Goal: Task Accomplishment & Management: Manage account settings

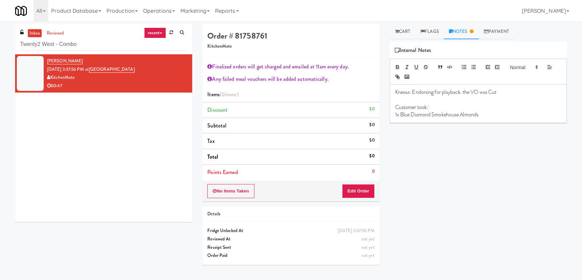
click at [0, 36] on div "inbox reviewed recent all unclear take inventory issue suspicious failed recent…" at bounding box center [291, 150] width 582 height 253
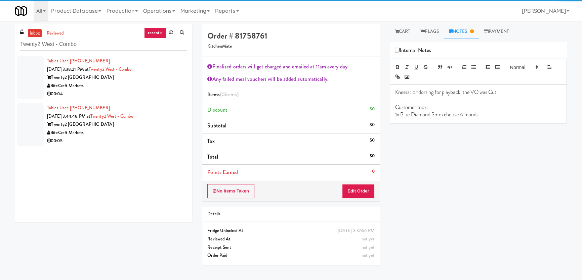
click at [152, 89] on div "BiteCraft Markets" at bounding box center [117, 86] width 140 height 8
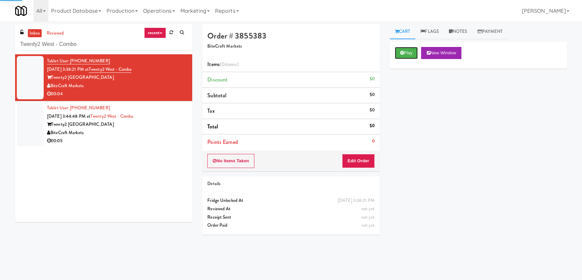
drag, startPoint x: 407, startPoint y: 53, endPoint x: 393, endPoint y: 78, distance: 28.9
click at [407, 52] on button "Play" at bounding box center [406, 53] width 23 height 12
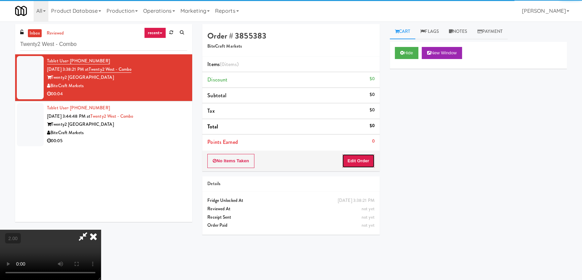
click at [358, 166] on button "Edit Order" at bounding box center [358, 161] width 33 height 14
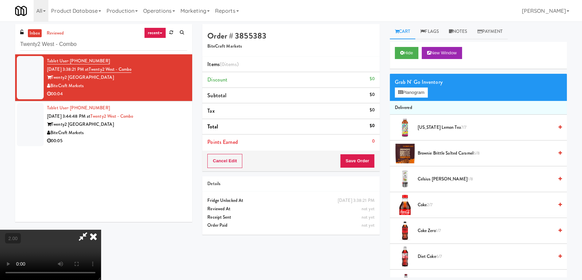
click at [101, 230] on video at bounding box center [50, 255] width 101 height 50
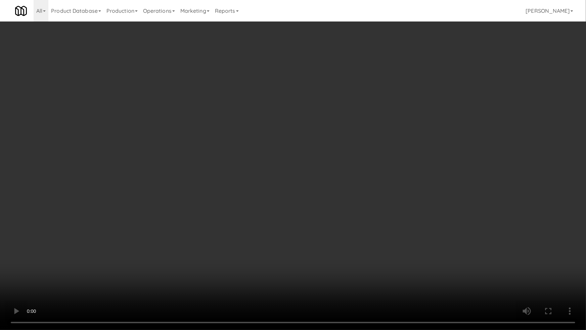
click at [236, 239] on video at bounding box center [293, 165] width 586 height 330
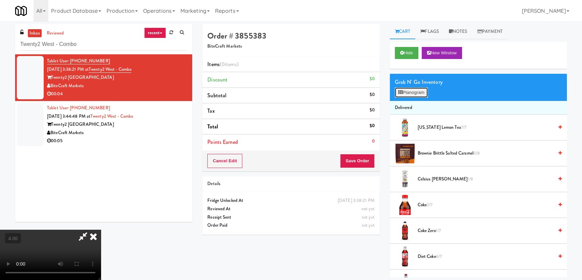
click at [416, 93] on button "Planogram" at bounding box center [411, 93] width 33 height 10
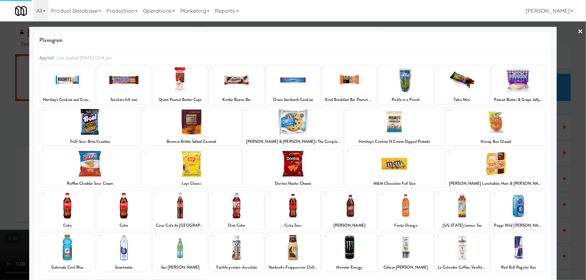
click at [237, 259] on div at bounding box center [236, 248] width 55 height 26
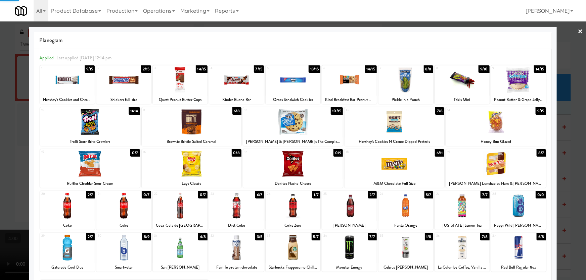
click at [0, 128] on div at bounding box center [293, 140] width 586 height 280
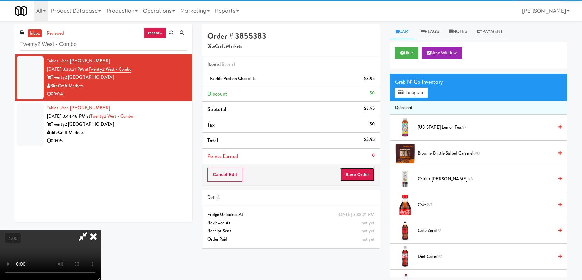
click at [359, 174] on button "Save Order" at bounding box center [357, 175] width 34 height 14
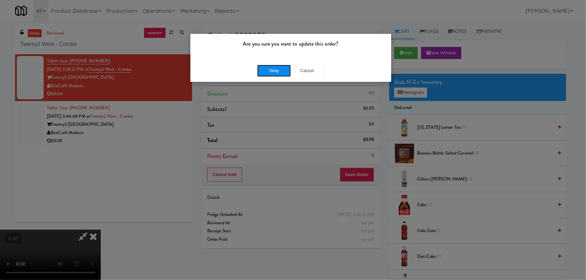
click at [281, 68] on button "Okay" at bounding box center [274, 71] width 34 height 12
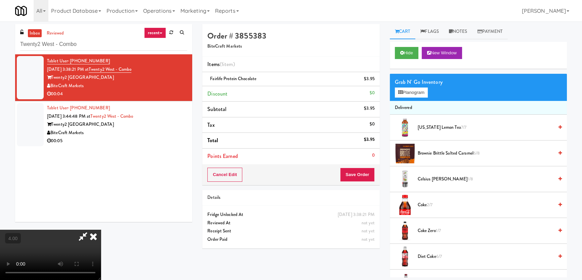
click at [101, 230] on icon at bounding box center [93, 236] width 15 height 13
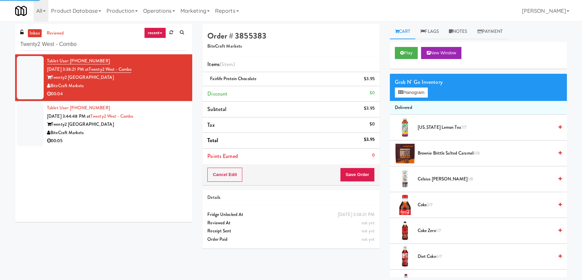
click at [174, 126] on div "Twenty2 West - Westdale" at bounding box center [117, 125] width 140 height 8
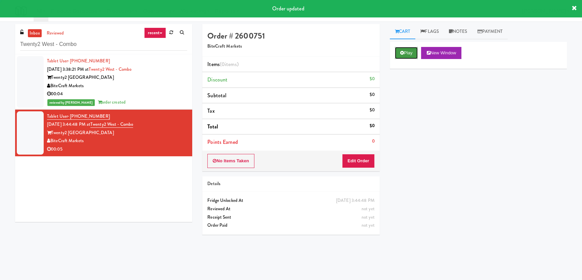
click at [405, 50] on button "Play" at bounding box center [406, 53] width 23 height 12
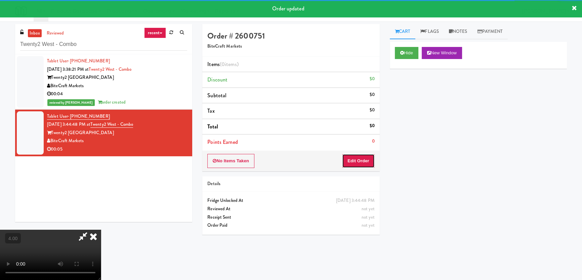
click at [354, 166] on button "Edit Order" at bounding box center [358, 161] width 33 height 14
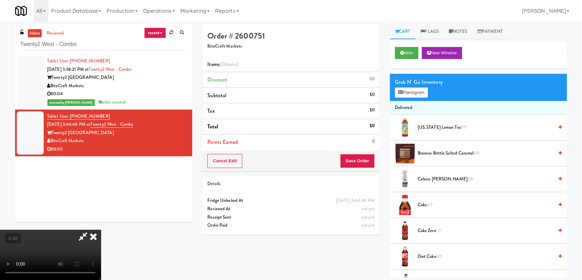
click at [101, 230] on video at bounding box center [50, 255] width 101 height 50
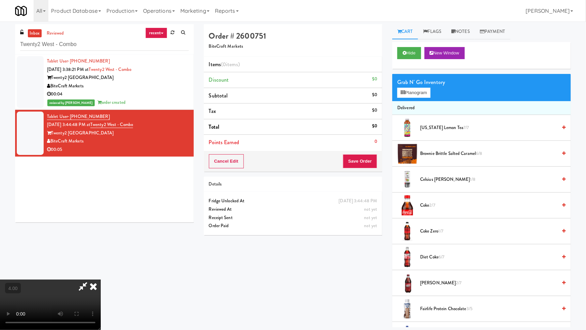
click at [101, 279] on video at bounding box center [50, 304] width 101 height 50
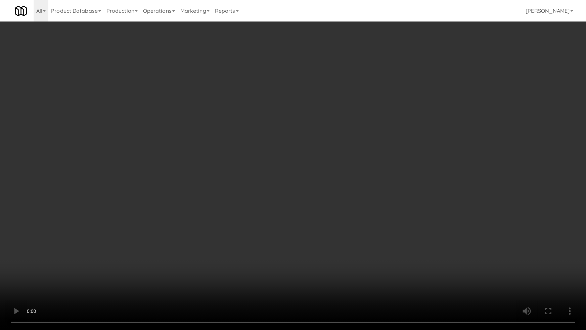
drag, startPoint x: 188, startPoint y: 183, endPoint x: 266, endPoint y: 95, distance: 118.0
click at [191, 179] on video at bounding box center [293, 165] width 586 height 330
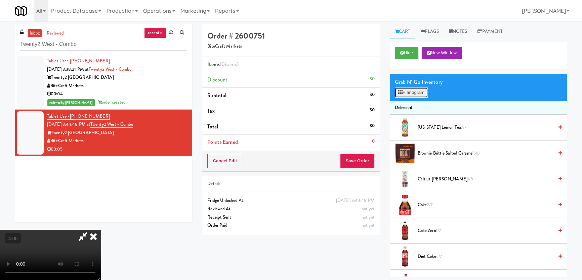
click at [407, 89] on button "Planogram" at bounding box center [411, 93] width 33 height 10
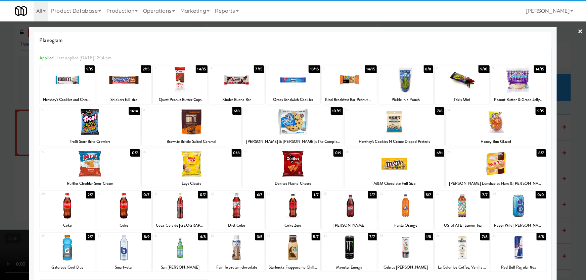
click at [123, 80] on div at bounding box center [123, 80] width 55 height 26
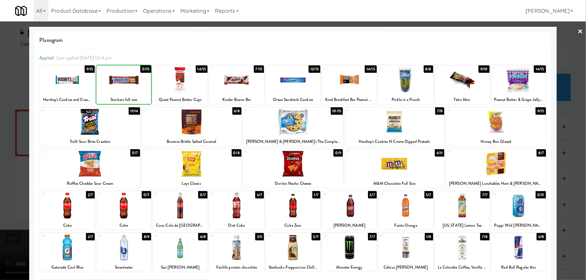
drag, startPoint x: 0, startPoint y: 58, endPoint x: 104, endPoint y: 88, distance: 108.4
click at [1, 60] on div at bounding box center [293, 140] width 586 height 280
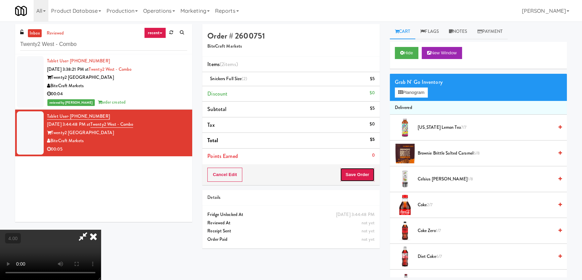
click at [351, 172] on button "Save Order" at bounding box center [357, 175] width 34 height 14
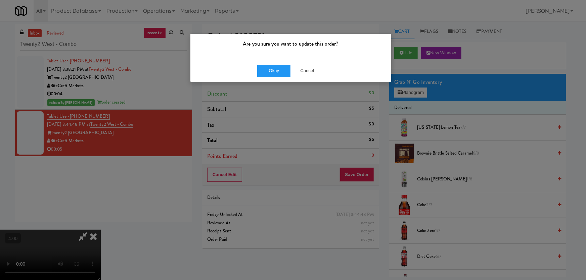
click at [267, 62] on div "Okay Cancel" at bounding box center [290, 70] width 201 height 22
drag, startPoint x: 287, startPoint y: 79, endPoint x: 282, endPoint y: 71, distance: 9.3
click at [286, 79] on div "Okay Cancel" at bounding box center [290, 70] width 201 height 22
click at [282, 71] on button "Okay" at bounding box center [274, 71] width 34 height 12
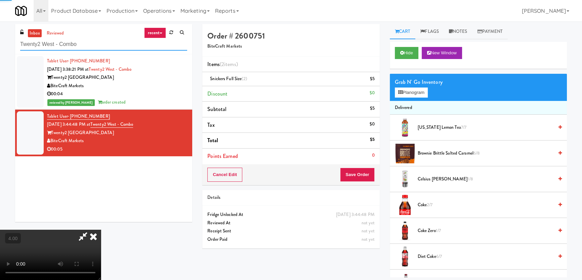
drag, startPoint x: 11, startPoint y: 44, endPoint x: 0, endPoint y: 42, distance: 11.1
click at [0, 42] on div "inbox reviewed recent all unclear take inventory issue suspicious failed recent…" at bounding box center [291, 150] width 582 height 253
paste input "Keene - Cooler - Right"
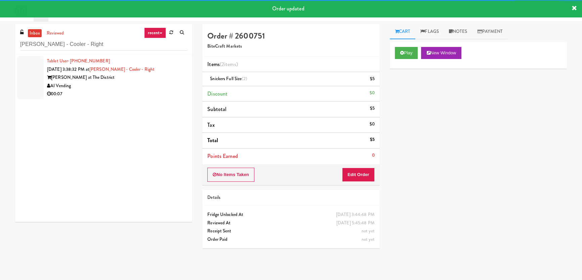
click at [151, 84] on div "AI Vending" at bounding box center [117, 86] width 140 height 8
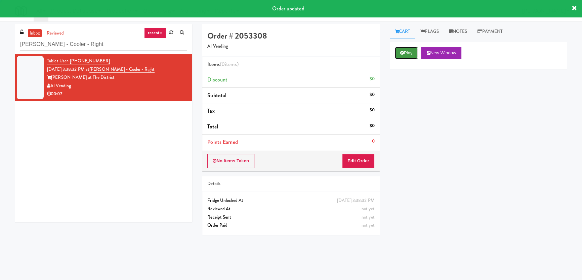
click at [407, 54] on button "Play" at bounding box center [406, 53] width 23 height 12
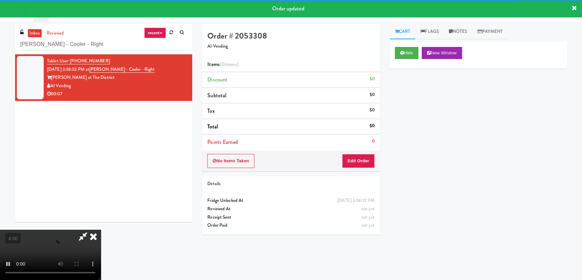
click at [361, 168] on div "No Items Taken Edit Order" at bounding box center [290, 161] width 177 height 21
click at [358, 162] on button "Edit Order" at bounding box center [358, 161] width 33 height 14
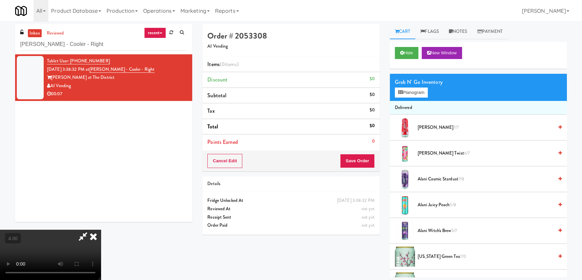
click at [101, 230] on video at bounding box center [50, 255] width 101 height 50
drag, startPoint x: 172, startPoint y: 83, endPoint x: 180, endPoint y: 123, distance: 41.4
click at [101, 230] on video at bounding box center [50, 255] width 101 height 50
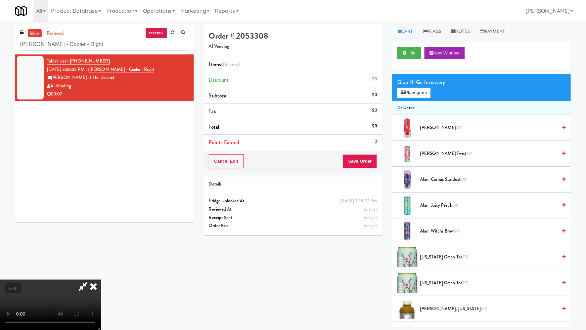
click at [101, 279] on video at bounding box center [50, 304] width 101 height 50
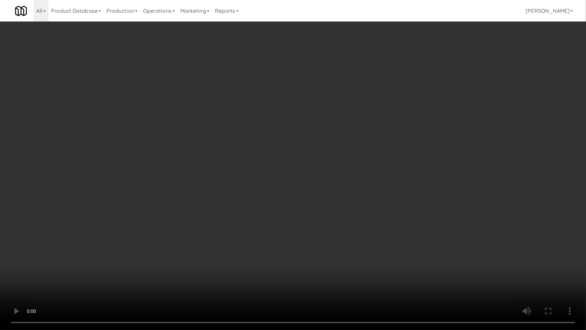
drag, startPoint x: 294, startPoint y: 220, endPoint x: 387, endPoint y: 110, distance: 143.4
click at [294, 220] on video at bounding box center [293, 165] width 586 height 330
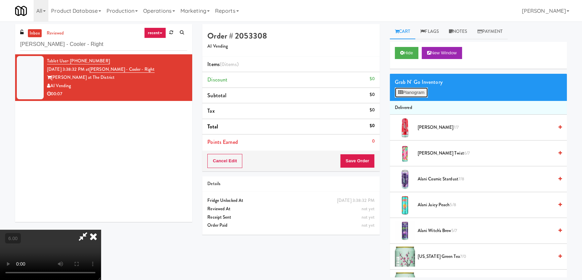
click at [422, 94] on button "Planogram" at bounding box center [411, 93] width 33 height 10
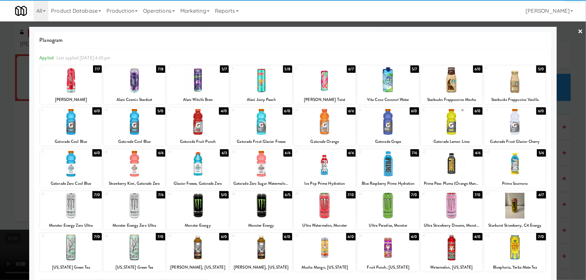
click at [499, 86] on div at bounding box center [515, 80] width 62 height 26
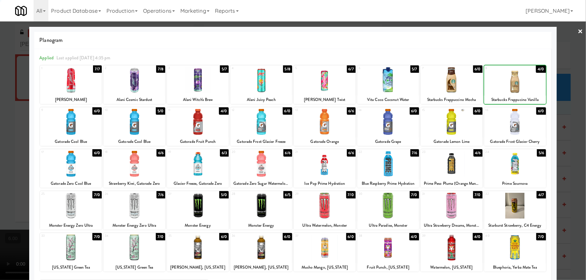
click at [554, 74] on div at bounding box center [293, 140] width 586 height 280
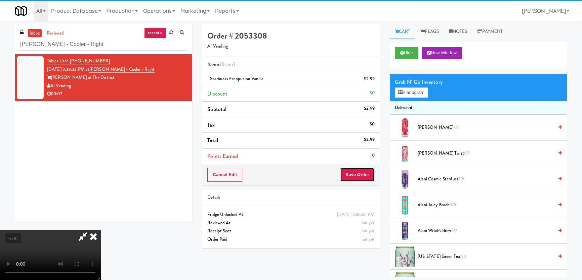
click at [366, 177] on button "Save Order" at bounding box center [357, 175] width 34 height 14
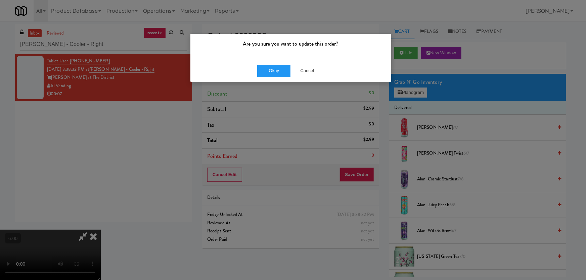
click at [268, 78] on div "Okay Cancel" at bounding box center [290, 70] width 201 height 22
drag, startPoint x: 265, startPoint y: 64, endPoint x: 267, endPoint y: 71, distance: 6.2
click at [267, 68] on button "Okay" at bounding box center [274, 71] width 34 height 12
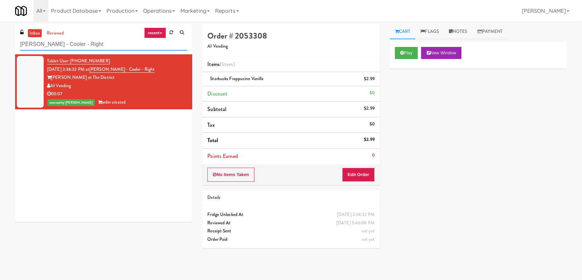
click at [0, 46] on div "inbox reviewed recent all unclear take inventory issue suspicious failed recent…" at bounding box center [291, 150] width 582 height 253
paste input "311 W. Illinois"
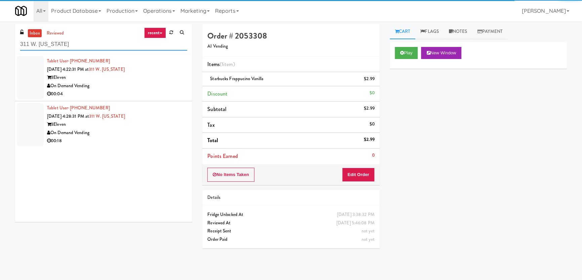
type input "311 W. Illinois"
click at [156, 84] on div "On Demand Vending" at bounding box center [117, 86] width 140 height 8
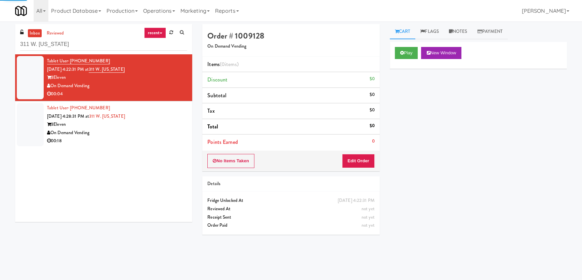
click at [411, 43] on div "Play New Window" at bounding box center [477, 55] width 177 height 27
click at [409, 55] on button "Play" at bounding box center [406, 53] width 23 height 12
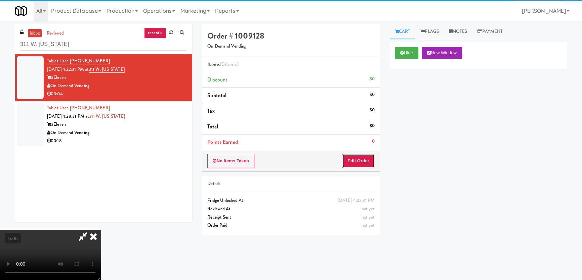
click at [365, 157] on button "Edit Order" at bounding box center [358, 161] width 33 height 14
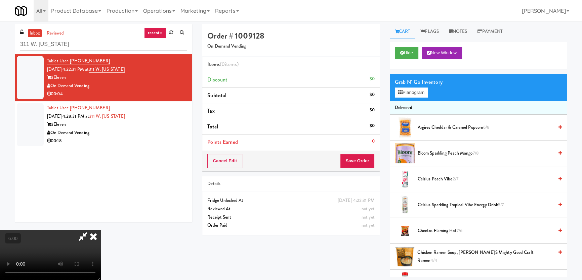
click at [101, 230] on video at bounding box center [50, 255] width 101 height 50
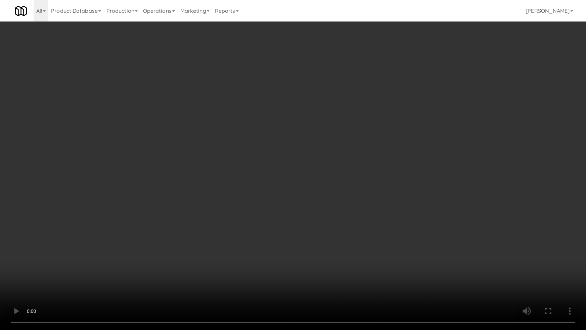
click at [87, 269] on video at bounding box center [293, 165] width 586 height 330
click at [208, 247] on video at bounding box center [293, 165] width 586 height 330
drag, startPoint x: 208, startPoint y: 247, endPoint x: 341, endPoint y: 154, distance: 162.6
click at [214, 245] on video at bounding box center [293, 165] width 586 height 330
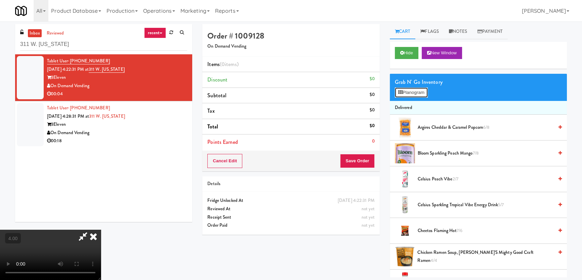
click at [410, 89] on button "Planogram" at bounding box center [411, 93] width 33 height 10
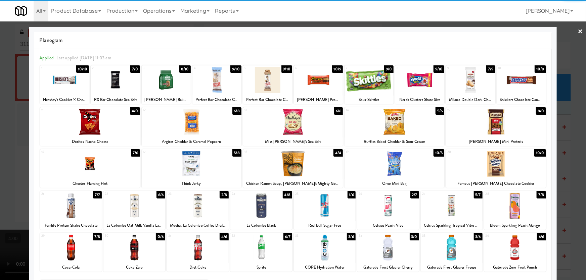
click at [323, 84] on div at bounding box center [318, 80] width 49 height 26
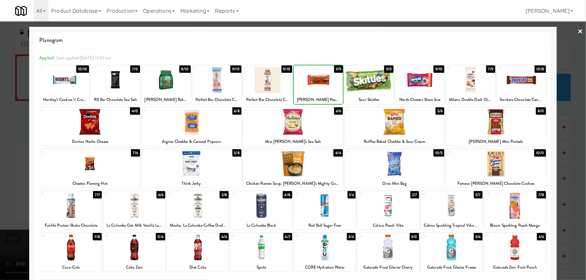
click at [0, 53] on div at bounding box center [293, 140] width 586 height 280
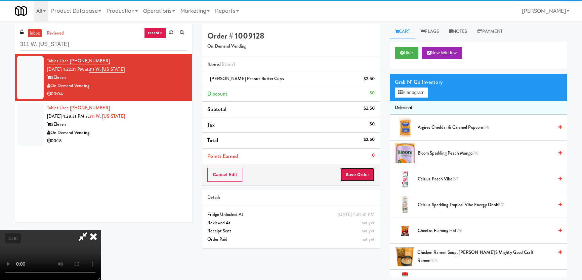
drag, startPoint x: 367, startPoint y: 177, endPoint x: 322, endPoint y: 135, distance: 61.5
click at [366, 178] on button "Save Order" at bounding box center [357, 175] width 34 height 14
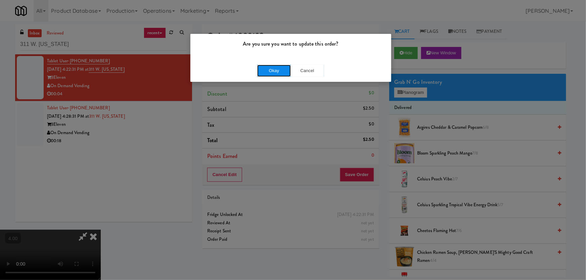
click at [276, 66] on button "Okay" at bounding box center [274, 71] width 34 height 12
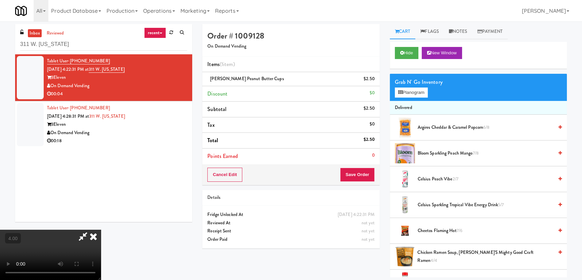
click at [101, 230] on icon at bounding box center [93, 236] width 15 height 13
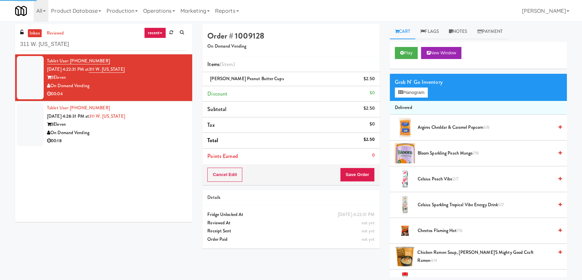
click at [161, 132] on div "On Demand Vending" at bounding box center [117, 133] width 140 height 8
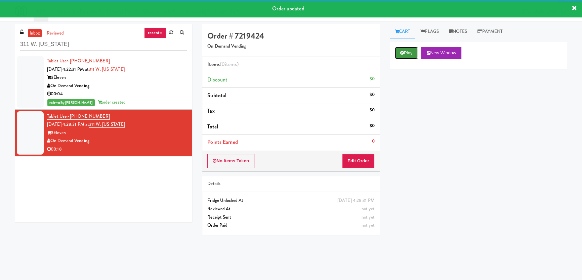
click at [408, 56] on button "Play" at bounding box center [406, 53] width 23 height 12
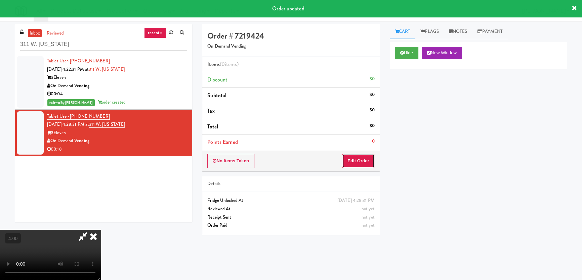
click at [355, 162] on button "Edit Order" at bounding box center [358, 161] width 33 height 14
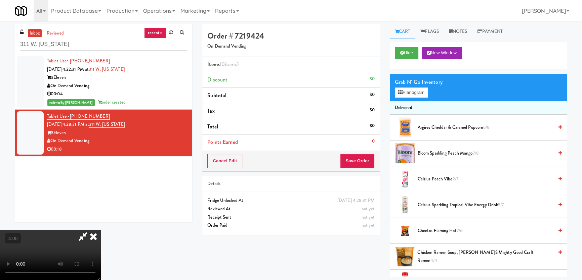
click at [101, 230] on video at bounding box center [50, 255] width 101 height 50
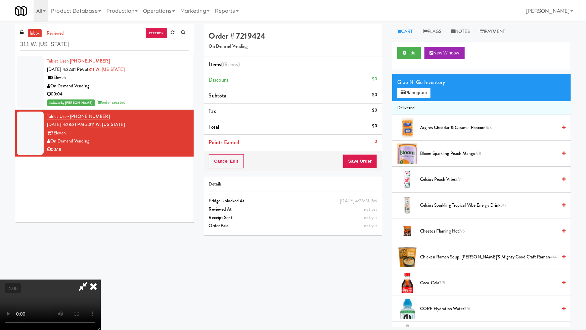
click at [101, 279] on video at bounding box center [50, 304] width 101 height 50
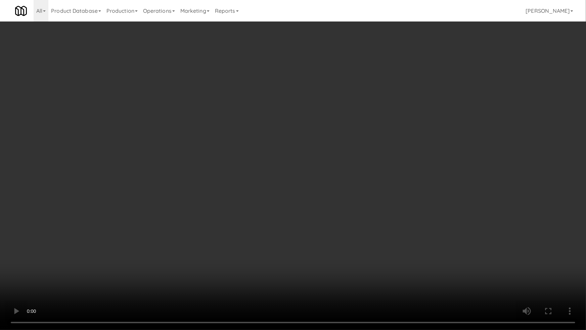
click at [213, 176] on video at bounding box center [293, 165] width 586 height 330
click at [291, 215] on video at bounding box center [293, 165] width 586 height 330
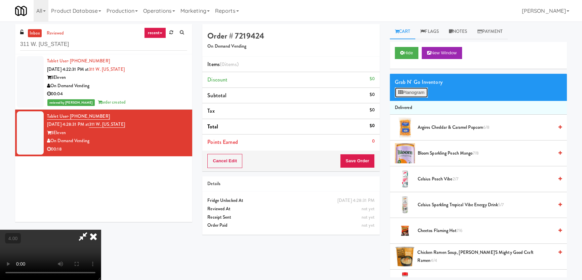
click at [418, 95] on button "Planogram" at bounding box center [411, 93] width 33 height 10
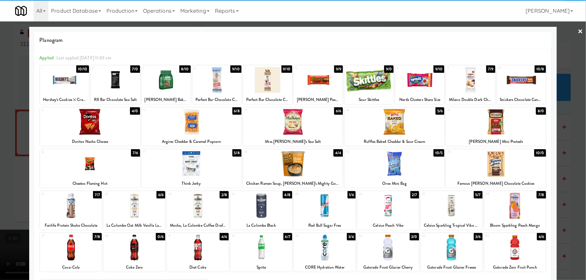
click at [273, 85] on div at bounding box center [267, 80] width 49 height 26
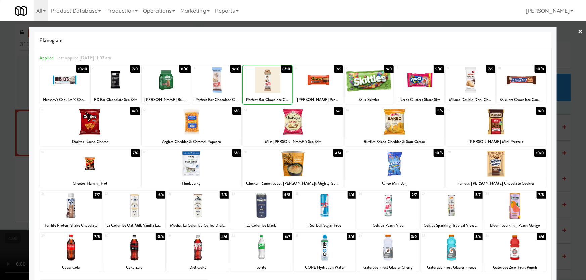
click at [1, 78] on div at bounding box center [293, 140] width 586 height 280
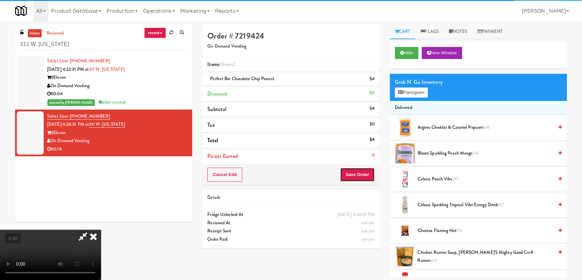
click at [358, 177] on button "Save Order" at bounding box center [357, 175] width 34 height 14
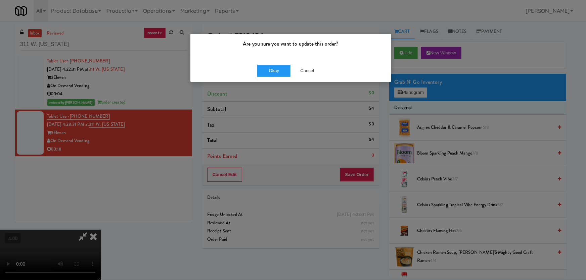
click at [278, 79] on div "Okay Cancel" at bounding box center [290, 70] width 201 height 22
click at [279, 72] on button "Okay" at bounding box center [274, 71] width 34 height 12
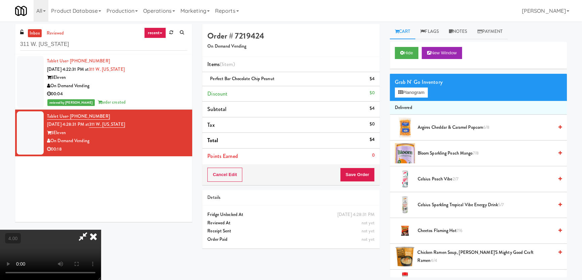
click at [101, 230] on icon at bounding box center [93, 236] width 15 height 13
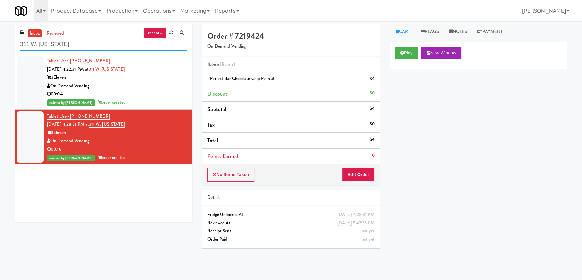
drag, startPoint x: 71, startPoint y: 46, endPoint x: 0, endPoint y: 37, distance: 71.8
click at [0, 37] on div "inbox reviewed recent all unclear take inventory issue suspicious failed recent…" at bounding box center [291, 150] width 582 height 253
paste input "Gallery 64 - Cooler - Left"
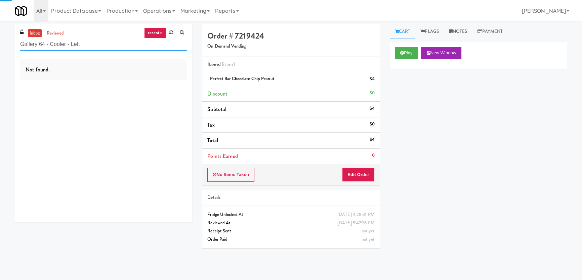
type input "Gallery 64 - Cooler - Left"
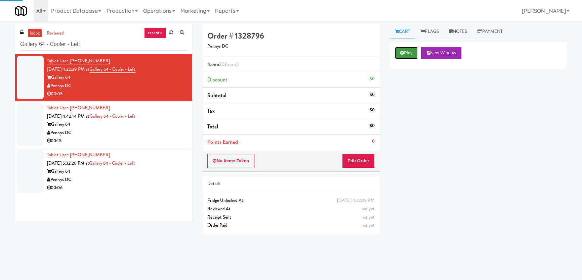
click at [412, 52] on button "Play" at bounding box center [406, 53] width 23 height 12
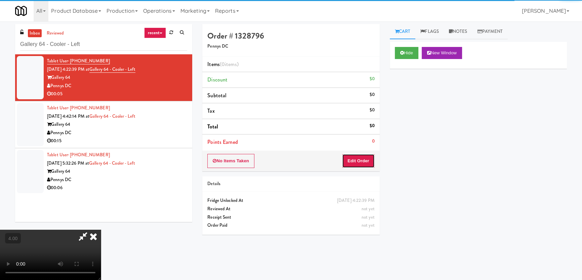
click at [360, 159] on button "Edit Order" at bounding box center [358, 161] width 33 height 14
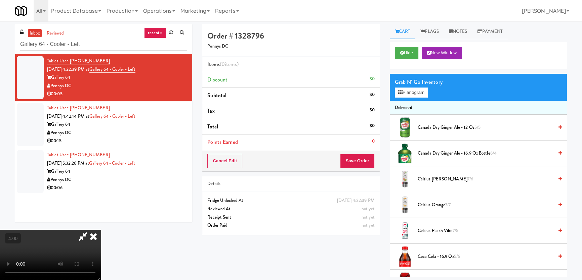
click at [101, 230] on icon at bounding box center [93, 236] width 15 height 13
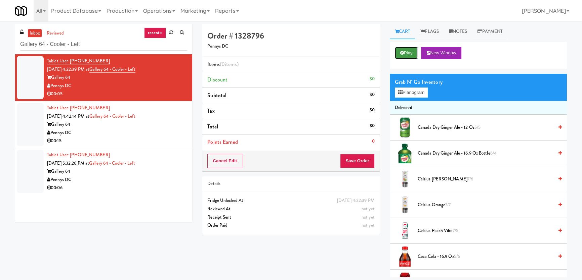
click at [397, 53] on button "Play" at bounding box center [406, 53] width 23 height 12
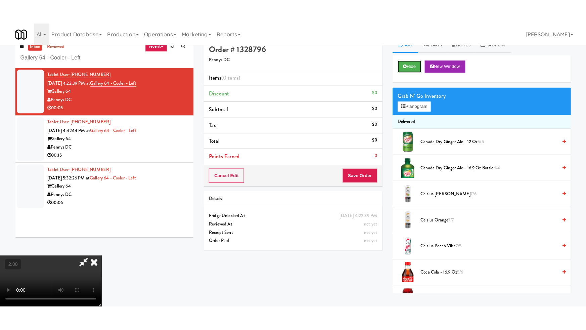
scroll to position [21, 0]
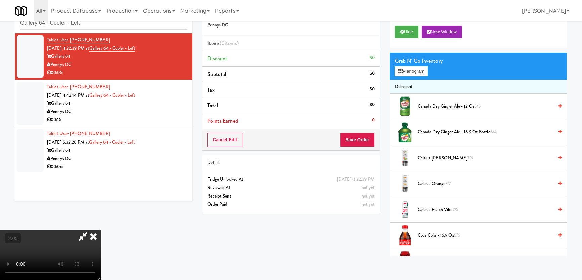
click at [70, 230] on video at bounding box center [50, 255] width 101 height 50
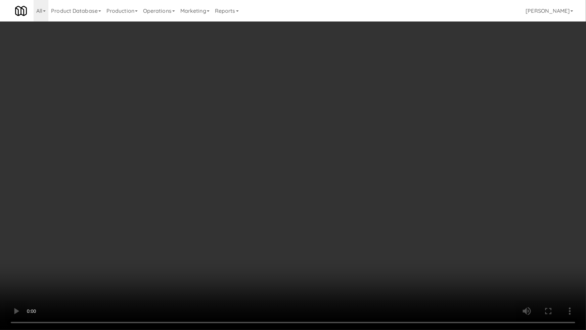
click at [71, 240] on video at bounding box center [293, 165] width 586 height 330
click at [76, 240] on video at bounding box center [293, 165] width 586 height 330
click at [155, 231] on video at bounding box center [293, 165] width 586 height 330
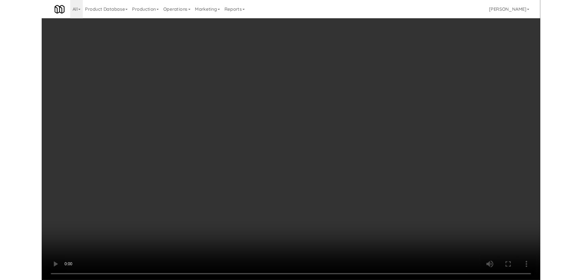
scroll to position [13, 0]
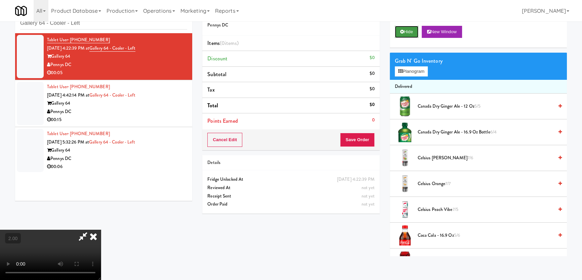
click at [417, 33] on button "Hide" at bounding box center [407, 32] width 24 height 12
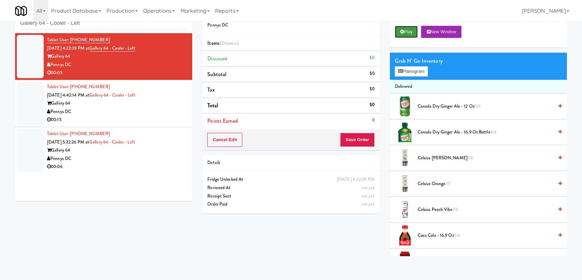
scroll to position [0, 0]
click at [417, 33] on button "Play" at bounding box center [406, 32] width 23 height 12
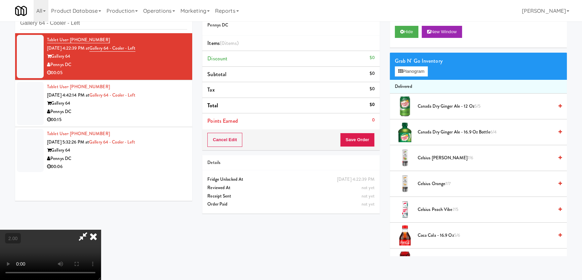
click at [95, 232] on video at bounding box center [50, 255] width 101 height 50
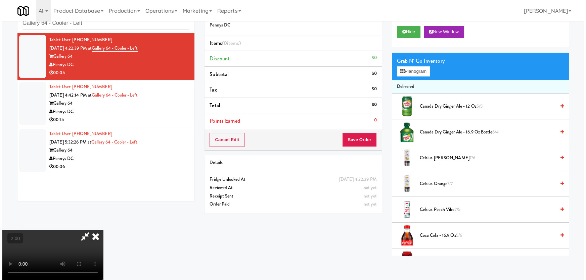
scroll to position [14, 0]
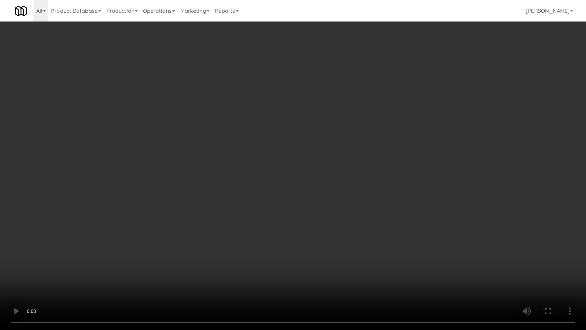
click at [294, 241] on video at bounding box center [293, 165] width 586 height 330
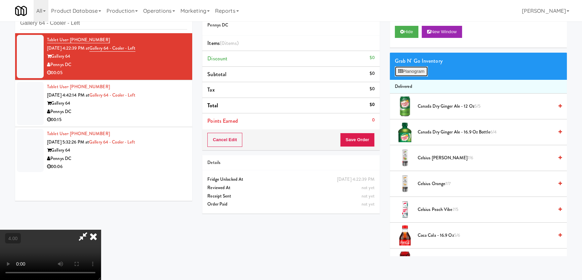
click at [408, 73] on button "Planogram" at bounding box center [411, 71] width 33 height 10
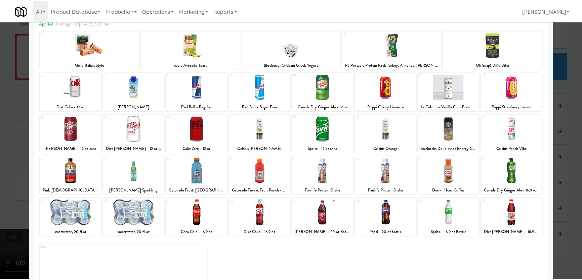
scroll to position [49, 0]
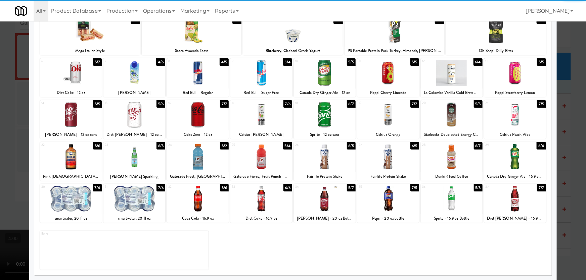
click at [510, 195] on div at bounding box center [515, 199] width 62 height 26
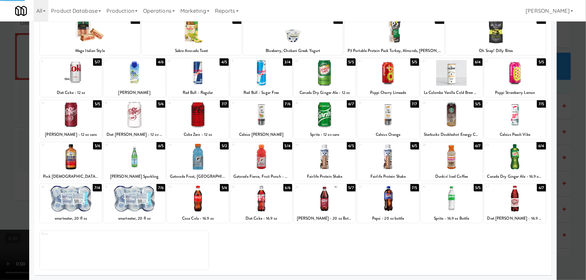
click at [561, 148] on div at bounding box center [293, 140] width 586 height 280
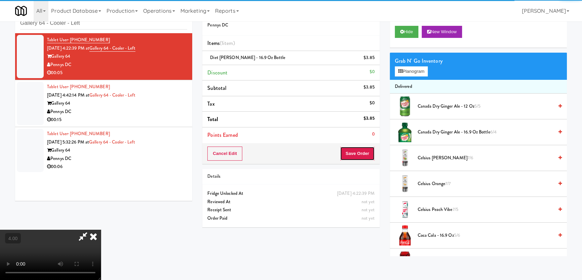
click at [367, 150] on button "Save Order" at bounding box center [357, 154] width 34 height 14
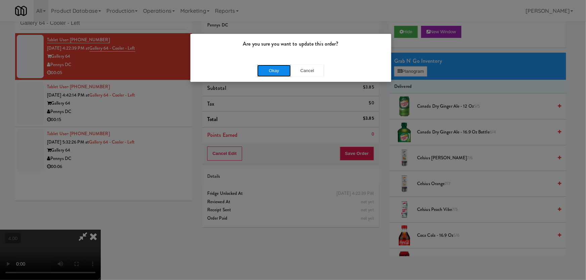
click at [284, 75] on button "Okay" at bounding box center [274, 71] width 34 height 12
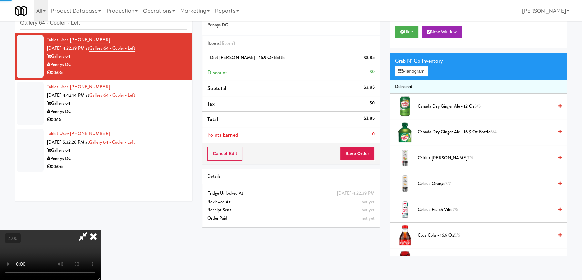
click at [101, 230] on icon at bounding box center [93, 236] width 15 height 13
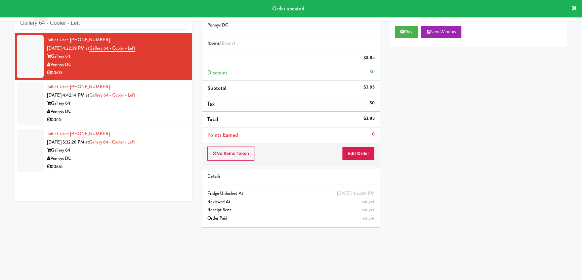
click at [154, 124] on div "00:15" at bounding box center [117, 120] width 140 height 8
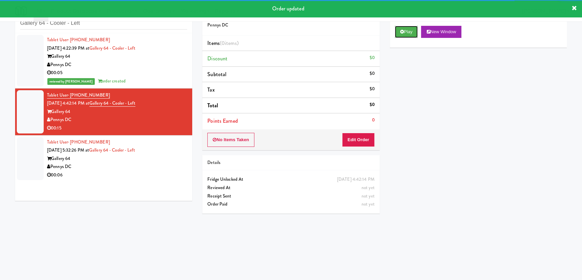
drag, startPoint x: 414, startPoint y: 37, endPoint x: 409, endPoint y: 39, distance: 5.7
click at [414, 36] on button "Play" at bounding box center [406, 32] width 23 height 12
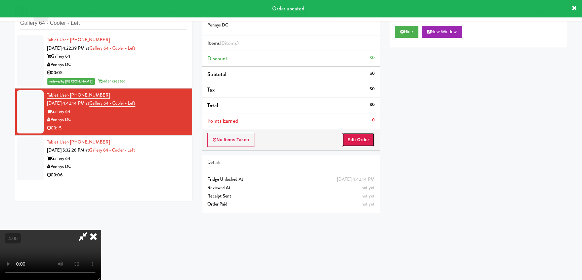
click at [356, 133] on button "Edit Order" at bounding box center [358, 140] width 33 height 14
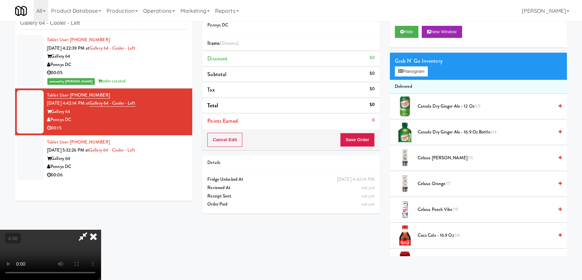
click at [101, 230] on video at bounding box center [50, 255] width 101 height 50
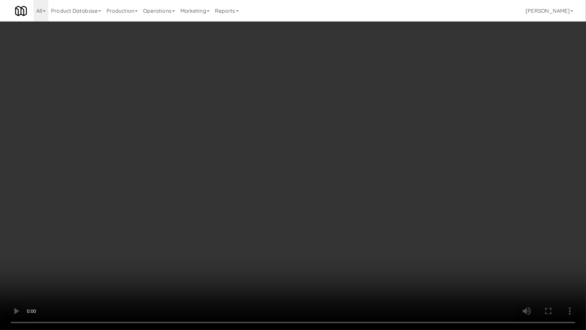
click at [114, 235] on video at bounding box center [293, 165] width 586 height 330
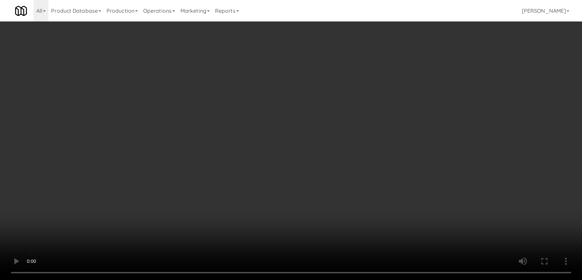
click at [135, 190] on video at bounding box center [291, 140] width 582 height 280
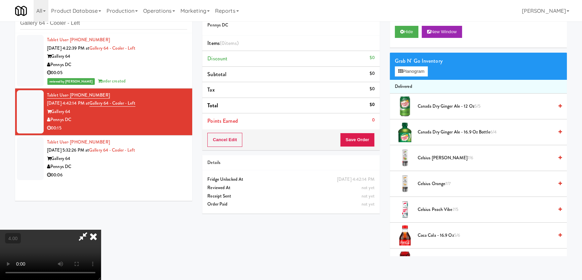
click at [101, 230] on video at bounding box center [50, 255] width 101 height 50
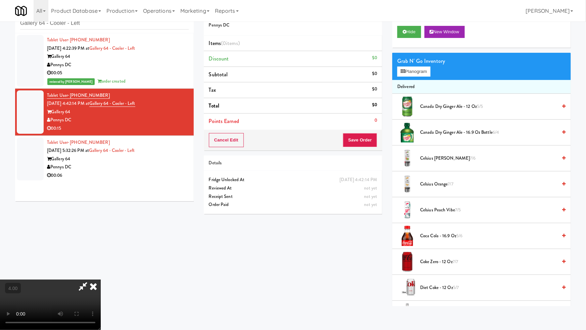
click at [101, 279] on video at bounding box center [50, 304] width 101 height 50
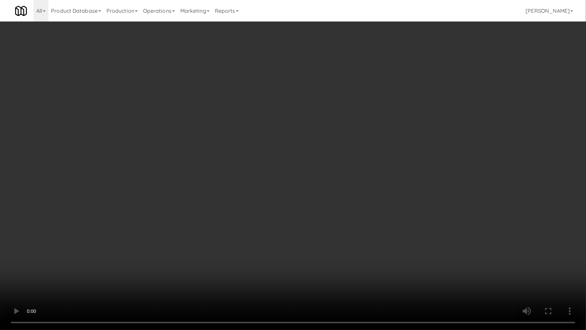
click at [141, 229] on video at bounding box center [293, 165] width 586 height 330
click at [154, 227] on video at bounding box center [293, 165] width 586 height 330
click at [275, 202] on video at bounding box center [293, 165] width 586 height 330
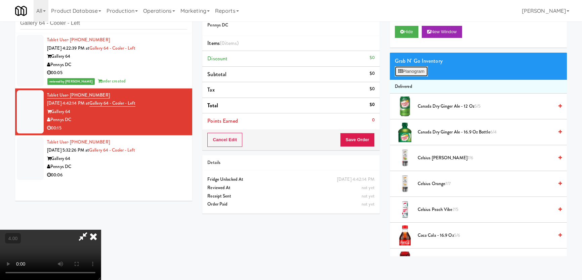
click at [411, 71] on button "Planogram" at bounding box center [411, 71] width 33 height 10
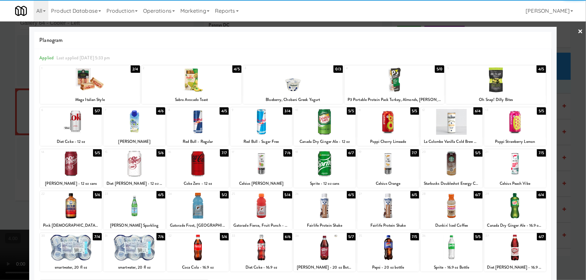
click at [81, 129] on div at bounding box center [71, 122] width 62 height 26
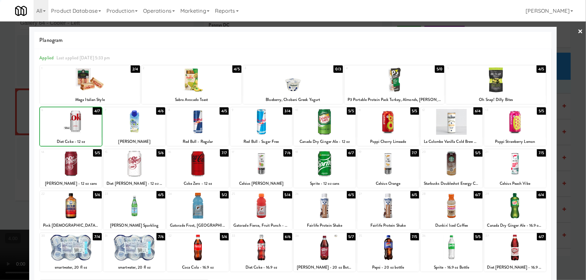
click at [81, 129] on div at bounding box center [71, 122] width 62 height 26
drag, startPoint x: 0, startPoint y: 101, endPoint x: 10, endPoint y: 105, distance: 10.5
click at [1, 101] on div at bounding box center [293, 140] width 586 height 280
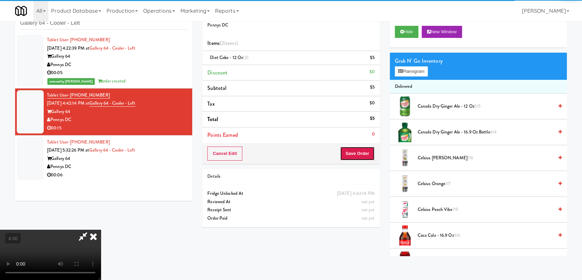
click at [362, 158] on button "Save Order" at bounding box center [357, 154] width 34 height 14
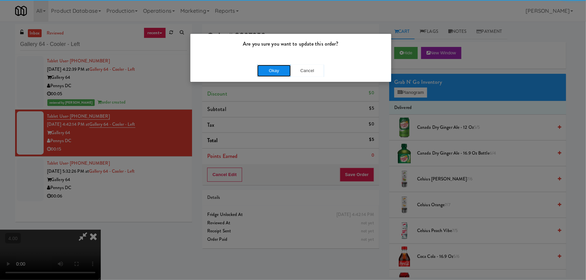
click at [274, 75] on button "Okay" at bounding box center [274, 71] width 34 height 12
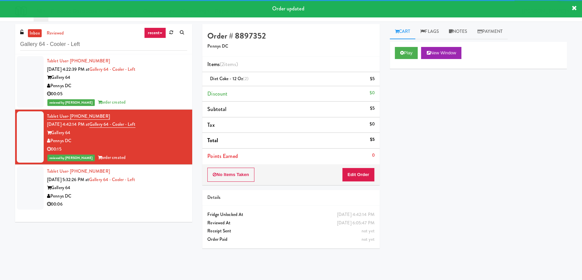
click at [160, 181] on div "Tablet User · (240) 551-4802 Oct 15, 2025 5:32:26 PM at Gallery 64 - Cooler - L…" at bounding box center [117, 188] width 140 height 41
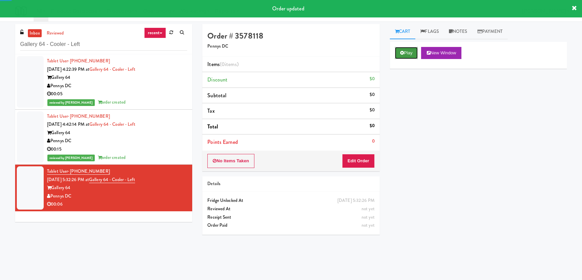
click at [412, 50] on button "Play" at bounding box center [406, 53] width 23 height 12
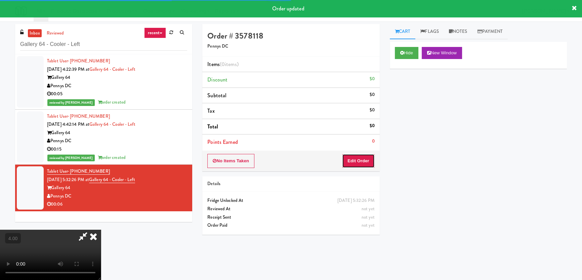
click at [360, 165] on button "Edit Order" at bounding box center [358, 161] width 33 height 14
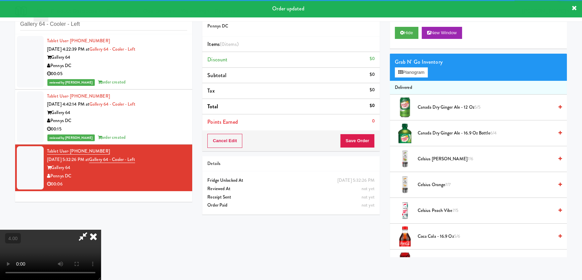
scroll to position [21, 0]
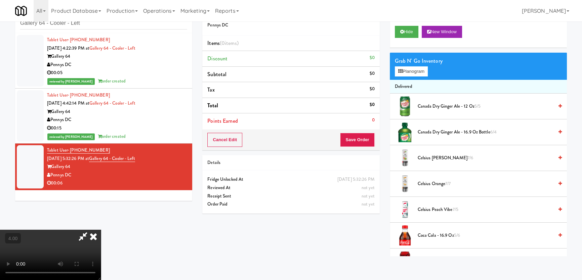
click at [86, 230] on video at bounding box center [50, 255] width 101 height 50
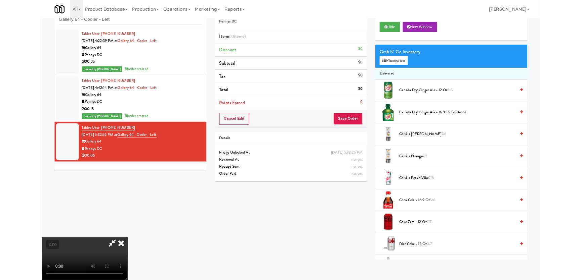
scroll to position [14, 0]
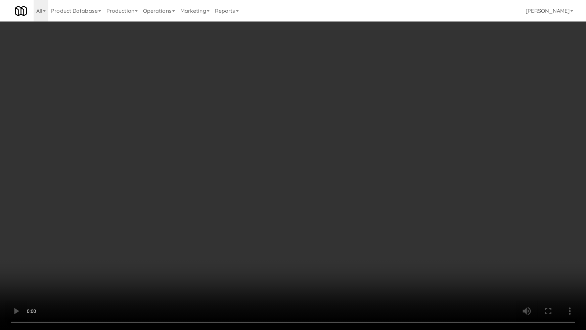
click at [166, 219] on video at bounding box center [293, 165] width 586 height 330
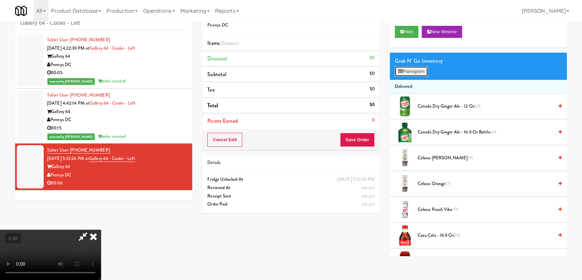
click at [420, 67] on button "Planogram" at bounding box center [411, 71] width 33 height 10
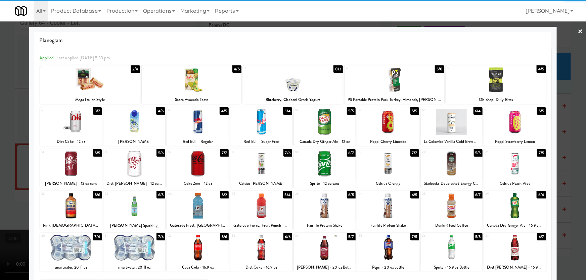
click at [256, 129] on div at bounding box center [261, 122] width 62 height 26
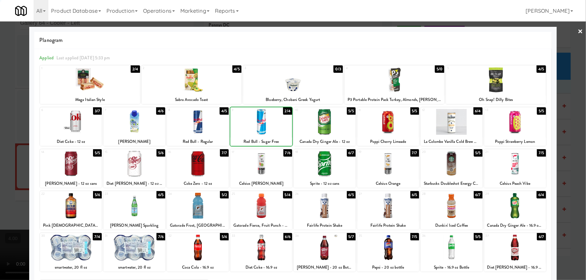
drag, startPoint x: 0, startPoint y: 84, endPoint x: 3, endPoint y: 91, distance: 7.5
click at [0, 85] on div at bounding box center [293, 140] width 586 height 280
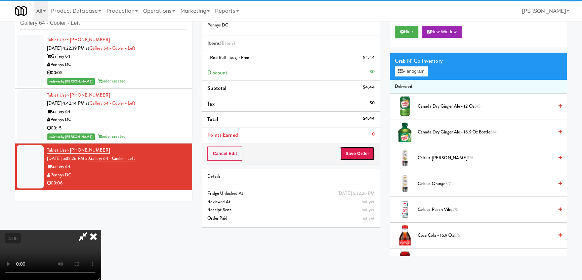
click at [360, 150] on button "Save Order" at bounding box center [357, 154] width 34 height 14
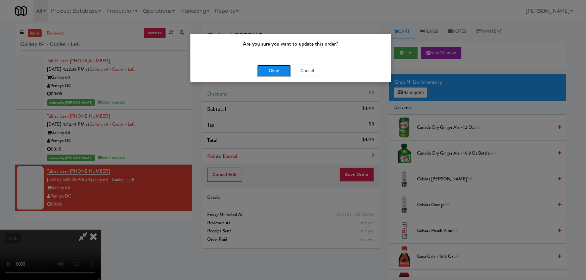
click at [284, 71] on button "Okay" at bounding box center [274, 71] width 34 height 12
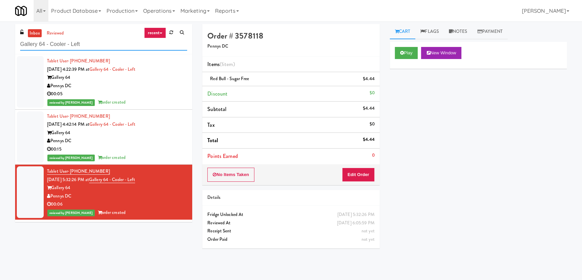
click at [0, 40] on div "inbox reviewed recent all unclear take inventory issue suspicious failed recent…" at bounding box center [291, 150] width 582 height 253
paste input "1730 N Clark - Right - Fridge"
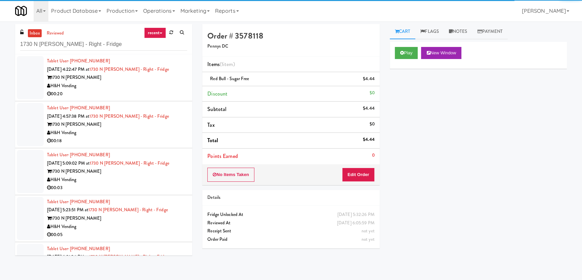
click at [165, 95] on div "00:20" at bounding box center [117, 94] width 140 height 8
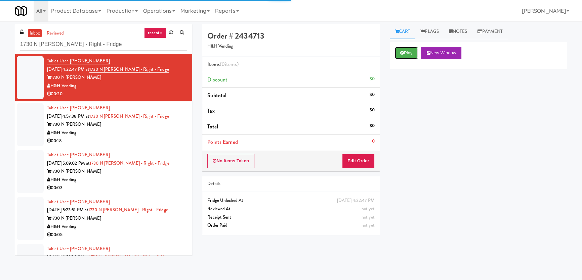
click at [404, 51] on button "Play" at bounding box center [406, 53] width 23 height 12
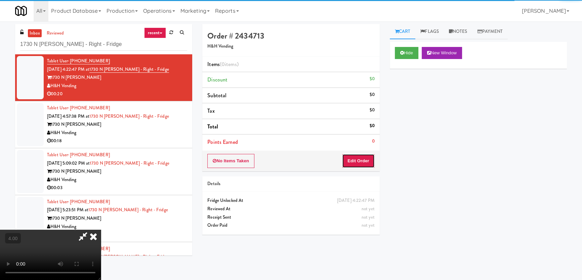
click at [348, 163] on button "Edit Order" at bounding box center [358, 161] width 33 height 14
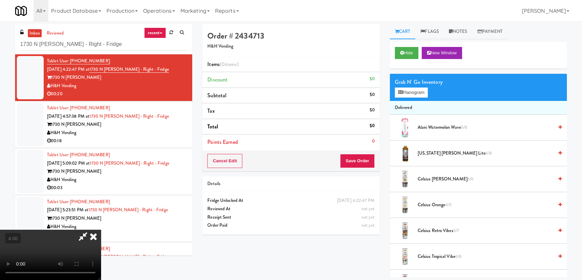
click at [101, 230] on video at bounding box center [50, 255] width 101 height 50
drag, startPoint x: 193, startPoint y: 104, endPoint x: 196, endPoint y: 144, distance: 39.4
click at [101, 230] on video at bounding box center [50, 255] width 101 height 50
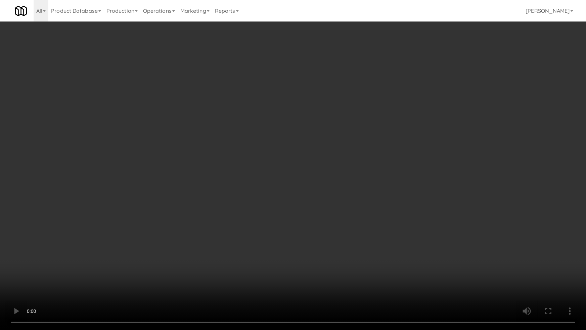
drag, startPoint x: 322, startPoint y: 232, endPoint x: 318, endPoint y: 230, distance: 4.2
click at [320, 231] on video at bounding box center [293, 165] width 586 height 330
drag, startPoint x: 318, startPoint y: 230, endPoint x: 319, endPoint y: 191, distance: 39.0
click at [318, 229] on video at bounding box center [293, 165] width 586 height 330
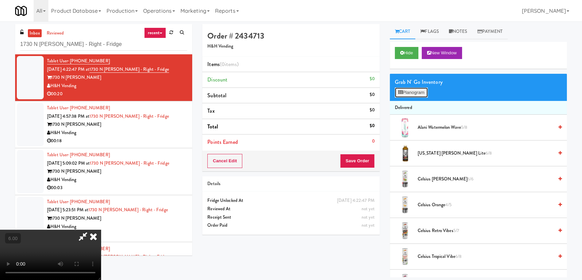
click at [412, 96] on button "Planogram" at bounding box center [411, 93] width 33 height 10
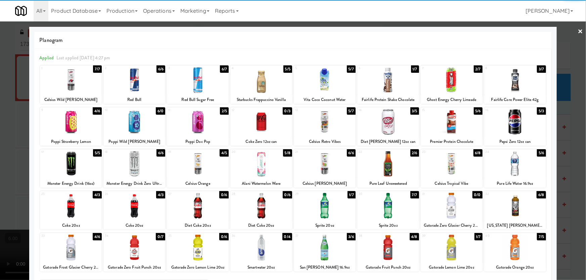
drag, startPoint x: 514, startPoint y: 130, endPoint x: 550, endPoint y: 110, distance: 40.7
click at [516, 130] on div at bounding box center [515, 122] width 62 height 26
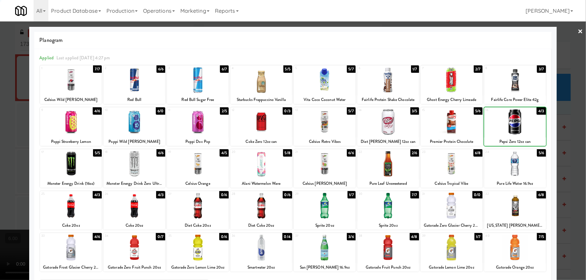
click at [566, 99] on div at bounding box center [293, 140] width 586 height 280
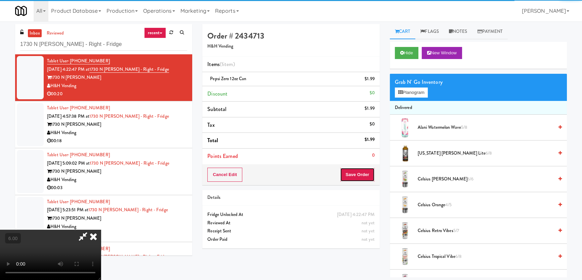
click at [365, 173] on button "Save Order" at bounding box center [357, 175] width 34 height 14
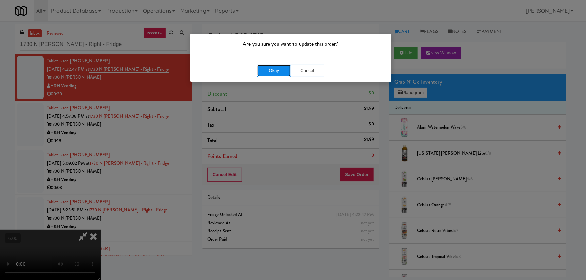
click at [274, 74] on button "Okay" at bounding box center [274, 71] width 34 height 12
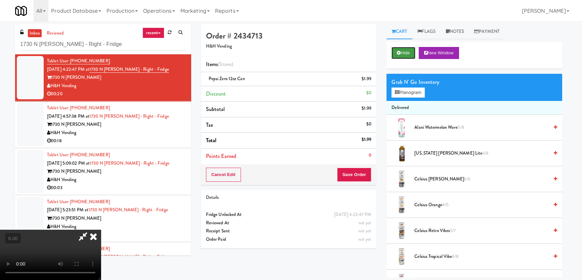
click at [405, 49] on button "Hide" at bounding box center [403, 53] width 24 height 12
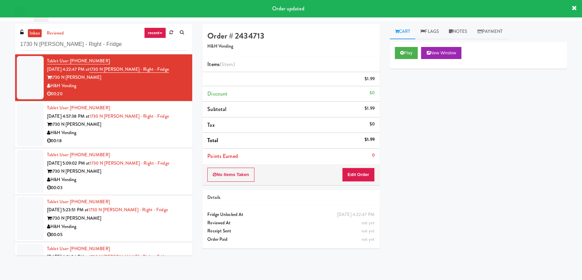
click at [151, 127] on div "1730 N Clark" at bounding box center [117, 125] width 140 height 8
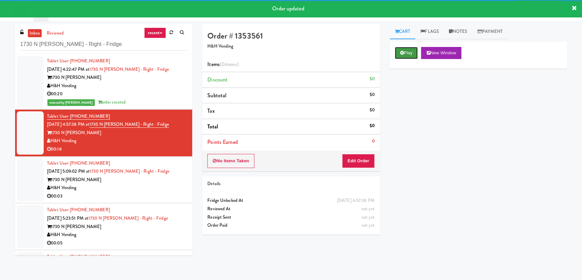
click at [403, 52] on icon at bounding box center [402, 53] width 4 height 4
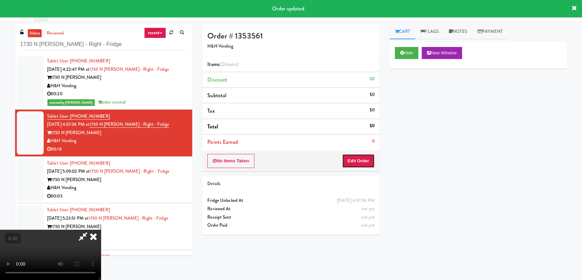
click at [355, 166] on button "Edit Order" at bounding box center [358, 161] width 33 height 14
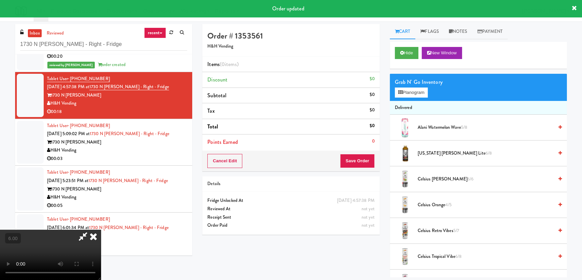
scroll to position [41, 0]
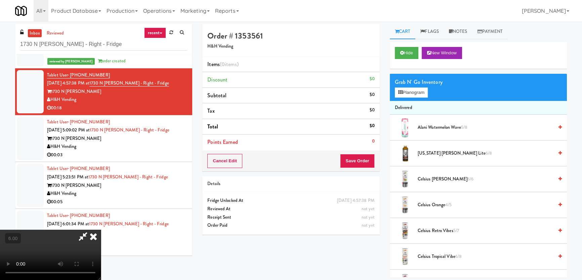
click at [101, 230] on video at bounding box center [50, 255] width 101 height 50
drag, startPoint x: 202, startPoint y: 171, endPoint x: 203, endPoint y: 207, distance: 36.3
click at [101, 230] on video at bounding box center [50, 255] width 101 height 50
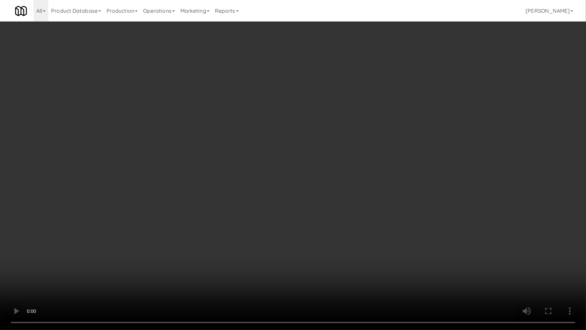
click at [169, 141] on video at bounding box center [293, 165] width 586 height 330
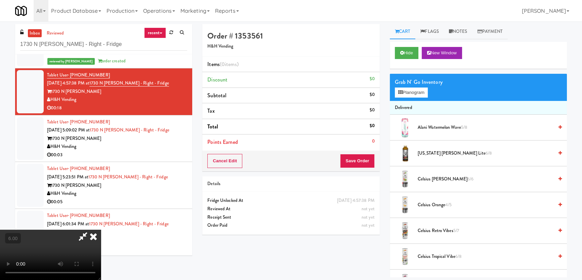
click at [101, 230] on icon at bounding box center [93, 236] width 15 height 13
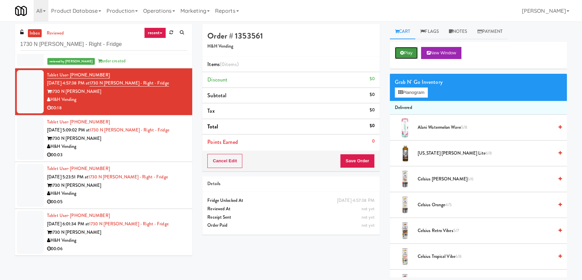
click at [418, 50] on button "Play" at bounding box center [406, 53] width 23 height 12
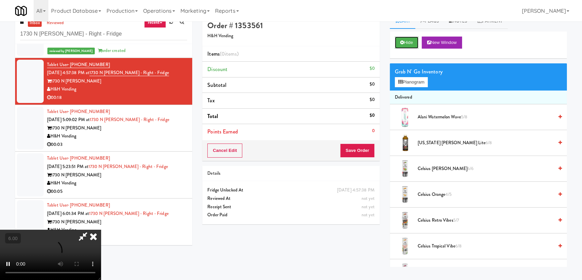
scroll to position [21, 0]
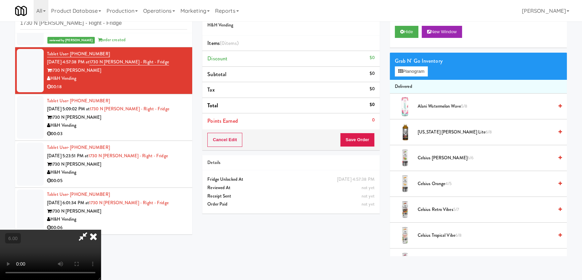
click at [101, 230] on video at bounding box center [50, 255] width 101 height 50
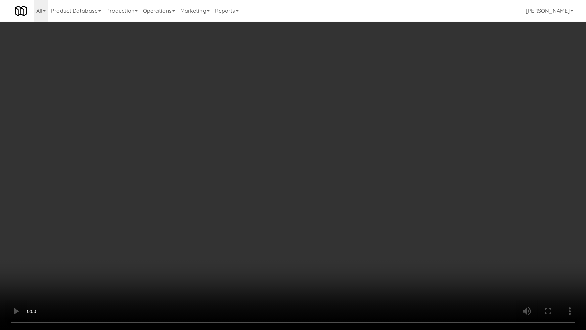
click at [343, 201] on video at bounding box center [293, 165] width 586 height 330
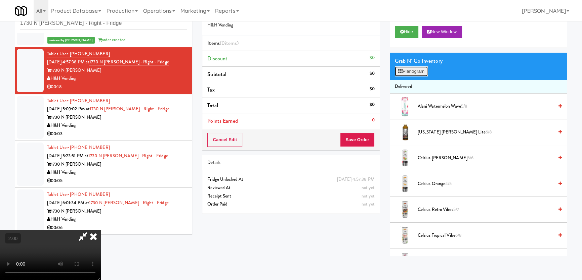
click at [412, 71] on button "Planogram" at bounding box center [411, 71] width 33 height 10
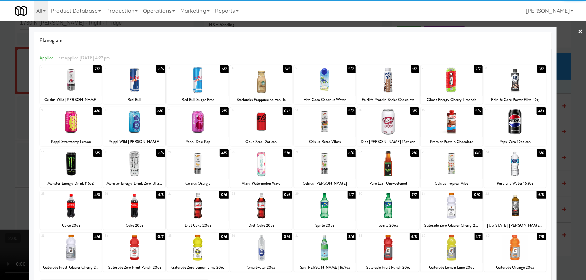
click at [514, 125] on div at bounding box center [515, 122] width 62 height 26
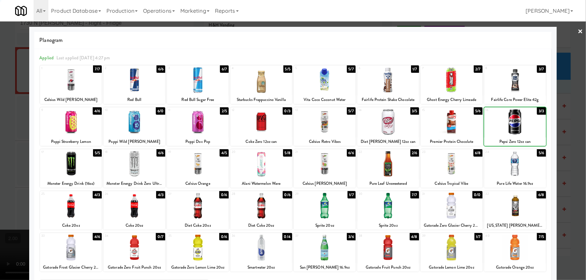
click at [562, 103] on div at bounding box center [293, 140] width 586 height 280
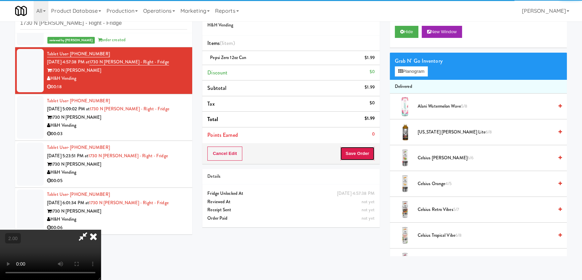
click at [367, 152] on button "Save Order" at bounding box center [357, 154] width 34 height 14
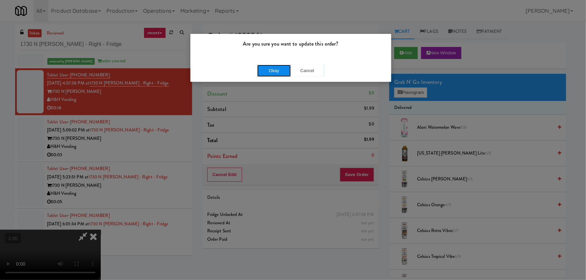
click at [279, 73] on button "Okay" at bounding box center [274, 71] width 34 height 12
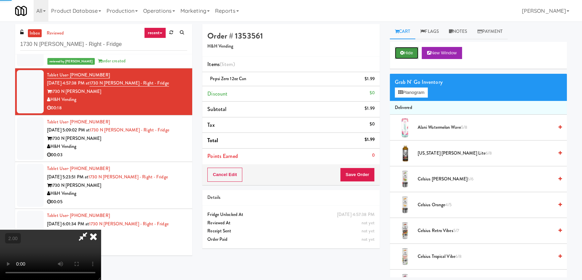
click at [400, 55] on icon at bounding box center [402, 53] width 4 height 4
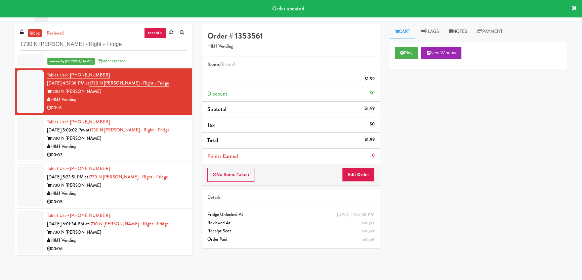
click at [146, 146] on div "H&H Vending" at bounding box center [117, 147] width 140 height 8
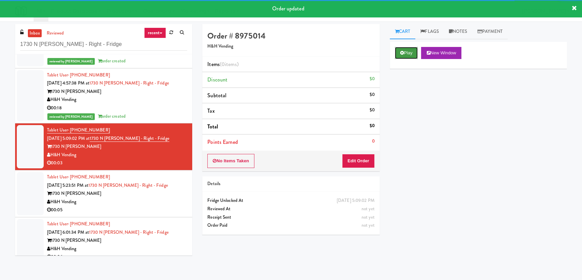
click at [407, 50] on button "Play" at bounding box center [406, 53] width 23 height 12
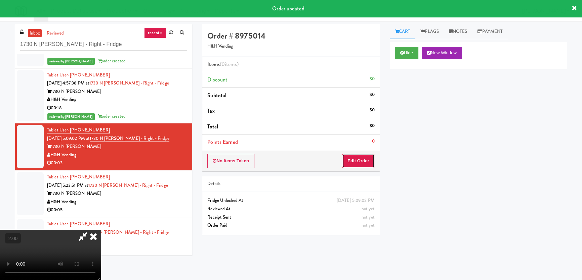
click at [357, 161] on button "Edit Order" at bounding box center [358, 161] width 33 height 14
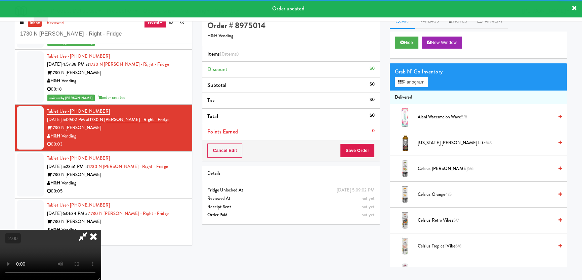
scroll to position [21, 0]
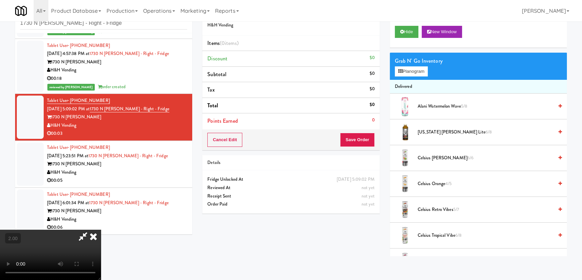
click at [101, 230] on video at bounding box center [50, 255] width 101 height 50
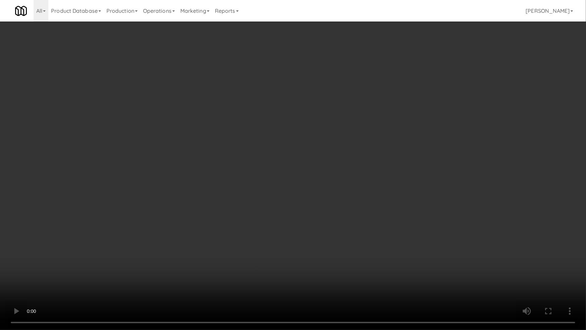
click at [197, 199] on video at bounding box center [293, 165] width 586 height 330
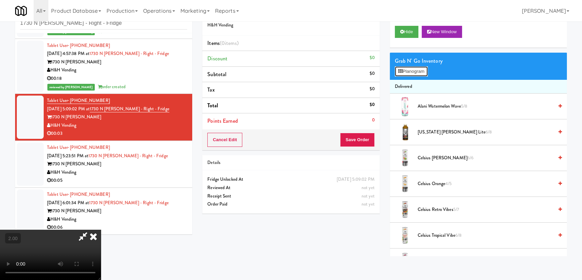
drag, startPoint x: 396, startPoint y: 73, endPoint x: 358, endPoint y: 72, distance: 38.6
click at [396, 73] on button "Planogram" at bounding box center [411, 71] width 33 height 10
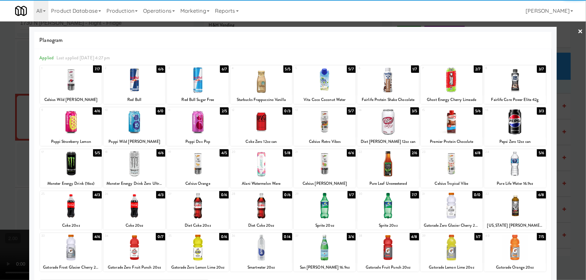
click at [129, 165] on div at bounding box center [134, 164] width 62 height 26
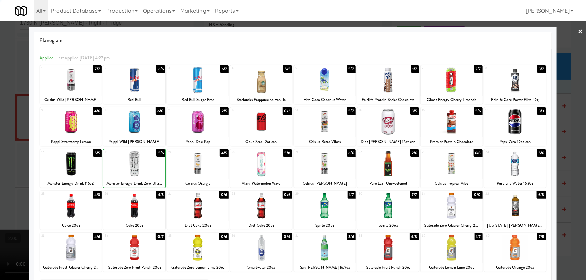
click at [0, 109] on div at bounding box center [293, 140] width 586 height 280
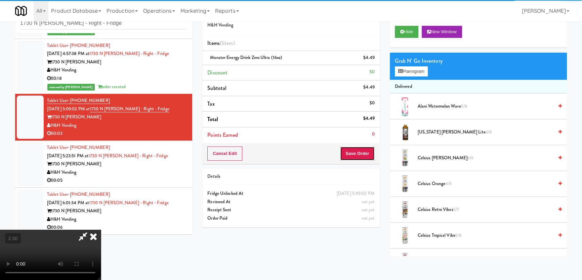
drag, startPoint x: 358, startPoint y: 153, endPoint x: 354, endPoint y: 149, distance: 5.2
click at [359, 154] on button "Save Order" at bounding box center [357, 154] width 34 height 14
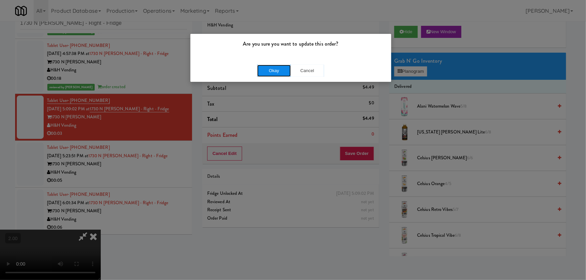
click at [261, 71] on button "Okay" at bounding box center [274, 71] width 34 height 12
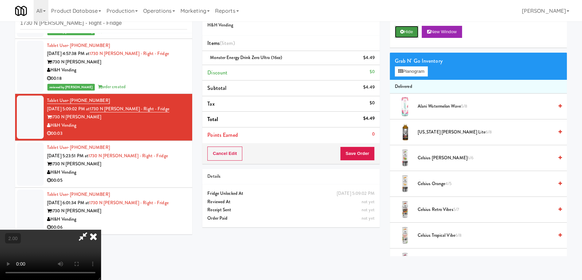
click at [401, 29] on button "Hide" at bounding box center [407, 32] width 24 height 12
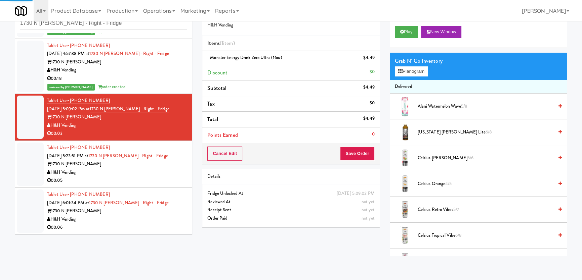
click at [176, 175] on div "H&H Vending" at bounding box center [117, 173] width 140 height 8
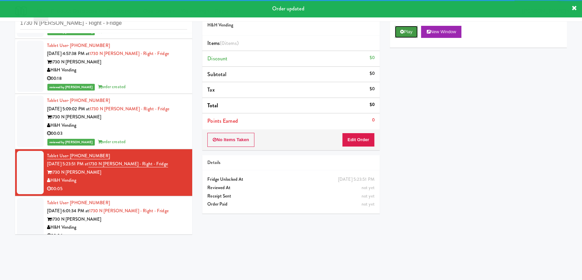
click at [413, 32] on button "Play" at bounding box center [406, 32] width 23 height 12
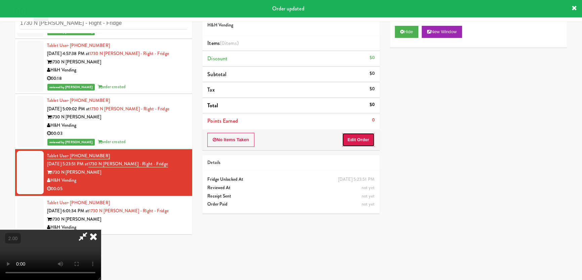
click at [354, 144] on button "Edit Order" at bounding box center [358, 140] width 33 height 14
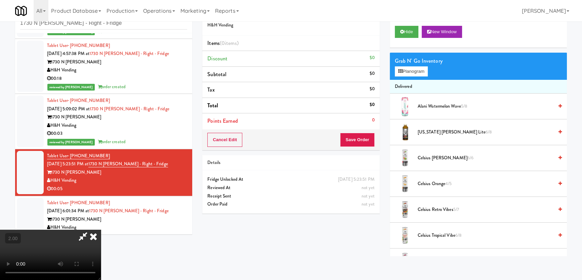
click at [81, 232] on video at bounding box center [50, 255] width 101 height 50
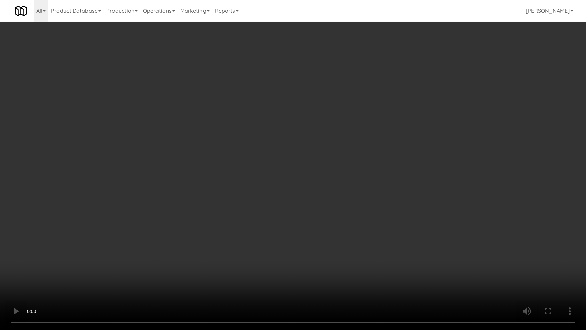
click at [244, 229] on video at bounding box center [293, 165] width 586 height 330
drag, startPoint x: 244, startPoint y: 229, endPoint x: 403, endPoint y: 111, distance: 198.2
click at [244, 229] on video at bounding box center [293, 165] width 586 height 330
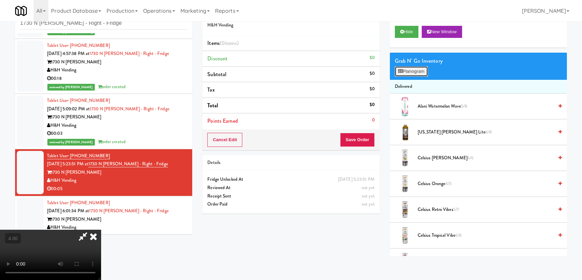
click at [409, 66] on button "Planogram" at bounding box center [411, 71] width 33 height 10
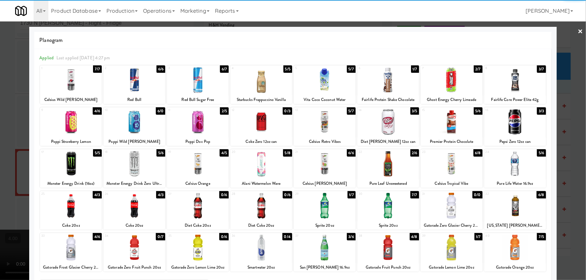
click at [401, 133] on div at bounding box center [388, 122] width 62 height 26
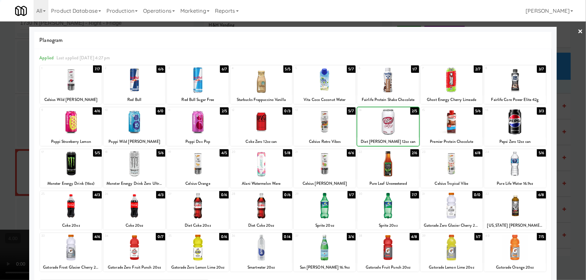
click at [0, 164] on div at bounding box center [293, 140] width 586 height 280
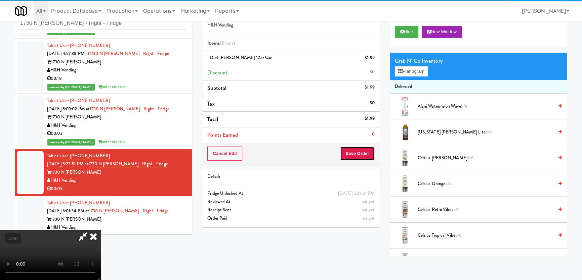
click at [366, 153] on button "Save Order" at bounding box center [357, 154] width 34 height 14
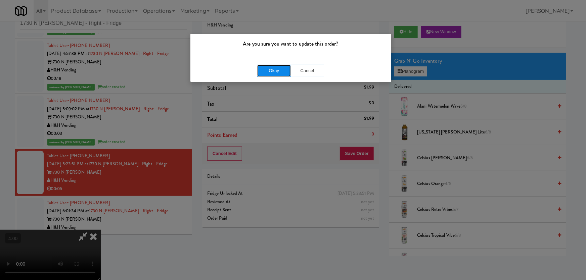
click at [274, 67] on button "Okay" at bounding box center [274, 71] width 34 height 12
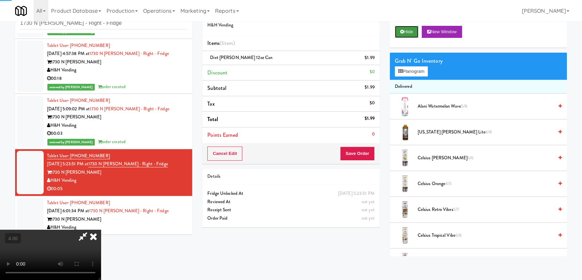
click at [410, 28] on button "Hide" at bounding box center [407, 32] width 24 height 12
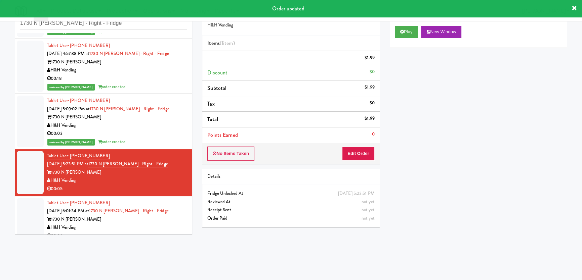
drag, startPoint x: 164, startPoint y: 214, endPoint x: 166, endPoint y: 211, distance: 3.6
click at [165, 215] on div "Tablet User · (312) 371-7448 Oct 15, 2025 6:01:34 PM at 1730 N Clark - Right - …" at bounding box center [117, 219] width 140 height 41
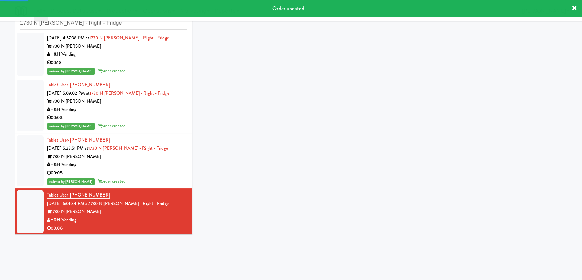
scroll to position [66, 0]
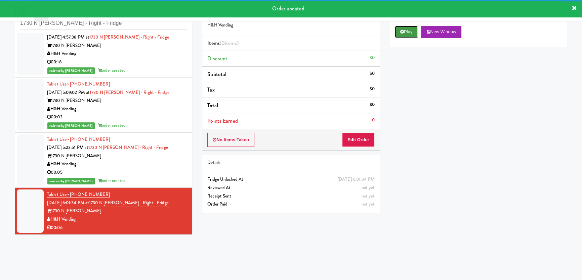
click at [404, 32] on button "Play" at bounding box center [406, 32] width 23 height 12
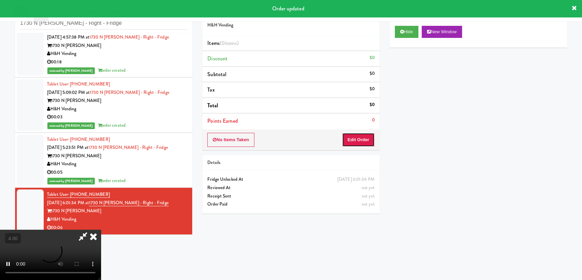
click at [358, 146] on button "Edit Order" at bounding box center [358, 140] width 33 height 14
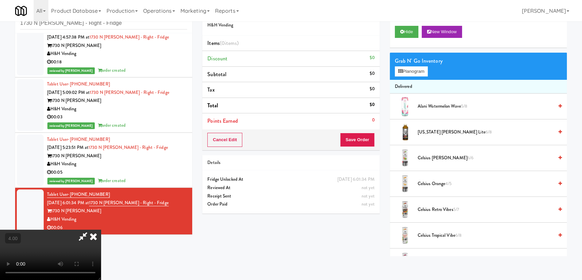
click at [74, 230] on video at bounding box center [50, 255] width 101 height 50
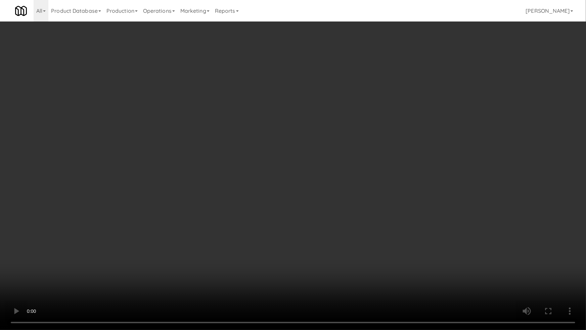
click at [252, 216] on video at bounding box center [293, 165] width 586 height 330
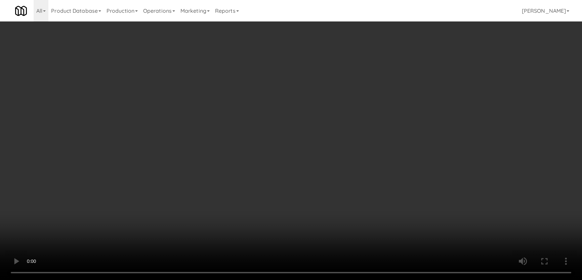
click at [417, 64] on div "Grab N' Go Inventory" at bounding box center [478, 61] width 167 height 10
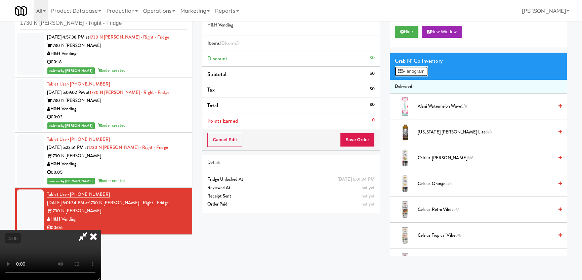
click at [416, 68] on button "Planogram" at bounding box center [411, 71] width 33 height 10
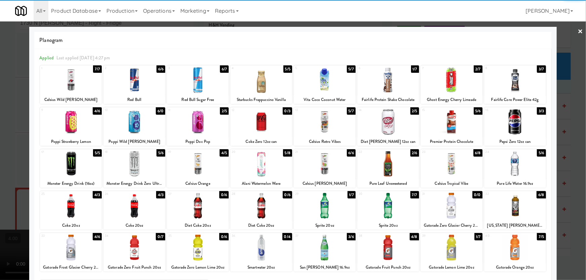
click at [384, 124] on div at bounding box center [388, 122] width 62 height 26
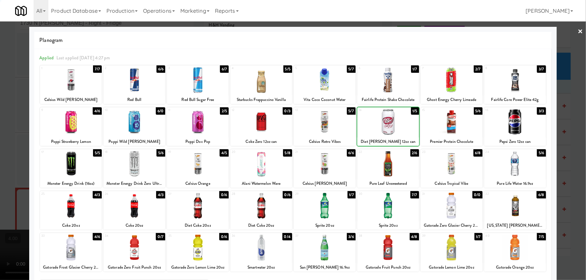
click at [0, 103] on div at bounding box center [293, 140] width 586 height 280
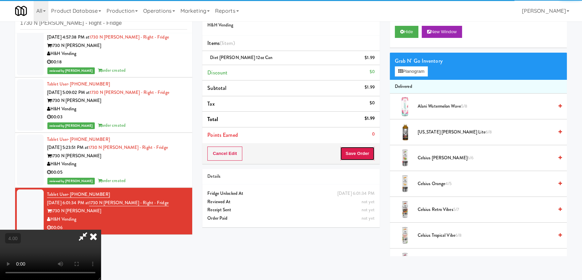
click at [368, 153] on button "Save Order" at bounding box center [357, 154] width 34 height 14
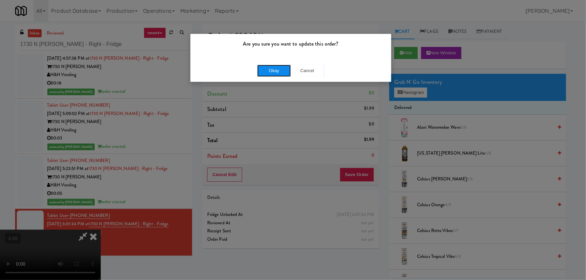
click at [276, 71] on button "Okay" at bounding box center [274, 71] width 34 height 12
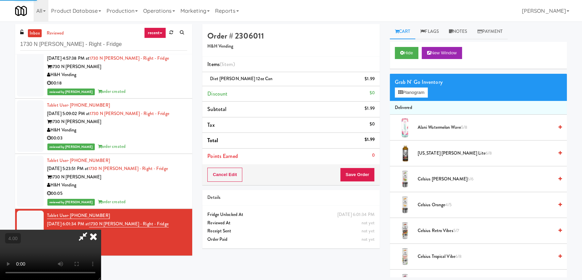
click at [338, 30] on div "Order # 2306011 H&H Vending Items (1 item ) Diet Dr Pepper 12oz can $1.99 Disco…" at bounding box center [384, 150] width 364 height 253
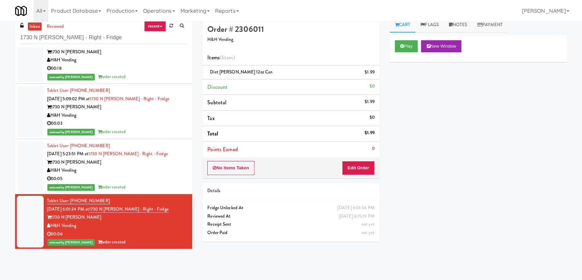
scroll to position [21, 0]
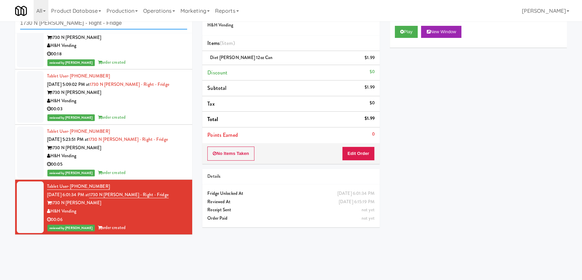
paste input "Cameron - Pantry - Right"
drag, startPoint x: 103, startPoint y: 25, endPoint x: 0, endPoint y: 16, distance: 103.8
click at [0, 16] on body "Are you sure you want to update this order? Okay Cancel Okay Are you sure you w…" at bounding box center [291, 140] width 582 height 280
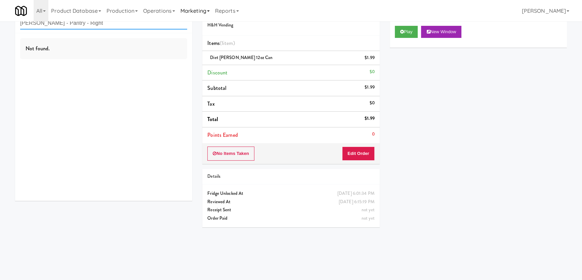
scroll to position [0, 0]
type input "Cameron - Pantry - Right"
click at [146, 61] on div "Not found." at bounding box center [103, 117] width 177 height 168
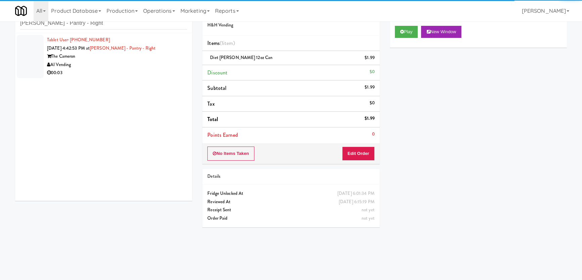
click at [153, 65] on div "AI Vending" at bounding box center [117, 65] width 140 height 8
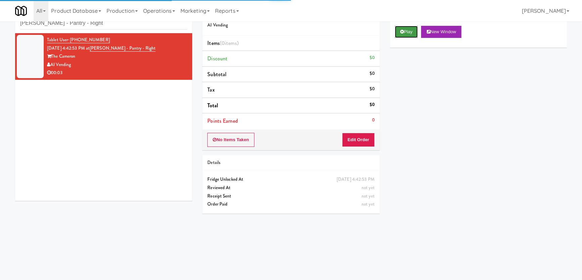
click at [412, 33] on button "Play" at bounding box center [406, 32] width 23 height 12
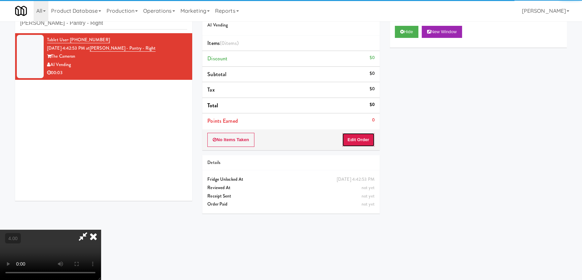
click at [362, 138] on button "Edit Order" at bounding box center [358, 140] width 33 height 14
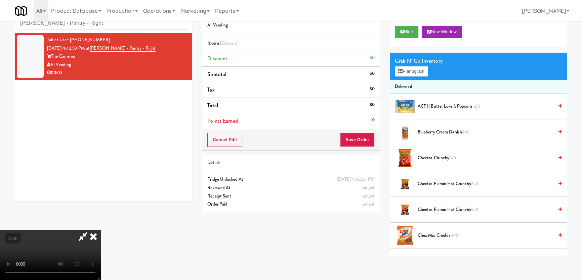
click at [101, 230] on video at bounding box center [50, 255] width 101 height 50
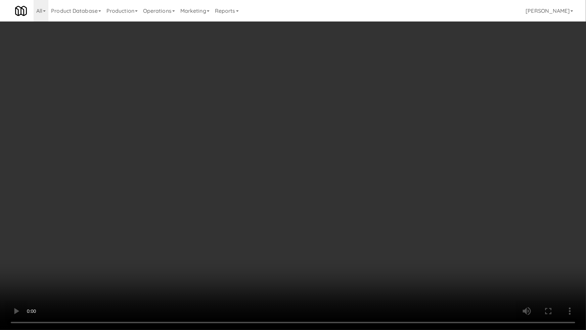
click at [195, 271] on video at bounding box center [293, 165] width 586 height 330
click at [191, 251] on video at bounding box center [293, 165] width 586 height 330
click at [261, 238] on video at bounding box center [293, 165] width 586 height 330
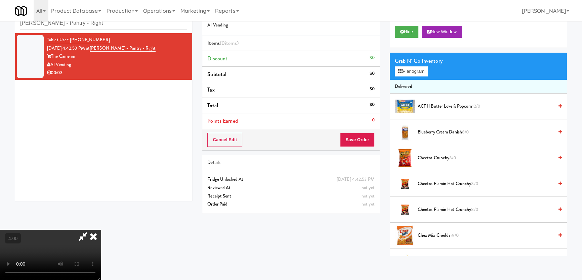
click at [408, 65] on div "Grab N' Go Inventory Planogram" at bounding box center [477, 66] width 177 height 27
click at [407, 66] on button "Planogram" at bounding box center [411, 71] width 33 height 10
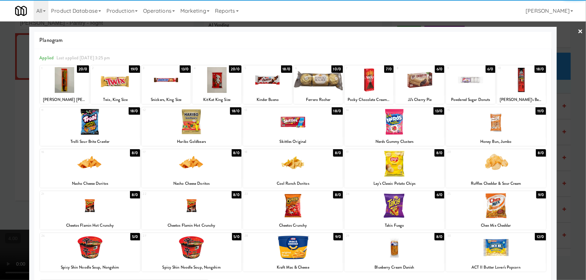
click at [184, 177] on div "17 8/0 Nacho Cheese Doritos" at bounding box center [192, 168] width 100 height 39
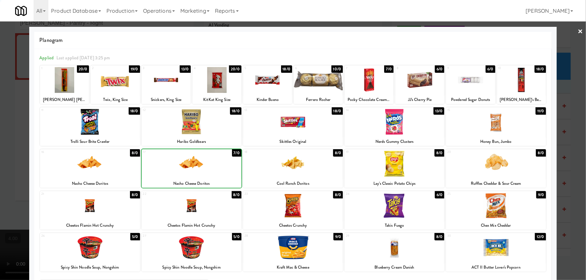
click at [0, 100] on div at bounding box center [293, 140] width 586 height 280
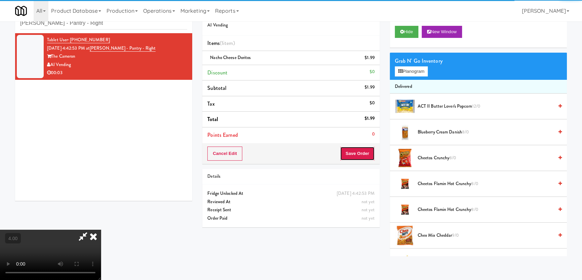
click at [373, 154] on button "Save Order" at bounding box center [357, 154] width 34 height 14
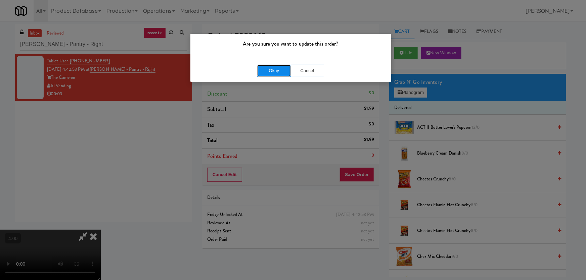
click at [276, 70] on button "Okay" at bounding box center [274, 71] width 34 height 12
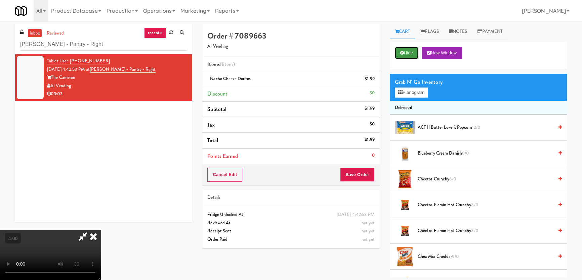
click at [406, 50] on button "Hide" at bounding box center [407, 53] width 24 height 12
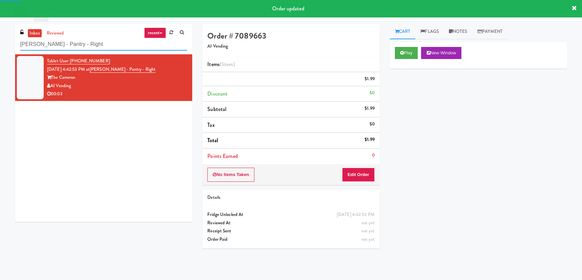
paste input "Cooler - Lef"
drag, startPoint x: 93, startPoint y: 50, endPoint x: 0, endPoint y: 50, distance: 93.3
click at [0, 50] on div "inbox reviewed recent all unclear take inventory issue suspicious failed recent…" at bounding box center [291, 150] width 582 height 253
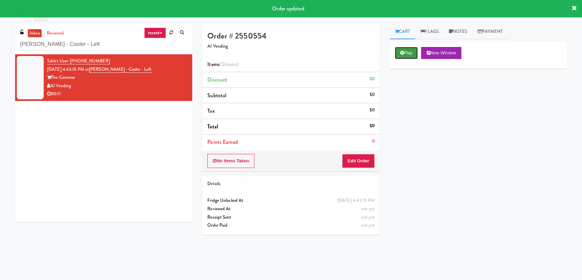
click at [401, 54] on icon at bounding box center [402, 53] width 4 height 4
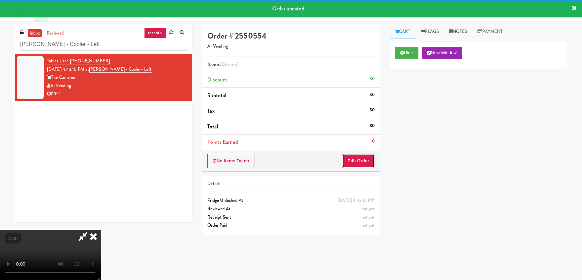
click at [358, 157] on button "Edit Order" at bounding box center [358, 161] width 33 height 14
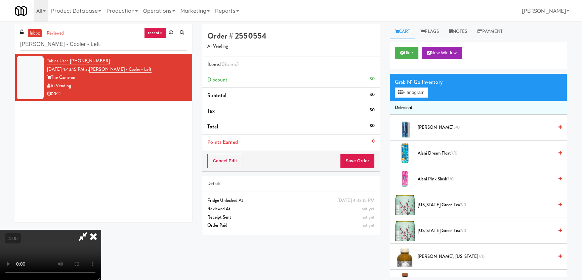
click at [101, 230] on video at bounding box center [50, 255] width 101 height 50
drag, startPoint x: 161, startPoint y: 88, endPoint x: 161, endPoint y: 125, distance: 36.9
click at [101, 230] on video at bounding box center [50, 255] width 101 height 50
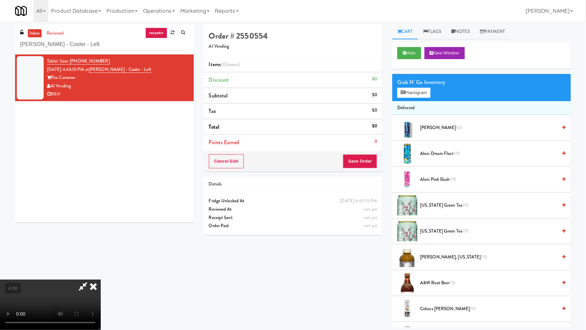
click at [101, 279] on video at bounding box center [50, 304] width 101 height 50
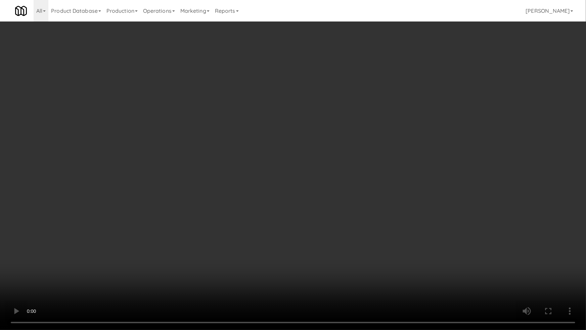
click at [349, 239] on video at bounding box center [293, 165] width 586 height 330
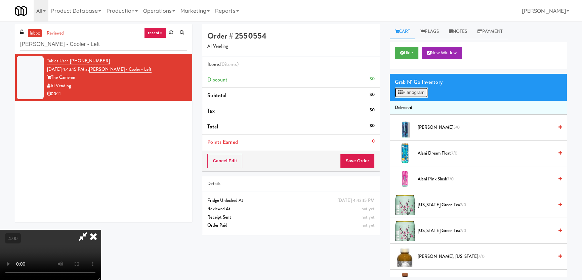
click at [419, 96] on button "Planogram" at bounding box center [411, 93] width 33 height 10
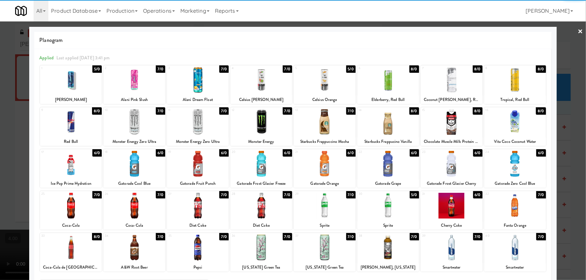
drag, startPoint x: 220, startPoint y: 212, endPoint x: 0, endPoint y: 104, distance: 244.8
click at [219, 212] on div at bounding box center [198, 206] width 62 height 26
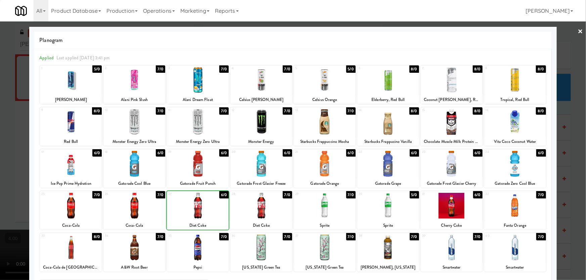
click at [0, 79] on div at bounding box center [293, 140] width 586 height 280
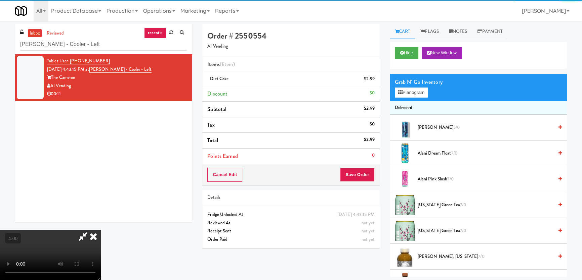
click at [374, 176] on div "Cancel Edit Save Order" at bounding box center [290, 175] width 177 height 21
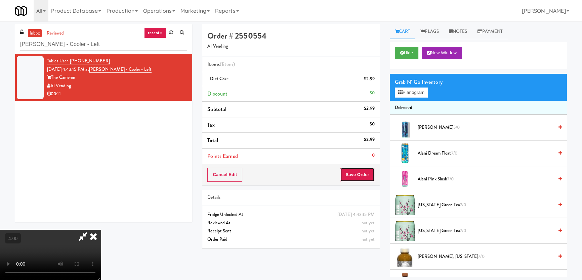
drag, startPoint x: 374, startPoint y: 176, endPoint x: 359, endPoint y: 174, distance: 15.3
click at [373, 177] on button "Save Order" at bounding box center [357, 175] width 34 height 14
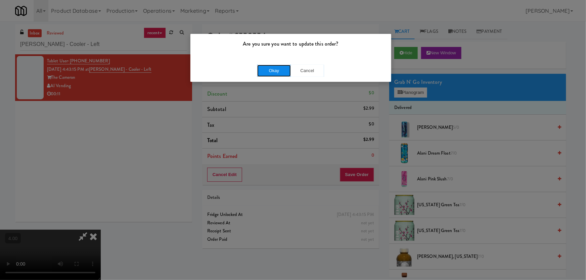
click at [279, 70] on button "Okay" at bounding box center [274, 71] width 34 height 12
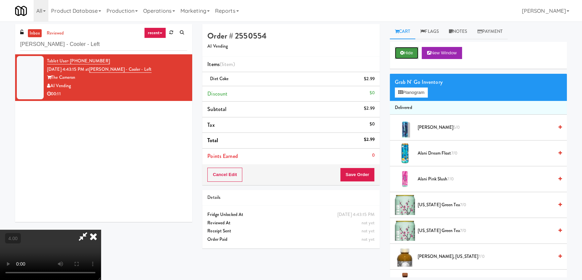
click at [404, 54] on button "Hide" at bounding box center [407, 53] width 24 height 12
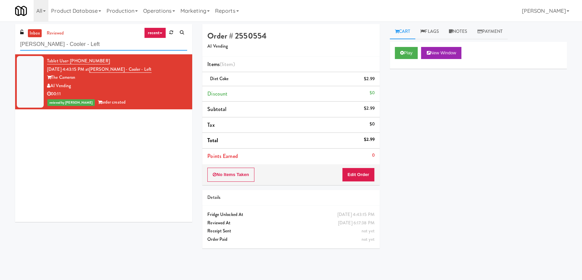
paste input "Vertex - Snack"
drag, startPoint x: 94, startPoint y: 43, endPoint x: 0, endPoint y: 29, distance: 95.1
click at [0, 30] on div "inbox reviewed recent all unclear take inventory issue suspicious failed recent…" at bounding box center [291, 150] width 582 height 253
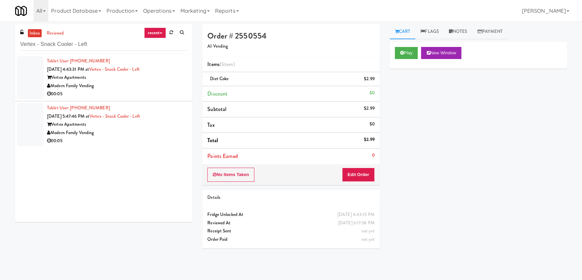
click at [148, 91] on div "00:05" at bounding box center [117, 94] width 140 height 8
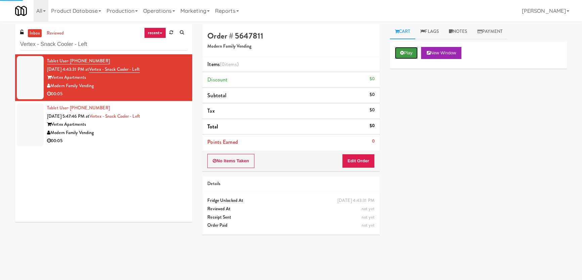
click at [411, 47] on button "Play" at bounding box center [406, 53] width 23 height 12
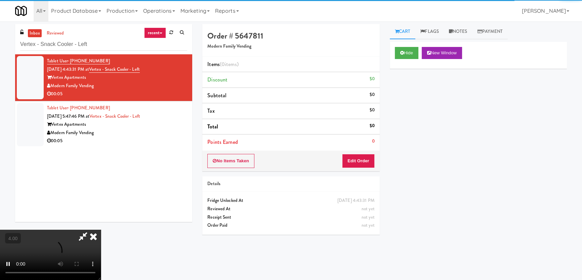
click at [363, 147] on li "Points Earned 0" at bounding box center [290, 142] width 177 height 15
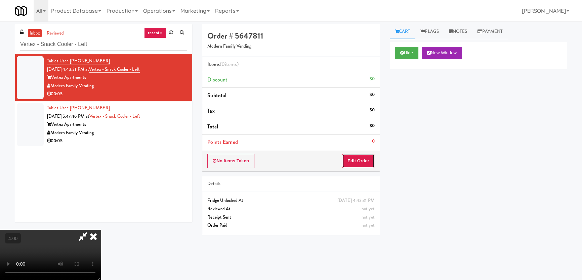
click at [359, 156] on button "Edit Order" at bounding box center [358, 161] width 33 height 14
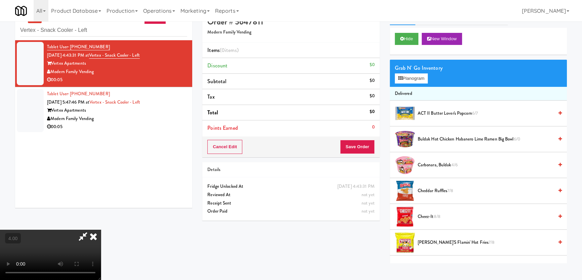
scroll to position [21, 0]
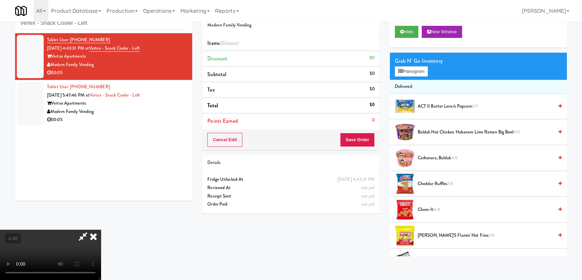
click at [101, 230] on video at bounding box center [50, 255] width 101 height 50
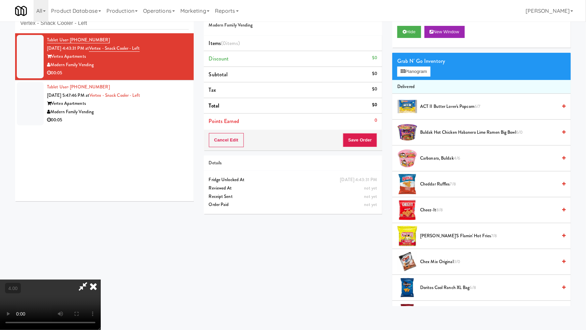
click at [101, 279] on video at bounding box center [50, 304] width 101 height 50
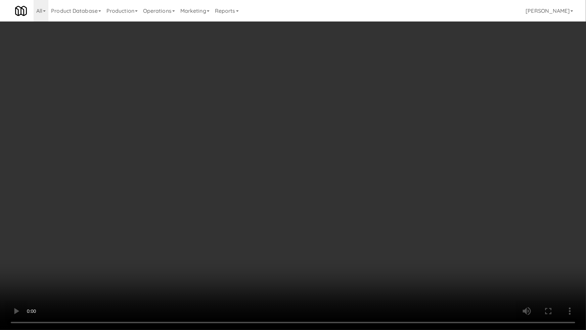
drag, startPoint x: 288, startPoint y: 218, endPoint x: 401, endPoint y: 99, distance: 163.6
click at [289, 216] on video at bounding box center [293, 165] width 586 height 330
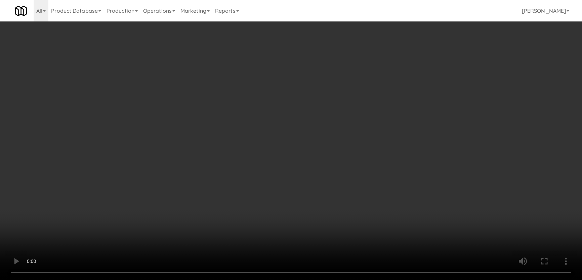
click at [410, 67] on button "Planogram" at bounding box center [411, 71] width 33 height 10
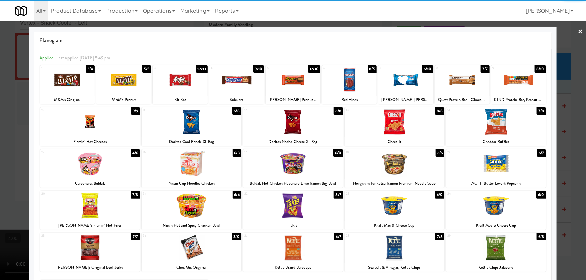
click at [298, 124] on div at bounding box center [293, 122] width 100 height 26
drag, startPoint x: 298, startPoint y: 124, endPoint x: 262, endPoint y: 107, distance: 40.3
click at [299, 124] on div at bounding box center [293, 122] width 100 height 26
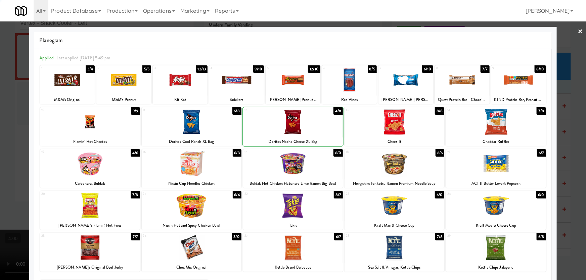
click at [1, 67] on div at bounding box center [293, 140] width 586 height 280
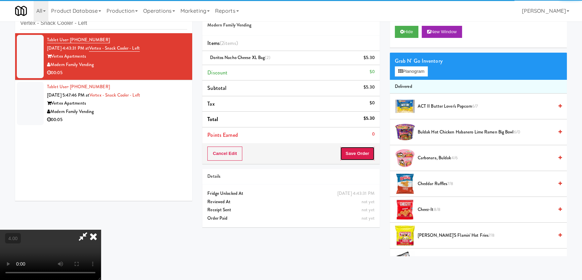
click at [370, 153] on button "Save Order" at bounding box center [357, 154] width 34 height 14
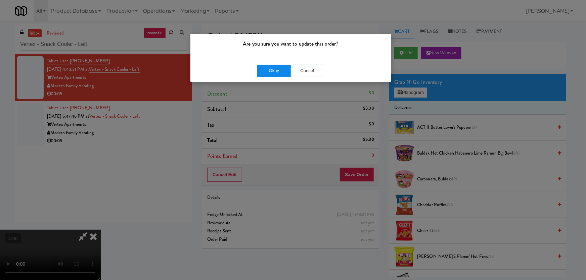
drag, startPoint x: 279, startPoint y: 63, endPoint x: 284, endPoint y: 70, distance: 8.5
click at [279, 64] on div "Okay Cancel" at bounding box center [290, 70] width 201 height 22
drag, startPoint x: 284, startPoint y: 70, endPoint x: 291, endPoint y: 74, distance: 8.4
click at [284, 71] on button "Okay" at bounding box center [274, 71] width 34 height 12
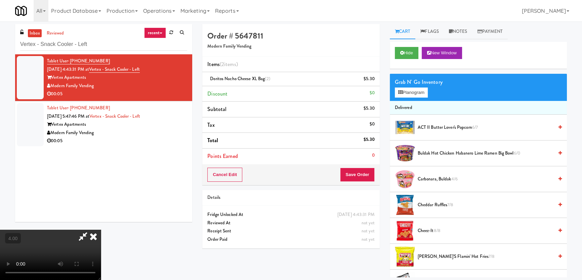
click at [101, 230] on icon at bounding box center [93, 236] width 15 height 13
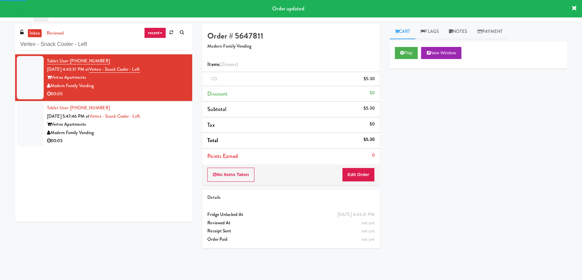
click at [149, 140] on div "00:05" at bounding box center [117, 141] width 140 height 8
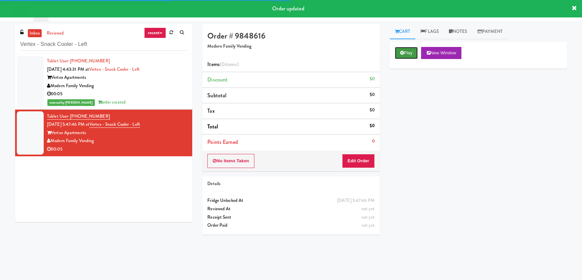
click at [406, 54] on button "Play" at bounding box center [406, 53] width 23 height 12
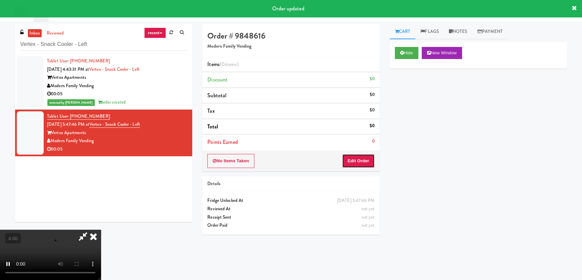
click at [371, 157] on button "Edit Order" at bounding box center [358, 161] width 33 height 14
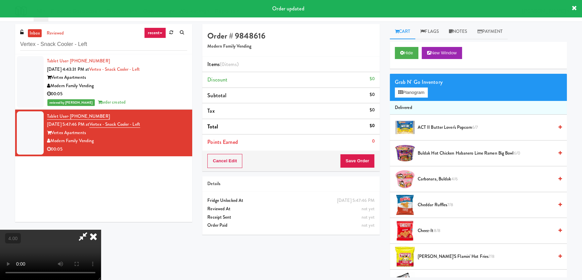
scroll to position [21, 0]
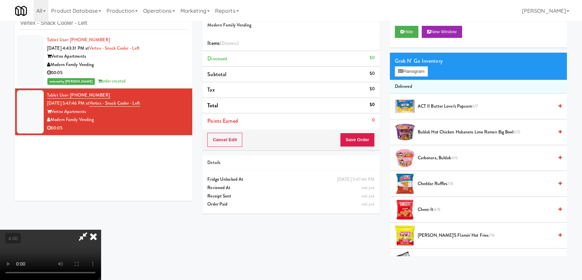
click at [90, 230] on video at bounding box center [50, 255] width 101 height 50
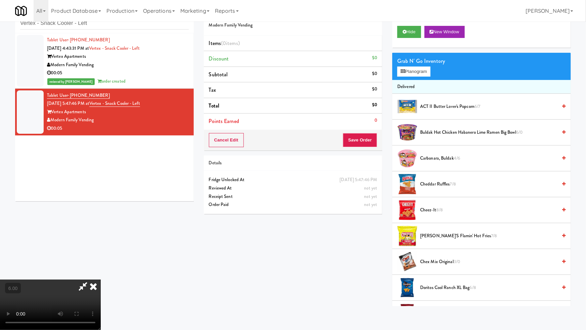
click at [101, 279] on video at bounding box center [50, 304] width 101 height 50
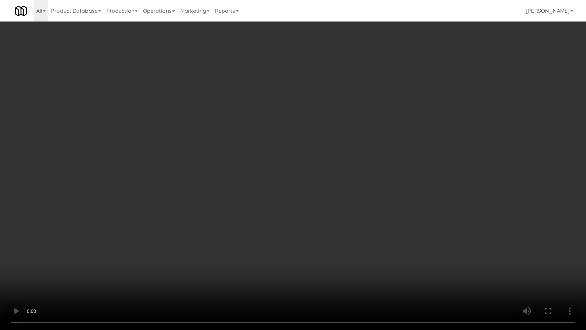
drag, startPoint x: 265, startPoint y: 187, endPoint x: 342, endPoint y: 99, distance: 116.6
click at [268, 185] on video at bounding box center [293, 165] width 586 height 330
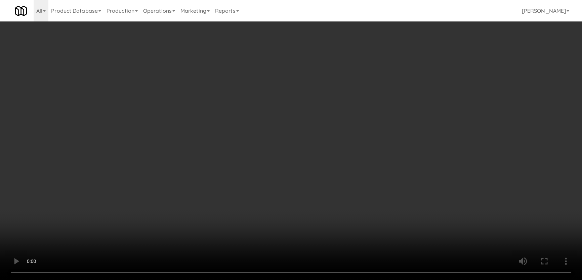
click at [417, 74] on button "Planogram" at bounding box center [411, 71] width 33 height 10
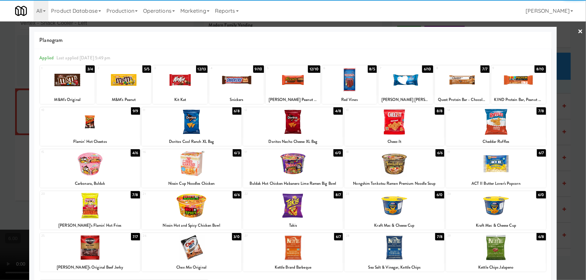
click at [376, 125] on div at bounding box center [394, 122] width 100 height 26
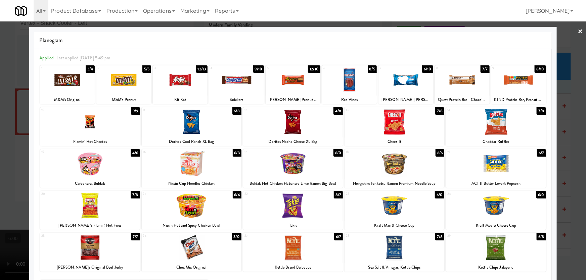
drag, startPoint x: 0, startPoint y: 121, endPoint x: 87, endPoint y: 135, distance: 88.4
click at [0, 122] on div at bounding box center [293, 140] width 586 height 280
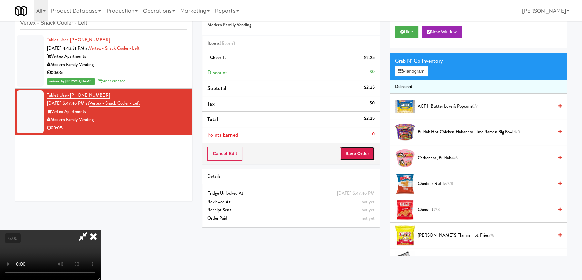
click at [365, 153] on button "Save Order" at bounding box center [357, 154] width 34 height 14
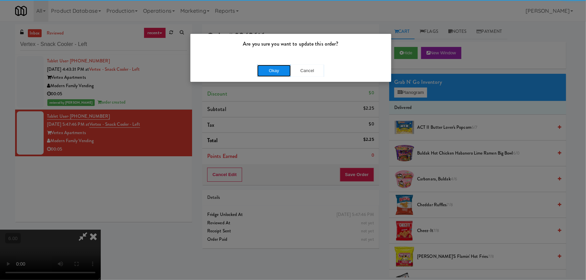
click at [274, 65] on button "Okay" at bounding box center [274, 71] width 34 height 12
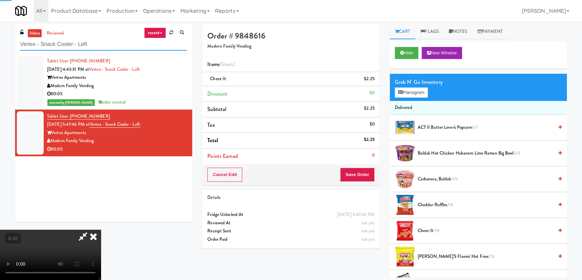
drag, startPoint x: 112, startPoint y: 43, endPoint x: 0, endPoint y: 62, distance: 114.0
click at [0, 62] on div "inbox reviewed recent all unclear take inventory issue suspicious failed recent…" at bounding box center [291, 150] width 582 height 253
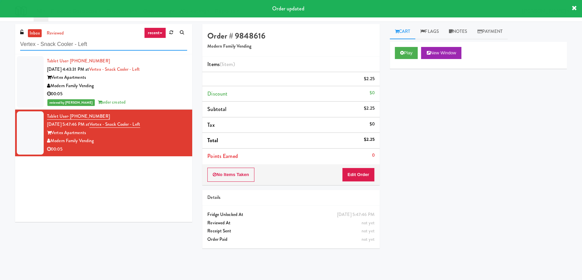
paste input "Michelin - Drink"
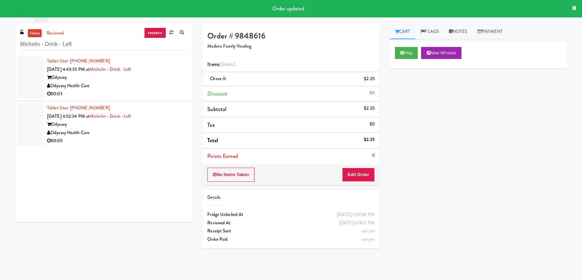
click at [169, 83] on div "Odyssey Health Care" at bounding box center [117, 86] width 140 height 8
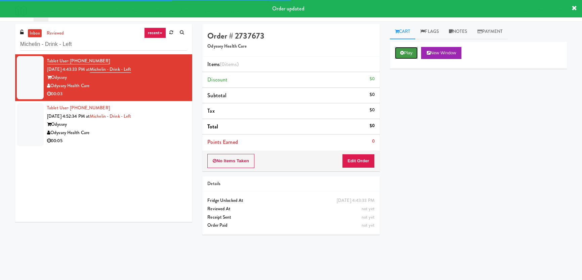
click at [415, 52] on button "Play" at bounding box center [406, 53] width 23 height 12
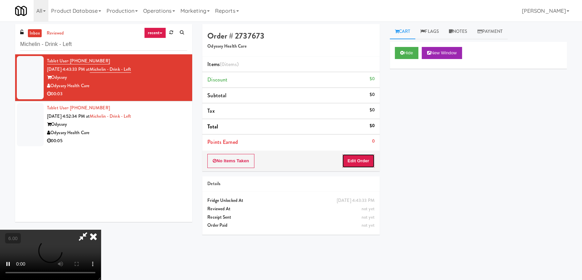
click at [363, 154] on button "Edit Order" at bounding box center [358, 161] width 33 height 14
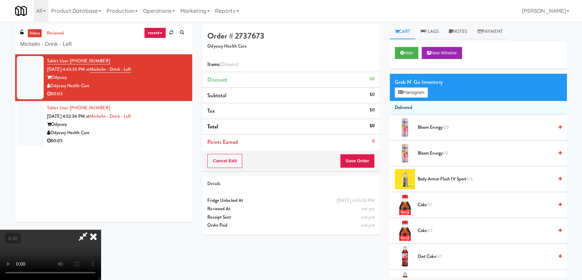
click at [101, 230] on video at bounding box center [50, 255] width 101 height 50
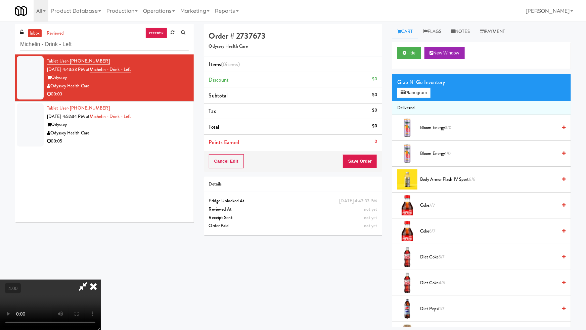
click at [101, 279] on video at bounding box center [50, 304] width 101 height 50
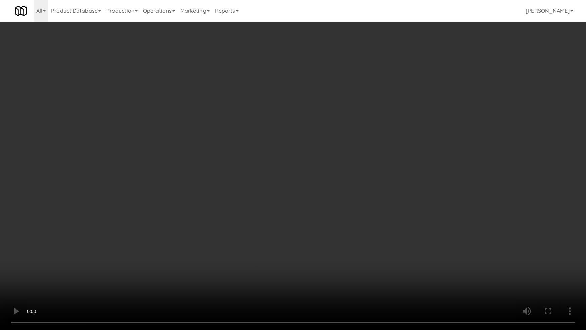
click at [288, 246] on video at bounding box center [293, 165] width 586 height 330
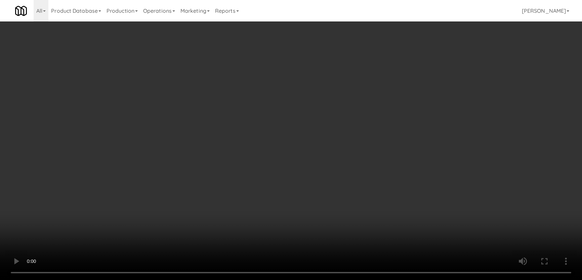
click at [410, 94] on button "Planogram" at bounding box center [411, 93] width 33 height 10
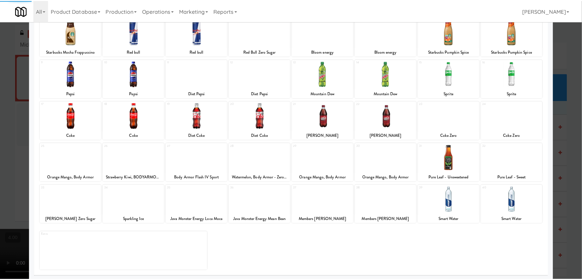
scroll to position [49, 0]
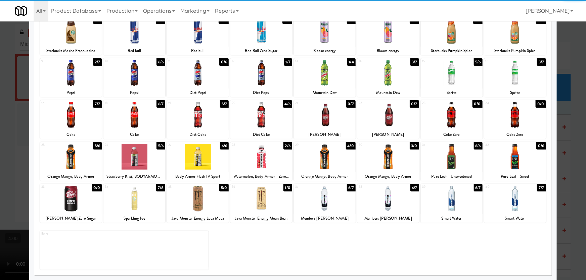
click at [262, 209] on div at bounding box center [261, 199] width 62 height 26
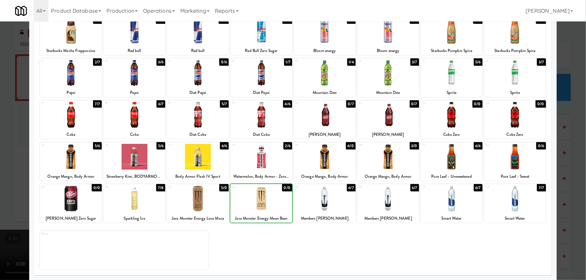
click at [0, 98] on div at bounding box center [293, 140] width 586 height 280
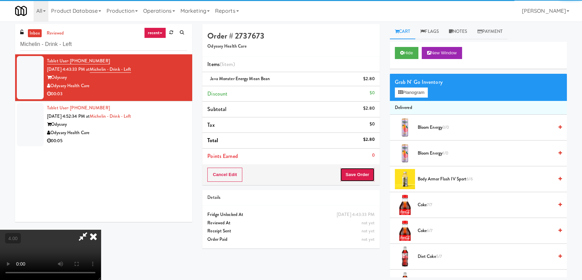
click at [359, 176] on button "Save Order" at bounding box center [357, 175] width 34 height 14
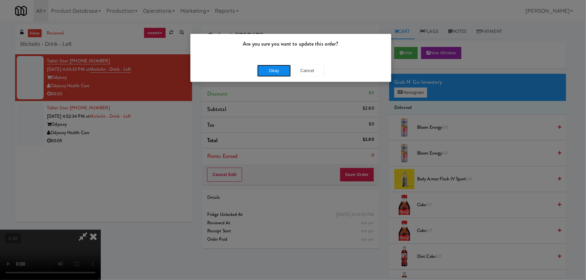
click at [273, 74] on button "Okay" at bounding box center [274, 71] width 34 height 12
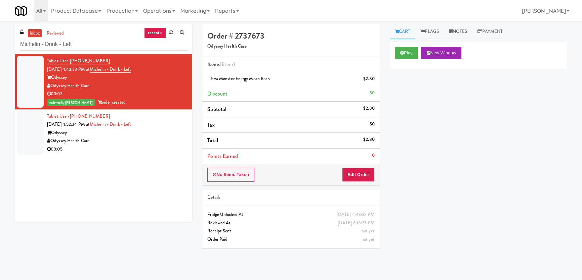
click at [148, 138] on div "Odyssey Health Care" at bounding box center [117, 141] width 140 height 8
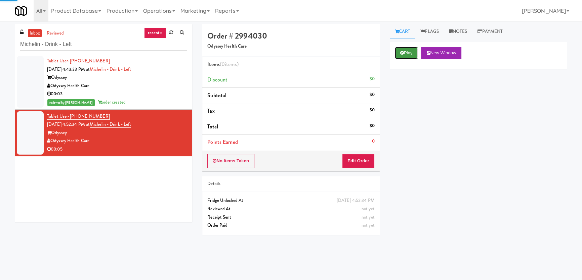
click at [408, 53] on button "Play" at bounding box center [406, 53] width 23 height 12
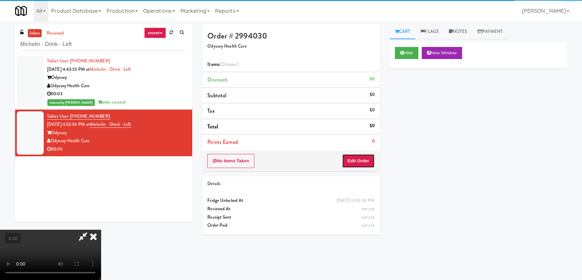
click at [366, 157] on button "Edit Order" at bounding box center [358, 161] width 33 height 14
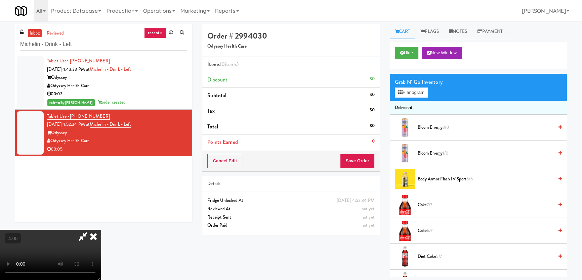
click at [101, 230] on video at bounding box center [50, 255] width 101 height 50
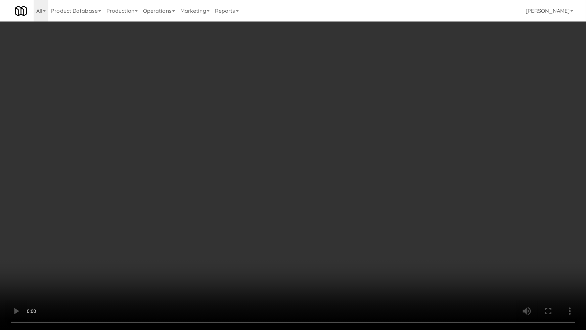
click at [251, 219] on video at bounding box center [293, 165] width 586 height 330
drag, startPoint x: 251, startPoint y: 219, endPoint x: 256, endPoint y: 179, distance: 40.9
click at [252, 218] on video at bounding box center [293, 165] width 586 height 330
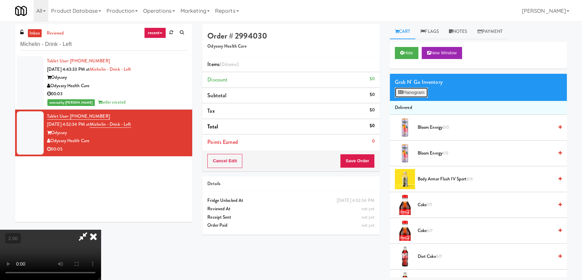
click at [414, 93] on button "Planogram" at bounding box center [411, 93] width 33 height 10
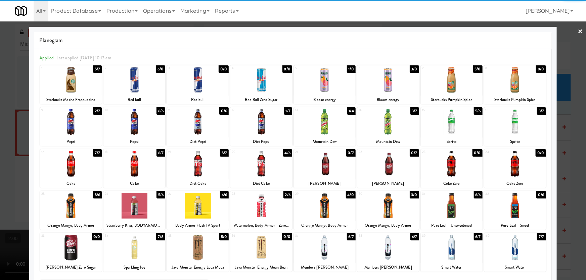
click at [268, 128] on div at bounding box center [261, 122] width 62 height 26
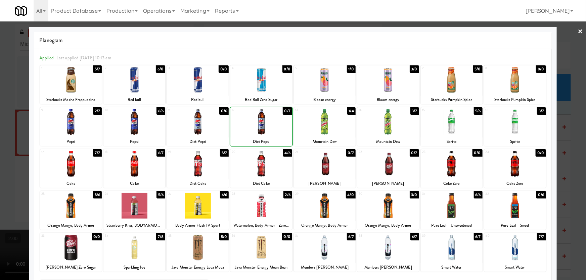
click at [0, 93] on div at bounding box center [293, 140] width 586 height 280
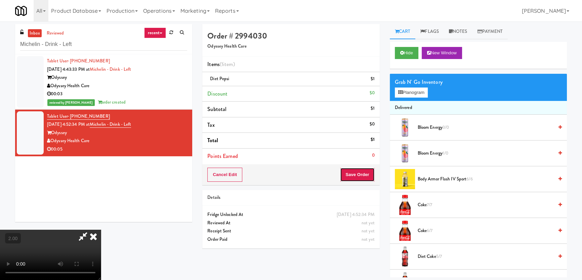
click at [368, 175] on button "Save Order" at bounding box center [357, 175] width 34 height 14
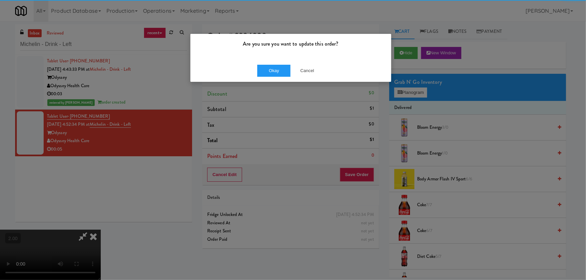
click at [249, 66] on div "Okay Cancel" at bounding box center [290, 70] width 201 height 22
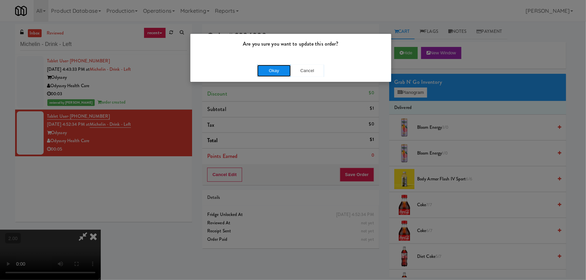
click at [264, 69] on button "Okay" at bounding box center [274, 71] width 34 height 12
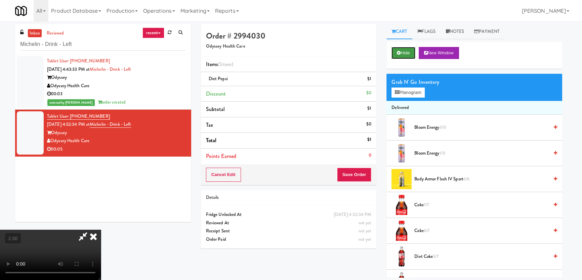
click at [409, 52] on button "Hide" at bounding box center [403, 53] width 24 height 12
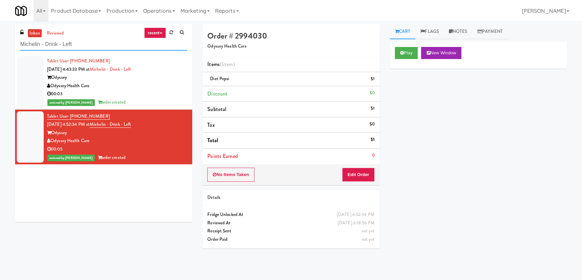
drag, startPoint x: 67, startPoint y: 44, endPoint x: 2, endPoint y: 43, distance: 65.1
click at [6, 44] on div "inbox reviewed recent all unclear take inventory issue suspicious failed recent…" at bounding box center [291, 150] width 582 height 253
paste input "HaNoBe - w/ Gym"
type input "HaNoBe - w/ Gym"
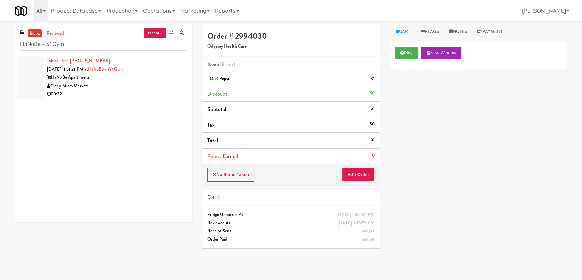
click at [144, 87] on div "Cincy Micro Markets" at bounding box center [117, 86] width 140 height 8
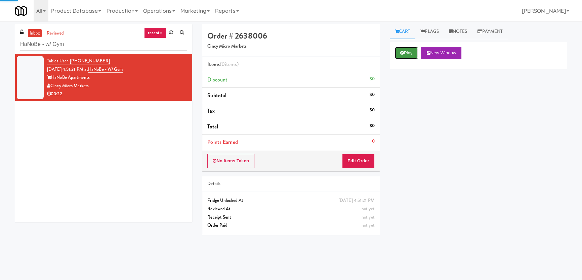
click at [395, 48] on button "Play" at bounding box center [406, 53] width 23 height 12
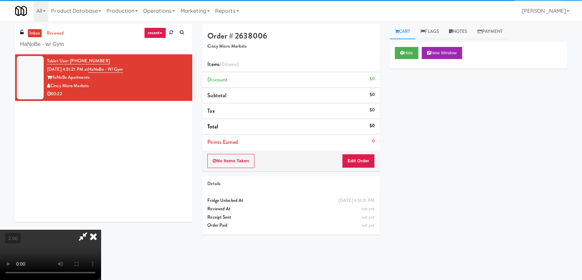
click at [358, 151] on div "No Items Taken Edit Order" at bounding box center [290, 161] width 177 height 21
click at [358, 157] on button "Edit Order" at bounding box center [358, 161] width 33 height 14
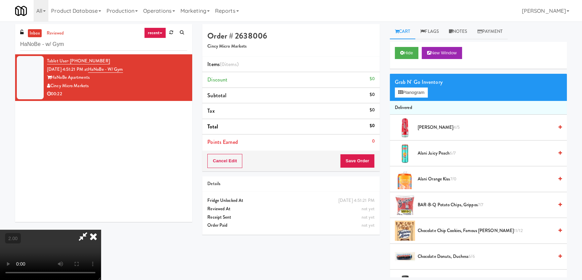
scroll to position [21, 0]
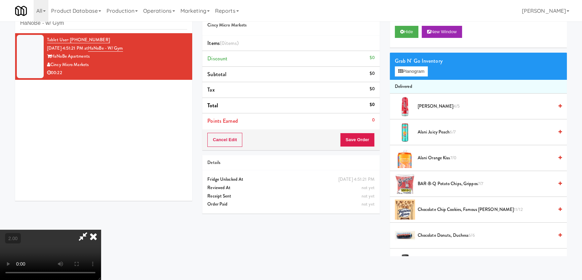
click at [92, 230] on video at bounding box center [50, 255] width 101 height 50
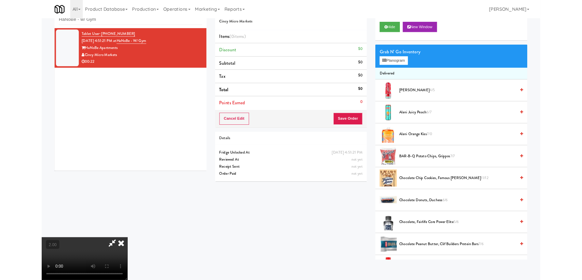
scroll to position [14, 0]
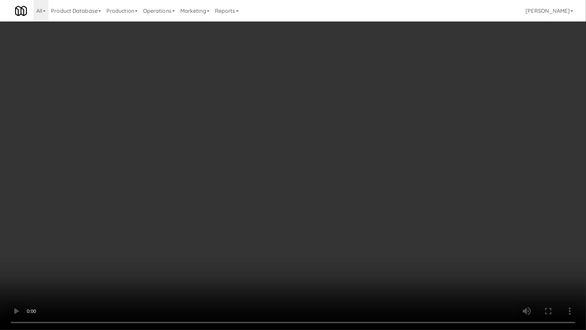
click at [241, 235] on video at bounding box center [293, 165] width 586 height 330
drag, startPoint x: 241, startPoint y: 235, endPoint x: 349, endPoint y: 146, distance: 140.2
click at [244, 234] on video at bounding box center [293, 165] width 586 height 330
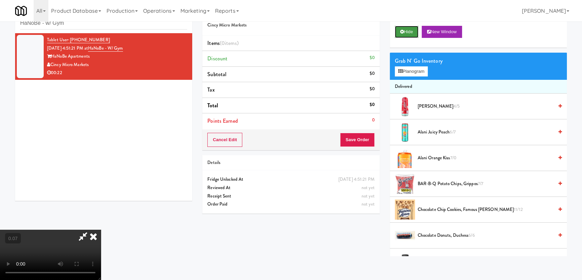
click at [411, 34] on button "Hide" at bounding box center [407, 32] width 24 height 12
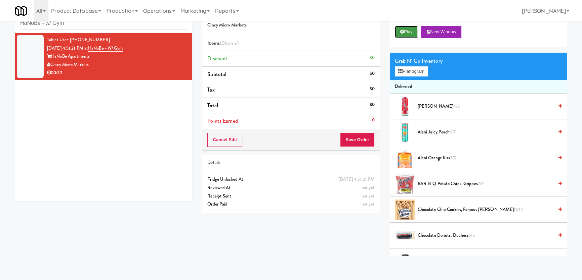
scroll to position [0, 0]
click at [411, 34] on button "Play" at bounding box center [406, 32] width 23 height 12
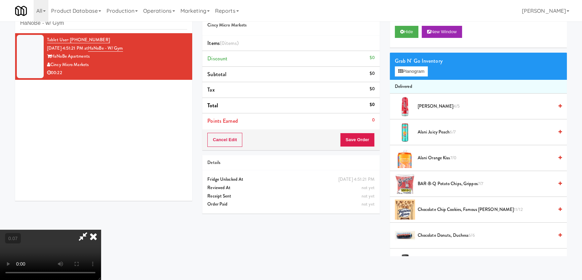
click at [12, 230] on video at bounding box center [50, 255] width 101 height 50
click at [101, 230] on video at bounding box center [50, 255] width 101 height 50
click at [70, 232] on video at bounding box center [50, 255] width 101 height 50
click at [79, 230] on video at bounding box center [50, 255] width 101 height 50
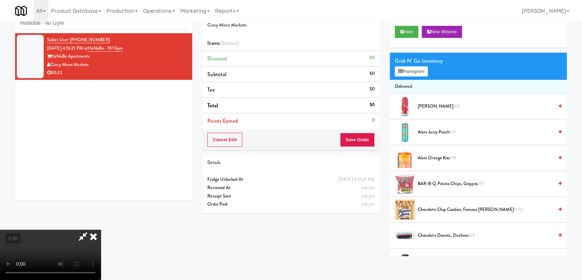
click at [101, 230] on video at bounding box center [50, 255] width 101 height 50
click at [406, 30] on button "Hide" at bounding box center [407, 32] width 24 height 12
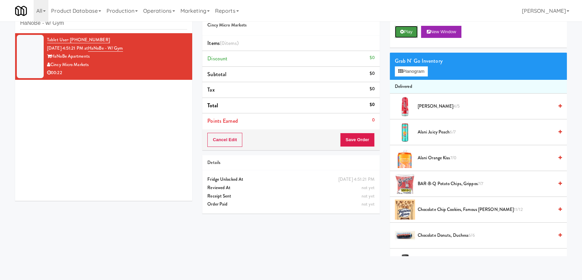
scroll to position [0, 0]
click at [406, 30] on button "Play" at bounding box center [406, 32] width 23 height 12
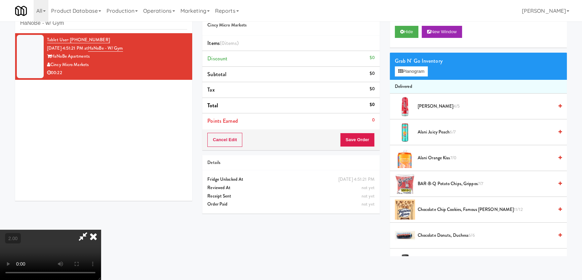
click at [92, 230] on video at bounding box center [50, 255] width 101 height 50
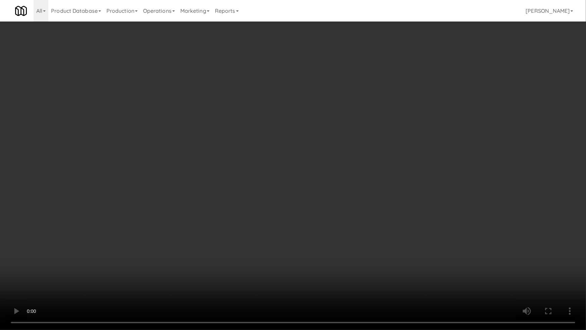
click at [319, 214] on video at bounding box center [293, 165] width 586 height 330
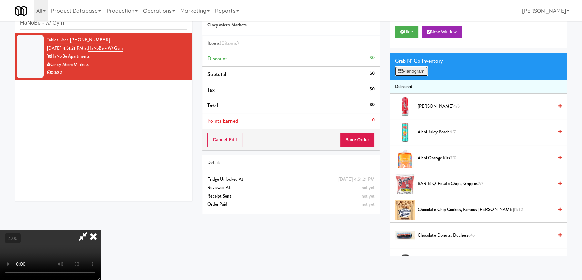
click at [412, 73] on button "Planogram" at bounding box center [411, 71] width 33 height 10
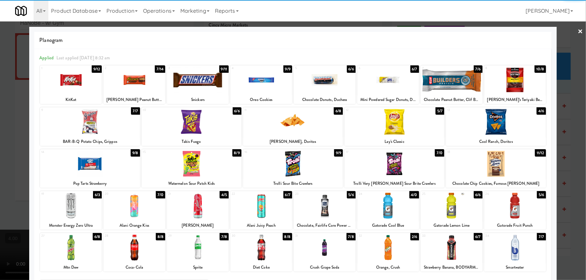
click at [503, 119] on div at bounding box center [496, 122] width 100 height 26
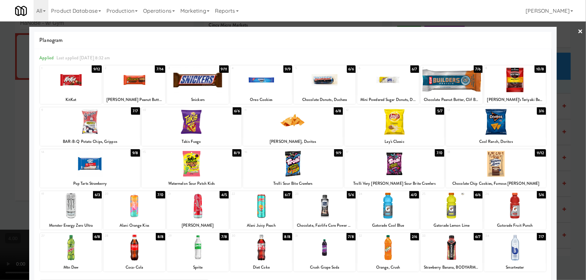
drag, startPoint x: 214, startPoint y: 173, endPoint x: 64, endPoint y: 149, distance: 152.0
click at [214, 173] on div at bounding box center [192, 164] width 100 height 26
click at [0, 117] on div at bounding box center [293, 140] width 586 height 280
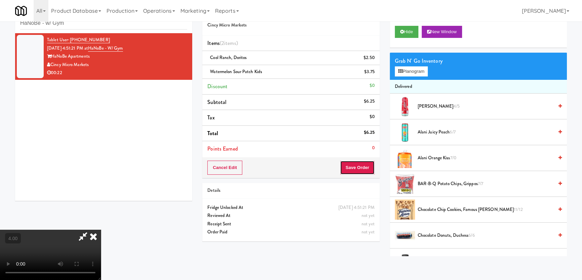
click at [364, 169] on button "Save Order" at bounding box center [357, 168] width 34 height 14
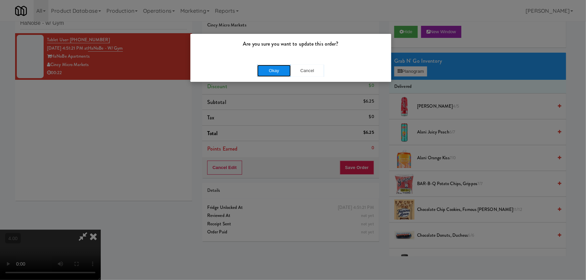
click at [274, 70] on button "Okay" at bounding box center [274, 71] width 34 height 12
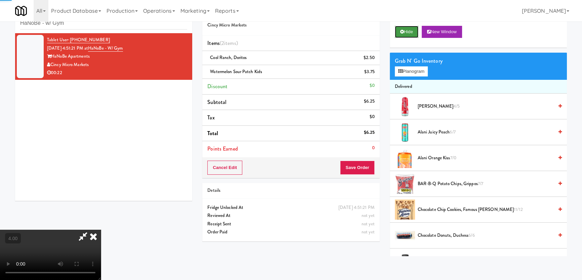
click at [407, 27] on button "Hide" at bounding box center [407, 32] width 24 height 12
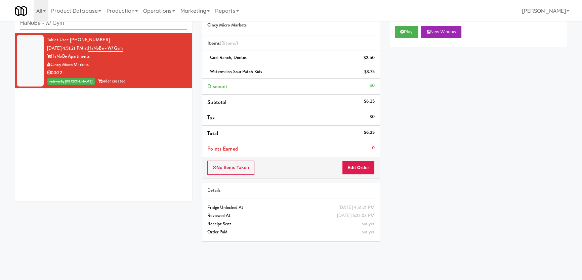
paste input "Moderne Pantry"
drag, startPoint x: 104, startPoint y: 28, endPoint x: 0, endPoint y: 25, distance: 103.8
click at [0, 25] on div "inbox reviewed recent all unclear take inventory issue suspicious failed recent…" at bounding box center [291, 129] width 582 height 253
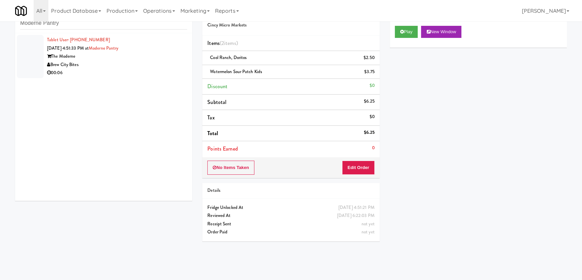
click at [149, 64] on div "Brew City Bites" at bounding box center [117, 65] width 140 height 8
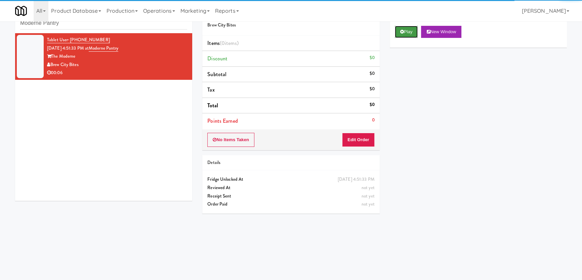
click at [412, 31] on button "Play" at bounding box center [406, 32] width 23 height 12
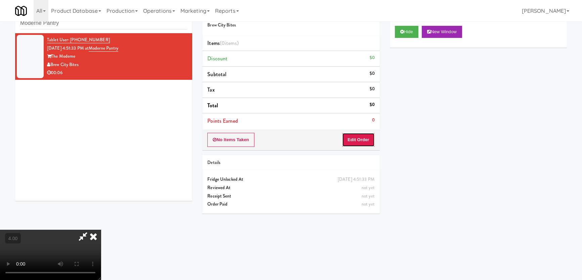
click at [350, 137] on button "Edit Order" at bounding box center [358, 140] width 33 height 14
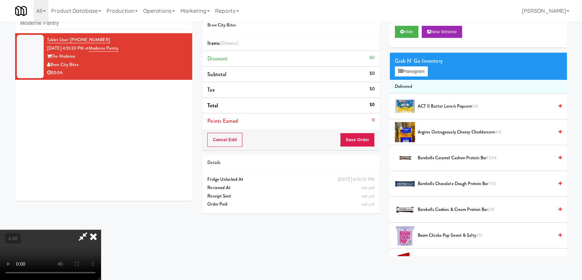
click at [101, 230] on video at bounding box center [50, 255] width 101 height 50
click at [101, 232] on video at bounding box center [50, 255] width 101 height 50
drag, startPoint x: 103, startPoint y: 232, endPoint x: 113, endPoint y: 265, distance: 34.7
click at [101, 231] on video at bounding box center [50, 255] width 101 height 50
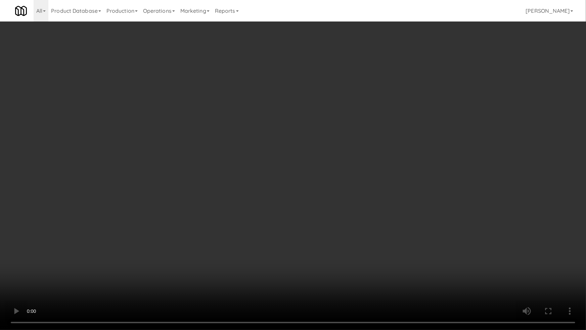
click at [166, 245] on video at bounding box center [293, 165] width 586 height 330
click at [329, 218] on video at bounding box center [293, 165] width 586 height 330
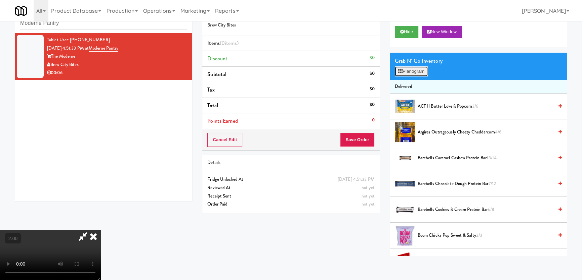
click at [405, 69] on button "Planogram" at bounding box center [411, 71] width 33 height 10
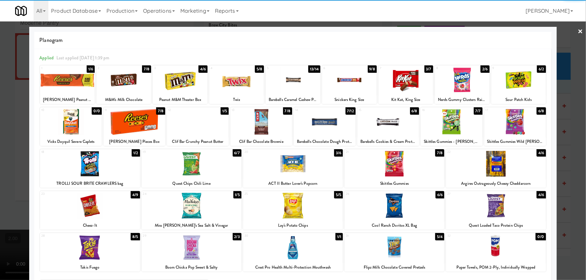
click at [500, 205] on div at bounding box center [496, 206] width 100 height 26
click at [127, 209] on div at bounding box center [90, 206] width 100 height 26
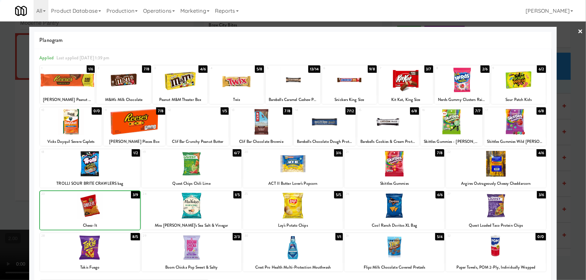
click at [0, 165] on div at bounding box center [293, 140] width 586 height 280
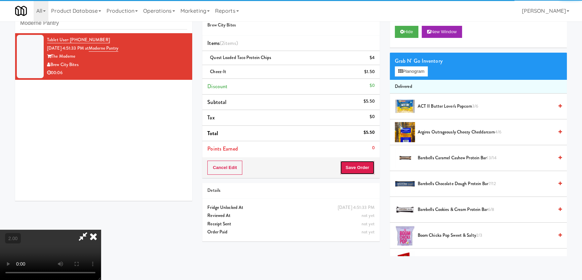
click at [363, 165] on button "Save Order" at bounding box center [357, 168] width 34 height 14
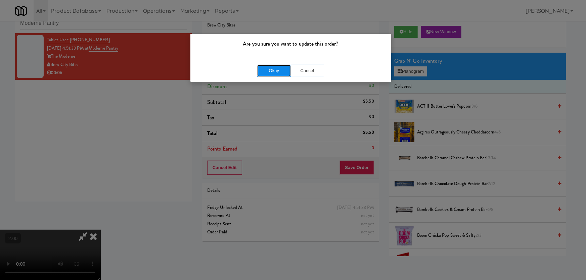
drag, startPoint x: 269, startPoint y: 67, endPoint x: 273, endPoint y: 67, distance: 4.0
click at [269, 67] on button "Okay" at bounding box center [274, 71] width 34 height 12
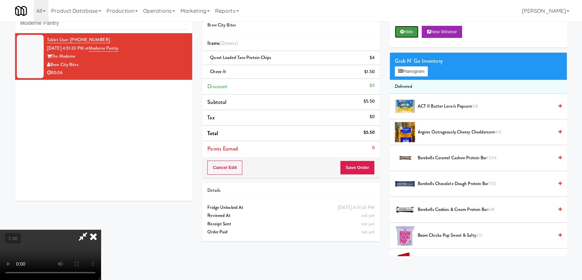
click at [409, 29] on button "Hide" at bounding box center [407, 32] width 24 height 12
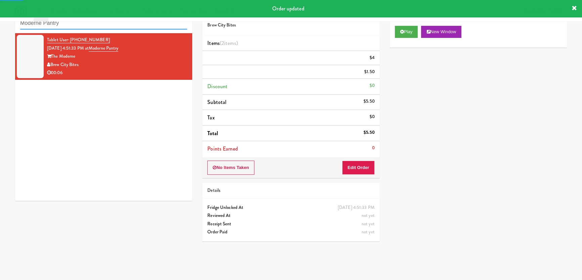
drag, startPoint x: 126, startPoint y: 27, endPoint x: 0, endPoint y: 39, distance: 126.2
click at [0, 39] on div "inbox reviewed recent all unclear take inventory issue suspicious failed recent…" at bounding box center [291, 129] width 582 height 253
paste input "ichelin - Drink - Left"
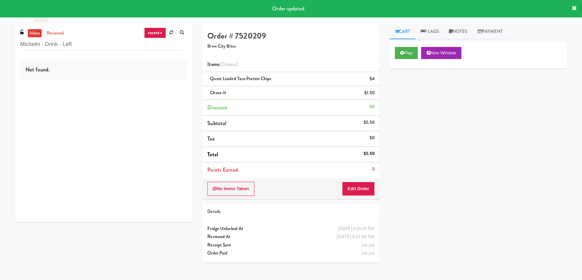
click at [154, 83] on div "Not found." at bounding box center [103, 138] width 177 height 168
click at [134, 81] on div "Not found." at bounding box center [103, 138] width 177 height 168
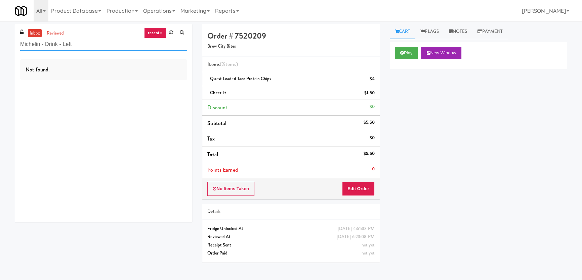
drag, startPoint x: 94, startPoint y: 47, endPoint x: 40, endPoint y: 42, distance: 54.7
click at [40, 42] on input "Michelin - Drink - Left" at bounding box center [103, 44] width 167 height 12
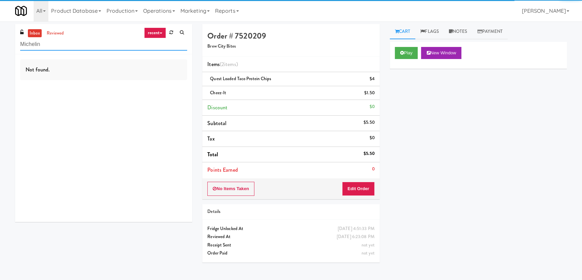
drag, startPoint x: 70, startPoint y: 46, endPoint x: 0, endPoint y: 54, distance: 70.6
click at [0, 54] on div "inbox reviewed recent all unclear take inventory issue suspicious failed recent…" at bounding box center [291, 150] width 582 height 253
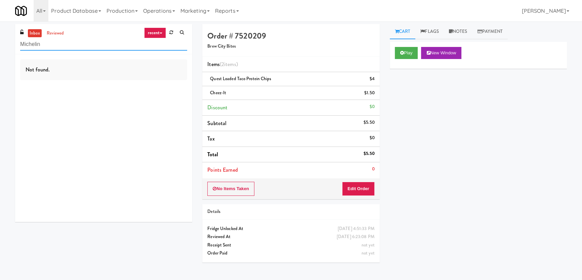
paste input "(Snack & Drink) EWR-4-TC-PUBLIC"
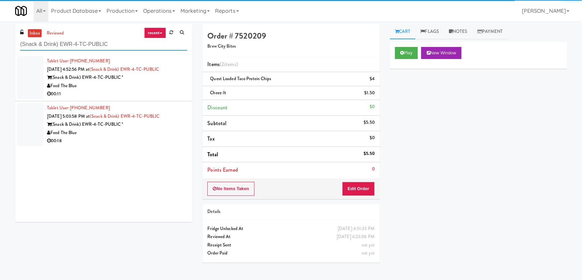
type input "(Snack & Drink) EWR-4-TC-PUBLIC"
click at [143, 88] on div "Feed The Blue" at bounding box center [117, 86] width 140 height 8
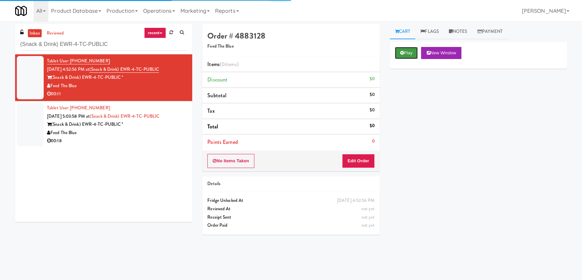
click at [401, 54] on icon at bounding box center [402, 53] width 4 height 4
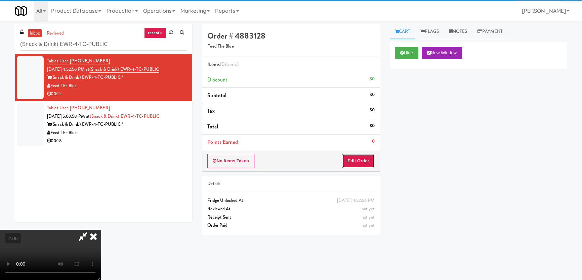
click at [348, 167] on button "Edit Order" at bounding box center [358, 161] width 33 height 14
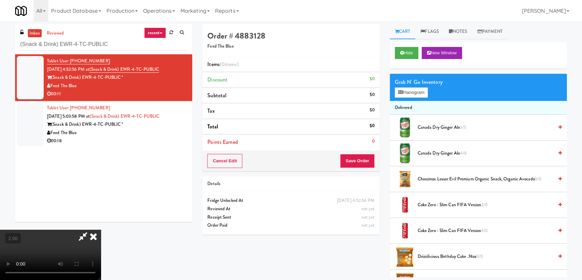
click at [101, 230] on video at bounding box center [50, 255] width 101 height 50
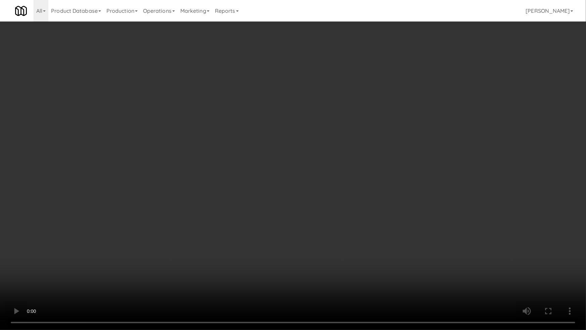
click at [317, 249] on video at bounding box center [293, 165] width 586 height 330
click at [299, 224] on video at bounding box center [293, 165] width 586 height 330
click at [352, 220] on video at bounding box center [293, 165] width 586 height 330
drag, startPoint x: 352, startPoint y: 220, endPoint x: 358, endPoint y: 180, distance: 40.8
click at [352, 220] on video at bounding box center [293, 165] width 586 height 330
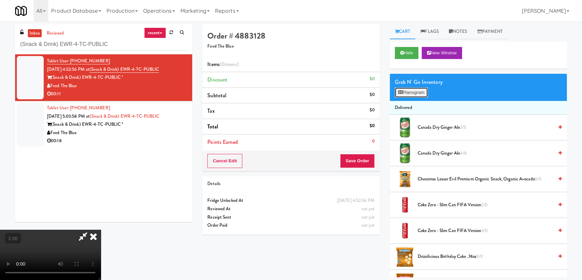
click at [411, 90] on button "Planogram" at bounding box center [411, 93] width 33 height 10
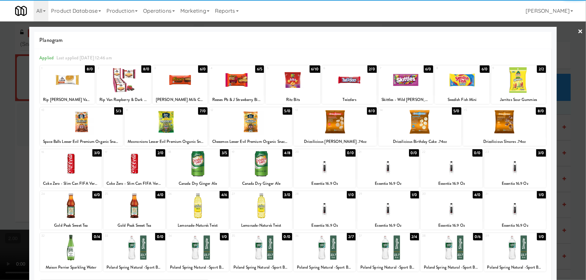
click at [268, 172] on div at bounding box center [261, 164] width 62 height 26
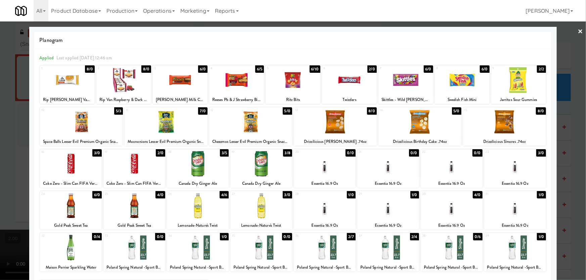
click at [513, 216] on div at bounding box center [515, 206] width 62 height 26
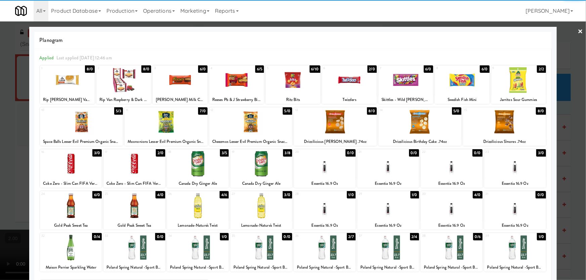
click at [513, 216] on div at bounding box center [515, 206] width 62 height 26
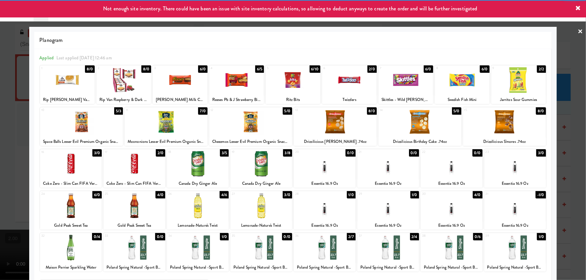
click at [518, 215] on div at bounding box center [515, 206] width 62 height 26
click at [557, 196] on div at bounding box center [293, 140] width 586 height 280
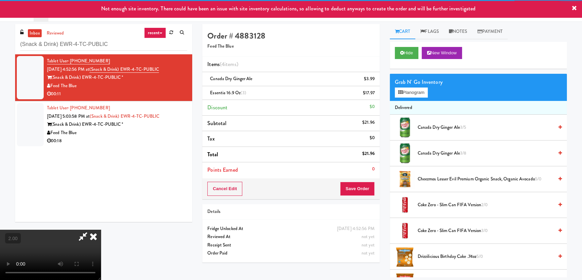
drag, startPoint x: 373, startPoint y: 178, endPoint x: 365, endPoint y: 177, distance: 7.8
click at [373, 178] on div "Items (4 items ) Canada Dry Ginger Ale $3.99 Essentia 16.9 Oz (3) $17.97 Discou…" at bounding box center [290, 118] width 177 height 122
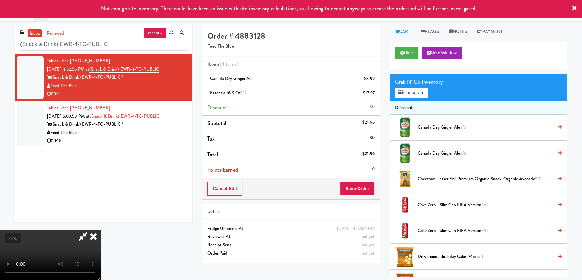
click at [101, 230] on video at bounding box center [50, 255] width 101 height 50
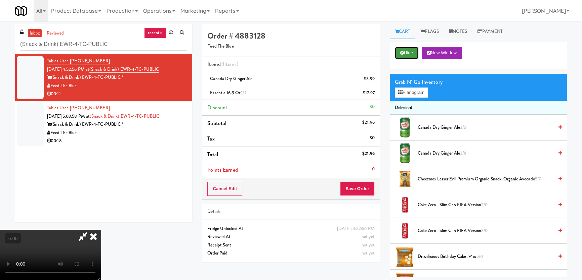
click at [403, 54] on button "Hide" at bounding box center [407, 53] width 24 height 12
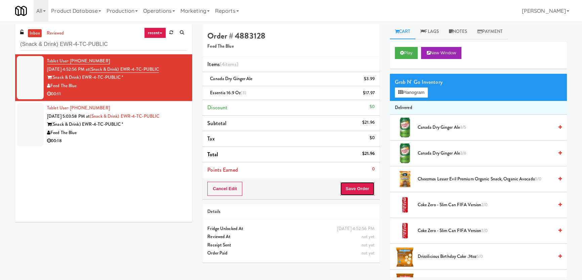
click at [350, 188] on button "Save Order" at bounding box center [357, 189] width 34 height 14
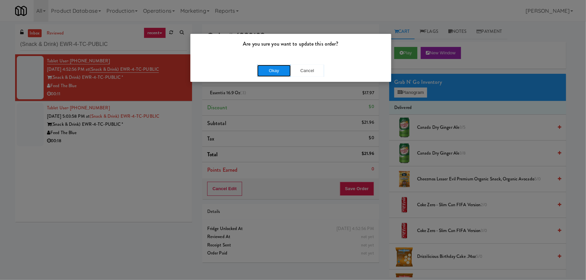
click at [282, 68] on button "Okay" at bounding box center [274, 71] width 34 height 12
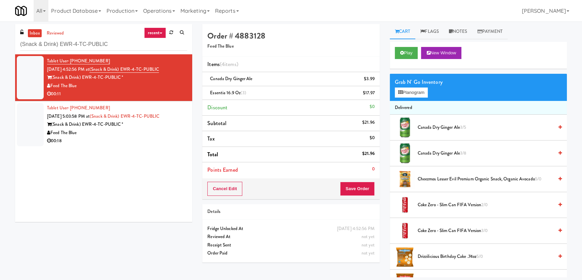
click at [158, 149] on div "Tablet User · (412) 999-5509 Oct 15, 2025 4:52:56 PM at (Snack & Drink) EWR-4-T…" at bounding box center [103, 138] width 177 height 168
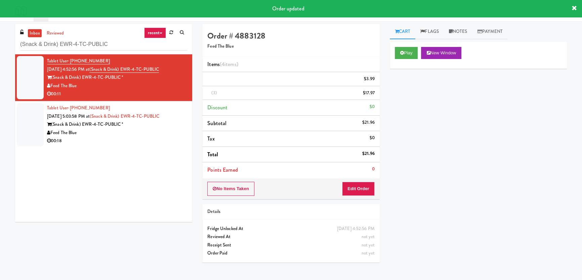
click at [159, 138] on div "00:18" at bounding box center [117, 141] width 140 height 8
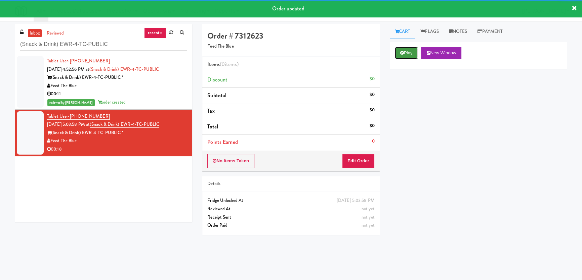
click at [402, 58] on button "Play" at bounding box center [406, 53] width 23 height 12
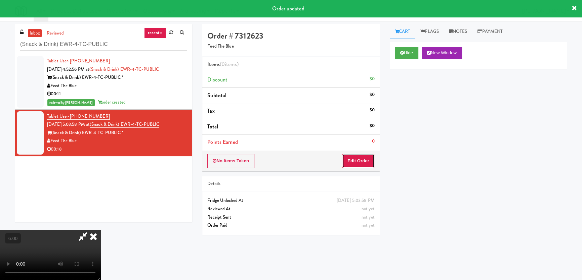
click at [349, 161] on button "Edit Order" at bounding box center [358, 161] width 33 height 14
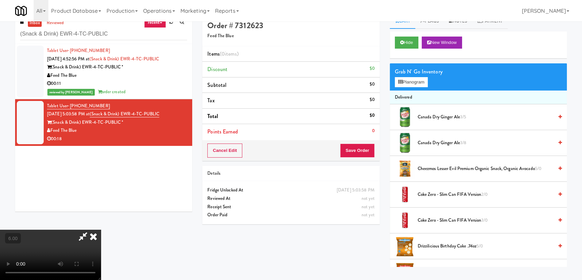
scroll to position [21, 0]
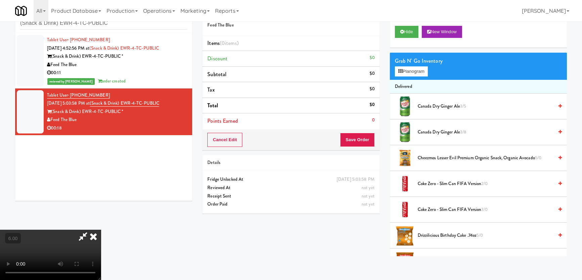
click at [101, 230] on video at bounding box center [50, 255] width 101 height 50
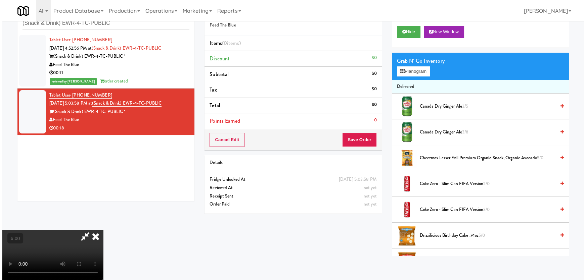
scroll to position [14, 0]
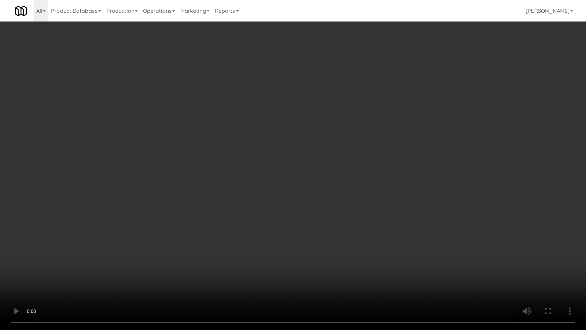
click at [117, 248] on video at bounding box center [293, 165] width 586 height 330
click at [124, 254] on video at bounding box center [293, 165] width 586 height 330
click at [125, 252] on video at bounding box center [293, 165] width 586 height 330
click at [305, 225] on video at bounding box center [293, 165] width 586 height 330
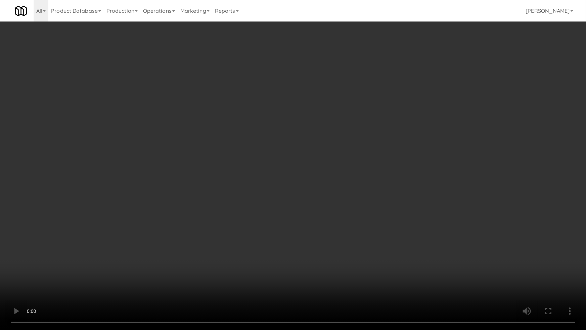
click at [305, 225] on video at bounding box center [293, 165] width 586 height 330
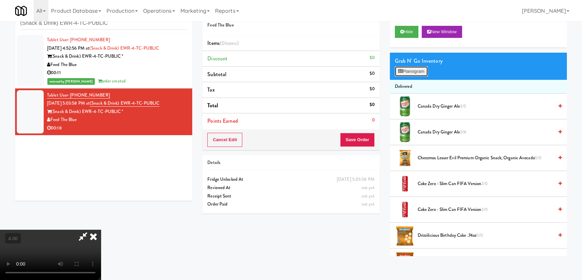
click at [408, 71] on button "Planogram" at bounding box center [411, 71] width 33 height 10
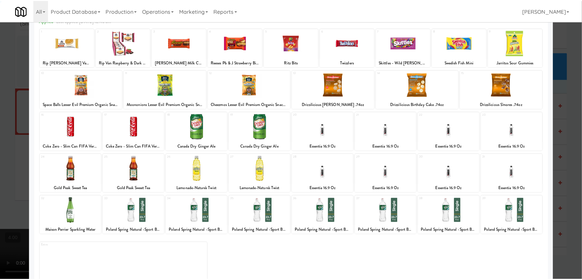
scroll to position [49, 0]
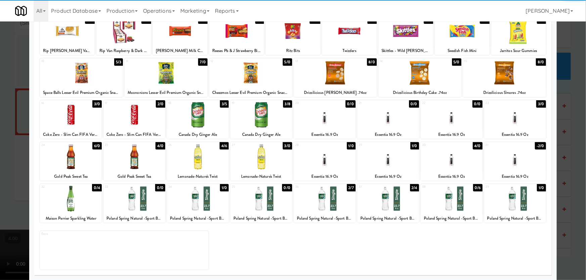
click at [521, 114] on div at bounding box center [515, 115] width 62 height 26
click at [252, 160] on div at bounding box center [261, 157] width 62 height 26
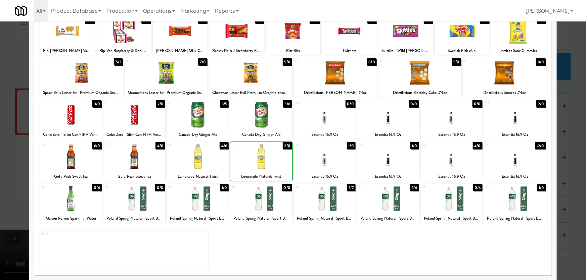
click at [0, 118] on div at bounding box center [293, 140] width 586 height 280
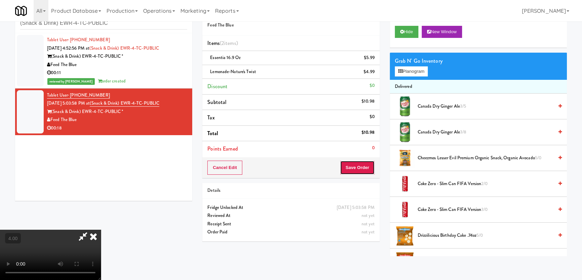
click at [370, 172] on button "Save Order" at bounding box center [357, 168] width 34 height 14
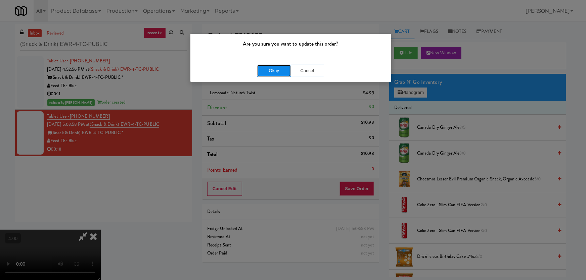
click at [270, 69] on button "Okay" at bounding box center [274, 71] width 34 height 12
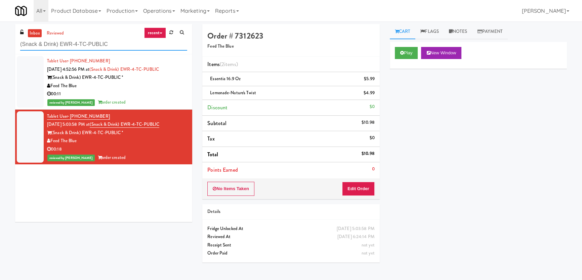
paste input "Park on First - Mailroom 2 - Cooler"
drag, startPoint x: 97, startPoint y: 41, endPoint x: 0, endPoint y: 31, distance: 97.9
click at [0, 31] on div "inbox reviewed recent all unclear take inventory issue suspicious failed recent…" at bounding box center [291, 150] width 582 height 253
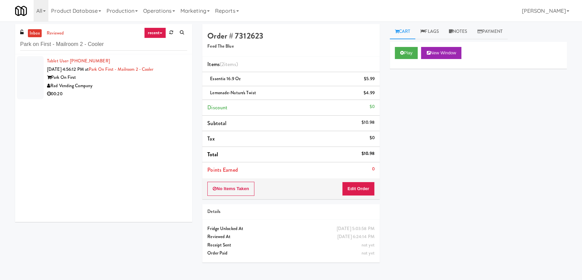
click at [141, 90] on div "00:20" at bounding box center [117, 94] width 140 height 8
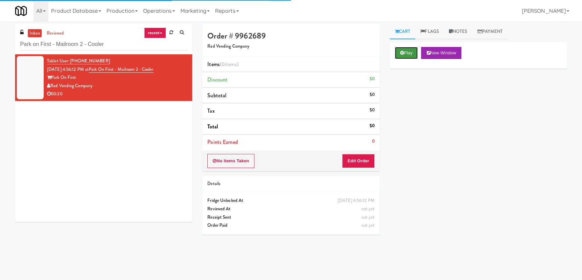
click at [405, 47] on button "Play" at bounding box center [406, 53] width 23 height 12
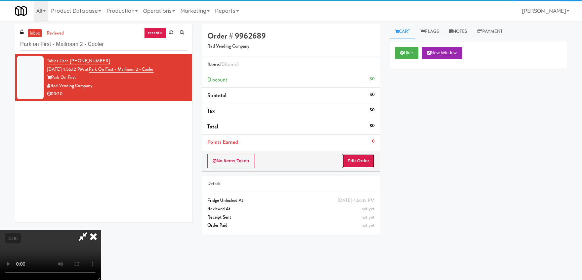
click at [355, 159] on button "Edit Order" at bounding box center [358, 161] width 33 height 14
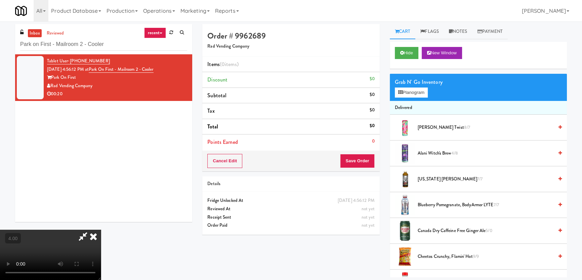
drag, startPoint x: 174, startPoint y: 194, endPoint x: 177, endPoint y: 228, distance: 34.7
click at [101, 230] on video at bounding box center [50, 255] width 101 height 50
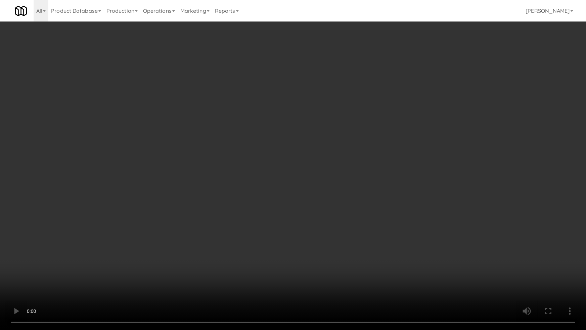
click at [336, 202] on video at bounding box center [293, 165] width 586 height 330
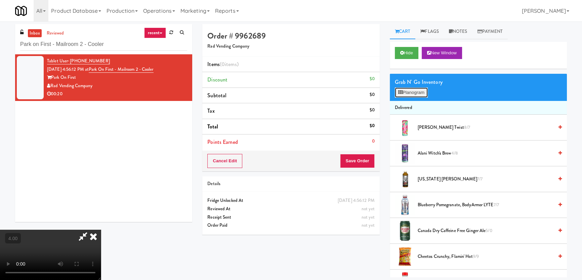
click at [408, 91] on button "Planogram" at bounding box center [411, 93] width 33 height 10
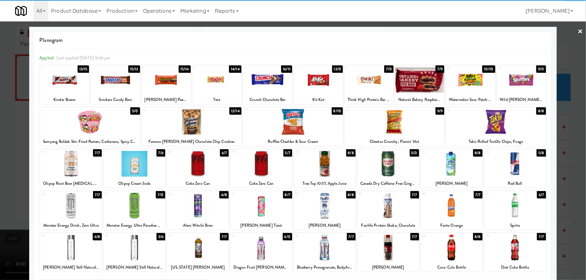
click at [250, 168] on div at bounding box center [261, 164] width 62 height 26
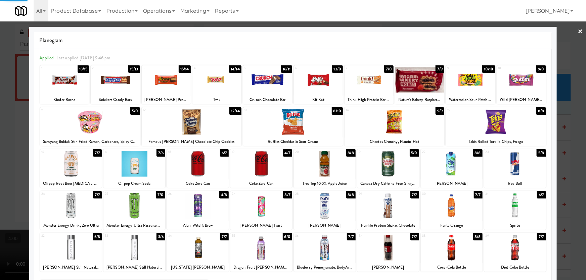
drag, startPoint x: 534, startPoint y: 261, endPoint x: 536, endPoint y: 250, distance: 11.0
click at [534, 260] on div at bounding box center [515, 248] width 62 height 26
click at [572, 188] on div at bounding box center [293, 140] width 586 height 280
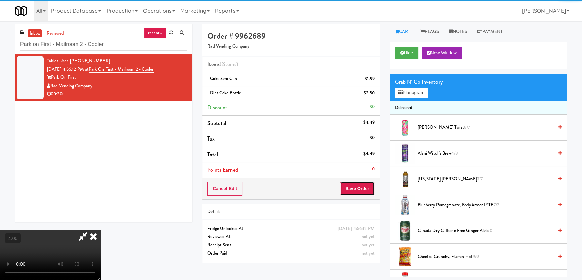
click at [353, 192] on button "Save Order" at bounding box center [357, 189] width 34 height 14
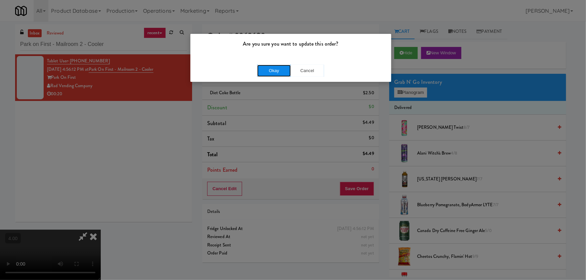
click at [272, 67] on button "Okay" at bounding box center [274, 71] width 34 height 12
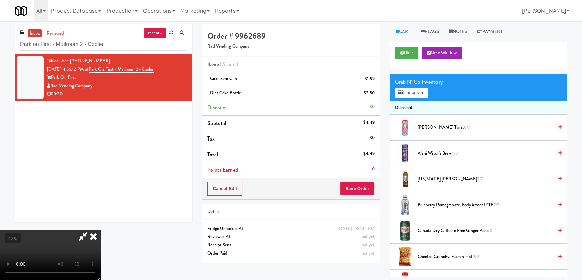
click at [101, 230] on icon at bounding box center [93, 236] width 15 height 13
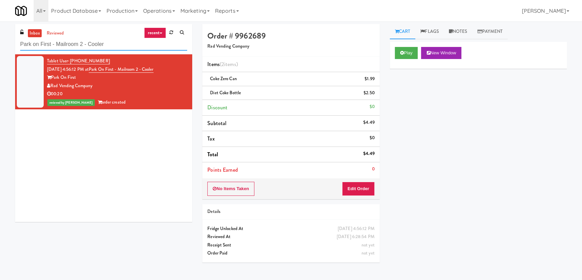
drag, startPoint x: 82, startPoint y: 43, endPoint x: 0, endPoint y: 39, distance: 81.7
click at [0, 39] on div "inbox reviewed recent all unclear take inventory issue suspicious failed recent…" at bounding box center [291, 150] width 582 height 253
paste input "Linder"
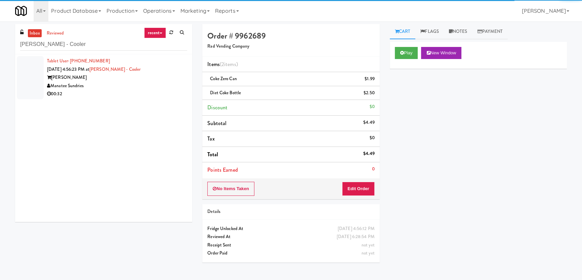
click at [163, 89] on div "Tablet User · (863) 263-8109 Oct 15, 2025 4:56:23 PM at Linder - Cooler Linder …" at bounding box center [117, 77] width 140 height 41
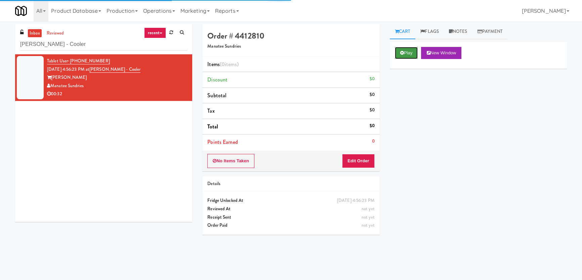
click at [409, 52] on button "Play" at bounding box center [406, 53] width 23 height 12
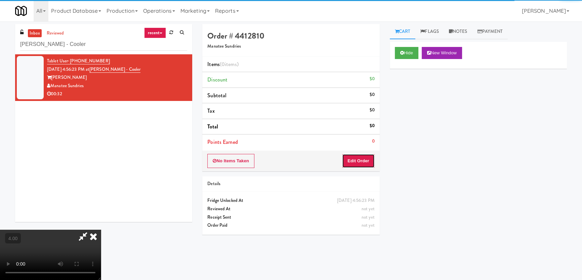
click at [358, 155] on button "Edit Order" at bounding box center [358, 161] width 33 height 14
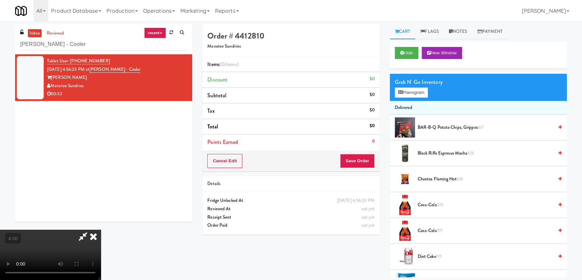
click at [99, 230] on video at bounding box center [50, 255] width 101 height 50
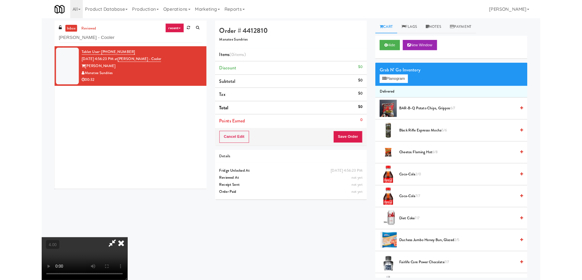
scroll to position [14, 0]
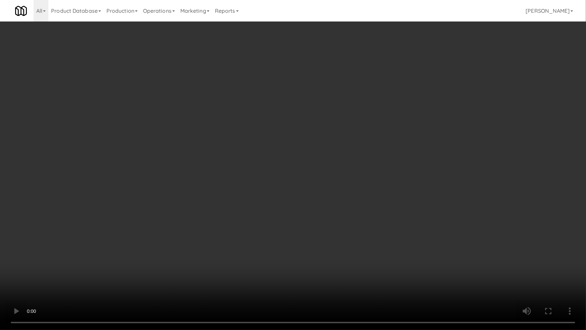
drag, startPoint x: 98, startPoint y: 238, endPoint x: 100, endPoint y: 234, distance: 4.1
click at [98, 237] on video at bounding box center [293, 165] width 586 height 330
click at [146, 241] on video at bounding box center [293, 165] width 586 height 330
click at [166, 240] on video at bounding box center [293, 165] width 586 height 330
drag, startPoint x: 166, startPoint y: 240, endPoint x: 166, endPoint y: 203, distance: 37.3
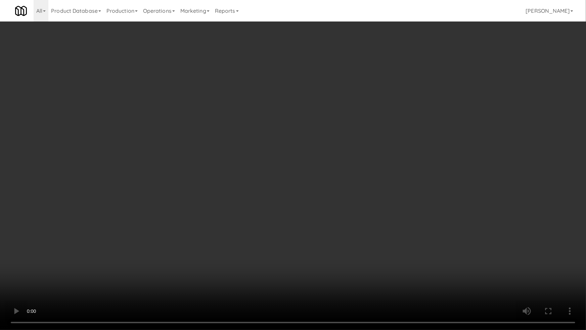
click at [166, 240] on video at bounding box center [293, 165] width 586 height 330
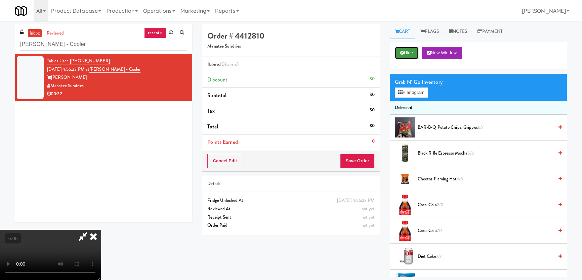
click at [415, 48] on button "Hide" at bounding box center [407, 53] width 24 height 12
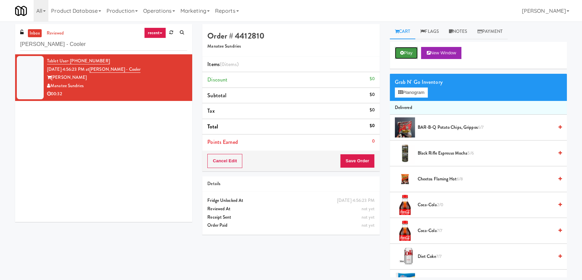
click at [415, 48] on button "Play" at bounding box center [406, 53] width 23 height 12
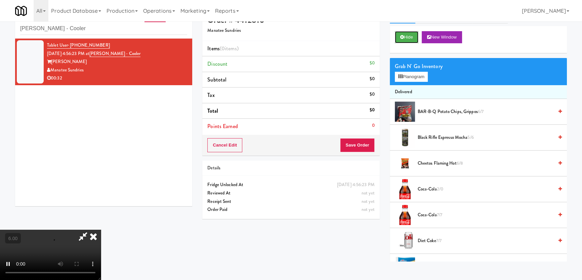
scroll to position [21, 0]
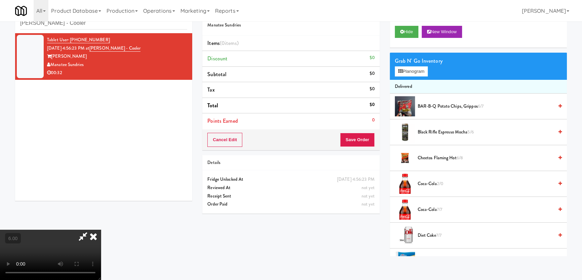
click at [101, 230] on video at bounding box center [50, 255] width 101 height 50
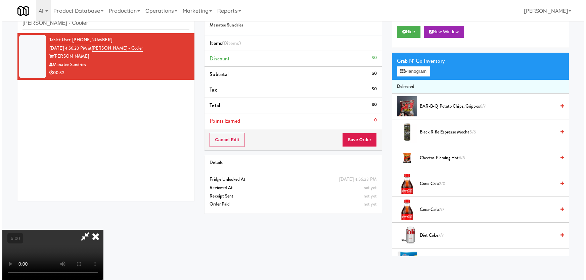
scroll to position [14, 0]
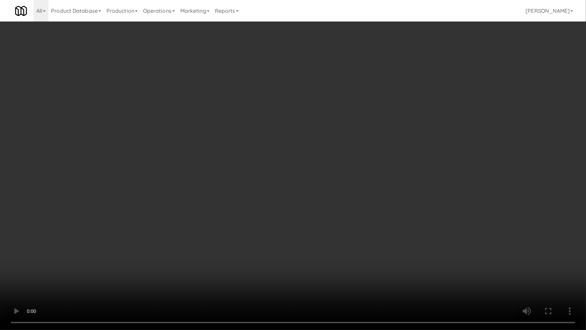
click at [269, 188] on video at bounding box center [293, 165] width 586 height 330
drag, startPoint x: 269, startPoint y: 188, endPoint x: 377, endPoint y: 84, distance: 150.3
click at [269, 188] on video at bounding box center [293, 165] width 586 height 330
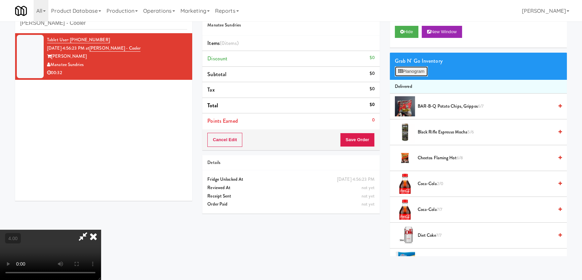
click at [401, 71] on icon at bounding box center [400, 71] width 4 height 4
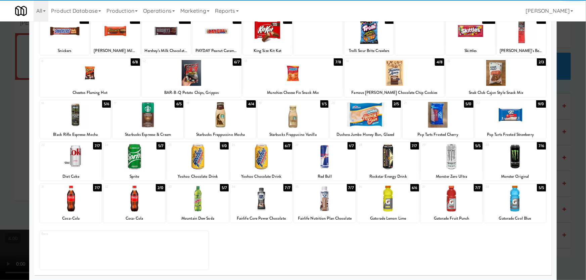
click at [513, 205] on div at bounding box center [515, 199] width 62 height 26
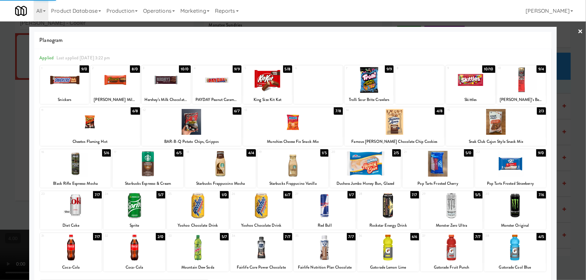
drag, startPoint x: 109, startPoint y: 80, endPoint x: 75, endPoint y: 77, distance: 34.7
click at [109, 80] on div at bounding box center [115, 80] width 49 height 26
click at [0, 60] on div at bounding box center [293, 140] width 586 height 280
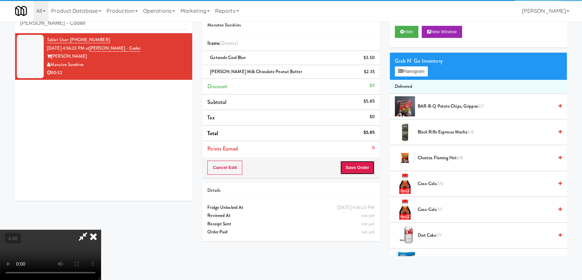
click at [369, 174] on button "Save Order" at bounding box center [357, 168] width 34 height 14
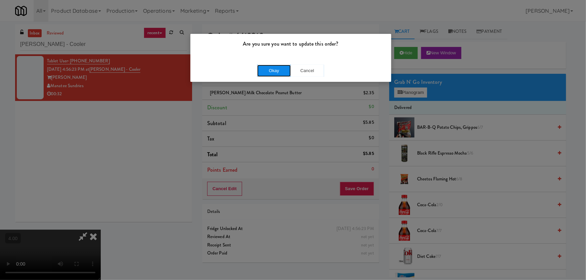
click at [274, 70] on button "Okay" at bounding box center [274, 71] width 34 height 12
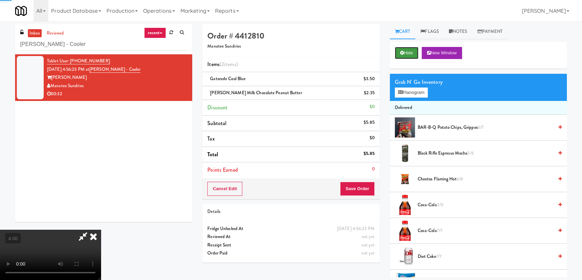
click at [395, 54] on button "Hide" at bounding box center [407, 53] width 24 height 12
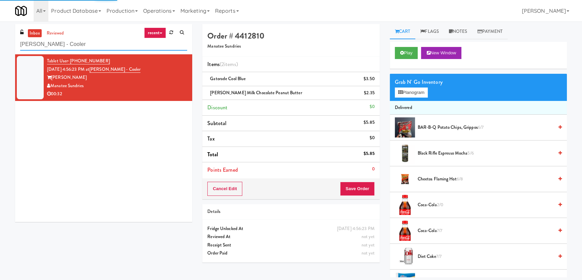
drag, startPoint x: 56, startPoint y: 45, endPoint x: 0, endPoint y: 48, distance: 56.2
click at [0, 48] on div "inbox reviewed recent all unclear take inventory issue suspicious failed recent…" at bounding box center [291, 150] width 582 height 253
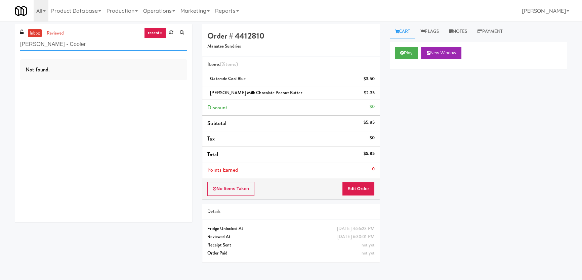
paste input "Bothwell-Accurate"
click at [0, 50] on div "inbox reviewed recent all unclear take inventory issue suspicious failed recent…" at bounding box center [291, 150] width 582 height 253
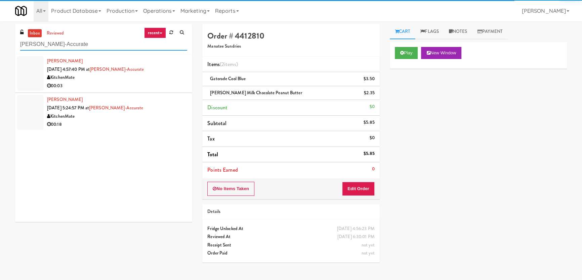
type input "Bothwell-Accurate"
click at [150, 84] on div "00:03" at bounding box center [117, 86] width 140 height 8
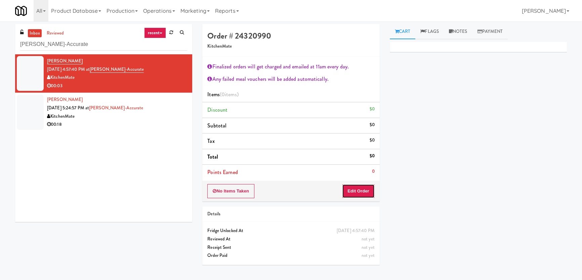
click at [366, 191] on button "Edit Order" at bounding box center [358, 191] width 33 height 14
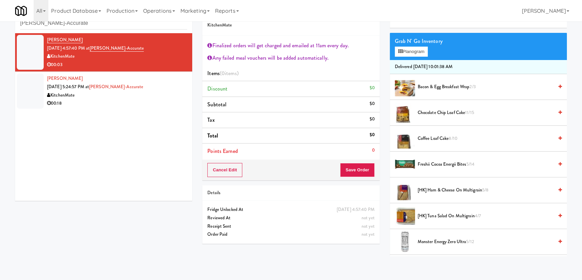
scroll to position [152, 0]
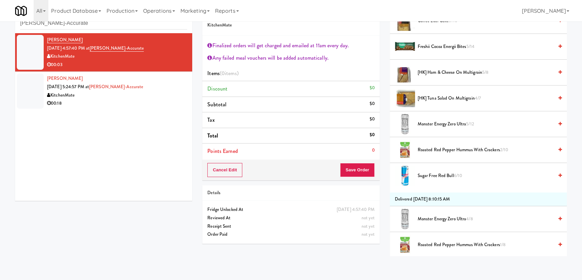
click at [446, 122] on span "Monster Energy Zero Ultra 5/12" at bounding box center [485, 124] width 136 height 8
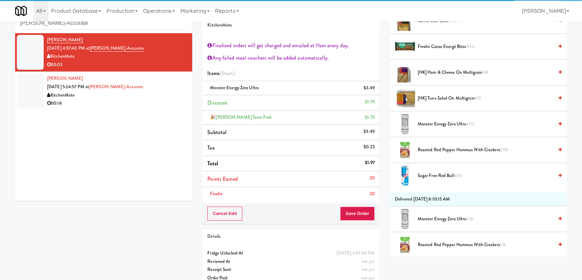
click at [361, 190] on div "Foodie 20" at bounding box center [290, 194] width 167 height 8
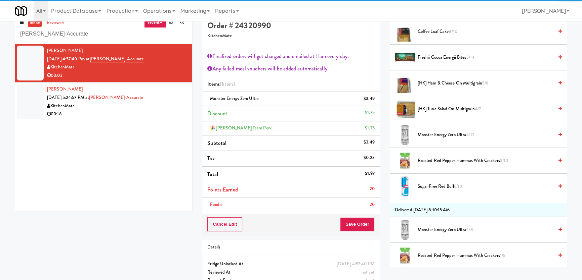
scroll to position [0, 0]
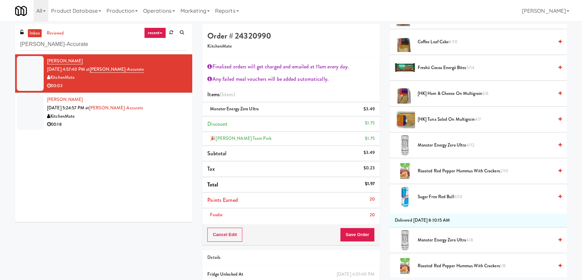
click at [351, 222] on div "Finalized orders will get charged and emailed at 11am every day. Any failed mea…" at bounding box center [290, 141] width 177 height 168
click at [352, 232] on button "Save Order" at bounding box center [357, 235] width 34 height 14
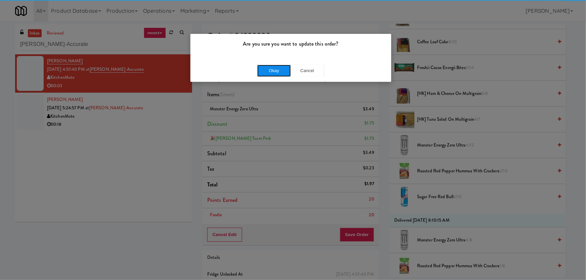
click at [276, 67] on button "Okay" at bounding box center [274, 71] width 34 height 12
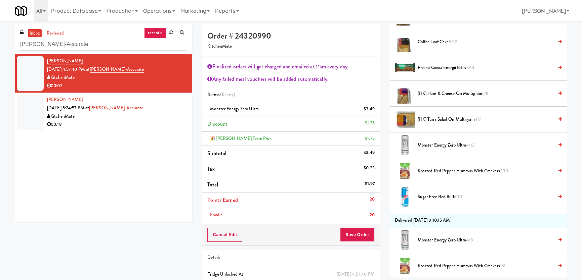
click at [160, 125] on div "00:18" at bounding box center [117, 125] width 140 height 8
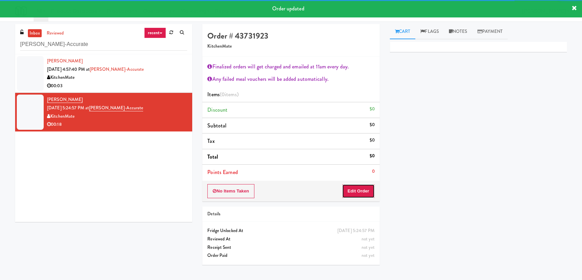
click at [362, 188] on button "Edit Order" at bounding box center [358, 191] width 33 height 14
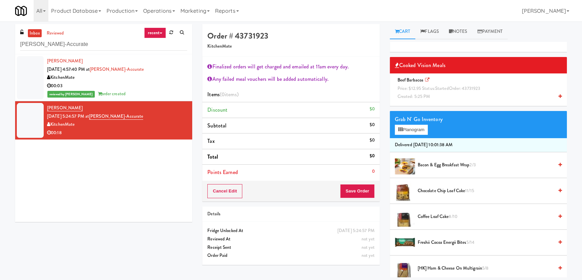
click at [469, 91] on span "Price: $12.95 Status: started Order: 43731923" at bounding box center [438, 88] width 83 height 6
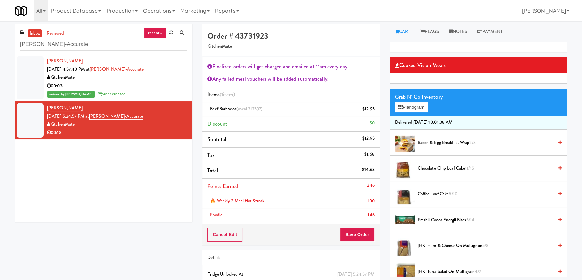
click at [430, 170] on span "Chocolate Chip Loaf Cake 11/15" at bounding box center [485, 169] width 136 height 8
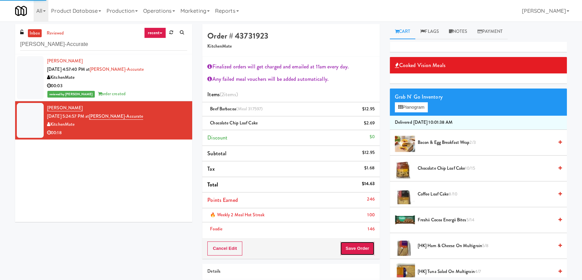
click at [363, 251] on button "Save Order" at bounding box center [357, 249] width 34 height 14
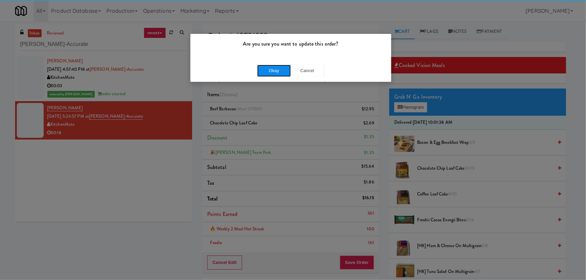
click at [275, 72] on button "Okay" at bounding box center [274, 71] width 34 height 12
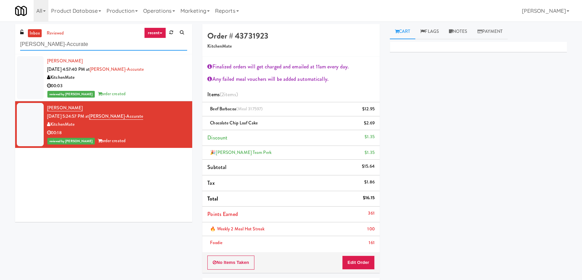
paste input "(Food, Snack & Drink) South Brunswick Police Department"
drag, startPoint x: 78, startPoint y: 43, endPoint x: 0, endPoint y: 40, distance: 78.0
click at [0, 40] on div "inbox reviewed recent all unclear take inventory issue suspicious failed recent…" at bounding box center [291, 183] width 582 height 318
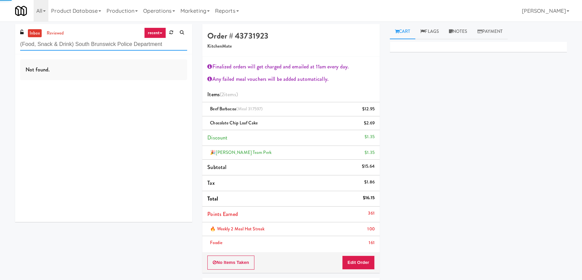
type input "(Food, Snack & Drink) South Brunswick Police Department"
click at [160, 90] on div "Not found." at bounding box center [103, 138] width 177 height 168
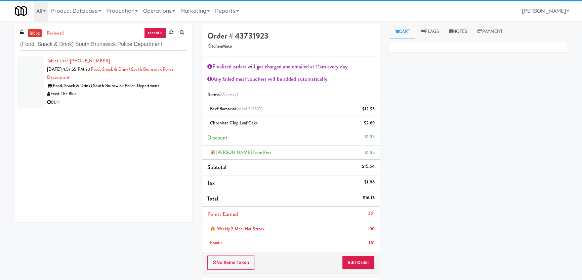
click at [160, 88] on div "(Food, Snack & Drink) South Brunswick Police Department" at bounding box center [117, 86] width 140 height 8
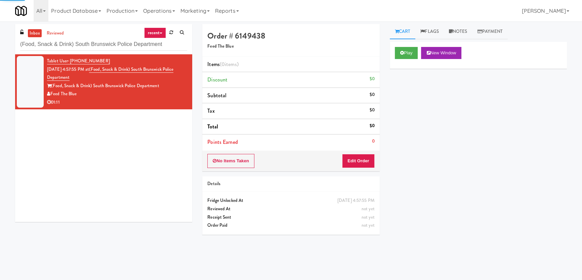
click at [399, 60] on div "Play New Window" at bounding box center [477, 55] width 177 height 27
click at [407, 47] on button "Play" at bounding box center [406, 53] width 23 height 12
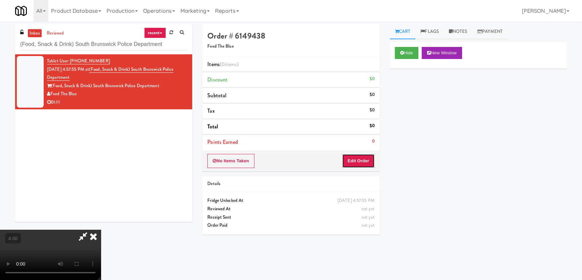
click at [364, 158] on button "Edit Order" at bounding box center [358, 161] width 33 height 14
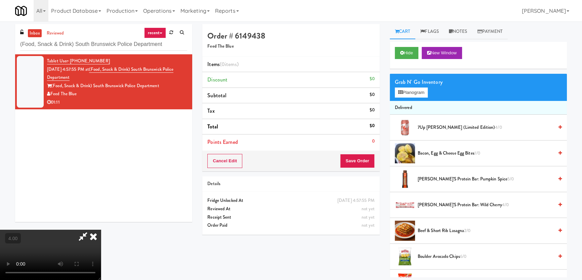
click at [101, 230] on video at bounding box center [50, 255] width 101 height 50
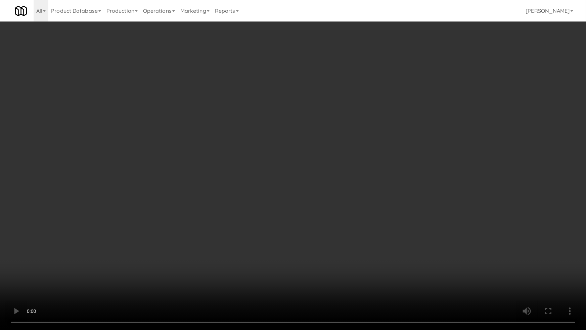
click at [75, 280] on video at bounding box center [293, 165] width 586 height 330
click at [88, 266] on video at bounding box center [293, 165] width 586 height 330
click at [249, 202] on video at bounding box center [293, 165] width 586 height 330
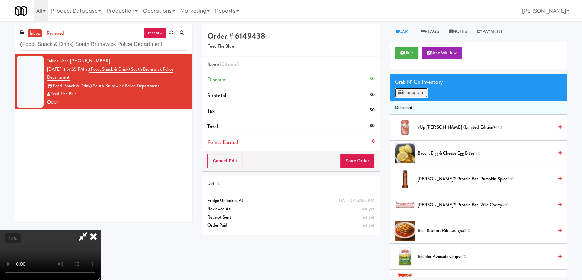
click at [407, 93] on button "Planogram" at bounding box center [411, 93] width 33 height 10
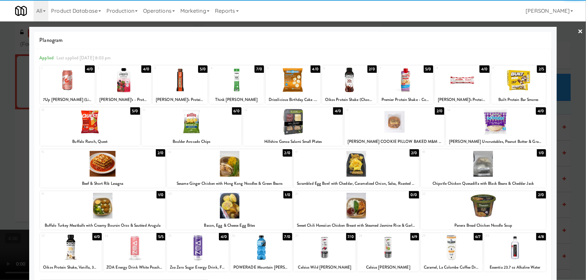
click at [104, 209] on div at bounding box center [102, 206] width 125 height 26
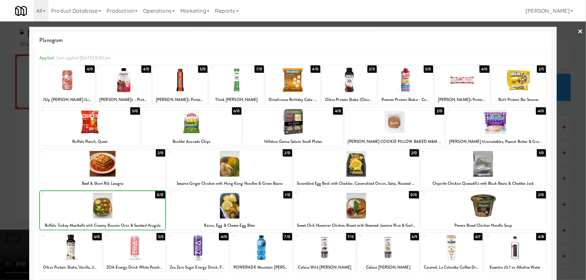
click at [0, 150] on div at bounding box center [293, 140] width 586 height 280
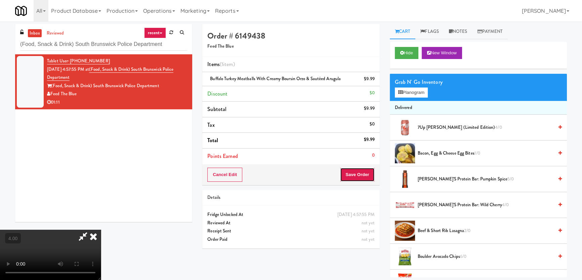
click at [369, 175] on button "Save Order" at bounding box center [357, 175] width 34 height 14
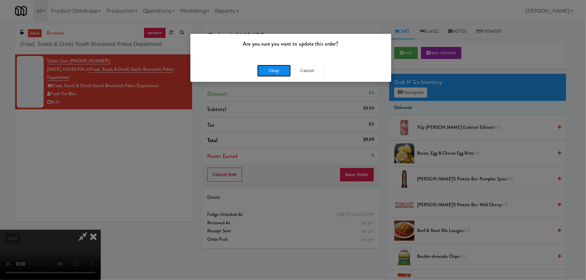
click at [282, 65] on button "Okay" at bounding box center [274, 71] width 34 height 12
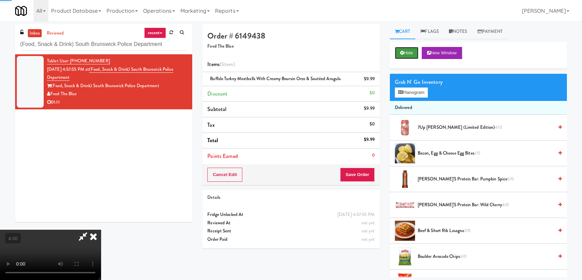
click at [403, 55] on button "Hide" at bounding box center [407, 53] width 24 height 12
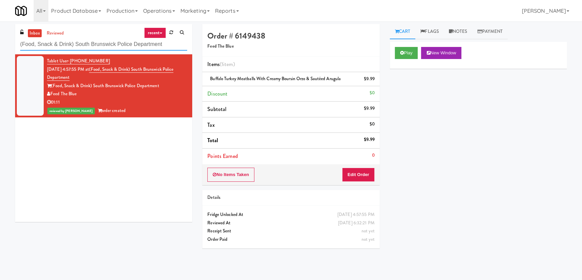
click at [150, 45] on input "(Food, Snack & Drink) South Brunswick Police Department" at bounding box center [103, 44] width 167 height 12
click at [149, 45] on input "(Food, Snack & Drink) South Brunswick Police Department" at bounding box center [103, 44] width 167 height 12
paste input "Healthtrax Gym"
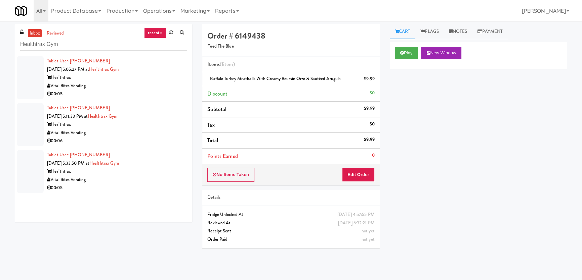
click at [174, 85] on div "Vital Bites Vending" at bounding box center [117, 86] width 140 height 8
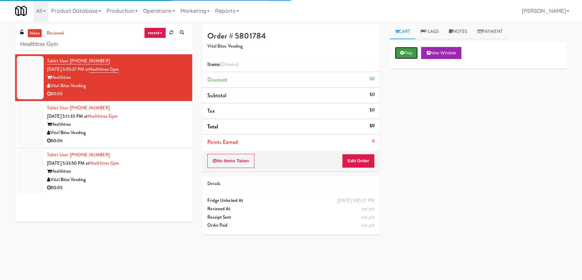
click at [406, 51] on button "Play" at bounding box center [406, 53] width 23 height 12
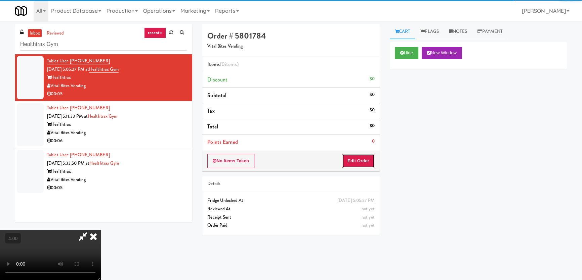
click at [361, 161] on button "Edit Order" at bounding box center [358, 161] width 33 height 14
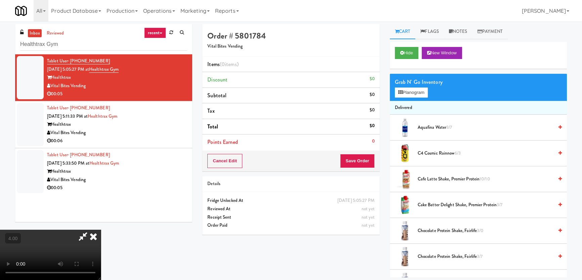
click at [101, 230] on video at bounding box center [50, 255] width 101 height 50
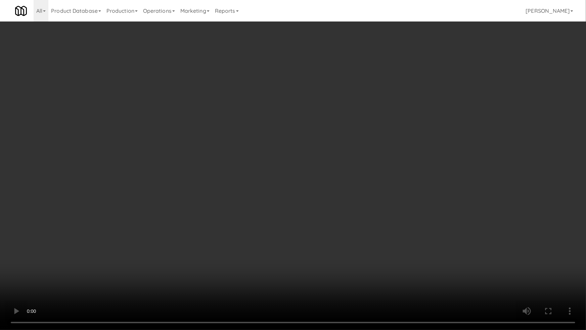
click at [416, 97] on video at bounding box center [293, 165] width 586 height 330
click at [420, 96] on video at bounding box center [293, 165] width 586 height 330
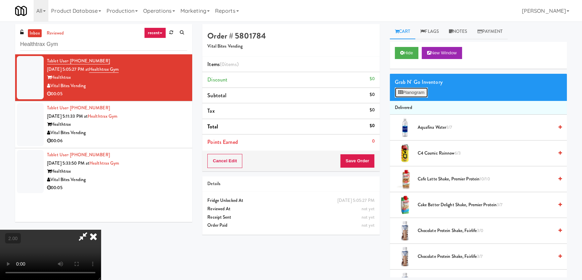
click at [406, 92] on button "Planogram" at bounding box center [411, 93] width 33 height 10
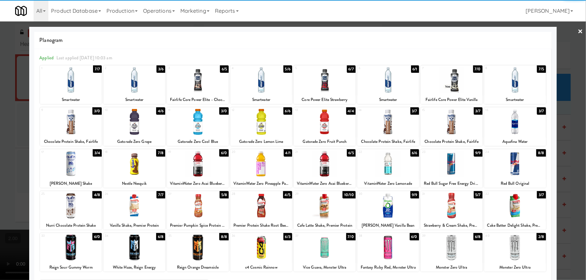
drag, startPoint x: 512, startPoint y: 250, endPoint x: 541, endPoint y: 205, distance: 54.1
click at [512, 250] on div at bounding box center [515, 248] width 62 height 26
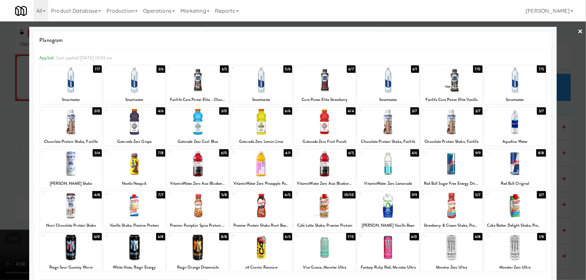
click at [0, 79] on div at bounding box center [293, 140] width 586 height 280
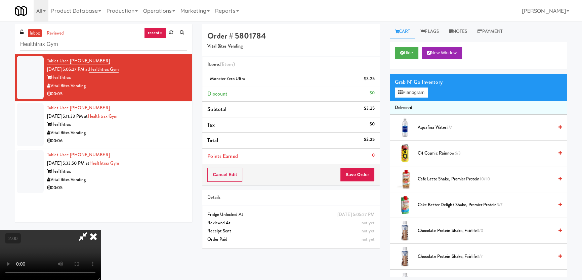
click at [101, 230] on video at bounding box center [50, 255] width 101 height 50
click at [362, 170] on button "Save Order" at bounding box center [357, 175] width 34 height 14
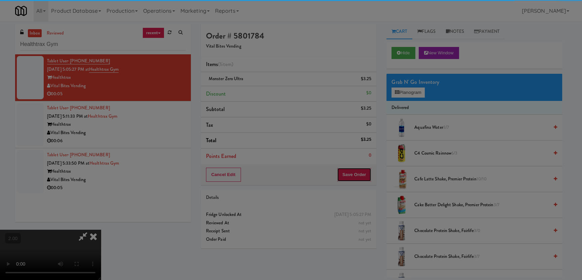
scroll to position [74, 0]
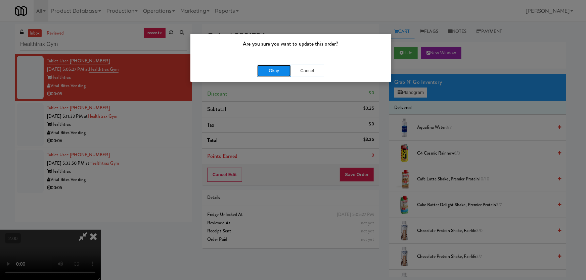
click at [273, 73] on button "Okay" at bounding box center [274, 71] width 34 height 12
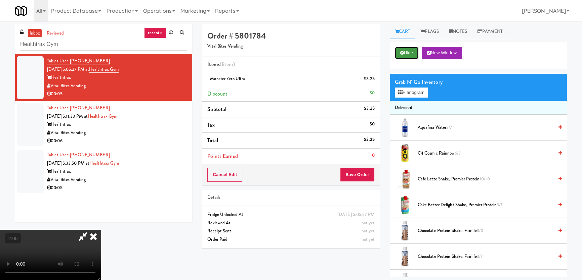
click at [407, 53] on button "Hide" at bounding box center [407, 53] width 24 height 12
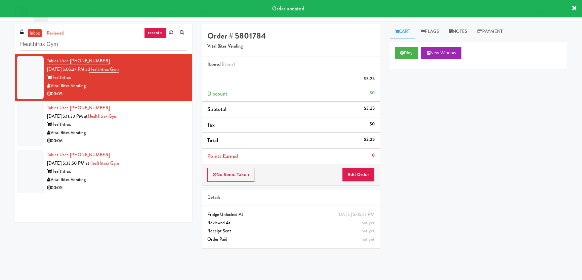
click at [158, 139] on div "00:06" at bounding box center [117, 141] width 140 height 8
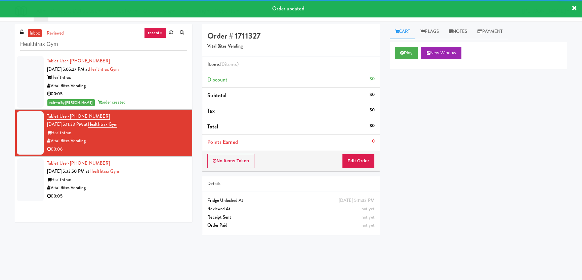
click at [407, 45] on div "Play New Window" at bounding box center [477, 55] width 177 height 27
click at [407, 48] on button "Play" at bounding box center [406, 53] width 23 height 12
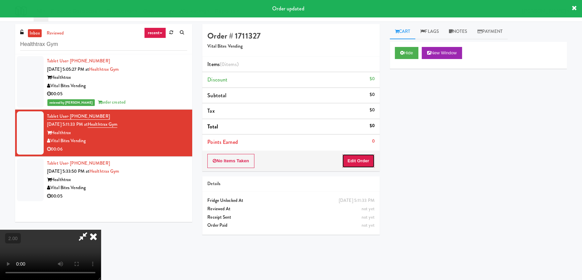
click at [356, 166] on button "Edit Order" at bounding box center [358, 161] width 33 height 14
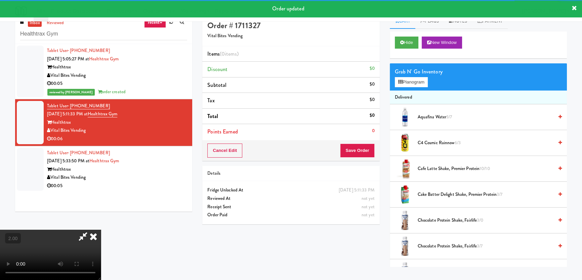
scroll to position [21, 0]
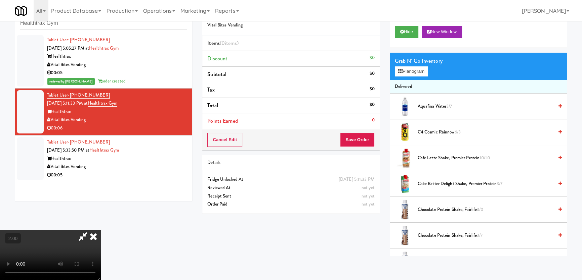
click at [101, 230] on video at bounding box center [50, 255] width 101 height 50
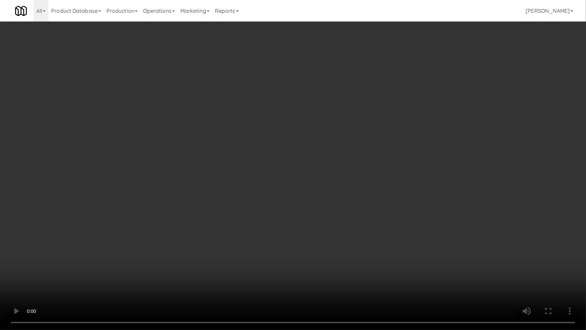
click at [305, 253] on video at bounding box center [293, 165] width 586 height 330
drag, startPoint x: 305, startPoint y: 253, endPoint x: 330, endPoint y: 195, distance: 63.2
click at [311, 250] on video at bounding box center [293, 165] width 586 height 330
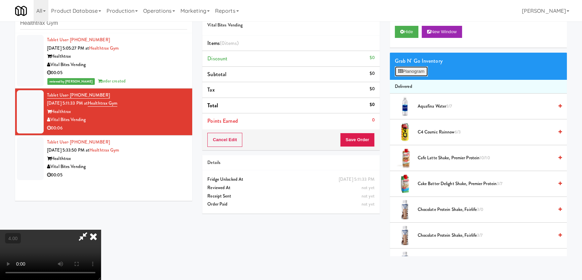
click at [414, 71] on button "Planogram" at bounding box center [411, 71] width 33 height 10
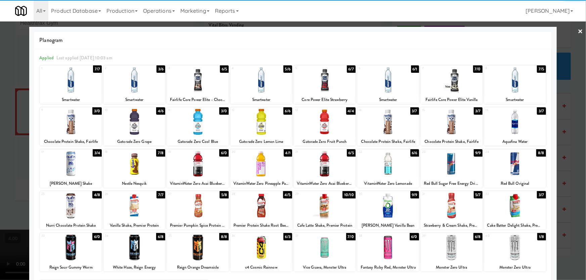
click at [447, 208] on div at bounding box center [452, 206] width 62 height 26
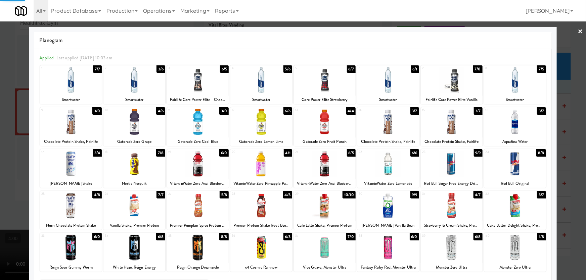
click at [0, 58] on div at bounding box center [293, 140] width 586 height 280
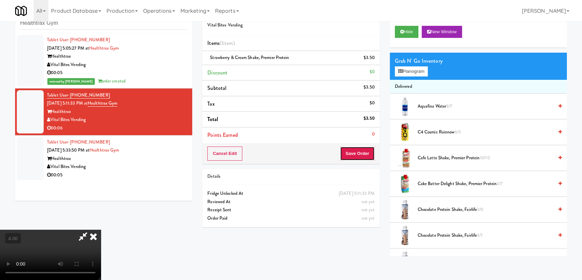
click at [360, 152] on button "Save Order" at bounding box center [357, 154] width 34 height 14
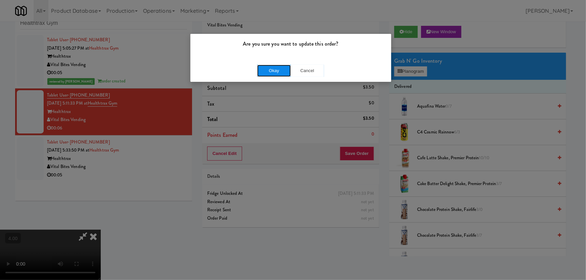
click at [270, 73] on button "Okay" at bounding box center [274, 71] width 34 height 12
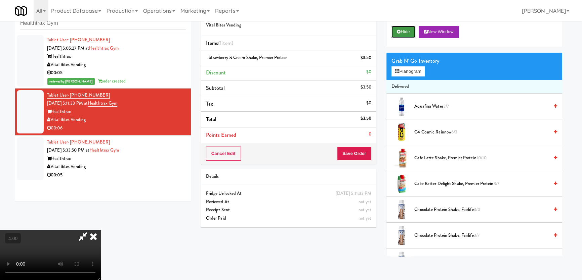
click at [415, 28] on button "Hide" at bounding box center [403, 32] width 24 height 12
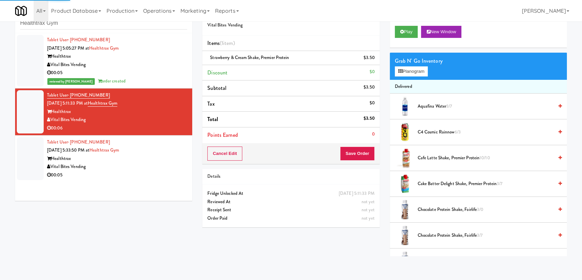
drag, startPoint x: 143, startPoint y: 179, endPoint x: 150, endPoint y: 172, distance: 9.7
click at [143, 178] on div "00:05" at bounding box center [117, 175] width 140 height 8
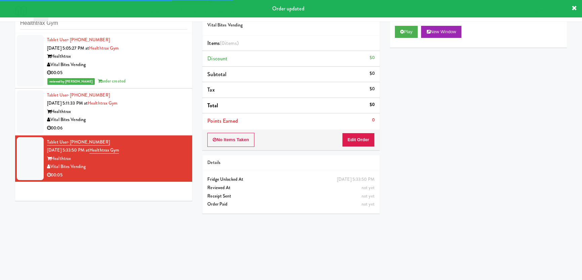
click at [410, 38] on div "Play New Window" at bounding box center [477, 34] width 177 height 27
click at [408, 33] on button "Play" at bounding box center [406, 32] width 23 height 12
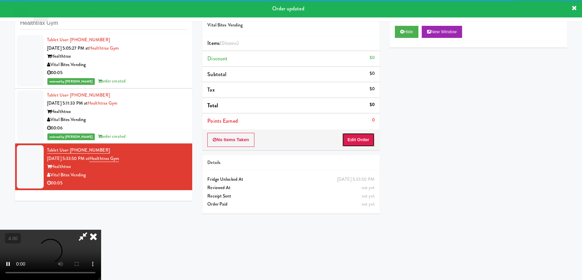
click at [357, 138] on button "Edit Order" at bounding box center [358, 140] width 33 height 14
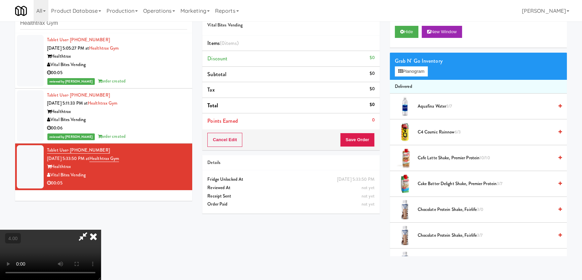
click at [101, 230] on video at bounding box center [50, 255] width 101 height 50
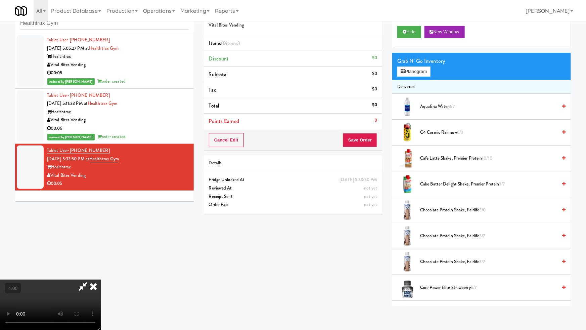
click at [101, 279] on video at bounding box center [50, 304] width 101 height 50
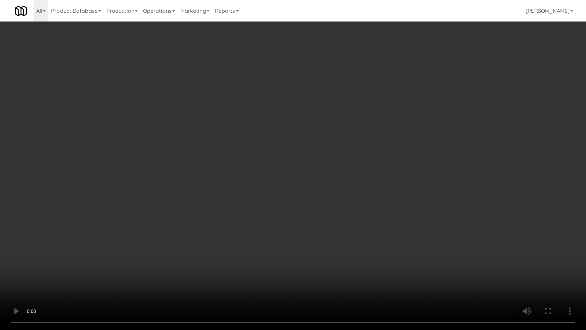
drag, startPoint x: 351, startPoint y: 166, endPoint x: 450, endPoint y: 67, distance: 140.1
click at [354, 165] on video at bounding box center [293, 165] width 586 height 330
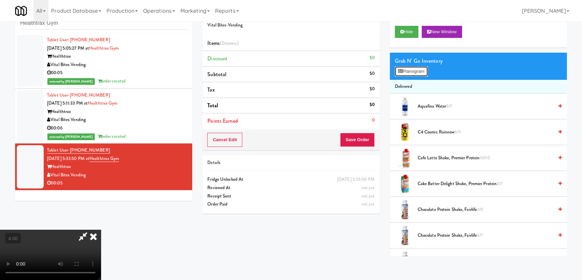
click at [420, 67] on button "Planogram" at bounding box center [411, 71] width 33 height 10
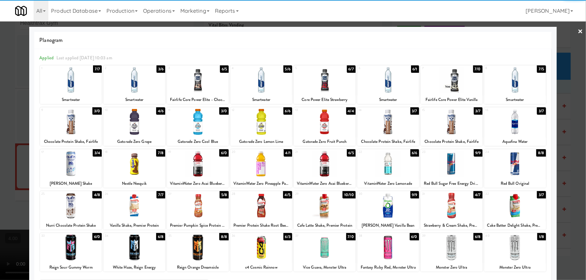
click at [393, 80] on div at bounding box center [388, 80] width 62 height 26
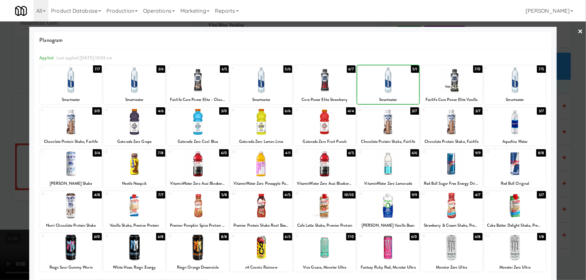
click at [0, 76] on div at bounding box center [293, 140] width 586 height 280
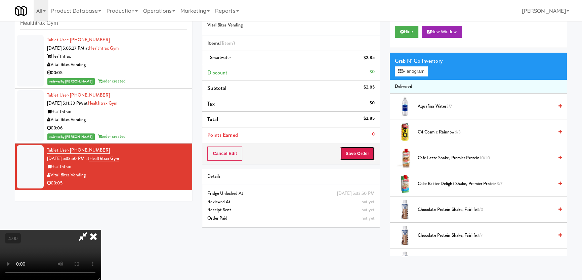
click at [368, 152] on button "Save Order" at bounding box center [357, 154] width 34 height 14
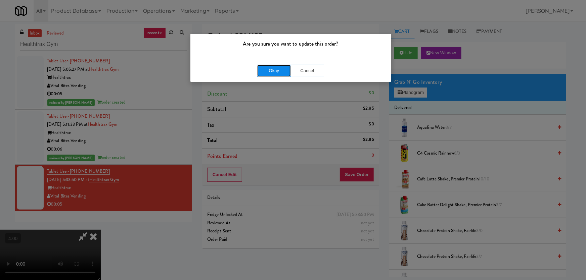
click at [276, 72] on button "Okay" at bounding box center [274, 71] width 34 height 12
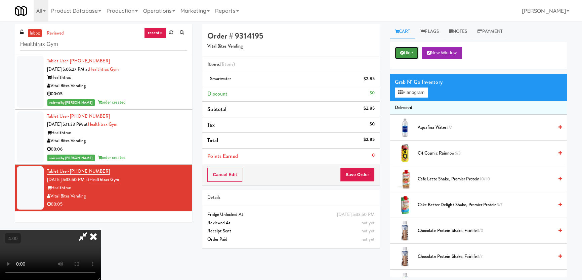
click at [403, 52] on icon at bounding box center [402, 53] width 4 height 4
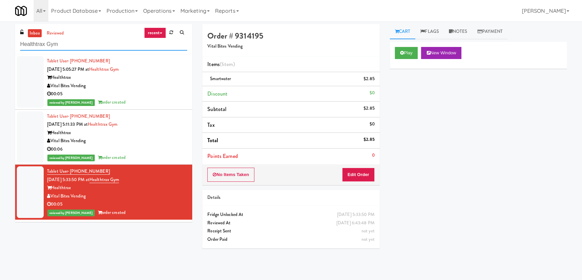
paste input "MG - Cooler - Left"
drag, startPoint x: 83, startPoint y: 44, endPoint x: 3, endPoint y: 45, distance: 79.6
click at [3, 45] on div "inbox reviewed recent all unclear take inventory issue suspicious failed recent…" at bounding box center [291, 150] width 582 height 253
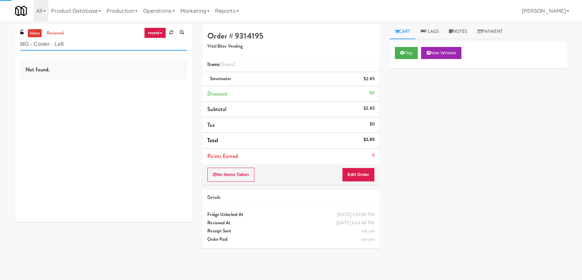
type input "MG - Cooler - Left"
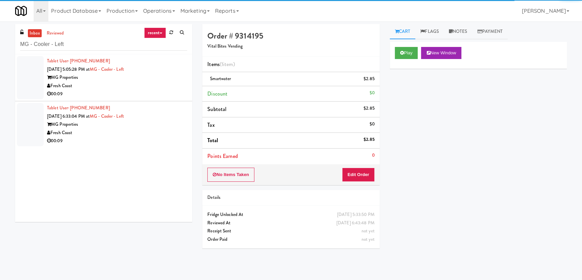
click at [168, 87] on div "Fresh Coast" at bounding box center [117, 86] width 140 height 8
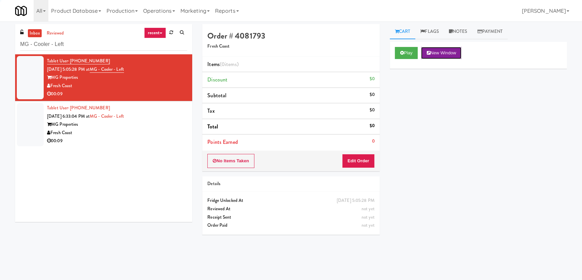
click at [424, 49] on button "New Window" at bounding box center [441, 53] width 40 height 12
click at [404, 50] on button "Play" at bounding box center [406, 53] width 23 height 12
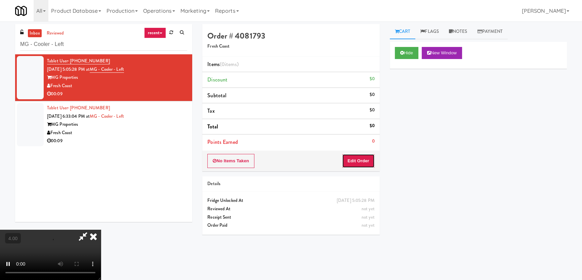
click at [357, 156] on button "Edit Order" at bounding box center [358, 161] width 33 height 14
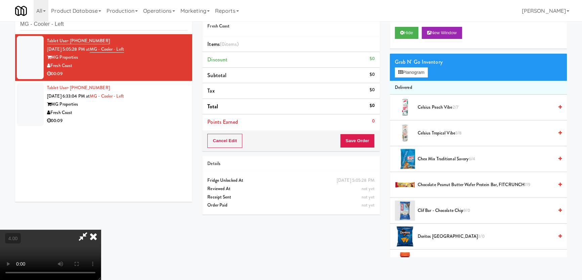
scroll to position [21, 0]
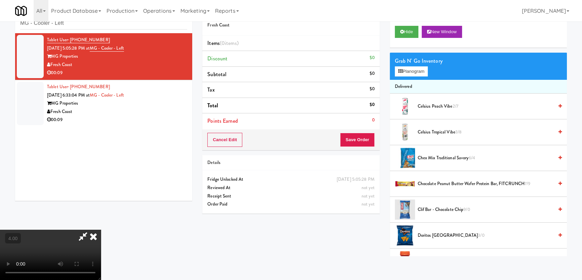
click at [57, 235] on video at bounding box center [50, 255] width 101 height 50
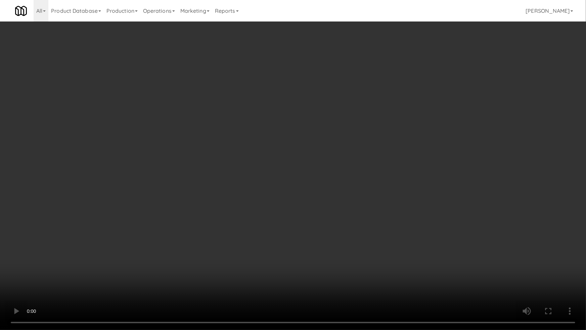
click at [130, 214] on video at bounding box center [293, 165] width 586 height 330
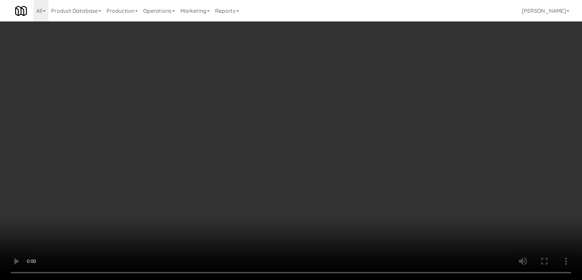
click at [407, 35] on button "Hide" at bounding box center [407, 32] width 24 height 12
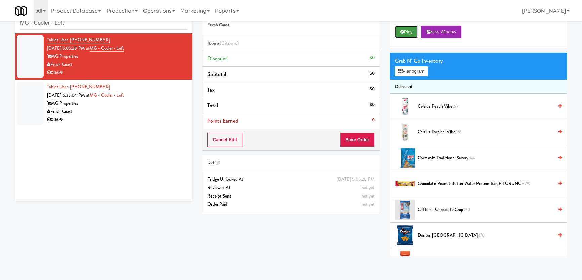
click at [407, 35] on button "Play" at bounding box center [406, 32] width 23 height 12
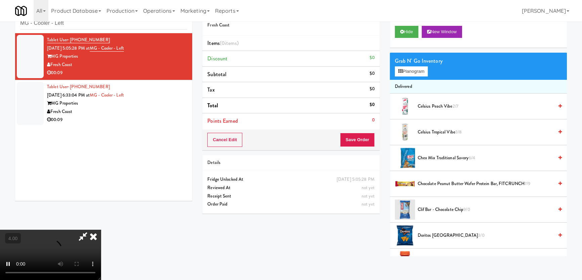
click at [88, 235] on video at bounding box center [50, 255] width 101 height 50
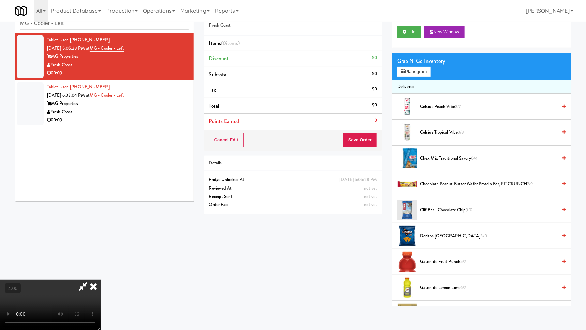
click at [101, 279] on video at bounding box center [50, 304] width 101 height 50
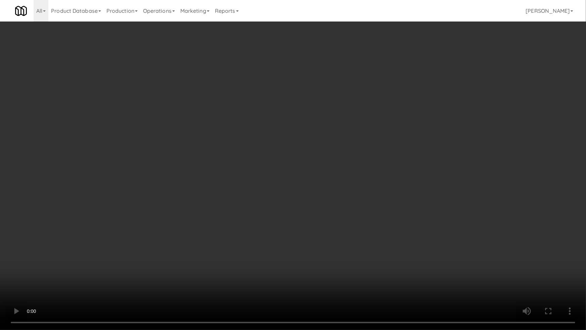
click at [291, 237] on video at bounding box center [293, 165] width 586 height 330
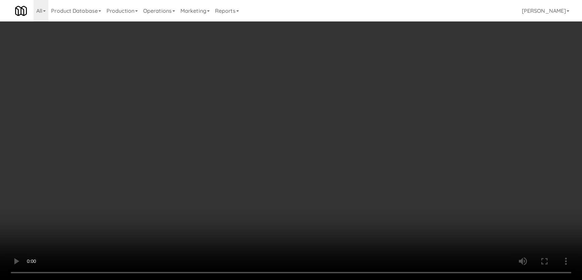
click at [398, 75] on button "Planogram" at bounding box center [411, 71] width 33 height 10
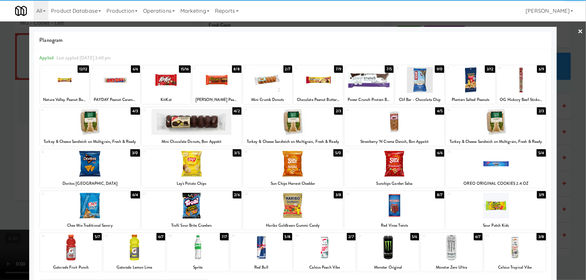
click at [307, 208] on div at bounding box center [293, 206] width 100 height 26
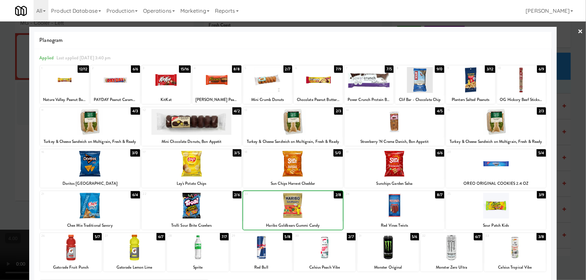
drag, startPoint x: 1, startPoint y: 102, endPoint x: 7, endPoint y: 102, distance: 6.0
click at [2, 102] on div at bounding box center [293, 140] width 586 height 280
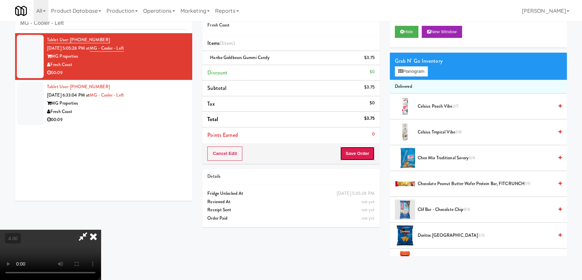
click at [353, 152] on button "Save Order" at bounding box center [357, 154] width 34 height 14
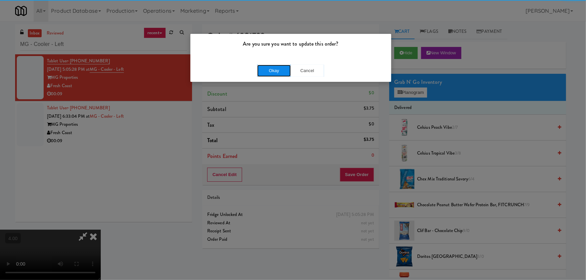
click at [263, 68] on button "Okay" at bounding box center [274, 71] width 34 height 12
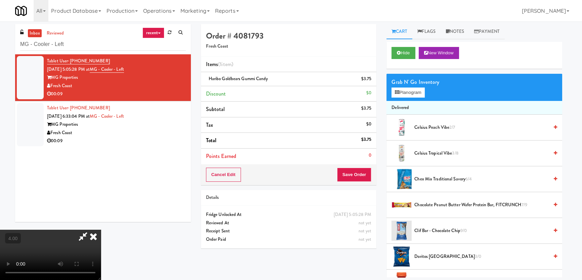
click at [101, 230] on icon at bounding box center [93, 236] width 15 height 13
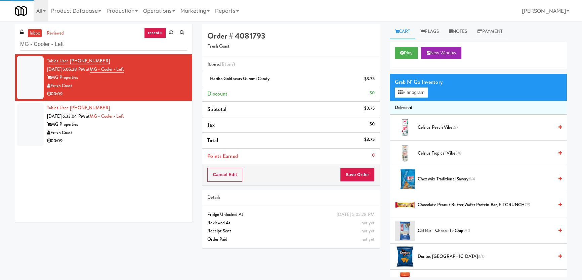
click at [170, 128] on div "MG Properties" at bounding box center [117, 125] width 140 height 8
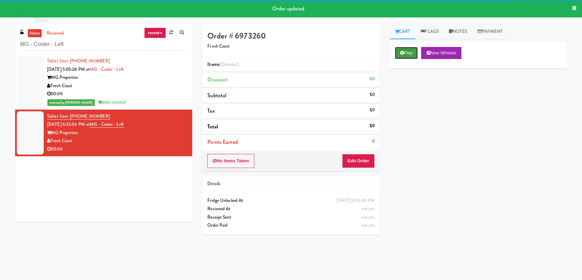
click at [416, 55] on button "Play" at bounding box center [406, 53] width 23 height 12
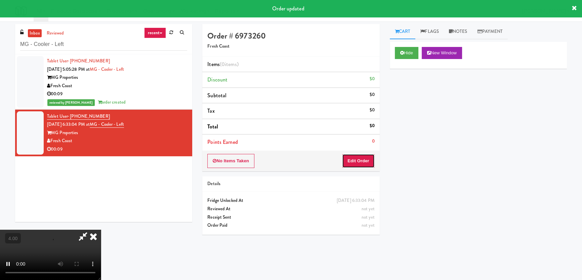
click at [356, 157] on button "Edit Order" at bounding box center [358, 161] width 33 height 14
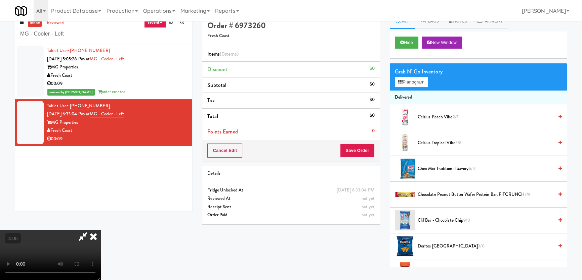
scroll to position [21, 0]
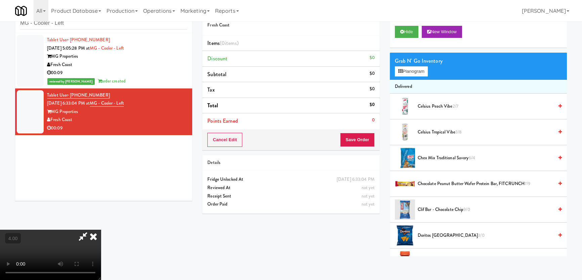
click at [101, 234] on video at bounding box center [50, 255] width 101 height 50
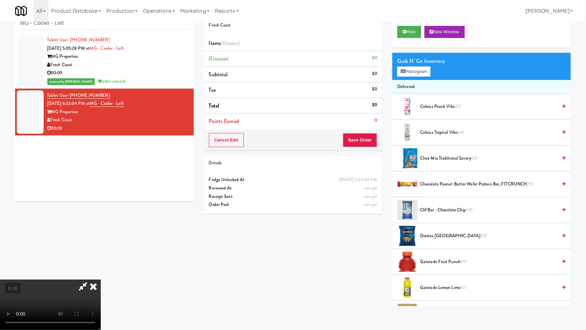
click at [101, 279] on video at bounding box center [50, 304] width 101 height 50
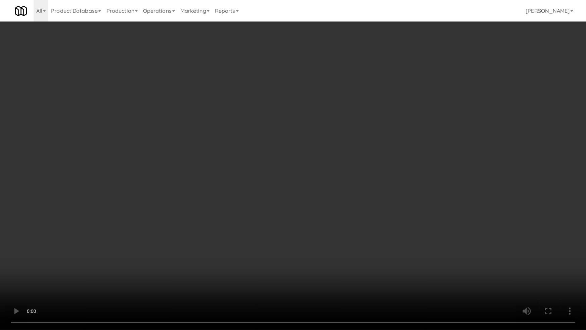
drag, startPoint x: 280, startPoint y: 235, endPoint x: 401, endPoint y: 113, distance: 171.4
click at [283, 235] on video at bounding box center [293, 165] width 586 height 330
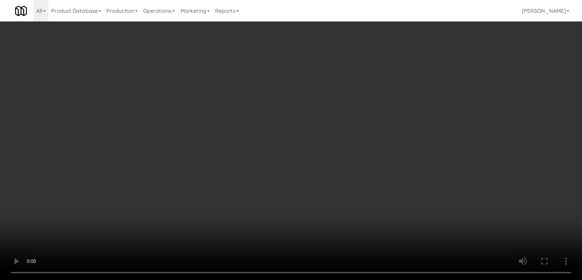
click at [409, 71] on button "Planogram" at bounding box center [411, 71] width 33 height 10
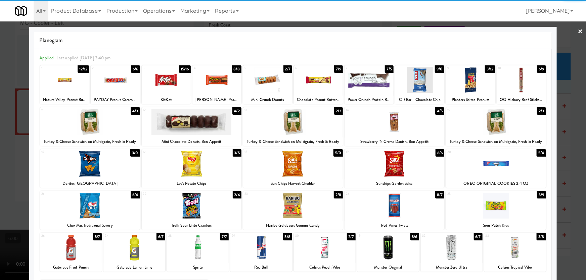
click at [193, 250] on div at bounding box center [198, 248] width 62 height 26
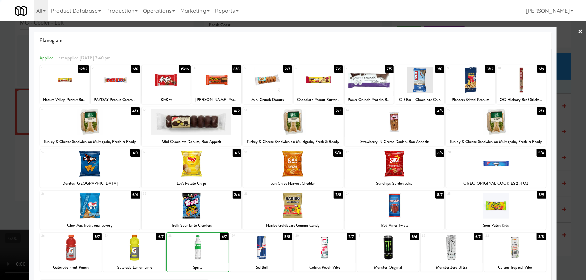
click at [54, 248] on div at bounding box center [71, 248] width 62 height 26
click at [0, 185] on div at bounding box center [293, 140] width 586 height 280
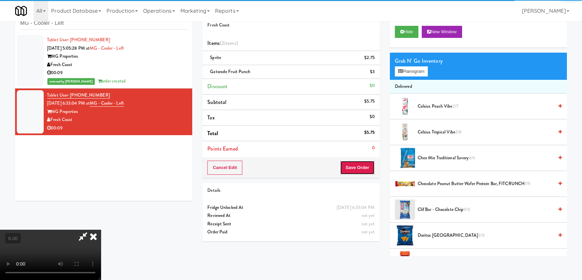
click at [367, 168] on button "Save Order" at bounding box center [357, 168] width 34 height 14
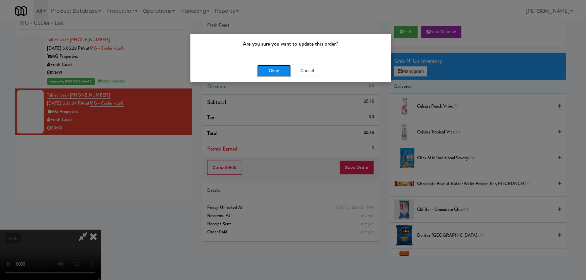
click at [272, 73] on button "Okay" at bounding box center [274, 71] width 34 height 12
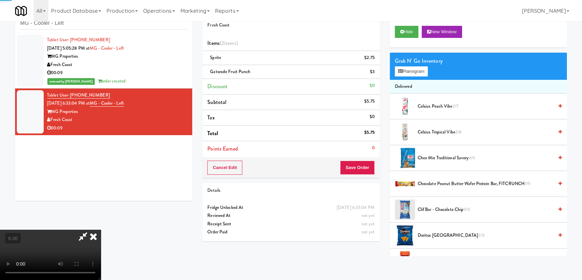
click at [101, 230] on icon at bounding box center [93, 236] width 15 height 13
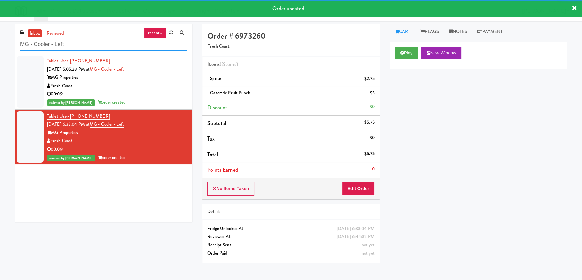
paste input "WEL Main Line Pharmacy"
drag, startPoint x: 112, startPoint y: 45, endPoint x: 0, endPoint y: 42, distance: 111.9
click at [0, 42] on div "inbox reviewed recent all unclear take inventory issue suspicious failed recent…" at bounding box center [291, 150] width 582 height 253
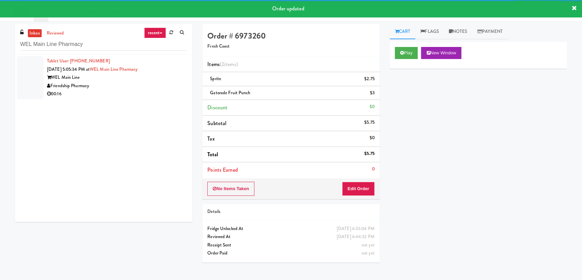
click at [165, 84] on div "Friendship Pharmacy" at bounding box center [117, 86] width 140 height 8
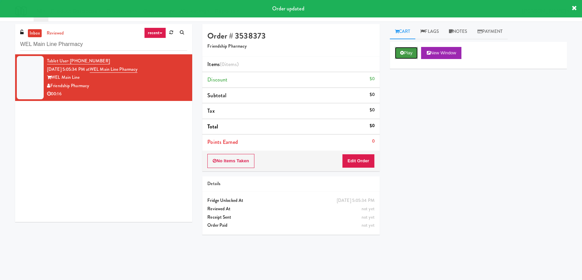
click at [406, 55] on button "Play" at bounding box center [406, 53] width 23 height 12
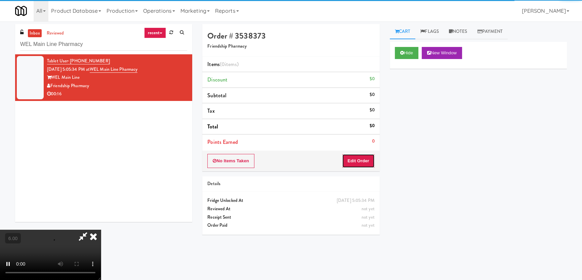
click at [359, 161] on button "Edit Order" at bounding box center [358, 161] width 33 height 14
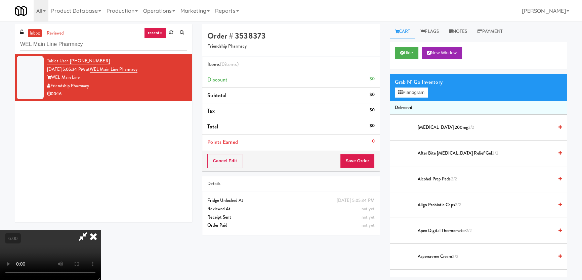
click at [101, 230] on video at bounding box center [50, 255] width 101 height 50
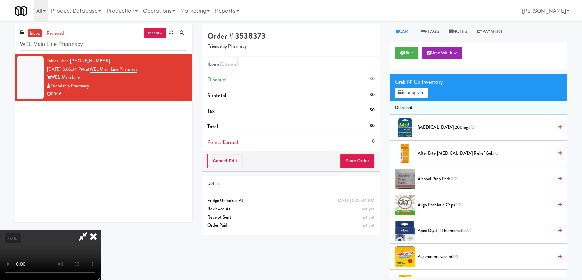
click at [101, 230] on video at bounding box center [50, 255] width 101 height 50
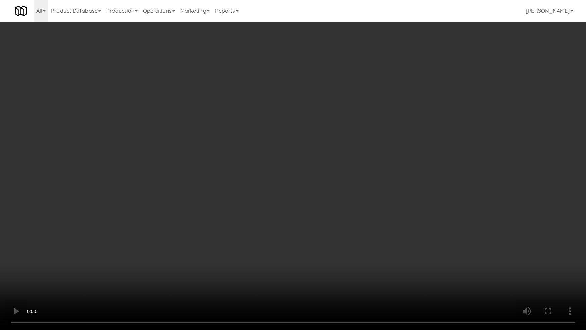
click at [269, 258] on video at bounding box center [293, 165] width 586 height 330
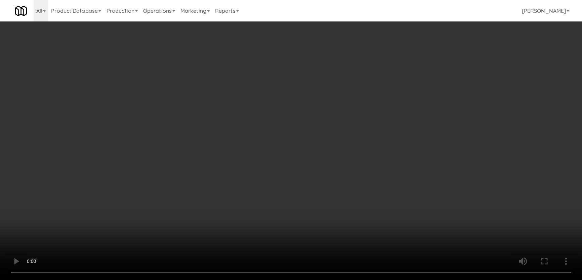
click at [407, 94] on button "Planogram" at bounding box center [411, 93] width 33 height 10
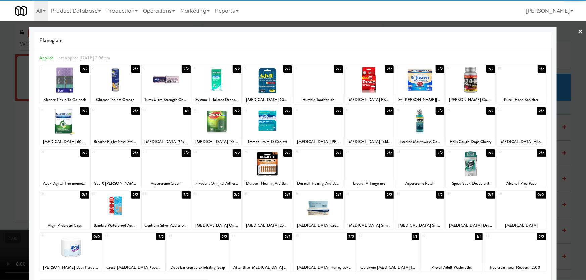
click at [358, 88] on div at bounding box center [368, 80] width 49 height 26
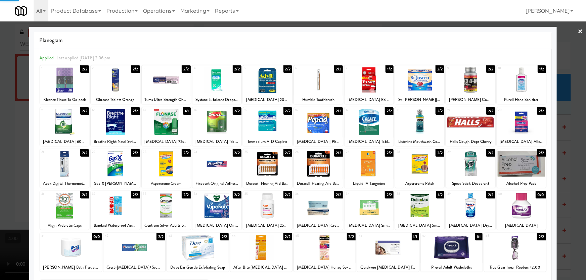
click at [0, 136] on div at bounding box center [293, 140] width 586 height 280
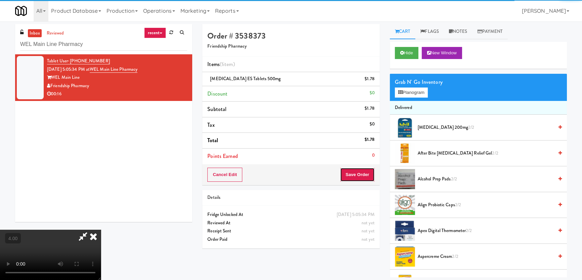
click at [364, 178] on button "Save Order" at bounding box center [357, 175] width 34 height 14
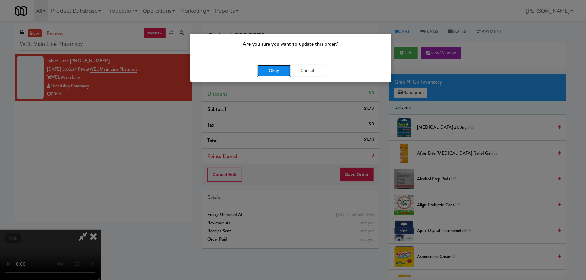
click at [272, 71] on button "Okay" at bounding box center [274, 71] width 34 height 12
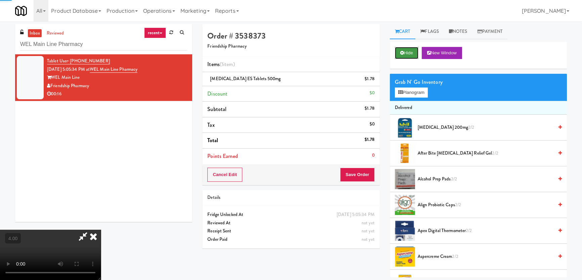
click at [409, 49] on button "Hide" at bounding box center [407, 53] width 24 height 12
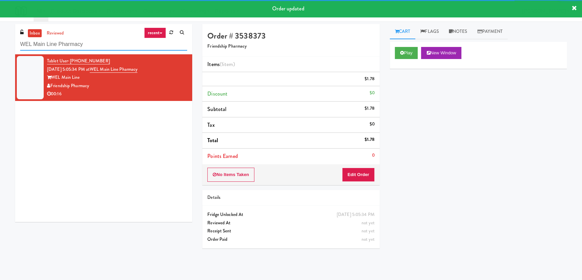
paste input "Moderne Cooler"
drag, startPoint x: 78, startPoint y: 47, endPoint x: 0, endPoint y: 47, distance: 77.9
click at [0, 47] on div "inbox reviewed recent all unclear take inventory issue suspicious failed recent…" at bounding box center [291, 150] width 582 height 253
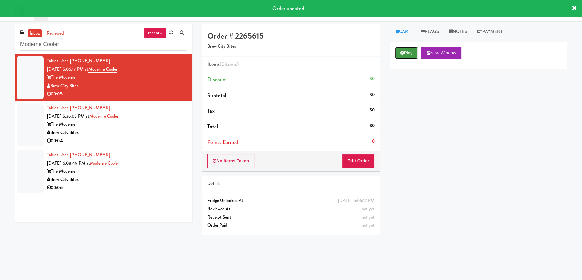
click at [402, 49] on button "Play" at bounding box center [406, 53] width 23 height 12
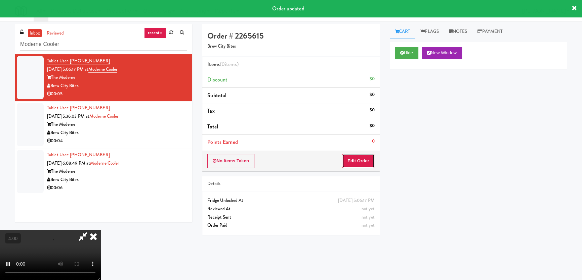
click at [358, 160] on button "Edit Order" at bounding box center [358, 161] width 33 height 14
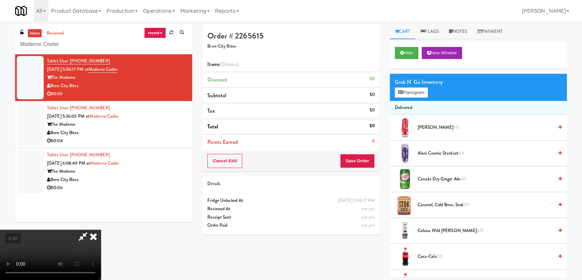
click at [101, 230] on video at bounding box center [50, 255] width 101 height 50
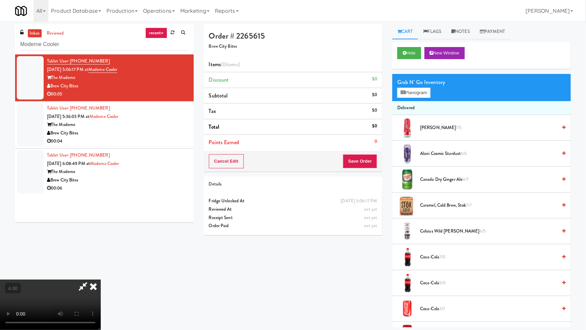
click at [101, 279] on video at bounding box center [50, 304] width 101 height 50
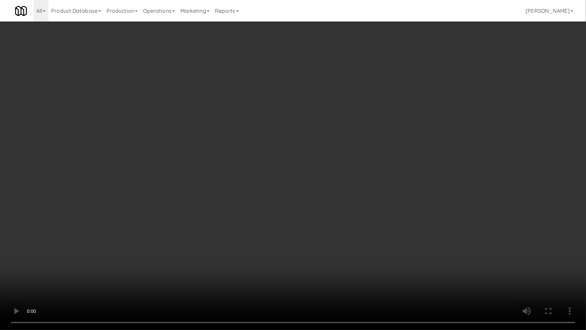
drag, startPoint x: 257, startPoint y: 232, endPoint x: 376, endPoint y: 132, distance: 155.9
click at [261, 230] on video at bounding box center [293, 165] width 586 height 330
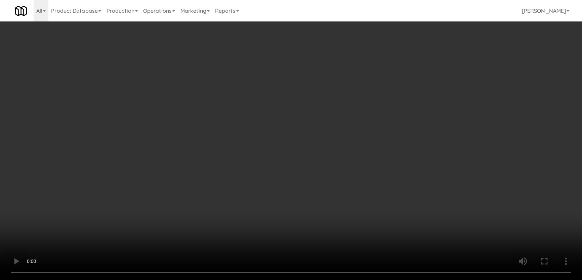
click at [413, 96] on button "Planogram" at bounding box center [411, 93] width 33 height 10
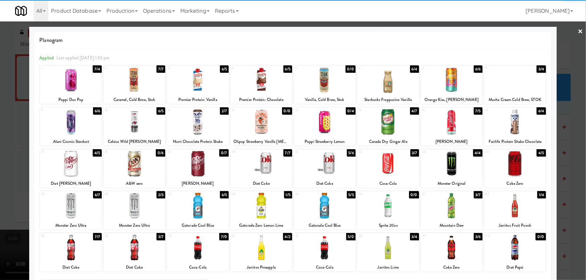
click at [86, 212] on div at bounding box center [71, 206] width 62 height 26
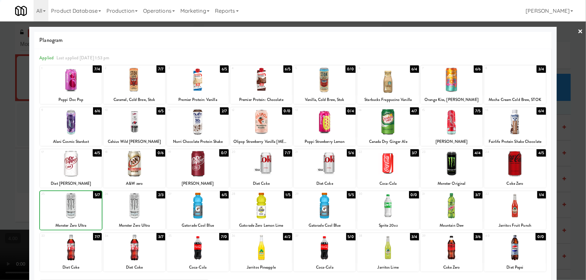
click at [0, 157] on div at bounding box center [293, 140] width 586 height 280
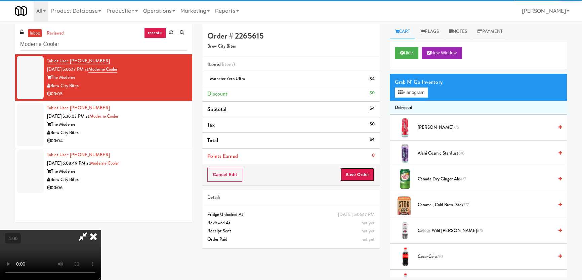
click at [357, 172] on button "Save Order" at bounding box center [357, 175] width 34 height 14
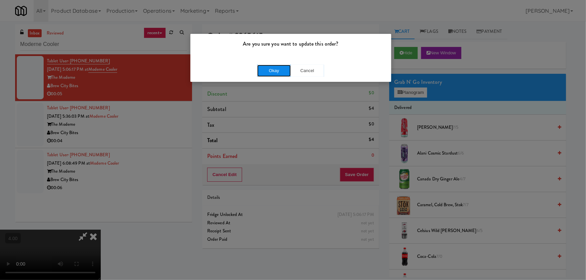
click at [273, 77] on button "Okay" at bounding box center [274, 71] width 34 height 12
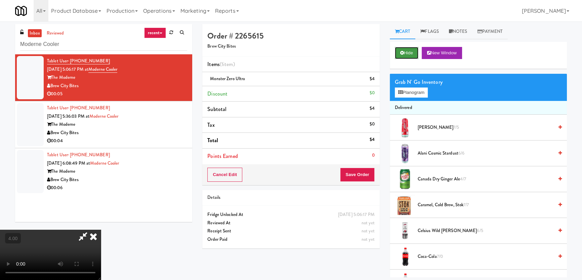
click at [402, 54] on icon at bounding box center [402, 53] width 4 height 4
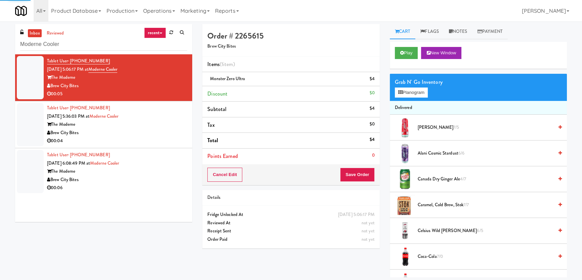
click at [175, 146] on li "Tablet User · (715) 741-1330 Oct 15, 2025 5:36:03 PM at Moderne Cooler The Mode…" at bounding box center [103, 124] width 177 height 47
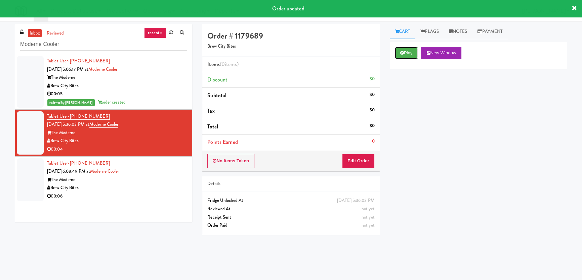
click at [410, 54] on button "Play" at bounding box center [406, 53] width 23 height 12
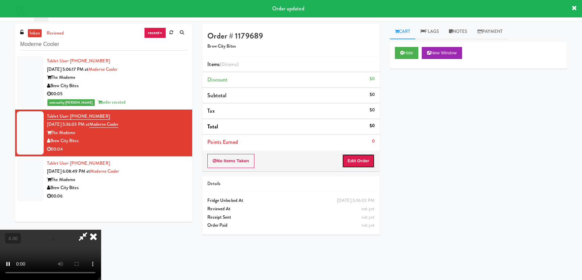
click at [363, 158] on button "Edit Order" at bounding box center [358, 161] width 33 height 14
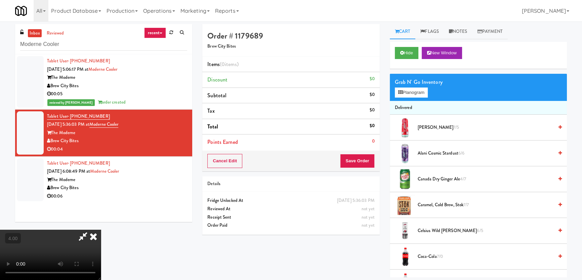
click at [101, 230] on video at bounding box center [50, 255] width 101 height 50
drag, startPoint x: 195, startPoint y: 150, endPoint x: 195, endPoint y: 187, distance: 36.9
click at [101, 230] on video at bounding box center [50, 255] width 101 height 50
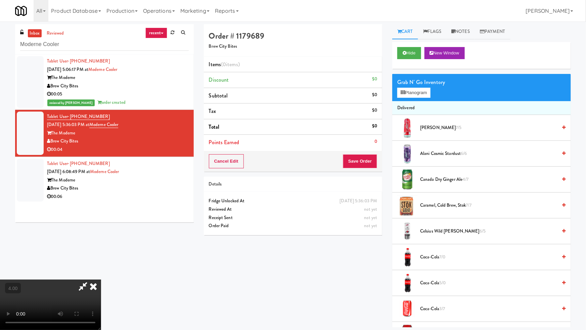
click at [101, 279] on video at bounding box center [50, 304] width 101 height 50
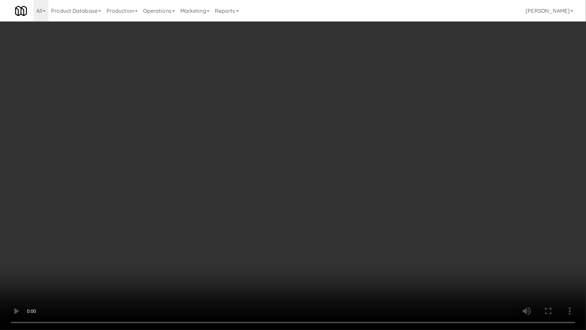
drag, startPoint x: 292, startPoint y: 214, endPoint x: 455, endPoint y: 68, distance: 218.2
click at [297, 212] on video at bounding box center [293, 165] width 586 height 330
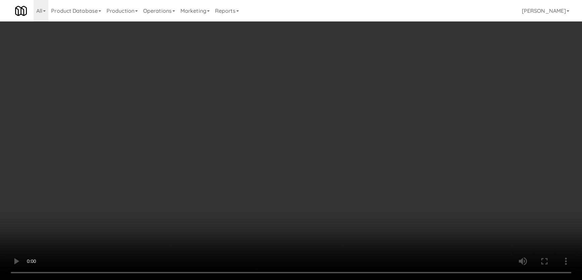
click at [418, 94] on button "Planogram" at bounding box center [411, 93] width 33 height 10
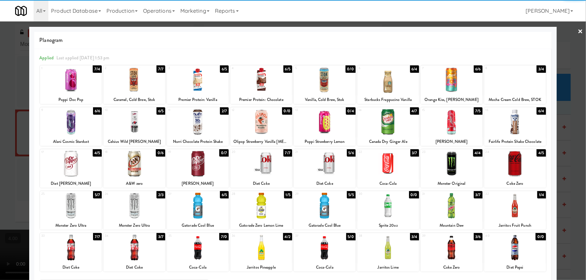
click at [90, 166] on div at bounding box center [71, 164] width 62 height 26
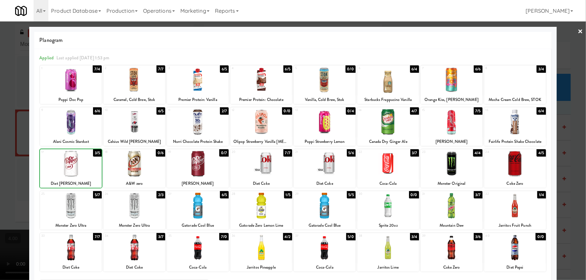
click at [90, 166] on div at bounding box center [71, 164] width 62 height 26
click at [0, 107] on div at bounding box center [293, 140] width 586 height 280
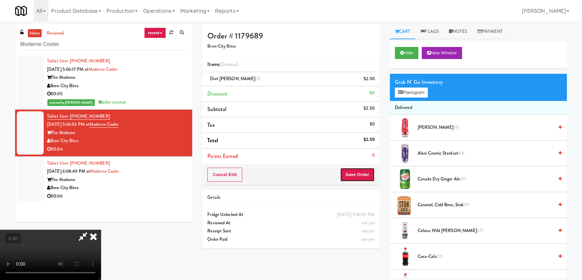
click at [355, 172] on button "Save Order" at bounding box center [357, 175] width 34 height 14
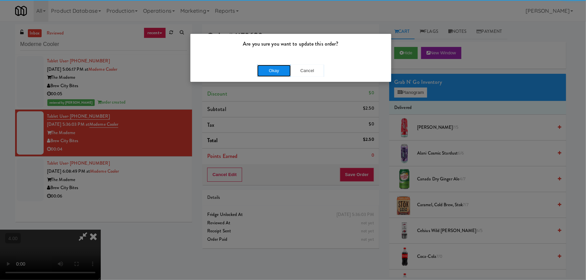
click at [280, 72] on button "Okay" at bounding box center [274, 71] width 34 height 12
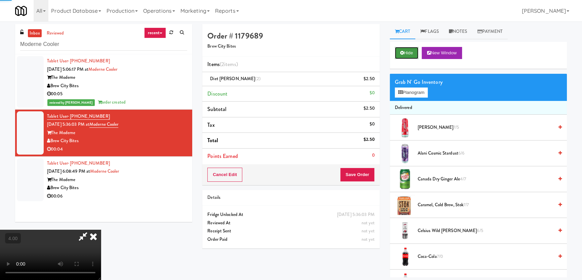
click at [415, 51] on button "Hide" at bounding box center [407, 53] width 24 height 12
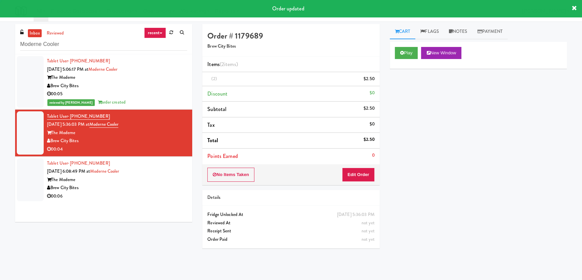
click at [155, 182] on div "The Moderne" at bounding box center [117, 180] width 140 height 8
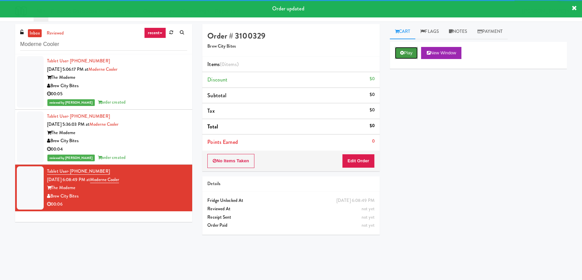
click at [397, 57] on button "Play" at bounding box center [406, 53] width 23 height 12
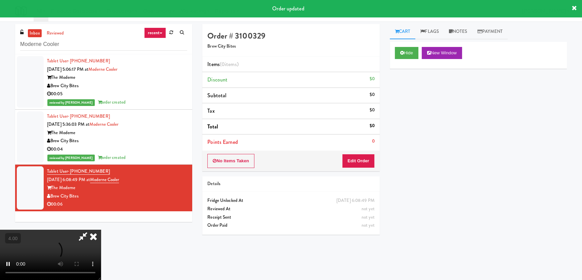
click at [351, 169] on div "No Items Taken Edit Order" at bounding box center [290, 161] width 177 height 21
click at [350, 166] on button "Edit Order" at bounding box center [358, 161] width 33 height 14
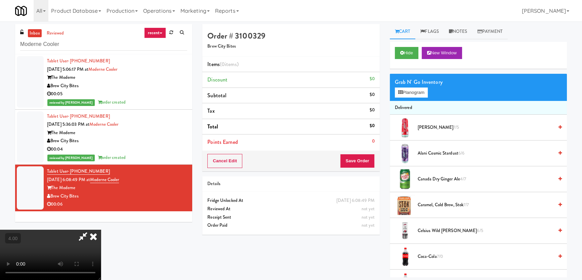
click at [101, 230] on video at bounding box center [50, 255] width 101 height 50
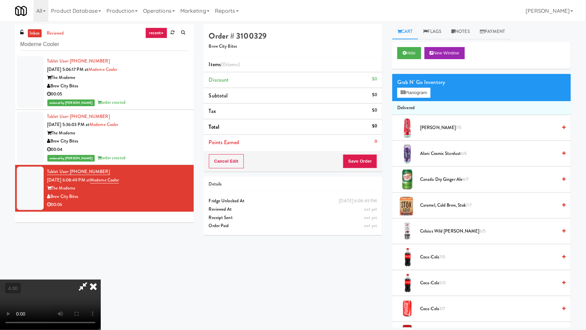
click at [101, 279] on video at bounding box center [50, 304] width 101 height 50
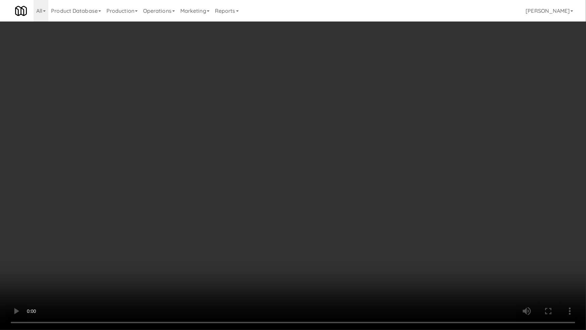
drag, startPoint x: 259, startPoint y: 243, endPoint x: 421, endPoint y: 103, distance: 214.3
click at [260, 242] on video at bounding box center [293, 165] width 586 height 330
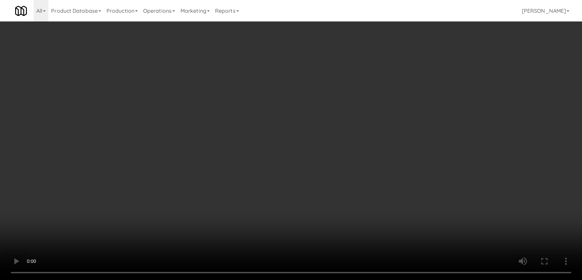
click at [420, 95] on button "Planogram" at bounding box center [411, 93] width 33 height 10
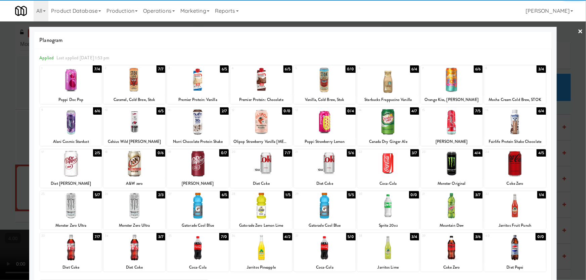
click at [258, 86] on div at bounding box center [261, 80] width 62 height 26
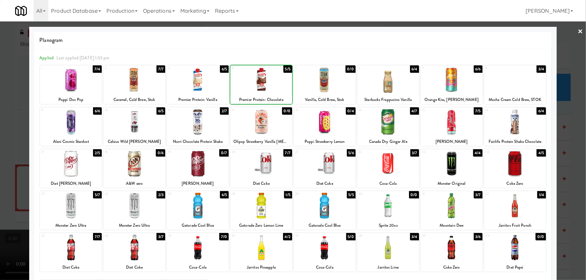
click at [0, 91] on div at bounding box center [293, 140] width 586 height 280
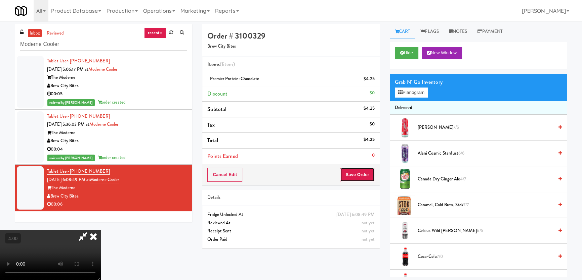
click at [350, 176] on button "Save Order" at bounding box center [357, 175] width 34 height 14
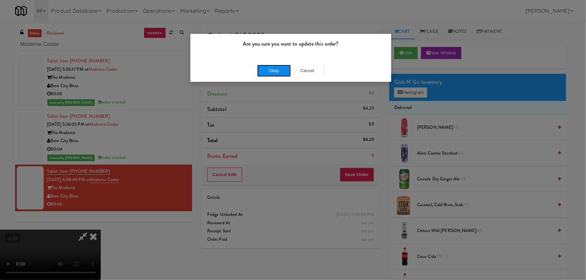
click at [280, 74] on button "Okay" at bounding box center [274, 71] width 34 height 12
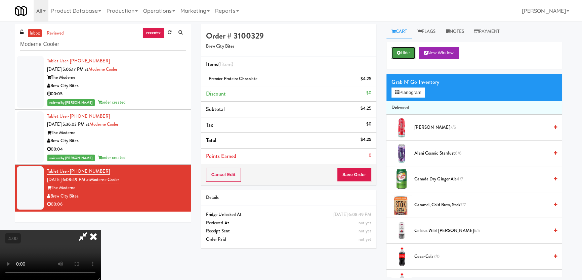
click at [408, 56] on button "Hide" at bounding box center [403, 53] width 24 height 12
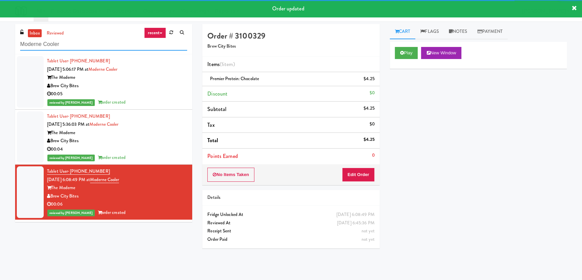
click at [0, 49] on div "inbox reviewed recent all unclear take inventory issue suspicious failed recent…" at bounding box center [291, 150] width 582 height 253
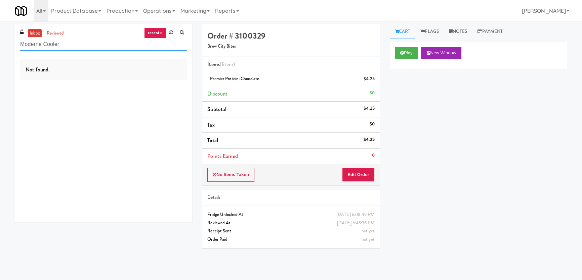
paste input "Brickline common area"
drag, startPoint x: 44, startPoint y: 48, endPoint x: 0, endPoint y: 48, distance: 43.6
click at [0, 48] on div "inbox reviewed recent all unclear take inventory issue suspicious failed recent…" at bounding box center [291, 150] width 582 height 253
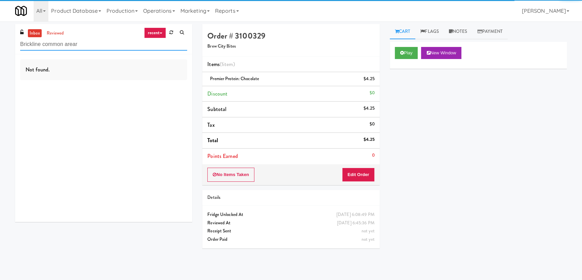
paste input "area"
drag, startPoint x: 52, startPoint y: 43, endPoint x: 0, endPoint y: 43, distance: 52.4
click at [0, 43] on div "inbox reviewed recent all unclear take inventory issue suspicious failed recent…" at bounding box center [291, 150] width 582 height 253
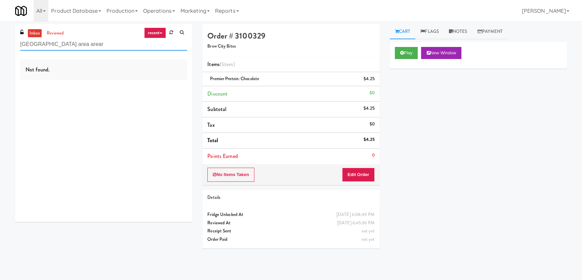
paste input "text"
drag, startPoint x: 112, startPoint y: 43, endPoint x: 0, endPoint y: 42, distance: 111.8
click at [0, 42] on div "inbox reviewed recent all unclear take inventory issue suspicious failed recent…" at bounding box center [291, 150] width 582 height 253
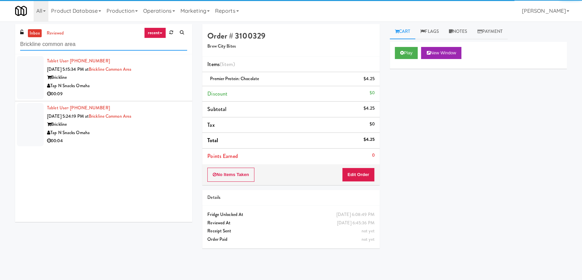
type input "Brickline common area"
click at [145, 91] on div "00:09" at bounding box center [117, 94] width 140 height 8
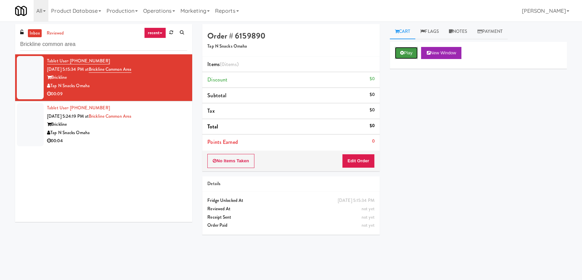
click at [398, 57] on button "Play" at bounding box center [406, 53] width 23 height 12
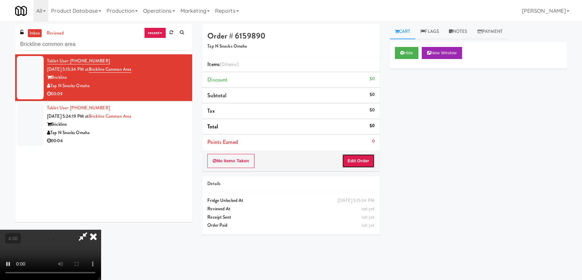
click at [355, 165] on button "Edit Order" at bounding box center [358, 161] width 33 height 14
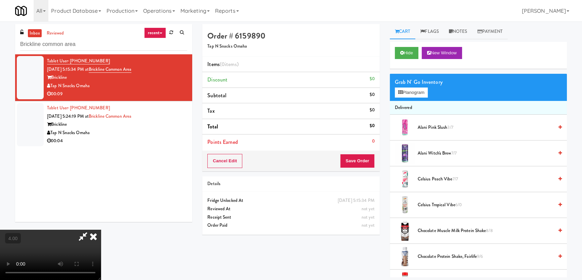
click at [101, 230] on video at bounding box center [50, 255] width 101 height 50
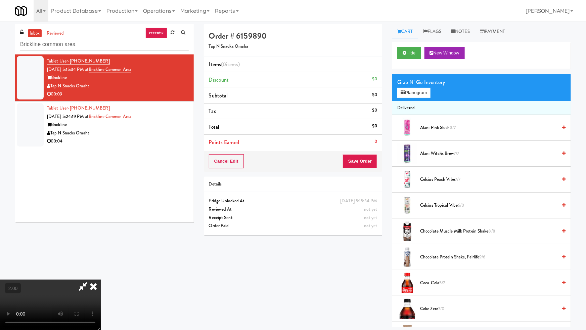
click at [101, 279] on video at bounding box center [50, 304] width 101 height 50
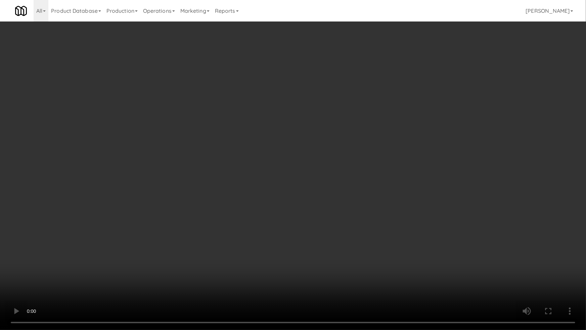
drag, startPoint x: 277, startPoint y: 196, endPoint x: 330, endPoint y: 127, distance: 86.9
click at [281, 195] on video at bounding box center [293, 165] width 586 height 330
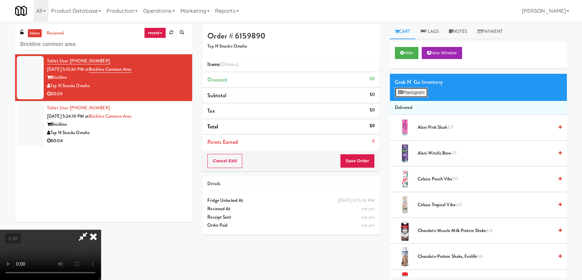
click at [402, 89] on button "Planogram" at bounding box center [411, 93] width 33 height 10
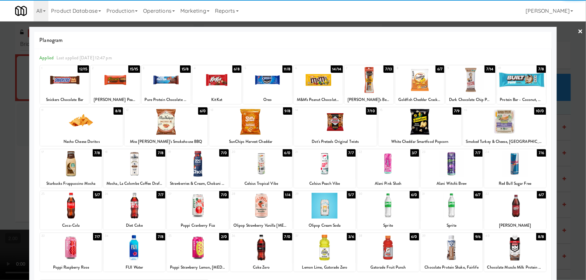
click at [131, 84] on div at bounding box center [115, 80] width 49 height 26
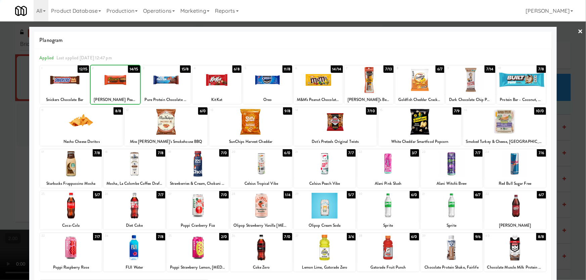
click at [67, 82] on div at bounding box center [64, 80] width 49 height 26
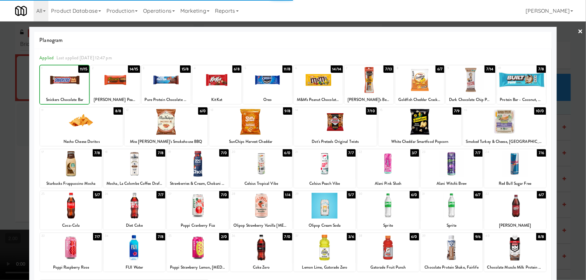
click at [8, 77] on div at bounding box center [293, 140] width 586 height 280
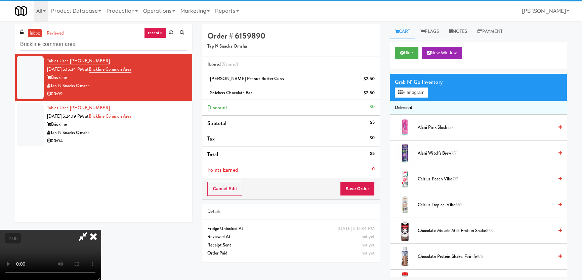
click at [101, 230] on video at bounding box center [50, 255] width 101 height 50
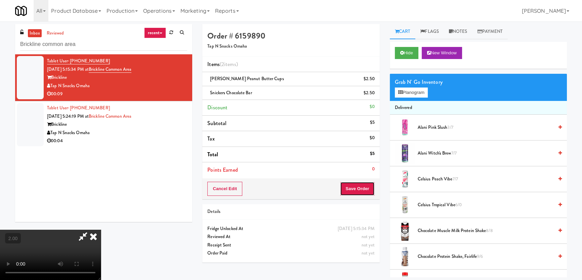
click at [362, 184] on button "Save Order" at bounding box center [357, 189] width 34 height 14
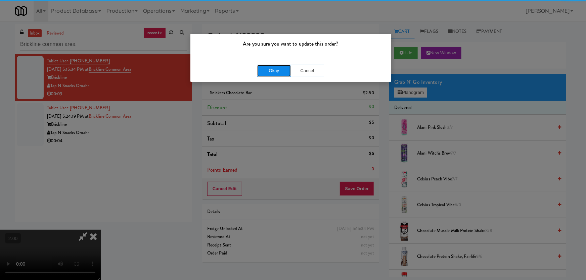
click at [273, 71] on button "Okay" at bounding box center [274, 71] width 34 height 12
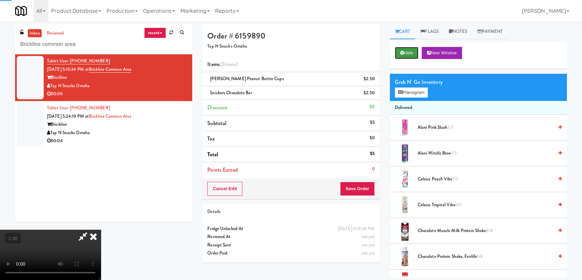
click at [406, 50] on button "Hide" at bounding box center [407, 53] width 24 height 12
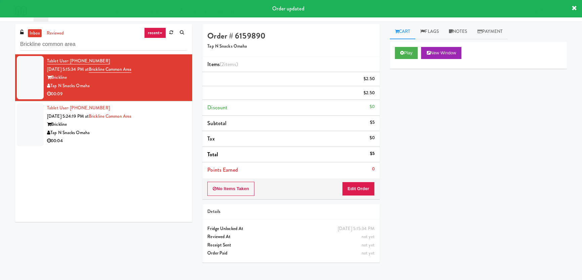
click at [124, 124] on div "Brickline" at bounding box center [117, 125] width 140 height 8
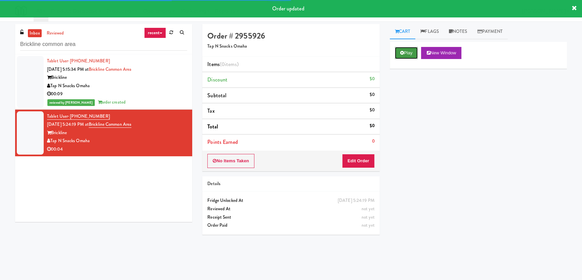
click at [414, 54] on button "Play" at bounding box center [406, 53] width 23 height 12
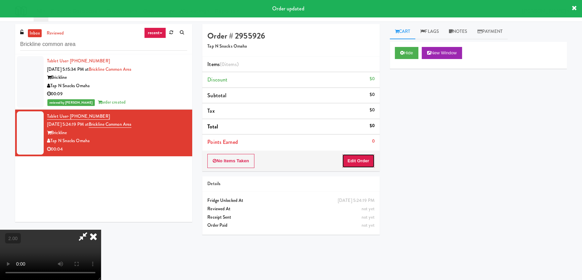
click at [353, 164] on button "Edit Order" at bounding box center [358, 161] width 33 height 14
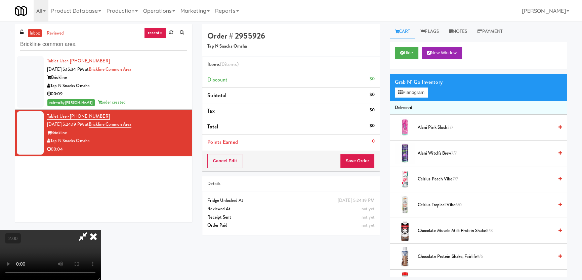
click at [101, 230] on video at bounding box center [50, 255] width 101 height 50
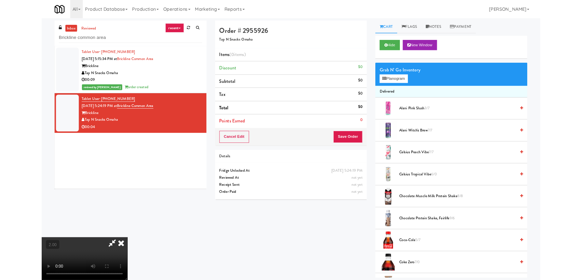
scroll to position [14, 0]
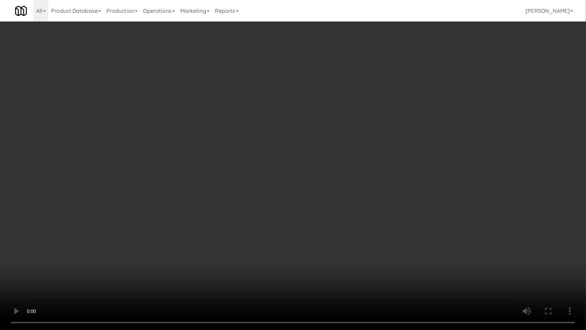
click at [191, 213] on video at bounding box center [293, 165] width 586 height 330
drag, startPoint x: 190, startPoint y: 214, endPoint x: 227, endPoint y: 154, distance: 70.3
click at [195, 211] on video at bounding box center [293, 165] width 586 height 330
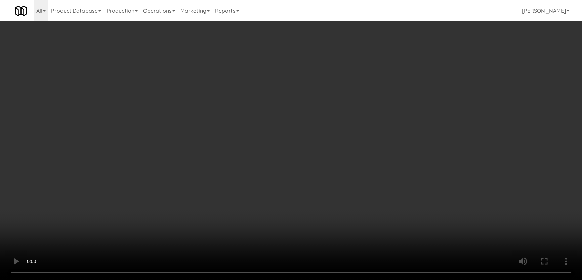
click at [419, 98] on div "Grab N' Go Inventory Planogram" at bounding box center [477, 87] width 177 height 27
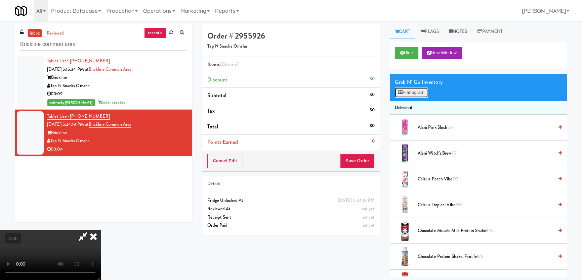
click at [419, 97] on button "Planogram" at bounding box center [411, 93] width 33 height 10
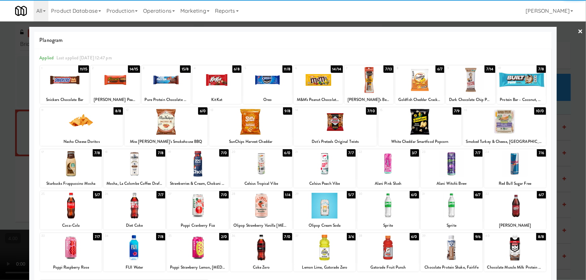
click at [524, 205] on div at bounding box center [515, 206] width 62 height 26
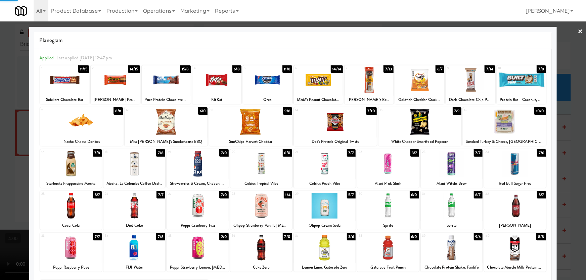
click at [559, 178] on div at bounding box center [293, 140] width 586 height 280
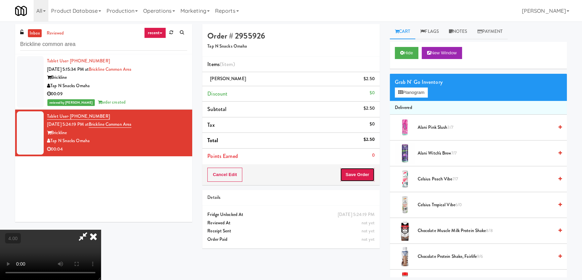
click at [359, 173] on button "Save Order" at bounding box center [357, 175] width 34 height 14
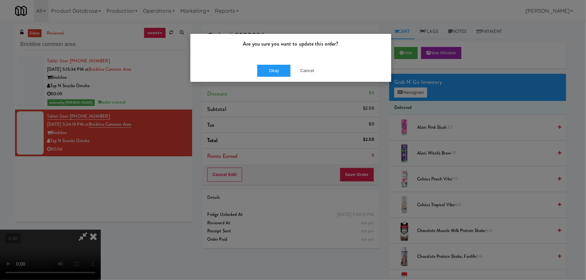
click at [277, 77] on div "Okay Cancel" at bounding box center [290, 70] width 201 height 22
drag, startPoint x: 289, startPoint y: 70, endPoint x: 300, endPoint y: 68, distance: 10.8
click at [289, 70] on button "Okay" at bounding box center [274, 71] width 34 height 12
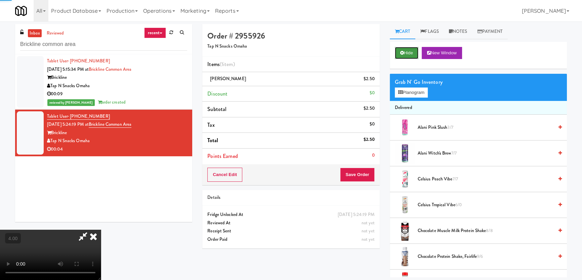
click at [404, 56] on button "Hide" at bounding box center [407, 53] width 24 height 12
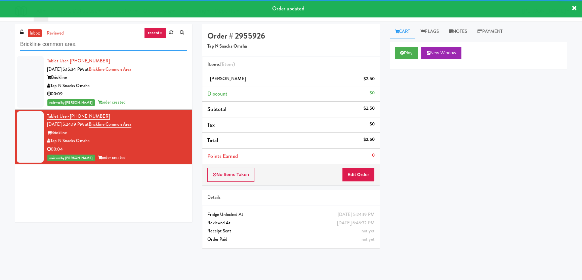
drag, startPoint x: 91, startPoint y: 47, endPoint x: 0, endPoint y: 47, distance: 90.7
click at [0, 47] on div "inbox reviewed recent all unclear take inventory issue suspicious failed recent…" at bounding box center [291, 150] width 582 height 253
paste input "AB Staffing-Cooler"
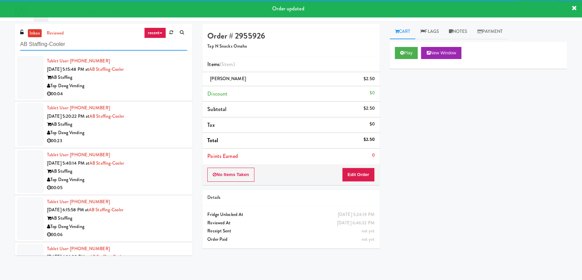
type input "AB Staffing-Cooler"
click at [154, 88] on div "Top Dawg Vending" at bounding box center [117, 86] width 140 height 8
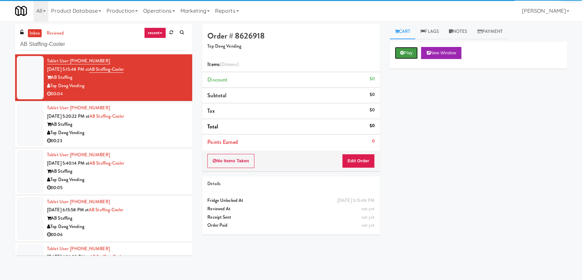
click at [401, 52] on icon at bounding box center [402, 53] width 4 height 4
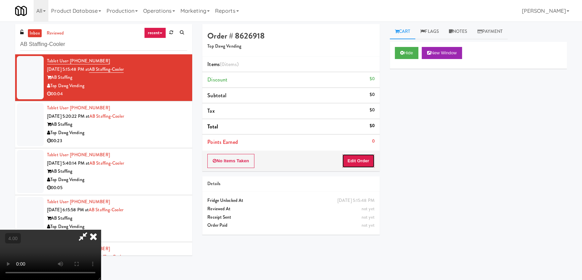
click at [349, 155] on button "Edit Order" at bounding box center [358, 161] width 33 height 14
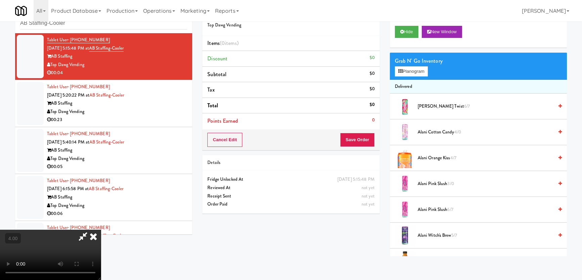
click at [101, 230] on video at bounding box center [50, 255] width 101 height 50
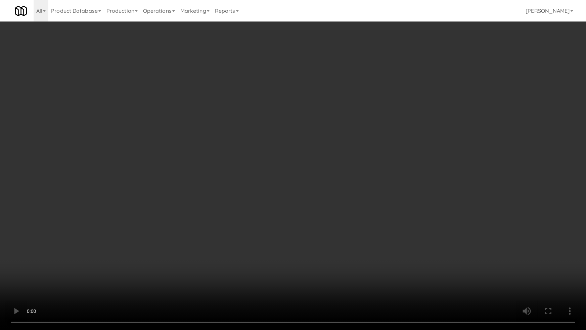
drag, startPoint x: 202, startPoint y: 243, endPoint x: 203, endPoint y: 238, distance: 5.1
click at [202, 242] on video at bounding box center [293, 165] width 586 height 330
click at [201, 224] on video at bounding box center [293, 165] width 586 height 330
click at [361, 201] on video at bounding box center [293, 165] width 586 height 330
drag, startPoint x: 361, startPoint y: 201, endPoint x: 416, endPoint y: 105, distance: 111.1
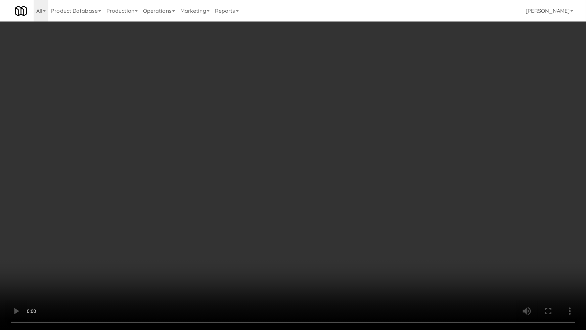
click at [363, 200] on video at bounding box center [293, 165] width 586 height 330
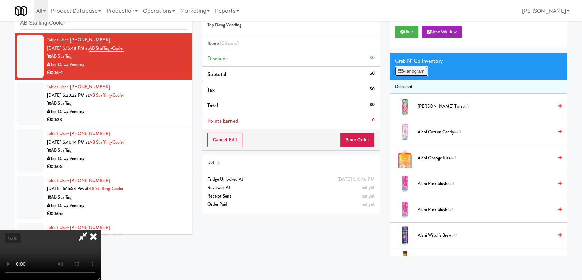
click at [413, 75] on button "Planogram" at bounding box center [411, 71] width 33 height 10
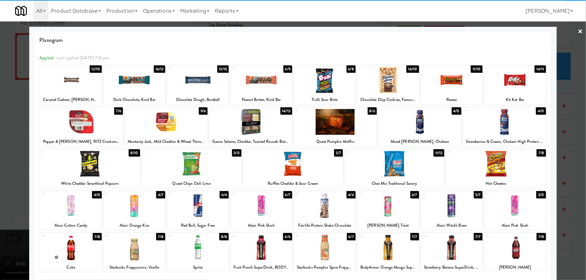
click at [81, 211] on div at bounding box center [71, 206] width 62 height 26
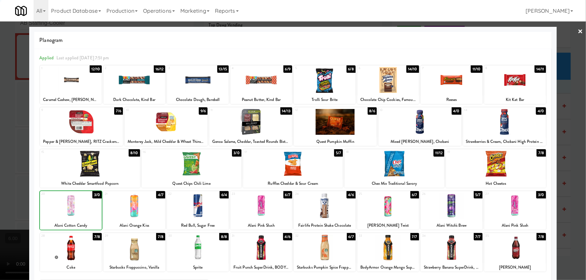
click at [0, 160] on div at bounding box center [293, 140] width 586 height 280
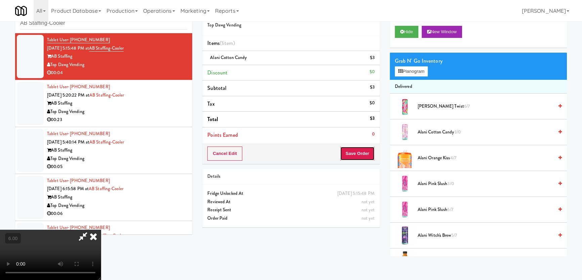
click at [372, 147] on button "Save Order" at bounding box center [357, 154] width 34 height 14
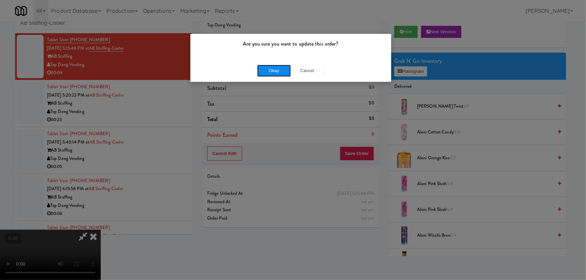
click at [278, 70] on button "Okay" at bounding box center [274, 71] width 34 height 12
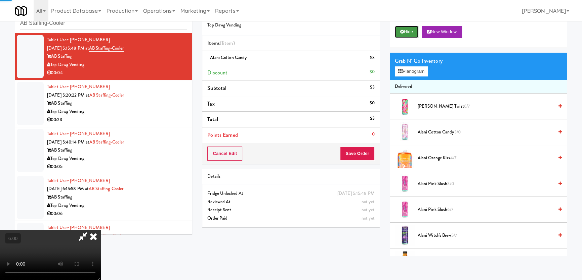
click at [402, 33] on icon at bounding box center [402, 32] width 4 height 4
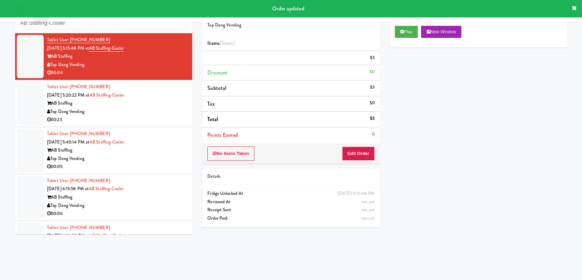
click at [168, 113] on div "Top Dawg Vending" at bounding box center [117, 112] width 140 height 8
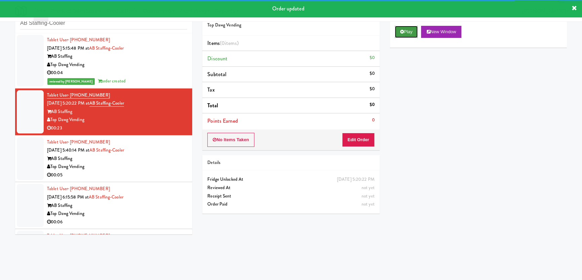
click at [407, 30] on button "Play" at bounding box center [406, 32] width 23 height 12
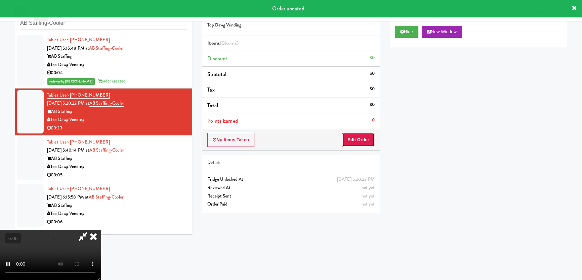
click at [356, 141] on button "Edit Order" at bounding box center [358, 140] width 33 height 14
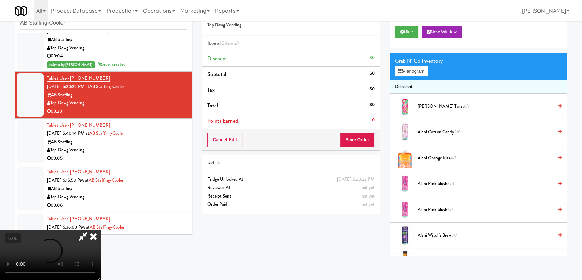
scroll to position [41, 0]
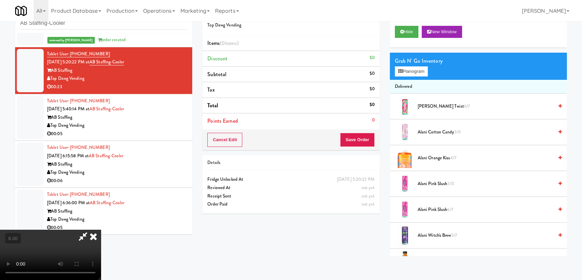
click at [78, 230] on video at bounding box center [50, 255] width 101 height 50
click at [79, 230] on video at bounding box center [50, 255] width 101 height 50
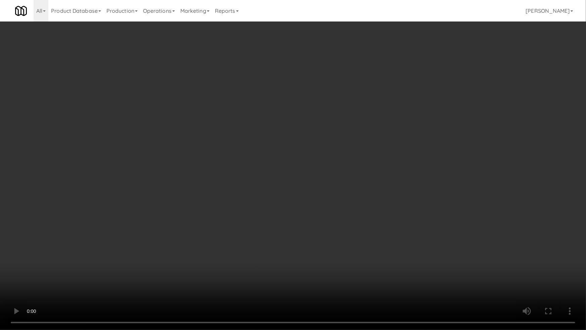
click at [229, 228] on video at bounding box center [293, 165] width 586 height 330
drag, startPoint x: 229, startPoint y: 228, endPoint x: 232, endPoint y: 190, distance: 38.1
click at [230, 228] on video at bounding box center [293, 165] width 586 height 330
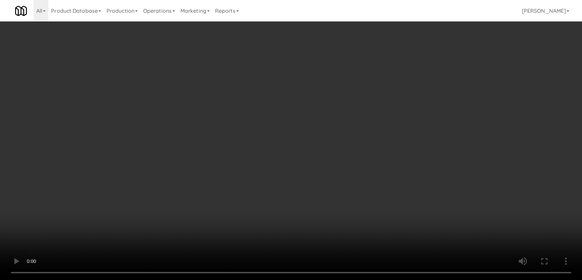
click at [403, 72] on button "Planogram" at bounding box center [411, 71] width 33 height 10
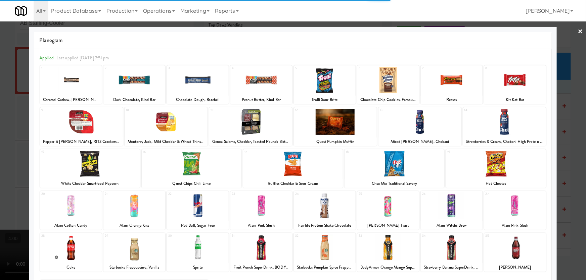
click at [262, 87] on div at bounding box center [261, 80] width 62 height 26
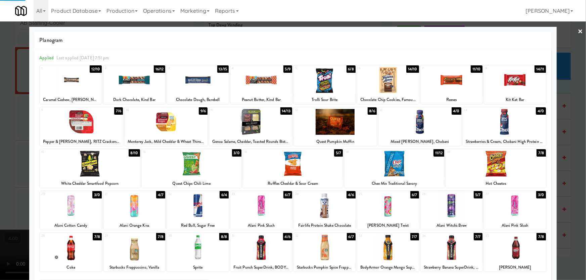
drag, startPoint x: 0, startPoint y: 138, endPoint x: 7, endPoint y: 144, distance: 9.7
click at [2, 139] on div at bounding box center [293, 140] width 586 height 280
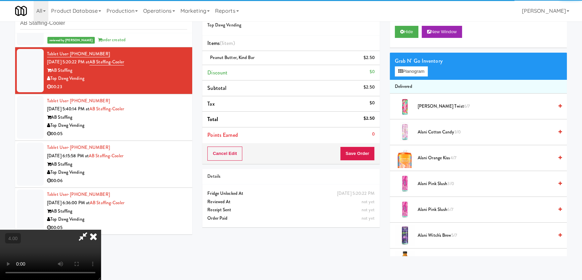
scroll to position [104, 0]
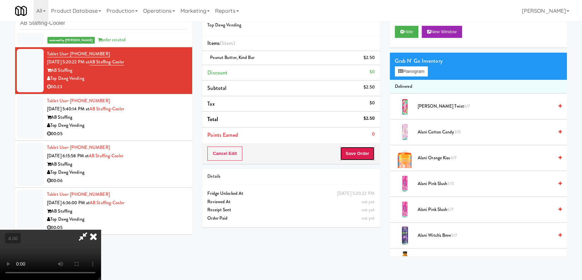
click at [366, 153] on button "Save Order" at bounding box center [357, 154] width 34 height 14
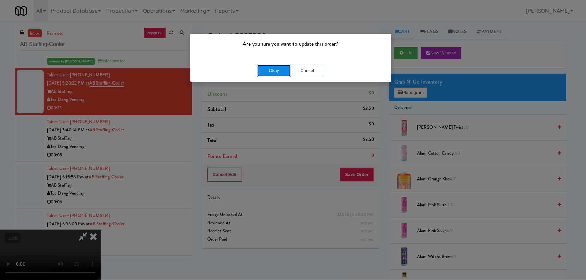
click at [279, 70] on button "Okay" at bounding box center [274, 71] width 34 height 12
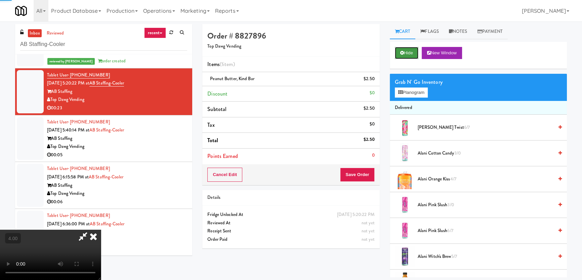
click at [414, 48] on button "Hide" at bounding box center [407, 53] width 24 height 12
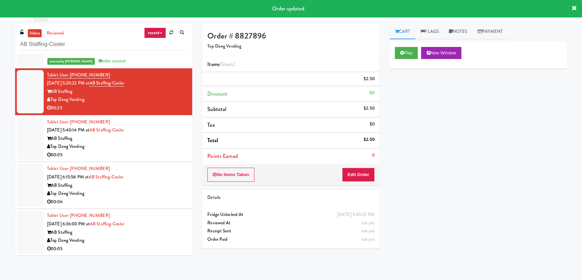
click at [153, 149] on div "Top Dawg Vending" at bounding box center [117, 147] width 140 height 8
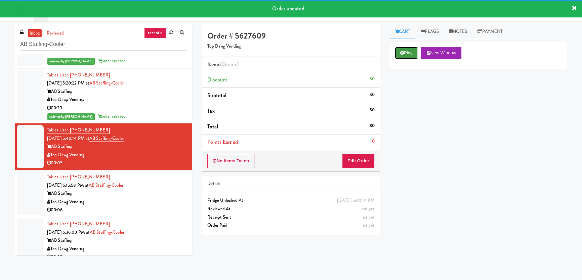
click at [416, 55] on button "Play" at bounding box center [406, 53] width 23 height 12
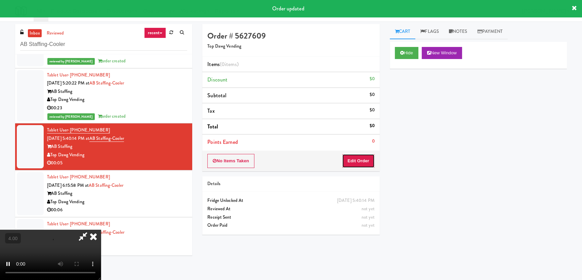
click at [357, 163] on button "Edit Order" at bounding box center [358, 161] width 33 height 14
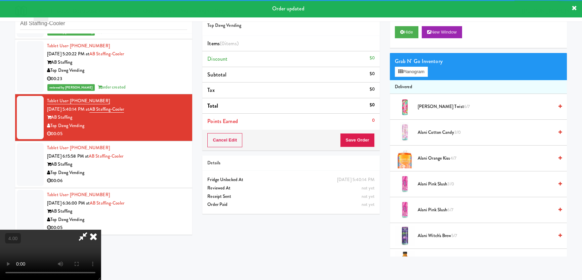
scroll to position [21, 0]
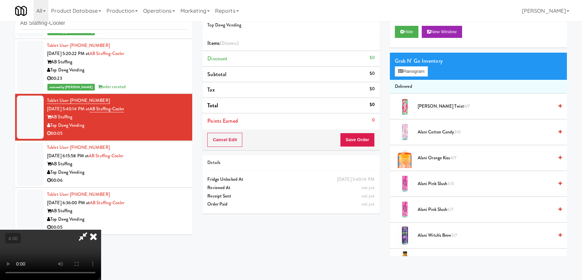
click at [101, 230] on video at bounding box center [50, 255] width 101 height 50
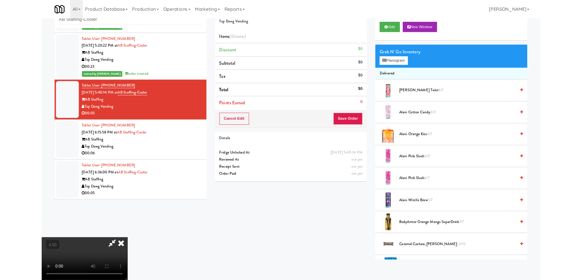
scroll to position [14, 0]
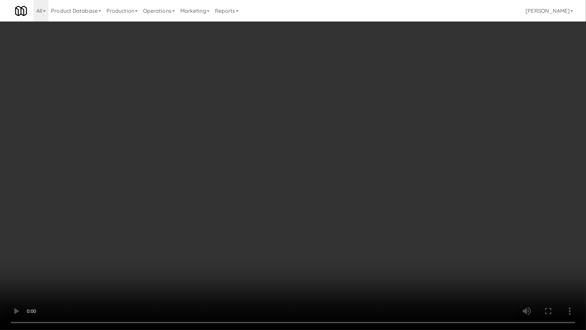
click at [215, 241] on video at bounding box center [293, 165] width 586 height 330
drag, startPoint x: 215, startPoint y: 241, endPoint x: 250, endPoint y: 180, distance: 70.7
click at [217, 240] on video at bounding box center [293, 165] width 586 height 330
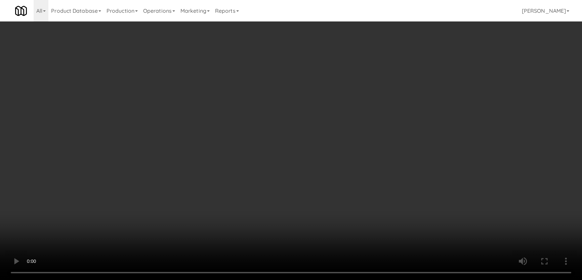
click at [402, 74] on button "Planogram" at bounding box center [411, 71] width 33 height 10
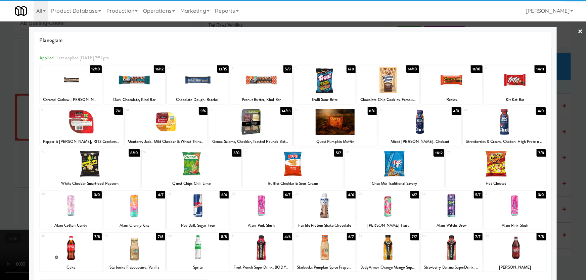
click at [440, 208] on div at bounding box center [452, 206] width 62 height 26
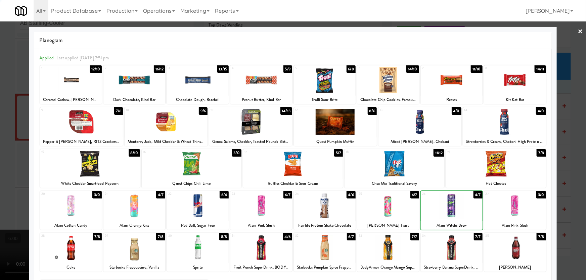
click at [0, 75] on div at bounding box center [293, 140] width 586 height 280
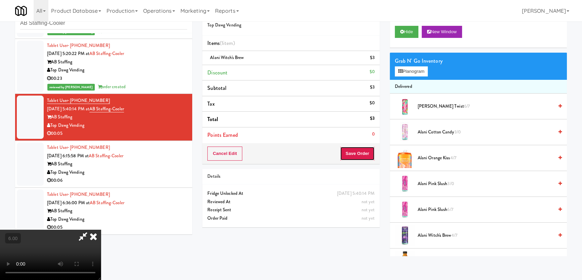
click at [367, 154] on button "Save Order" at bounding box center [357, 154] width 34 height 14
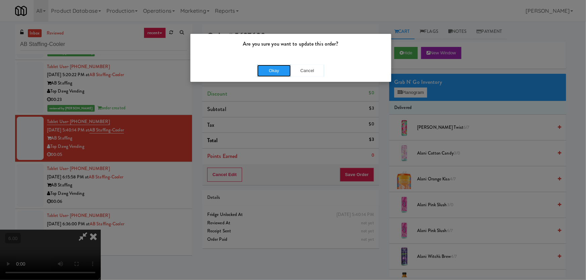
drag, startPoint x: 277, startPoint y: 66, endPoint x: 389, endPoint y: 64, distance: 112.5
click at [277, 66] on button "Okay" at bounding box center [274, 71] width 34 height 12
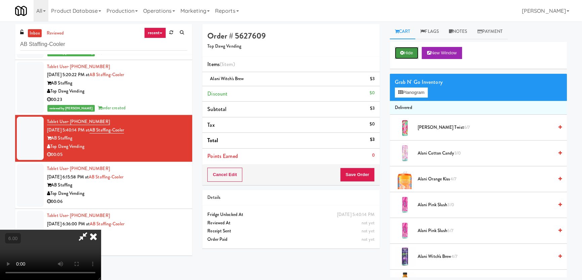
click at [415, 55] on button "Hide" at bounding box center [407, 53] width 24 height 12
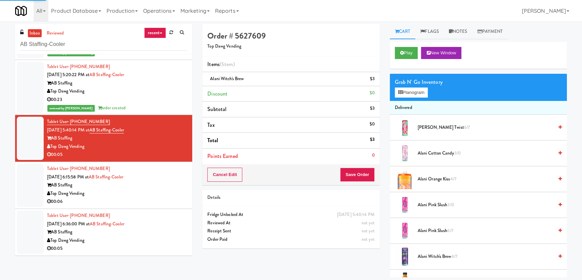
click at [170, 181] on div "AB Staffing" at bounding box center [117, 185] width 140 height 8
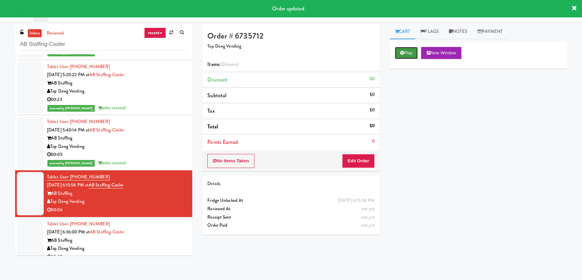
click at [404, 51] on button "Play" at bounding box center [406, 53] width 23 height 12
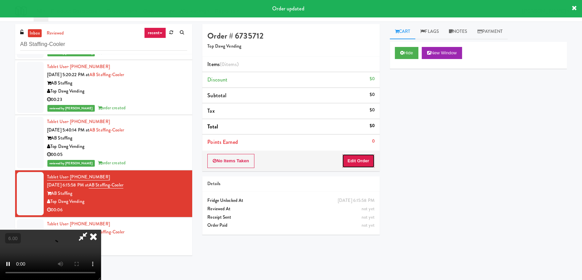
click at [357, 160] on button "Edit Order" at bounding box center [358, 161] width 33 height 14
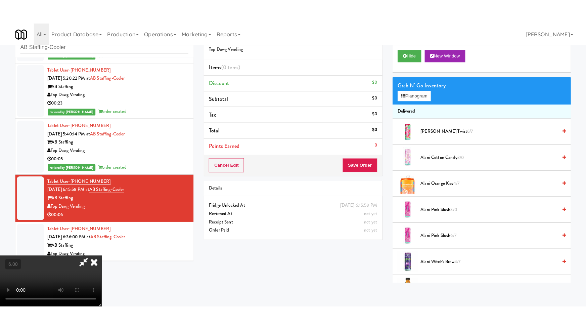
scroll to position [21, 0]
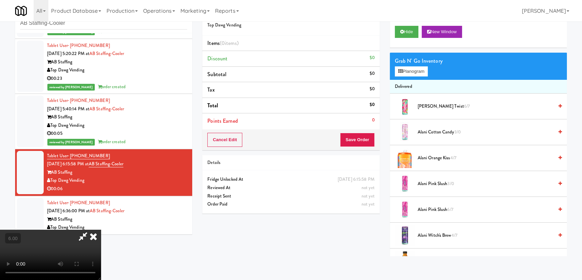
click at [71, 230] on video at bounding box center [50, 255] width 101 height 50
drag, startPoint x: 71, startPoint y: 216, endPoint x: 84, endPoint y: 243, distance: 29.9
click at [75, 230] on video at bounding box center [50, 255] width 101 height 50
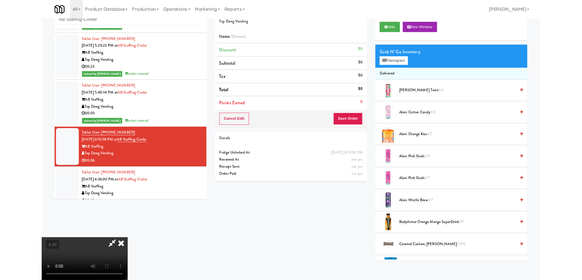
scroll to position [14, 0]
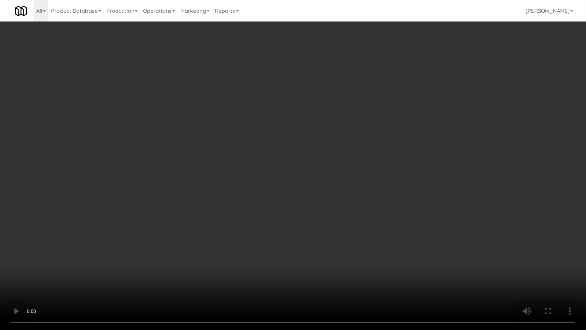
click at [212, 218] on video at bounding box center [293, 165] width 586 height 330
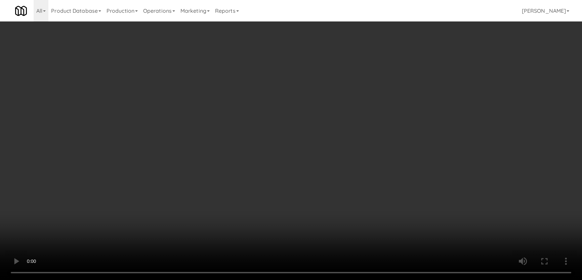
click at [407, 71] on button "Planogram" at bounding box center [411, 71] width 33 height 10
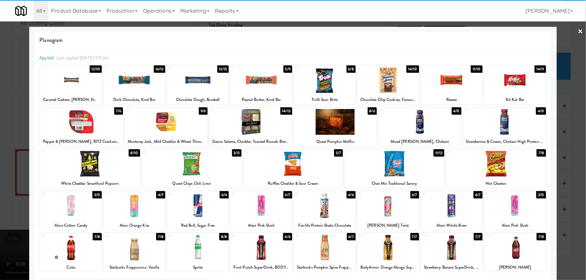
click at [262, 87] on div at bounding box center [261, 80] width 62 height 26
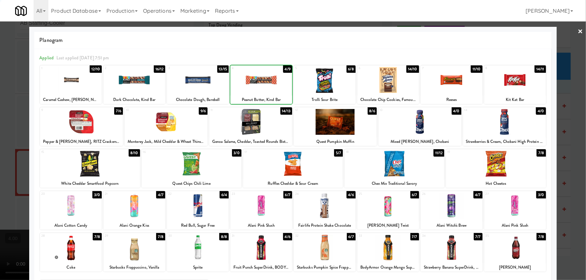
click at [0, 114] on div at bounding box center [293, 140] width 586 height 280
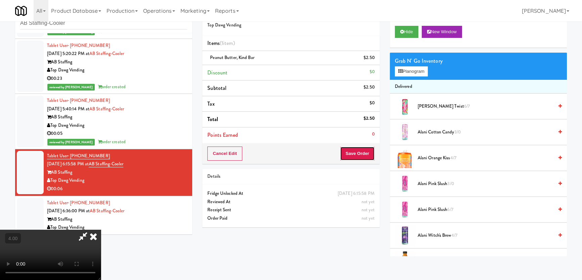
click at [372, 154] on button "Save Order" at bounding box center [357, 154] width 34 height 14
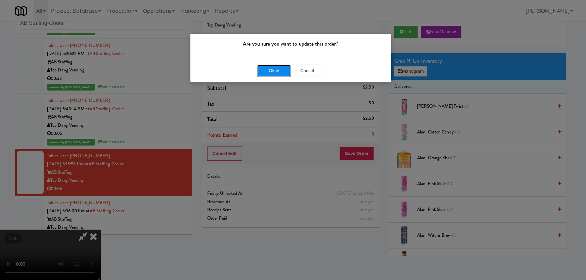
click at [279, 74] on button "Okay" at bounding box center [274, 71] width 34 height 12
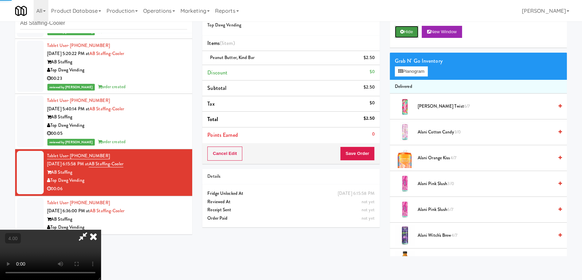
click at [398, 32] on button "Hide" at bounding box center [407, 32] width 24 height 12
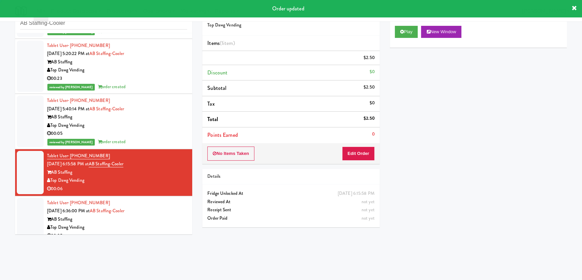
click at [159, 205] on div "Tablet User · (602) 621-0926 Oct 15, 2025 6:36:00 PM at AB Staffing-Cooler AB S…" at bounding box center [117, 219] width 140 height 41
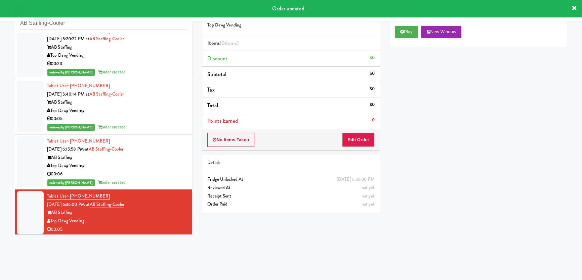
scroll to position [66, 0]
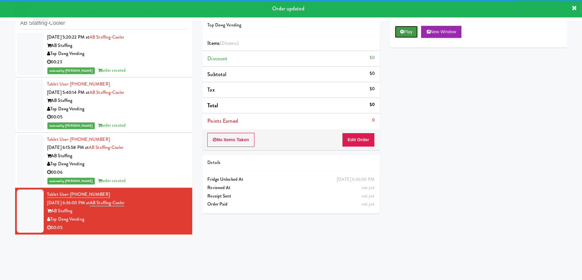
click at [403, 35] on button "Play" at bounding box center [406, 32] width 23 height 12
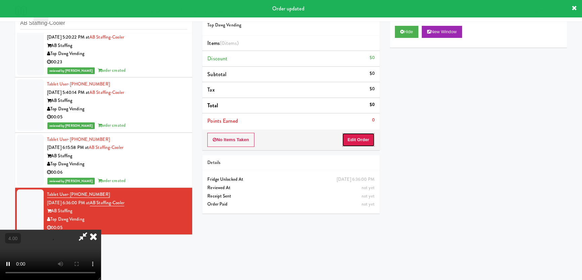
click at [367, 137] on button "Edit Order" at bounding box center [358, 140] width 33 height 14
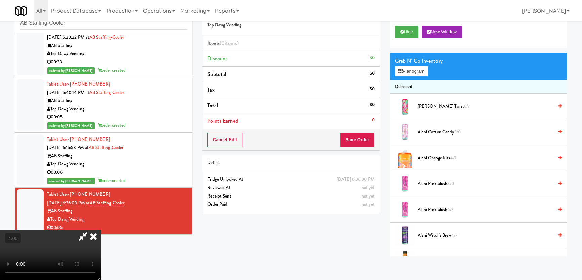
click at [101, 230] on video at bounding box center [50, 255] width 101 height 50
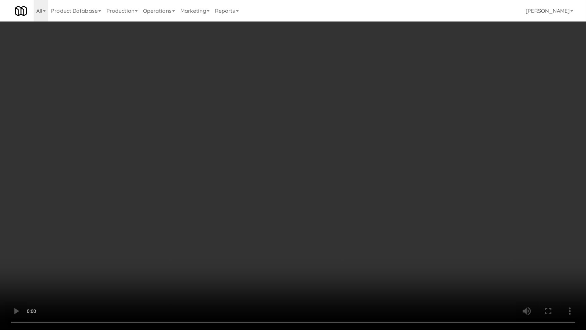
click at [222, 206] on video at bounding box center [293, 165] width 586 height 330
click at [269, 227] on video at bounding box center [293, 165] width 586 height 330
drag, startPoint x: 269, startPoint y: 227, endPoint x: 332, endPoint y: 159, distance: 92.7
click at [276, 225] on video at bounding box center [293, 165] width 586 height 330
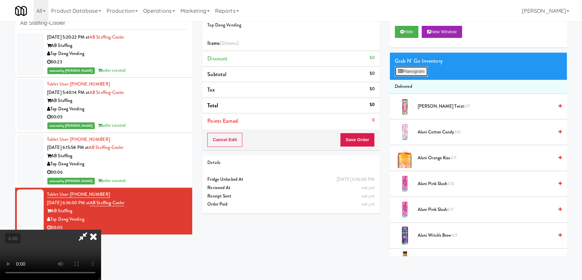
click at [410, 72] on button "Planogram" at bounding box center [411, 71] width 33 height 10
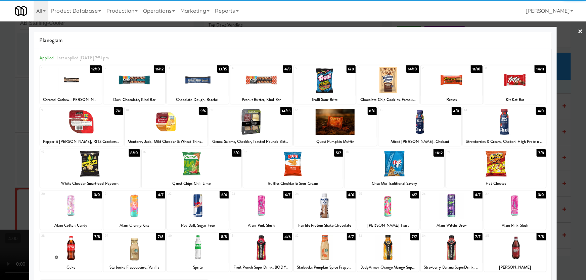
drag, startPoint x: 265, startPoint y: 131, endPoint x: 134, endPoint y: 123, distance: 131.6
click at [263, 131] on div at bounding box center [250, 122] width 83 height 26
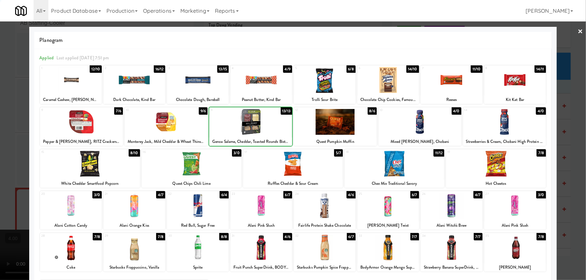
click at [0, 100] on div at bounding box center [293, 140] width 586 height 280
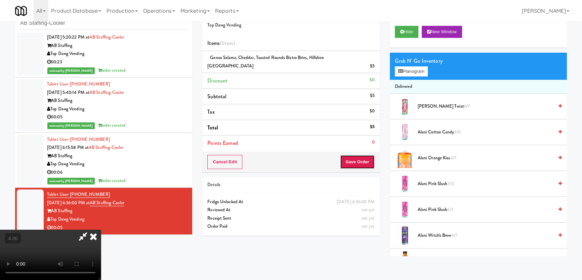
click at [360, 155] on button "Save Order" at bounding box center [357, 162] width 34 height 14
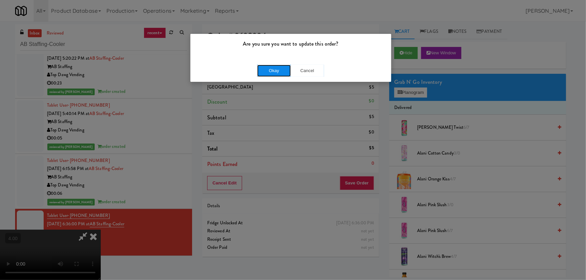
click at [277, 70] on button "Okay" at bounding box center [274, 71] width 34 height 12
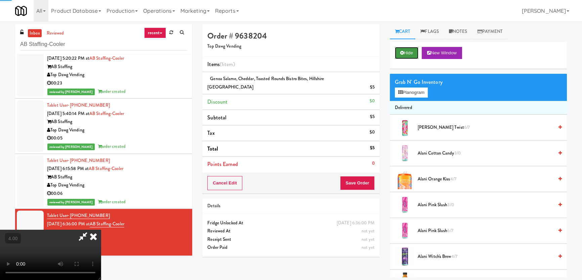
click at [413, 53] on button "Hide" at bounding box center [407, 53] width 24 height 12
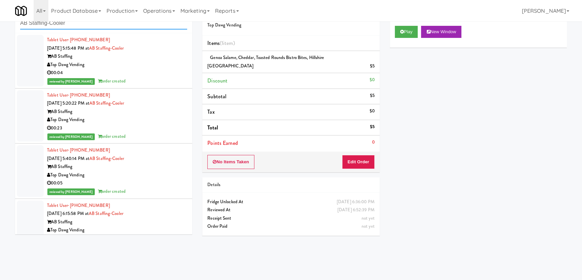
paste input "perture UCF - Cooler - Middle"
click at [0, 13] on body "Are you sure you want to update this order? Okay Cancel Okay Are you sure you w…" at bounding box center [291, 140] width 582 height 280
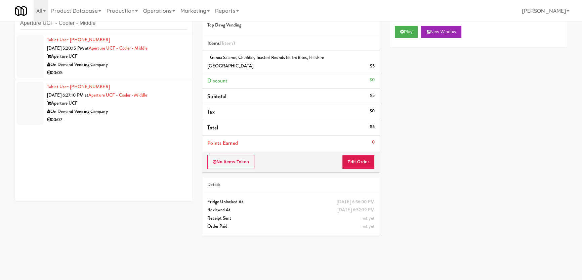
click at [153, 72] on div "00:05" at bounding box center [117, 73] width 140 height 8
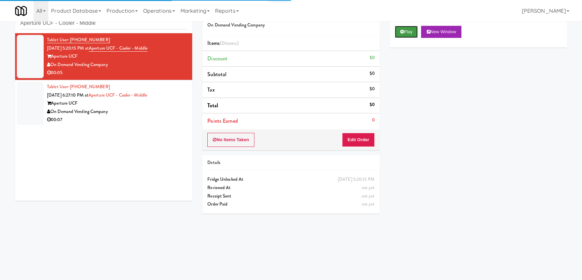
click at [406, 34] on button "Play" at bounding box center [406, 32] width 23 height 12
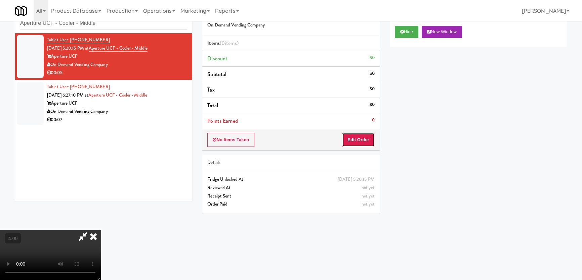
click at [365, 139] on button "Edit Order" at bounding box center [358, 140] width 33 height 14
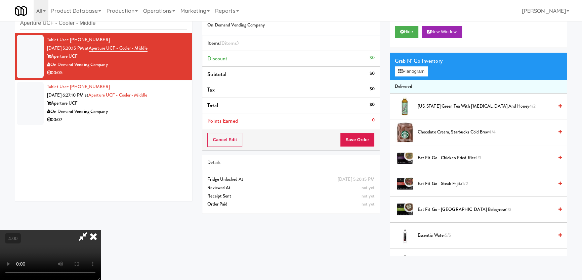
click at [101, 230] on video at bounding box center [50, 255] width 101 height 50
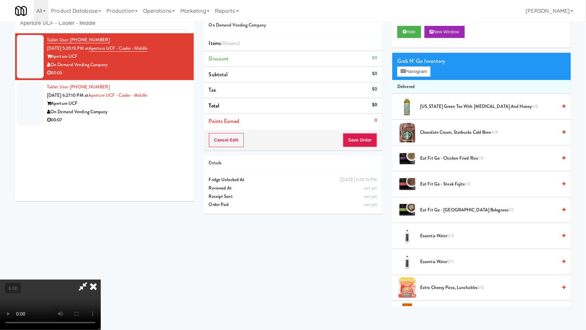
click at [101, 279] on video at bounding box center [50, 304] width 101 height 50
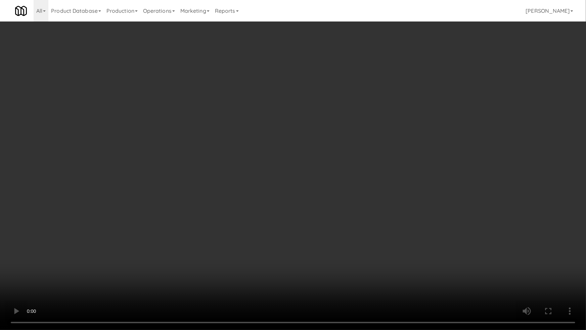
drag, startPoint x: 241, startPoint y: 219, endPoint x: 391, endPoint y: 114, distance: 183.2
click at [241, 219] on video at bounding box center [293, 165] width 586 height 330
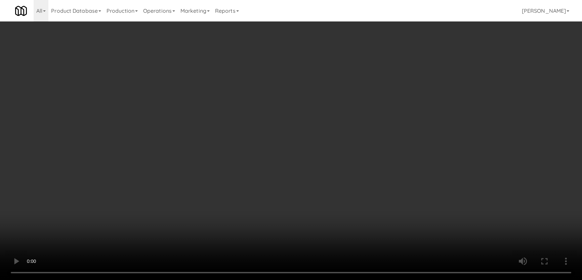
click at [418, 63] on div "Grab N' Go Inventory" at bounding box center [478, 61] width 167 height 10
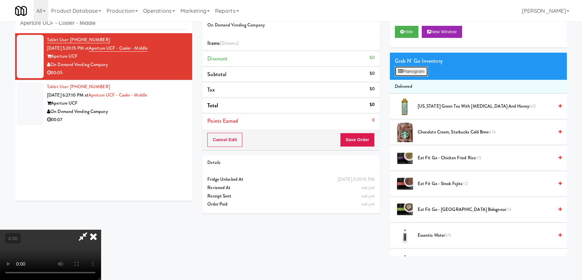
click at [421, 70] on button "Planogram" at bounding box center [411, 71] width 33 height 10
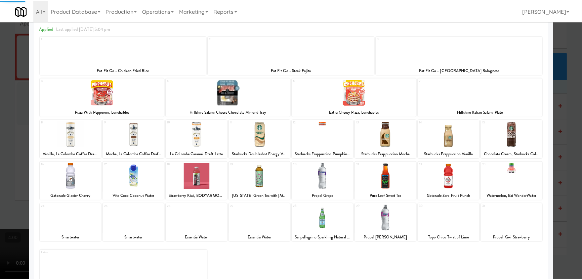
scroll to position [30, 0]
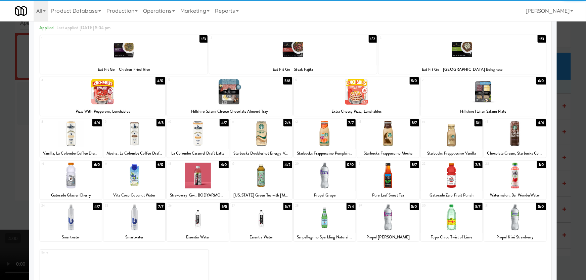
click at [437, 179] on div at bounding box center [452, 176] width 62 height 26
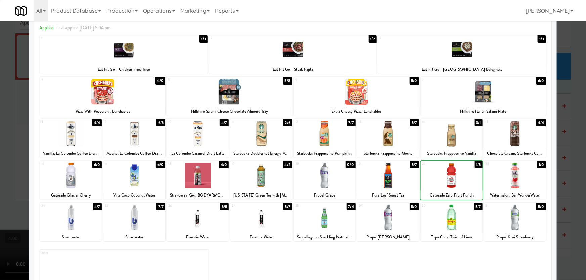
click at [0, 84] on div at bounding box center [293, 140] width 586 height 280
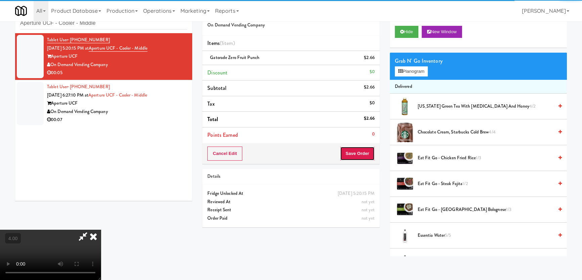
click at [352, 147] on button "Save Order" at bounding box center [357, 154] width 34 height 14
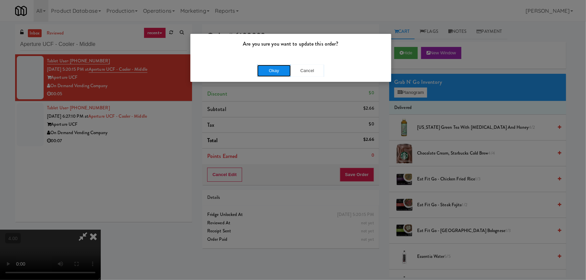
click at [272, 66] on button "Okay" at bounding box center [274, 71] width 34 height 12
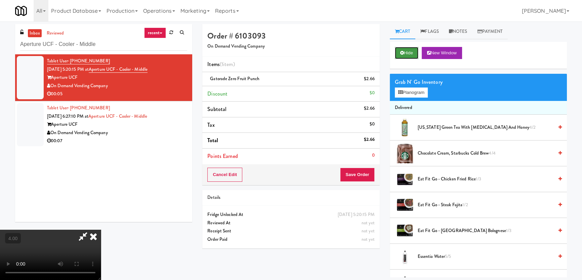
click at [407, 54] on button "Hide" at bounding box center [407, 53] width 24 height 12
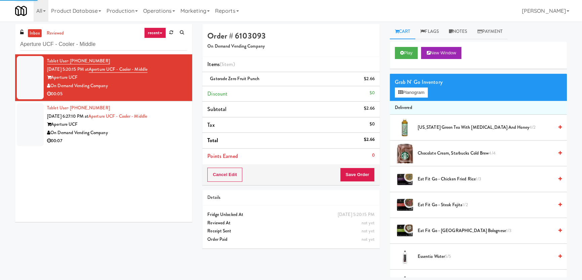
click at [174, 137] on div "00:07" at bounding box center [117, 141] width 140 height 8
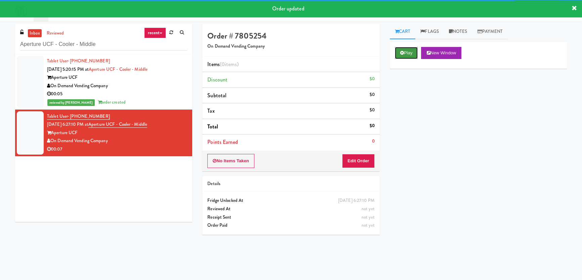
click at [400, 52] on icon at bounding box center [402, 53] width 4 height 4
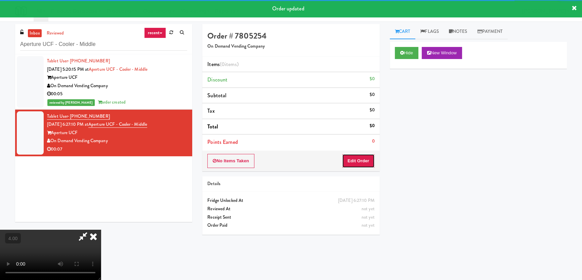
click at [359, 163] on button "Edit Order" at bounding box center [358, 161] width 33 height 14
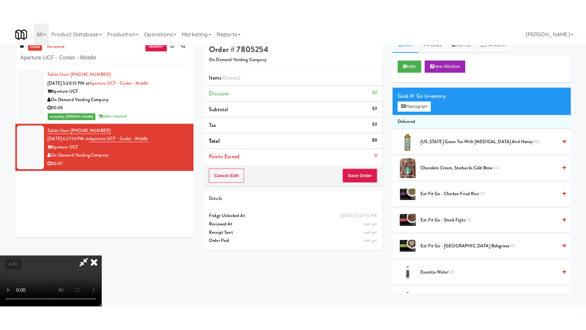
scroll to position [21, 0]
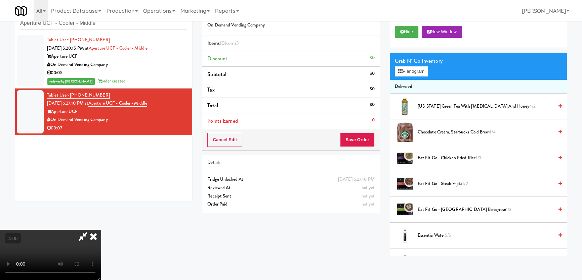
click at [101, 230] on video at bounding box center [50, 255] width 101 height 50
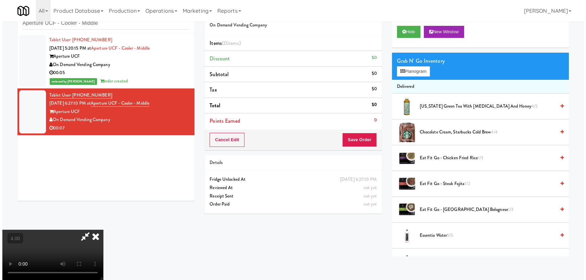
scroll to position [14, 0]
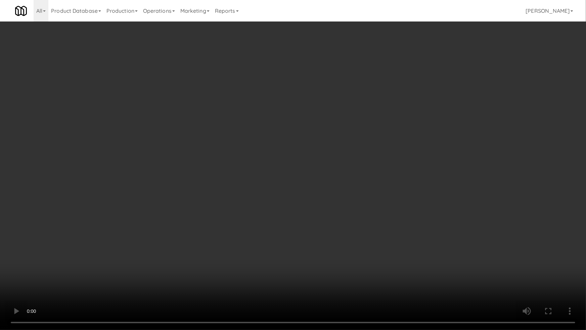
click at [351, 235] on video at bounding box center [293, 165] width 586 height 330
drag, startPoint x: 351, startPoint y: 235, endPoint x: 356, endPoint y: 194, distance: 40.5
click at [351, 234] on video at bounding box center [293, 165] width 586 height 330
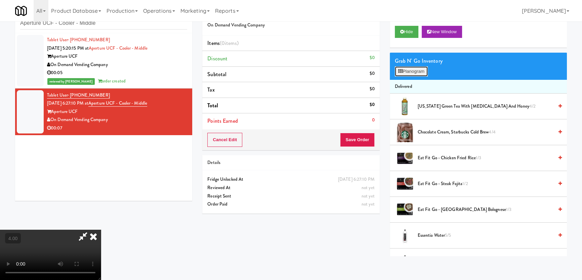
click at [416, 73] on button "Planogram" at bounding box center [411, 71] width 33 height 10
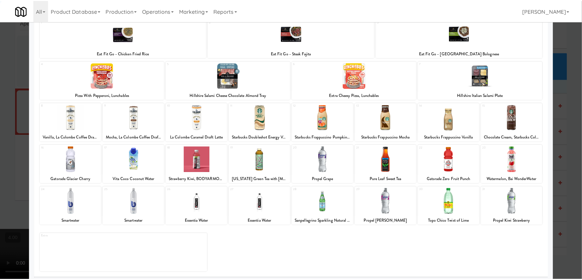
scroll to position [49, 0]
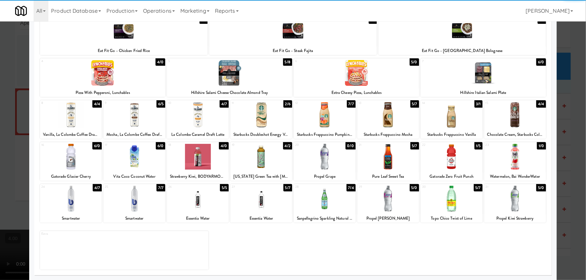
click at [501, 199] on div at bounding box center [515, 199] width 62 height 26
click at [559, 151] on div at bounding box center [293, 140] width 586 height 280
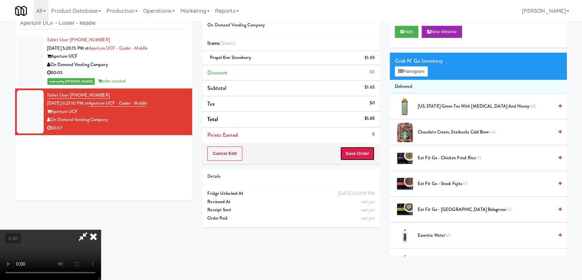
click at [373, 151] on button "Save Order" at bounding box center [357, 154] width 34 height 14
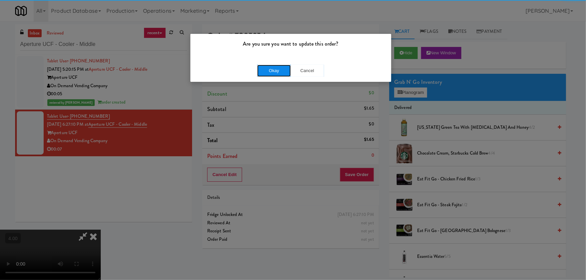
click at [280, 66] on button "Okay" at bounding box center [274, 71] width 34 height 12
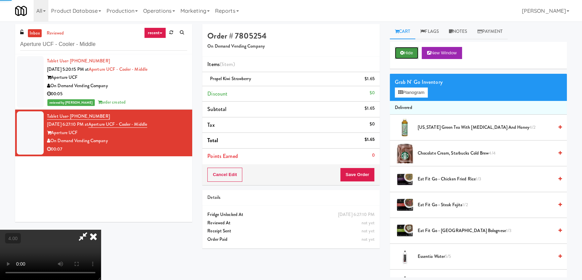
click at [402, 52] on icon at bounding box center [402, 53] width 4 height 4
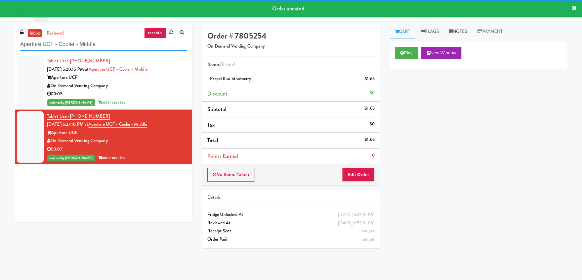
paste input "Crystal Flats - Cooler #1"
drag, startPoint x: 108, startPoint y: 40, endPoint x: 0, endPoint y: 52, distance: 109.1
click at [0, 52] on div "inbox reviewed recent all unclear take inventory issue suspicious failed recent…" at bounding box center [291, 150] width 582 height 253
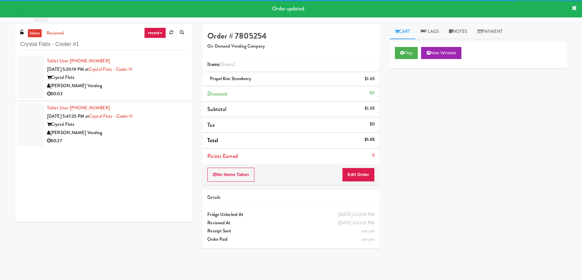
click at [162, 90] on div "00:03" at bounding box center [117, 94] width 140 height 8
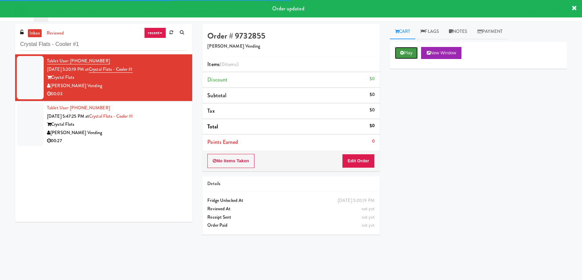
click at [415, 50] on button "Play" at bounding box center [406, 53] width 23 height 12
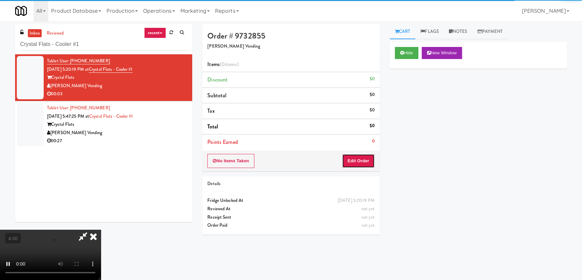
click at [364, 161] on button "Edit Order" at bounding box center [358, 161] width 33 height 14
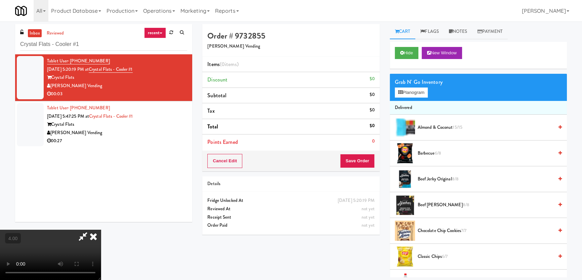
click at [101, 230] on video at bounding box center [50, 255] width 101 height 50
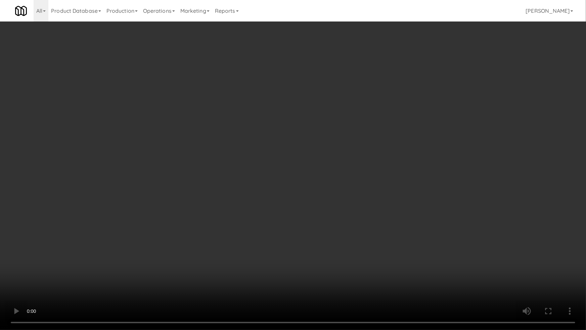
click at [186, 235] on video at bounding box center [293, 165] width 586 height 330
click at [248, 235] on video at bounding box center [293, 165] width 586 height 330
drag, startPoint x: 248, startPoint y: 235, endPoint x: 362, endPoint y: 144, distance: 145.8
click at [251, 234] on video at bounding box center [293, 165] width 586 height 330
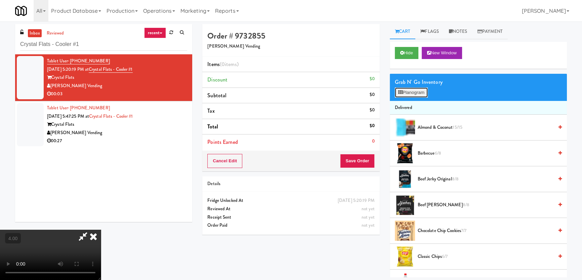
click at [413, 91] on button "Planogram" at bounding box center [411, 93] width 33 height 10
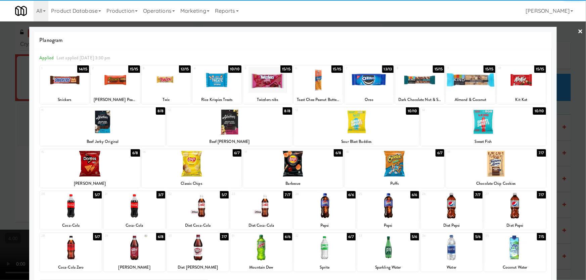
click at [207, 208] on div at bounding box center [198, 206] width 62 height 26
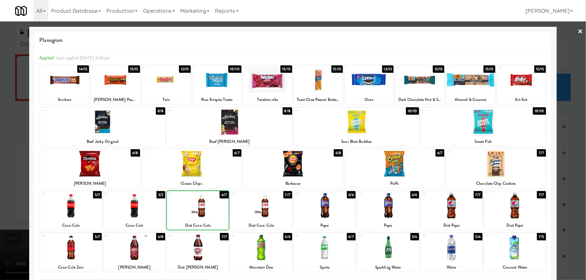
click at [0, 102] on div at bounding box center [293, 140] width 586 height 280
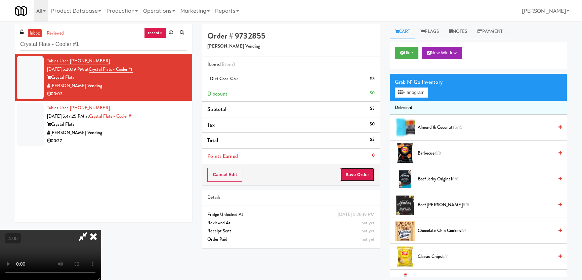
click at [356, 176] on button "Save Order" at bounding box center [357, 175] width 34 height 14
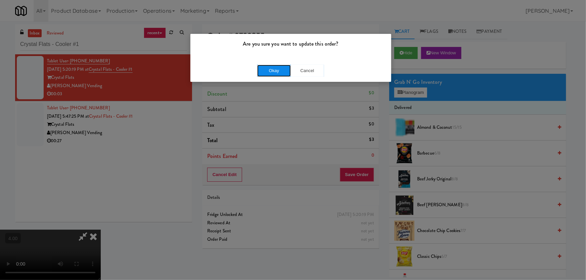
click at [280, 73] on button "Okay" at bounding box center [274, 71] width 34 height 12
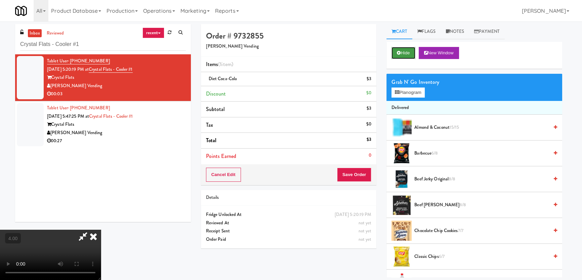
click at [405, 57] on button "Hide" at bounding box center [403, 53] width 24 height 12
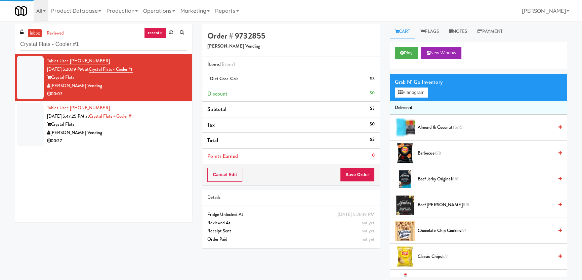
click at [175, 133] on div "[PERSON_NAME] Vending" at bounding box center [117, 133] width 140 height 8
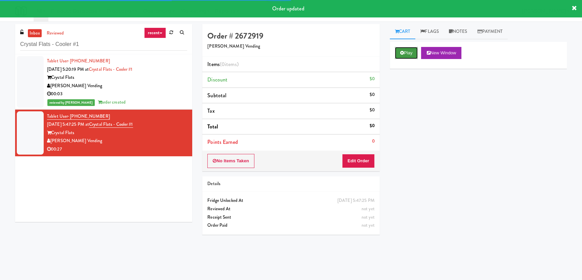
click at [405, 52] on button "Play" at bounding box center [406, 53] width 23 height 12
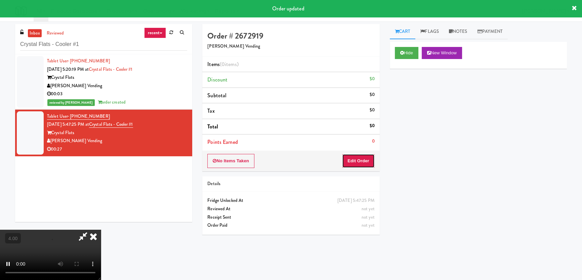
click at [363, 162] on button "Edit Order" at bounding box center [358, 161] width 33 height 14
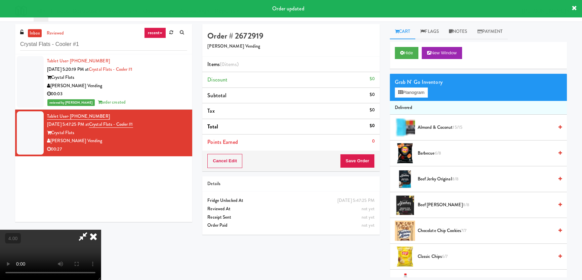
scroll to position [21, 0]
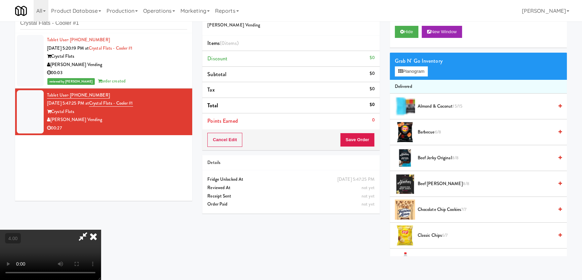
click at [87, 230] on video at bounding box center [50, 255] width 101 height 50
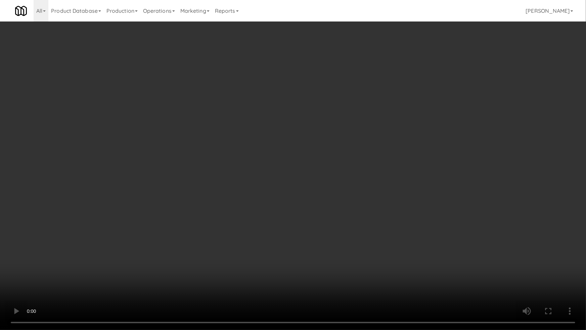
click at [307, 221] on video at bounding box center [293, 165] width 586 height 330
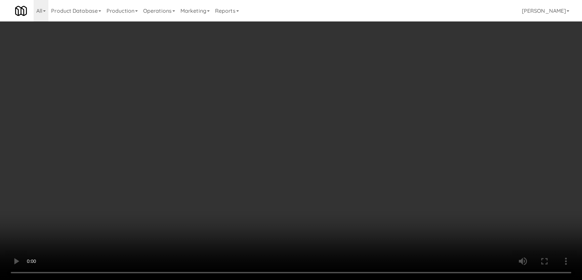
click at [248, 157] on video at bounding box center [291, 140] width 582 height 280
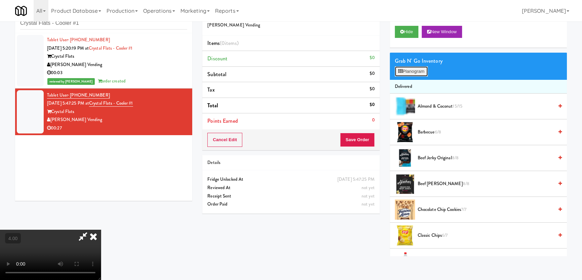
click at [407, 70] on button "Planogram" at bounding box center [411, 71] width 33 height 10
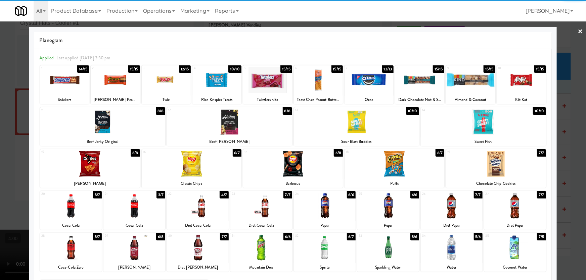
click at [489, 120] on div at bounding box center [483, 122] width 125 height 26
click at [212, 214] on div at bounding box center [198, 206] width 62 height 26
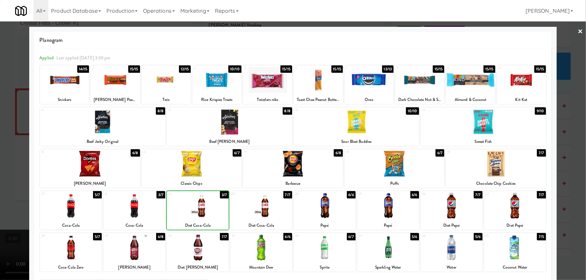
click at [261, 214] on div at bounding box center [261, 206] width 62 height 26
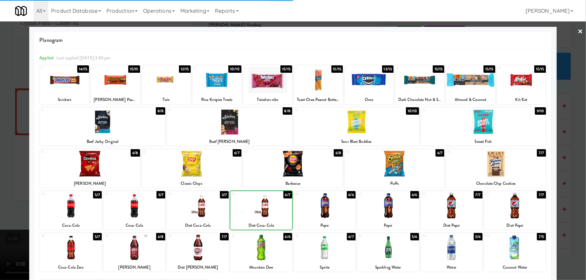
click at [0, 136] on div at bounding box center [293, 140] width 586 height 280
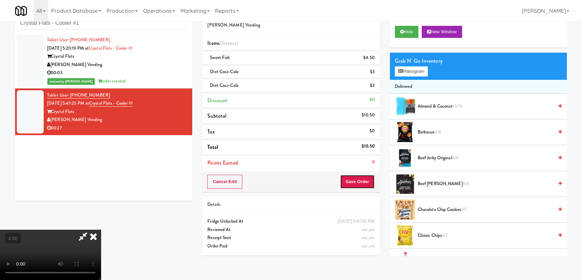
click at [361, 185] on button "Save Order" at bounding box center [357, 182] width 34 height 14
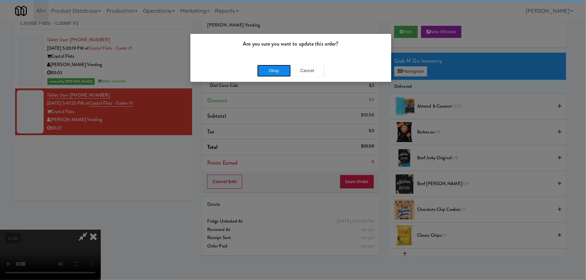
click at [271, 74] on button "Okay" at bounding box center [274, 71] width 34 height 12
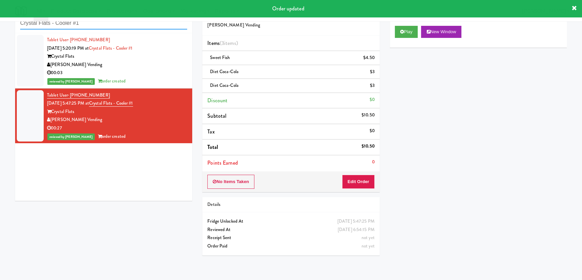
paste input "Ashton-Combo Machine"
drag, startPoint x: 102, startPoint y: 25, endPoint x: 0, endPoint y: 17, distance: 102.4
click at [0, 17] on body "Order updated Are you sure you want to update this order? Okay Cancel Okay Are …" at bounding box center [291, 140] width 582 height 280
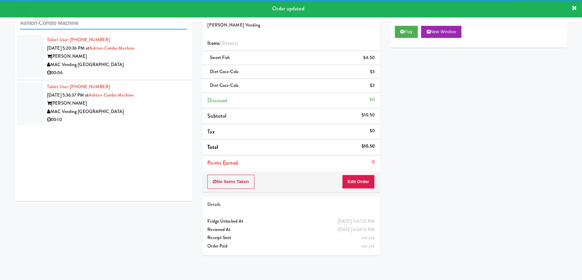
type input "Ashton-Combo Machine"
click at [141, 72] on div "00:06" at bounding box center [117, 73] width 140 height 8
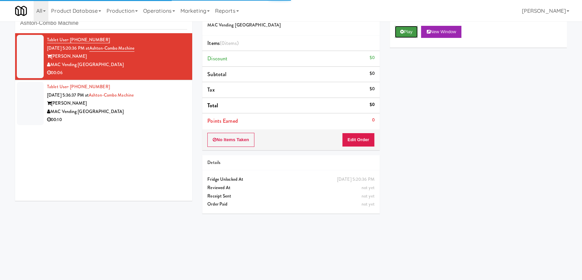
click at [406, 34] on button "Play" at bounding box center [406, 32] width 23 height 12
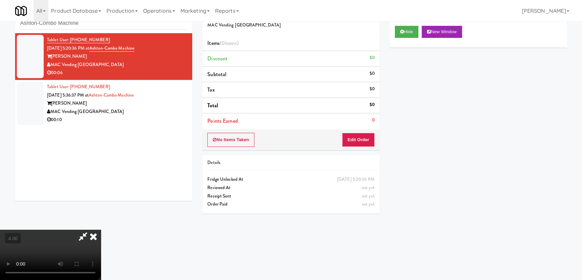
click at [101, 230] on video at bounding box center [50, 255] width 101 height 50
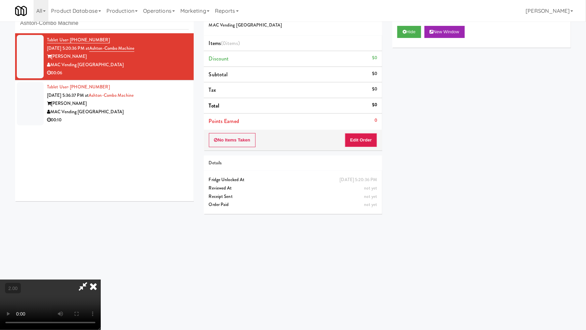
click at [101, 279] on video at bounding box center [50, 304] width 101 height 50
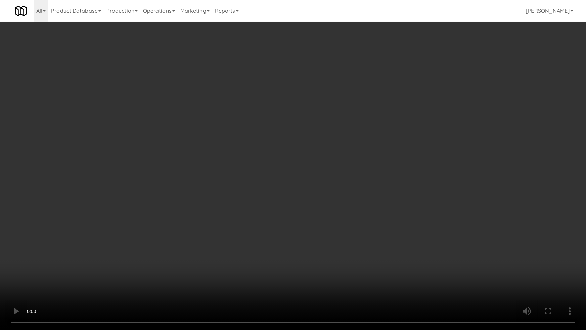
click at [218, 240] on video at bounding box center [293, 165] width 586 height 330
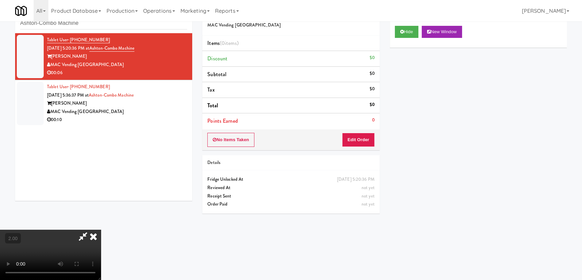
click at [101, 230] on video at bounding box center [50, 255] width 101 height 50
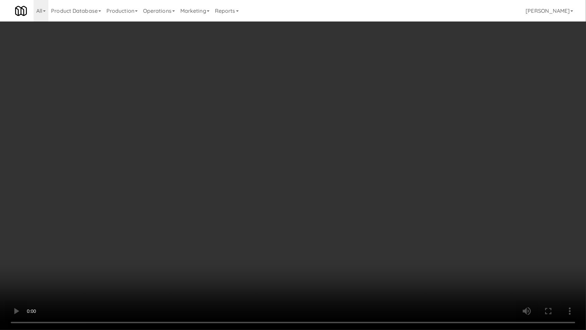
click at [298, 222] on video at bounding box center [293, 165] width 586 height 330
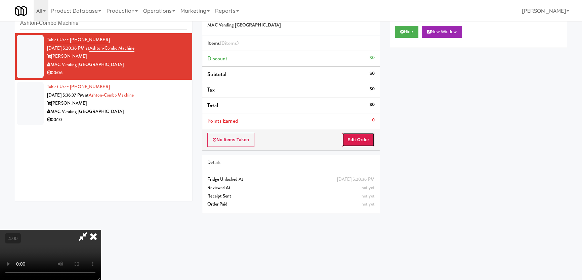
click at [360, 136] on button "Edit Order" at bounding box center [358, 140] width 33 height 14
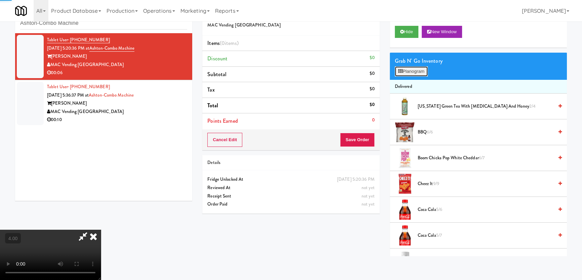
click at [413, 69] on button "Planogram" at bounding box center [411, 71] width 33 height 10
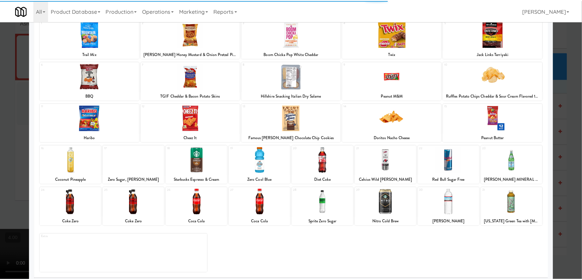
scroll to position [49, 0]
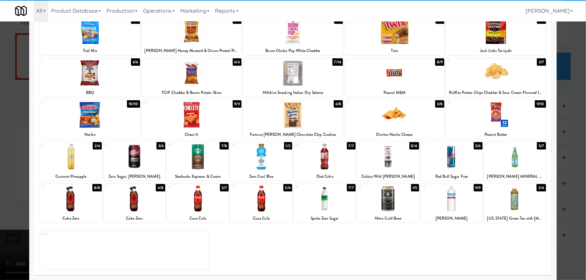
click at [518, 206] on div at bounding box center [515, 199] width 62 height 26
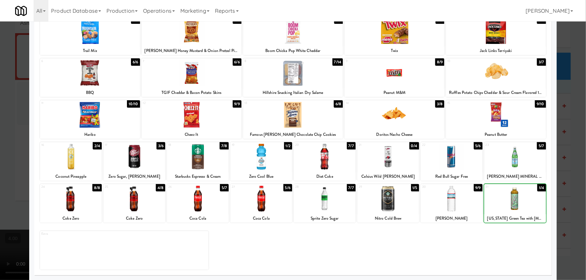
click at [556, 182] on div at bounding box center [293, 140] width 586 height 280
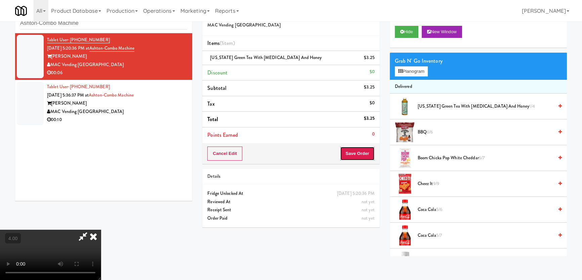
click at [369, 149] on button "Save Order" at bounding box center [357, 154] width 34 height 14
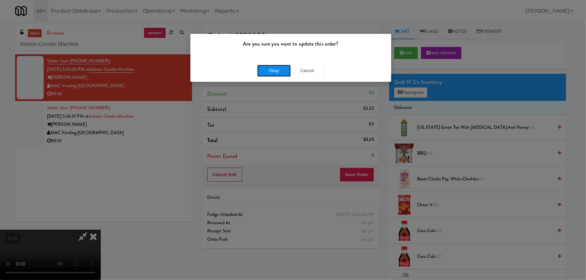
click at [270, 67] on button "Okay" at bounding box center [274, 71] width 34 height 12
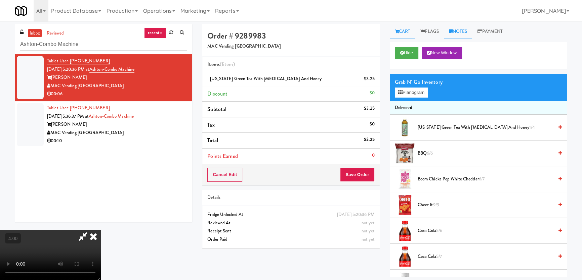
click at [459, 25] on link "Notes" at bounding box center [458, 31] width 29 height 15
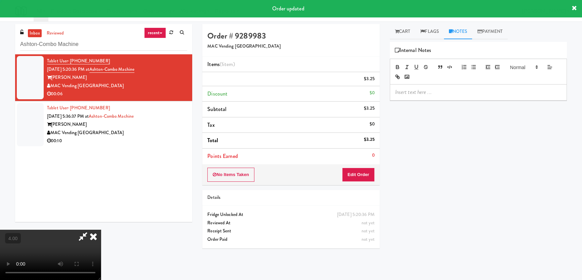
click at [446, 93] on p at bounding box center [478, 92] width 166 height 7
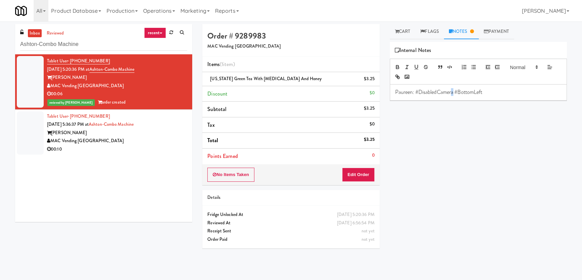
click at [452, 87] on div "Paureen: #DisabledCamera #BottomLeft" at bounding box center [478, 92] width 176 height 15
copy p "Paureen: #DisabledCamera #BottomLeft"
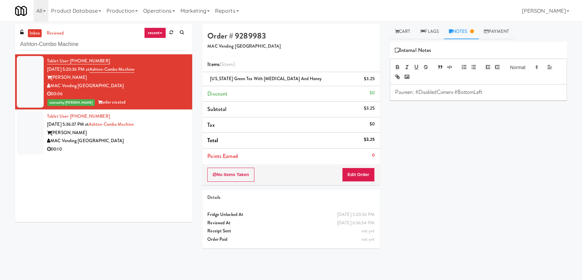
click at [99, 148] on div "00:10" at bounding box center [117, 149] width 140 height 8
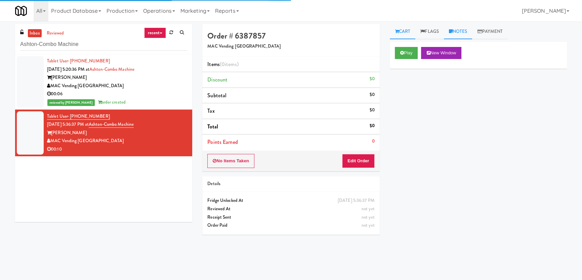
click at [462, 32] on link "Notes" at bounding box center [458, 31] width 29 height 15
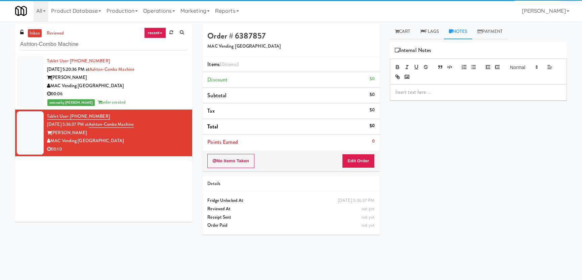
click at [447, 93] on p at bounding box center [478, 92] width 166 height 7
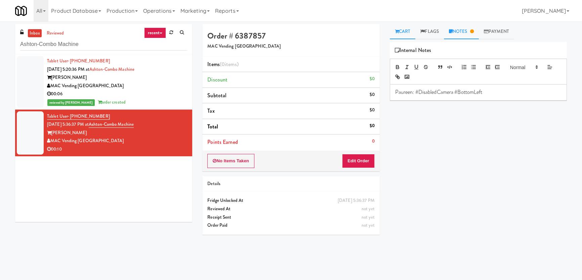
click at [410, 33] on link "Cart" at bounding box center [402, 31] width 26 height 15
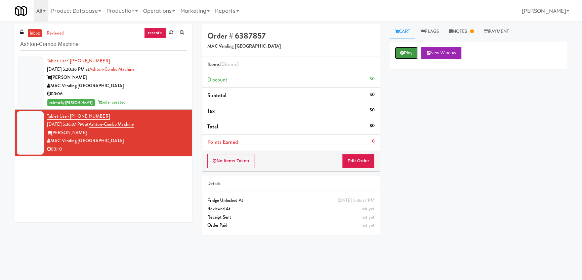
click at [411, 51] on button "Play" at bounding box center [406, 53] width 23 height 12
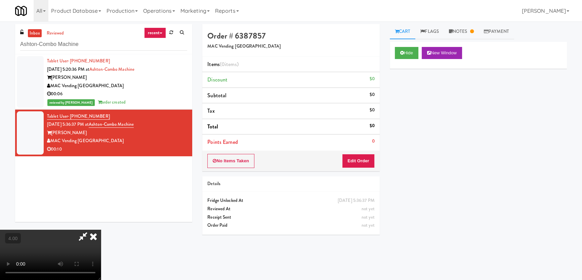
click at [101, 230] on video at bounding box center [50, 255] width 101 height 50
drag, startPoint x: 232, startPoint y: 213, endPoint x: 237, endPoint y: 244, distance: 31.7
click at [101, 230] on video at bounding box center [50, 255] width 101 height 50
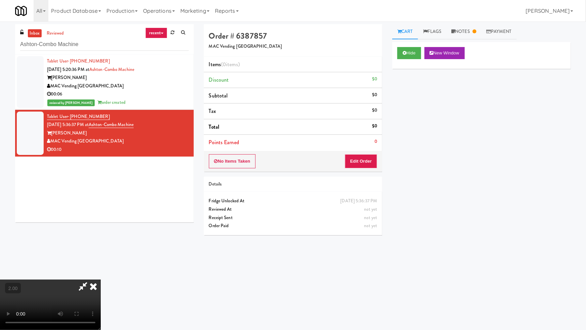
click at [101, 279] on video at bounding box center [50, 304] width 101 height 50
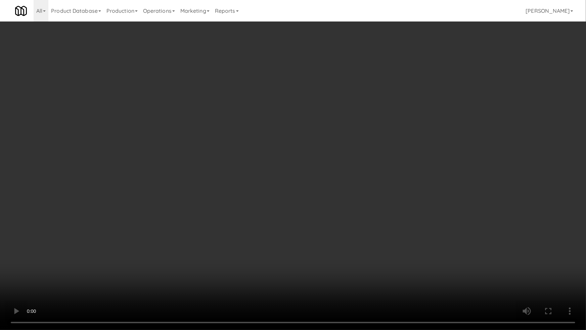
click at [386, 210] on video at bounding box center [293, 165] width 586 height 330
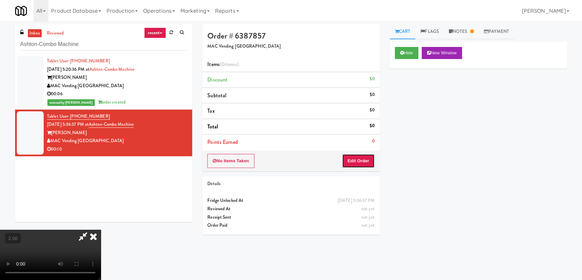
click at [366, 162] on button "Edit Order" at bounding box center [358, 161] width 33 height 14
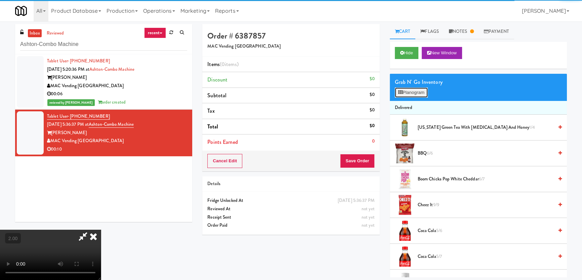
click at [411, 93] on button "Planogram" at bounding box center [411, 93] width 33 height 10
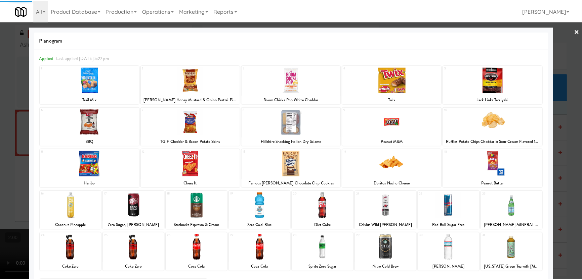
scroll to position [30, 0]
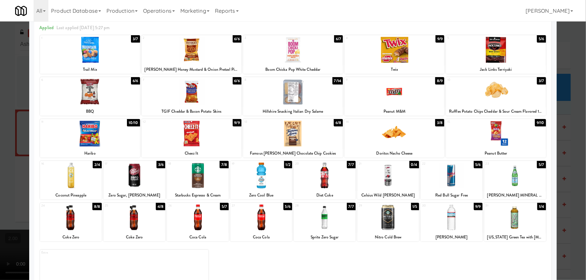
click at [387, 215] on div at bounding box center [388, 218] width 62 height 26
click at [440, 180] on div at bounding box center [452, 176] width 62 height 26
click at [1, 101] on div at bounding box center [293, 140] width 586 height 280
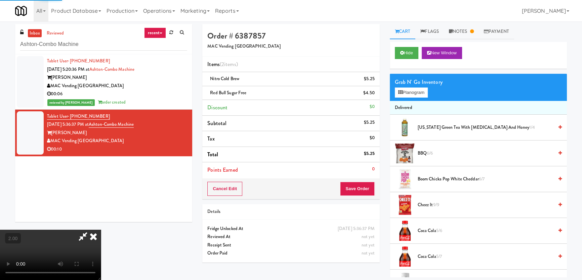
click at [101, 230] on video at bounding box center [50, 255] width 101 height 50
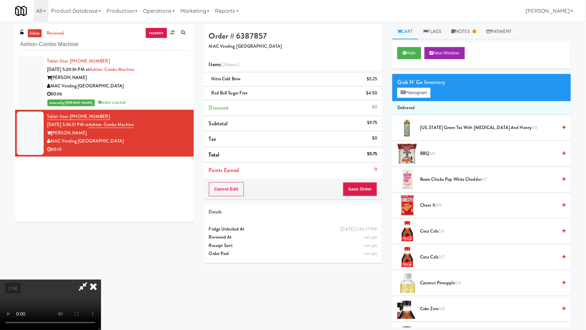
click at [101, 279] on video at bounding box center [50, 304] width 101 height 50
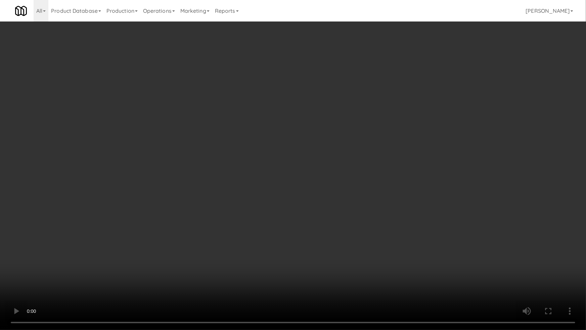
click at [312, 204] on video at bounding box center [293, 165] width 586 height 330
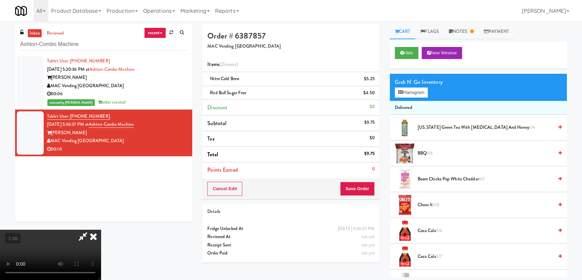
click at [101, 230] on icon at bounding box center [93, 236] width 15 height 13
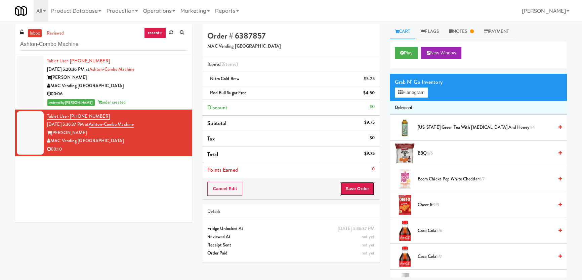
click at [357, 191] on button "Save Order" at bounding box center [357, 189] width 34 height 14
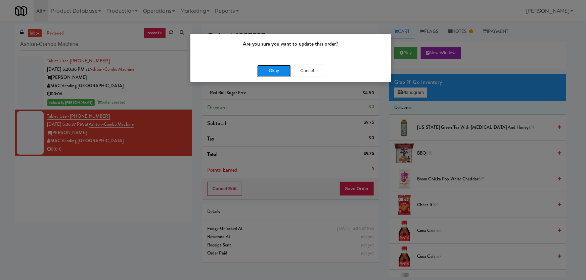
click at [272, 71] on button "Okay" at bounding box center [274, 71] width 34 height 12
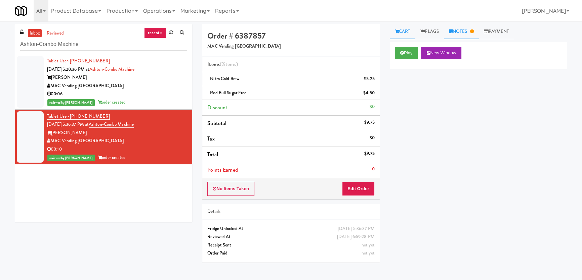
click at [459, 36] on link "Notes" at bounding box center [461, 31] width 35 height 15
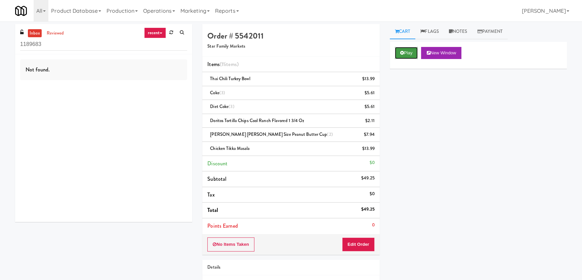
click at [408, 50] on button "Play" at bounding box center [406, 53] width 23 height 12
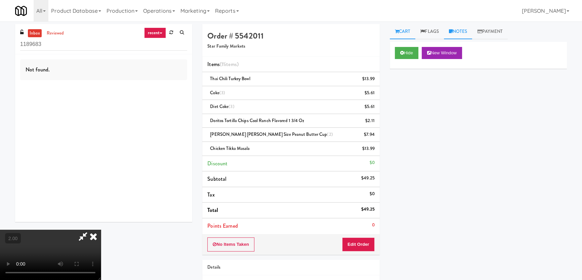
click at [451, 29] on icon at bounding box center [451, 31] width 4 height 4
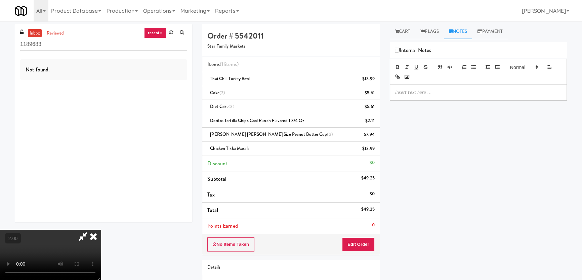
click at [435, 86] on div at bounding box center [478, 92] width 176 height 15
click at [507, 92] on p "Paureen: One female took out large amount of items and put them in a plastic ba…" at bounding box center [478, 96] width 166 height 15
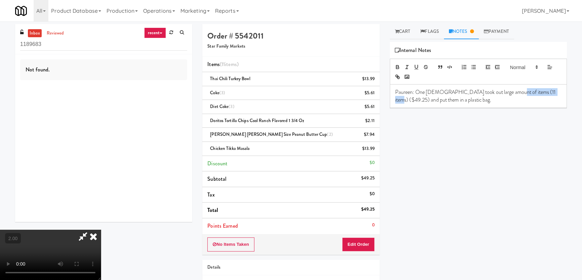
drag, startPoint x: 507, startPoint y: 90, endPoint x: 550, endPoint y: 90, distance: 43.0
click at [550, 90] on p "Paureen: One female took out large amount of items (11 items) ($49.25) and put …" at bounding box center [478, 96] width 166 height 15
click at [537, 103] on p "Paureen: One female took out large amount of items (11 items) ($49.25) and put …" at bounding box center [478, 96] width 166 height 15
click at [433, 36] on link "Flags" at bounding box center [429, 31] width 29 height 15
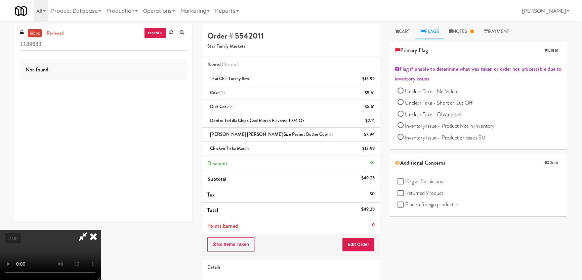
click at [101, 230] on icon at bounding box center [93, 236] width 15 height 13
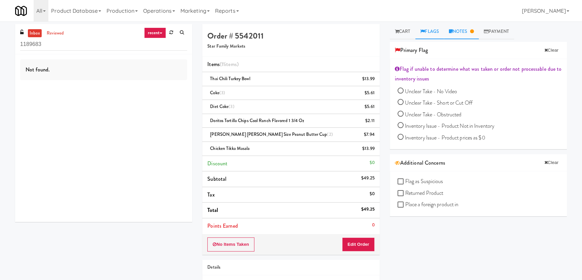
click at [469, 31] on link "Notes" at bounding box center [461, 31] width 35 height 15
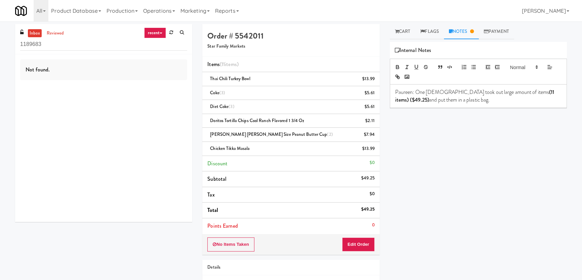
drag, startPoint x: 466, startPoint y: 101, endPoint x: 415, endPoint y: 94, distance: 51.9
click at [415, 94] on p "Paureen: One female took out large amount of items (11 items) ($49.25) and put …" at bounding box center [478, 96] width 166 height 15
copy p "One female took out large amount of items (11 items) ($49.25) and put them in a…"
click at [496, 33] on link "Payment" at bounding box center [496, 31] width 36 height 15
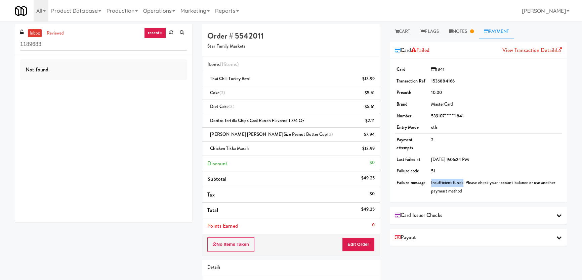
copy td "Insufficient funds"
drag, startPoint x: 428, startPoint y: 180, endPoint x: 461, endPoint y: 183, distance: 32.4
click at [461, 183] on td "Insufficient funds: Please check your account balance or use another payment me…" at bounding box center [495, 187] width 132 height 20
click at [58, 33] on link "reviewed" at bounding box center [55, 33] width 21 height 8
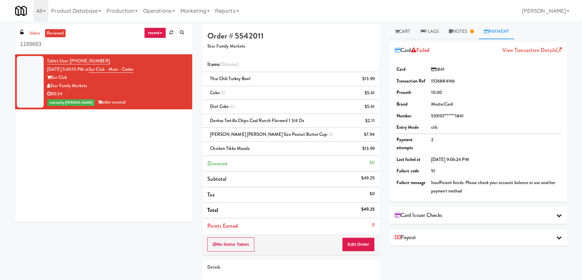
copy span "(561) 504-7185"
drag, startPoint x: 106, startPoint y: 60, endPoint x: 71, endPoint y: 61, distance: 35.3
click at [71, 61] on div "Tablet User · (561) 504-7185 Oct 14, 2025 5:09:15 PM at Sur Club - Main - Coole…" at bounding box center [117, 82] width 140 height 50
copy link "Sur Club - Main - Cooler"
drag, startPoint x: 155, startPoint y: 71, endPoint x: 100, endPoint y: 70, distance: 55.1
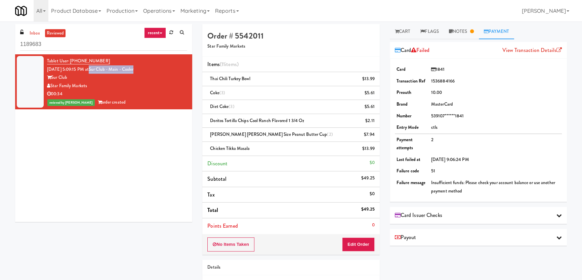
click at [100, 70] on div "Tablet User · (561) 504-7185 Oct 14, 2025 5:09:15 PM at Sur Club - Main - Coole…" at bounding box center [117, 82] width 140 height 50
copy div "Star Family Markets"
drag, startPoint x: 98, startPoint y: 86, endPoint x: 51, endPoint y: 84, distance: 47.8
click at [51, 84] on div "Star Family Markets" at bounding box center [117, 86] width 140 height 8
click at [438, 28] on link "Flags" at bounding box center [429, 31] width 29 height 15
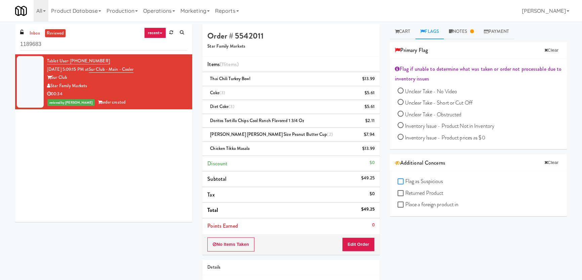
click at [400, 181] on input "Flag as Suspicious" at bounding box center [401, 181] width 8 height 5
checkbox input "true"
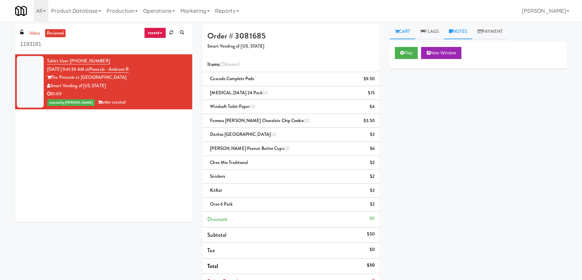
click at [454, 30] on link "Notes" at bounding box center [458, 31] width 29 height 15
